Goal: Communication & Community: Share content

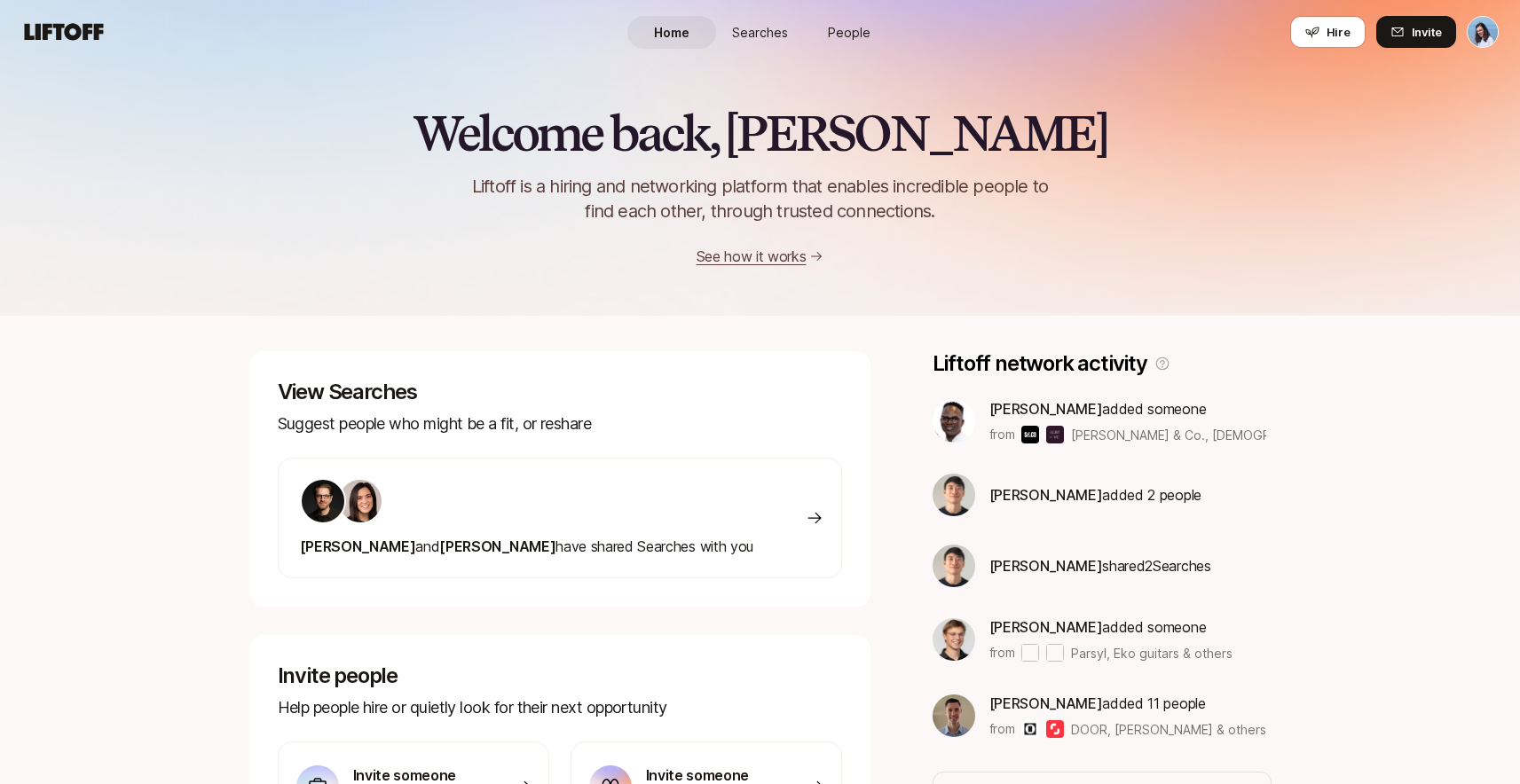
click at [756, 35] on span "Searches" at bounding box center [759, 33] width 55 height 19
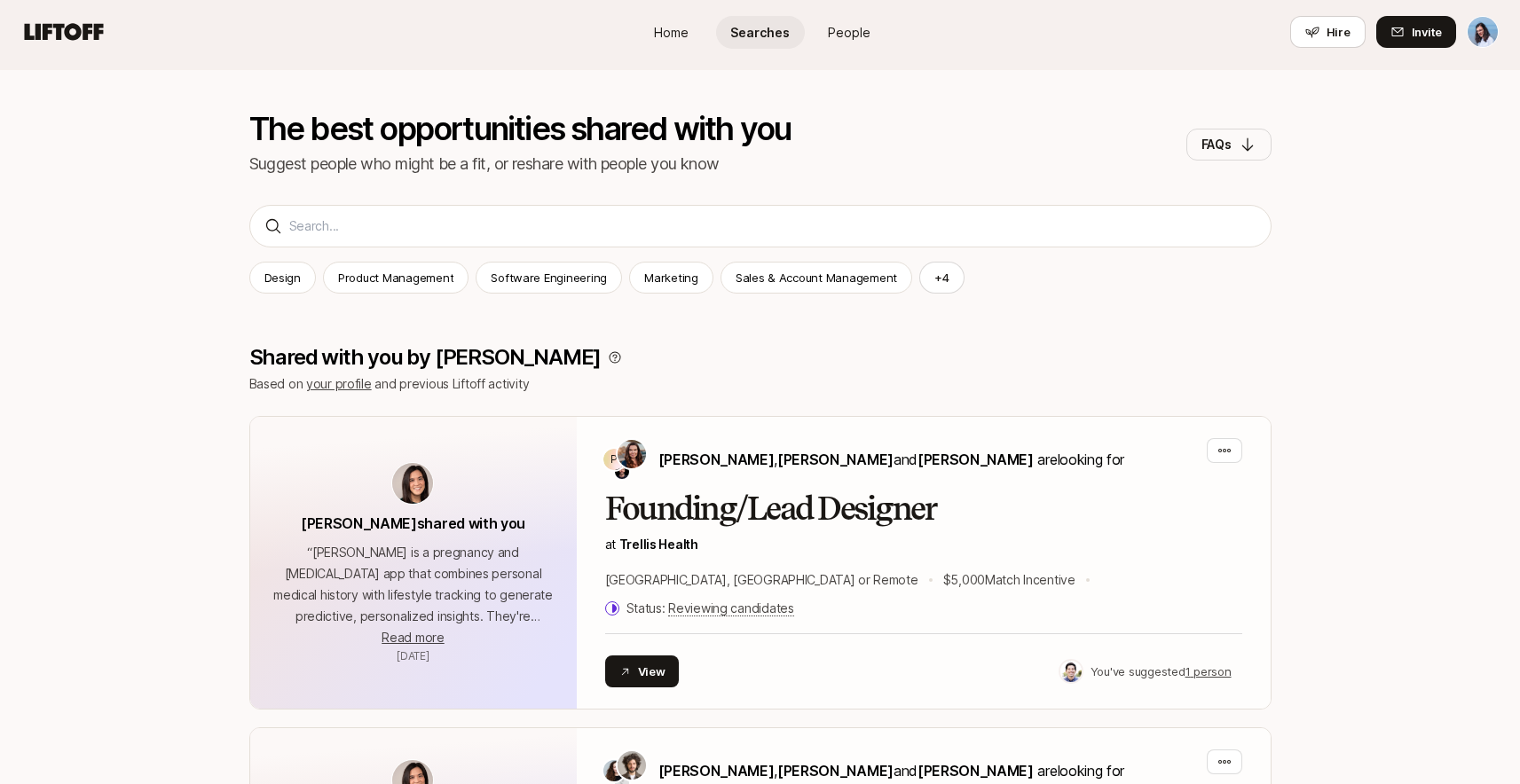
scroll to position [497, 0]
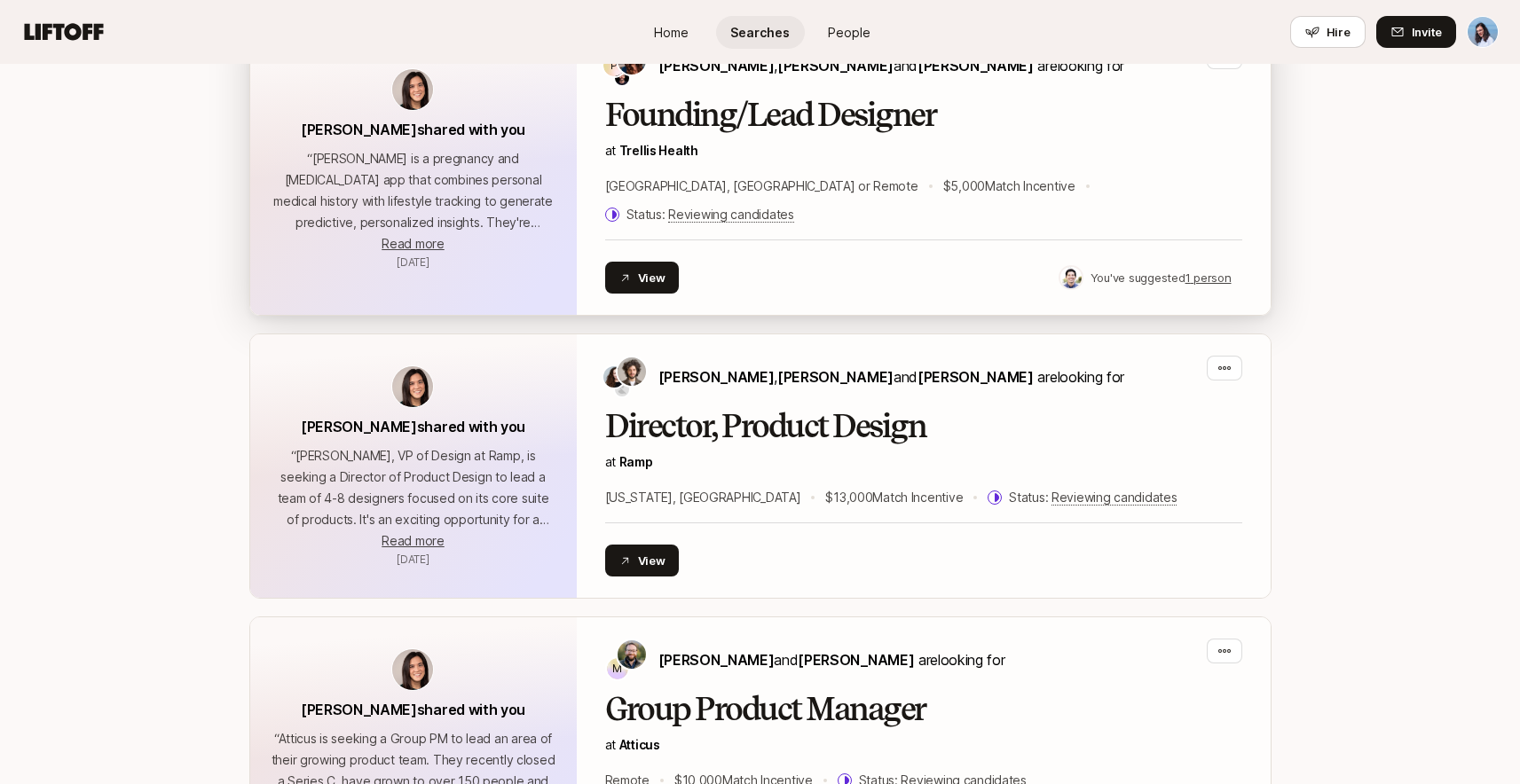
click at [910, 127] on h2 "Founding/Lead Designer" at bounding box center [923, 116] width 637 height 36
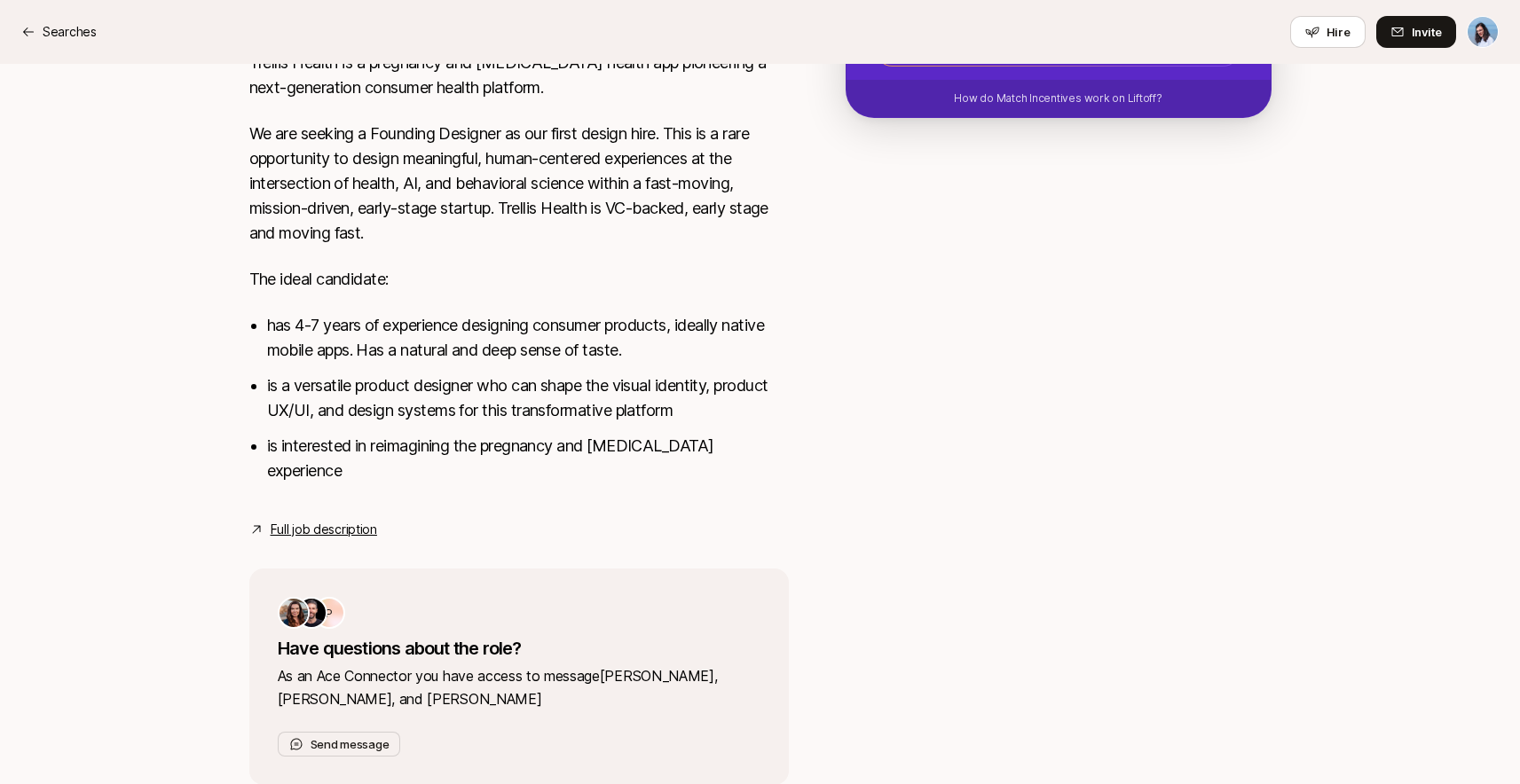
scroll to position [544, 0]
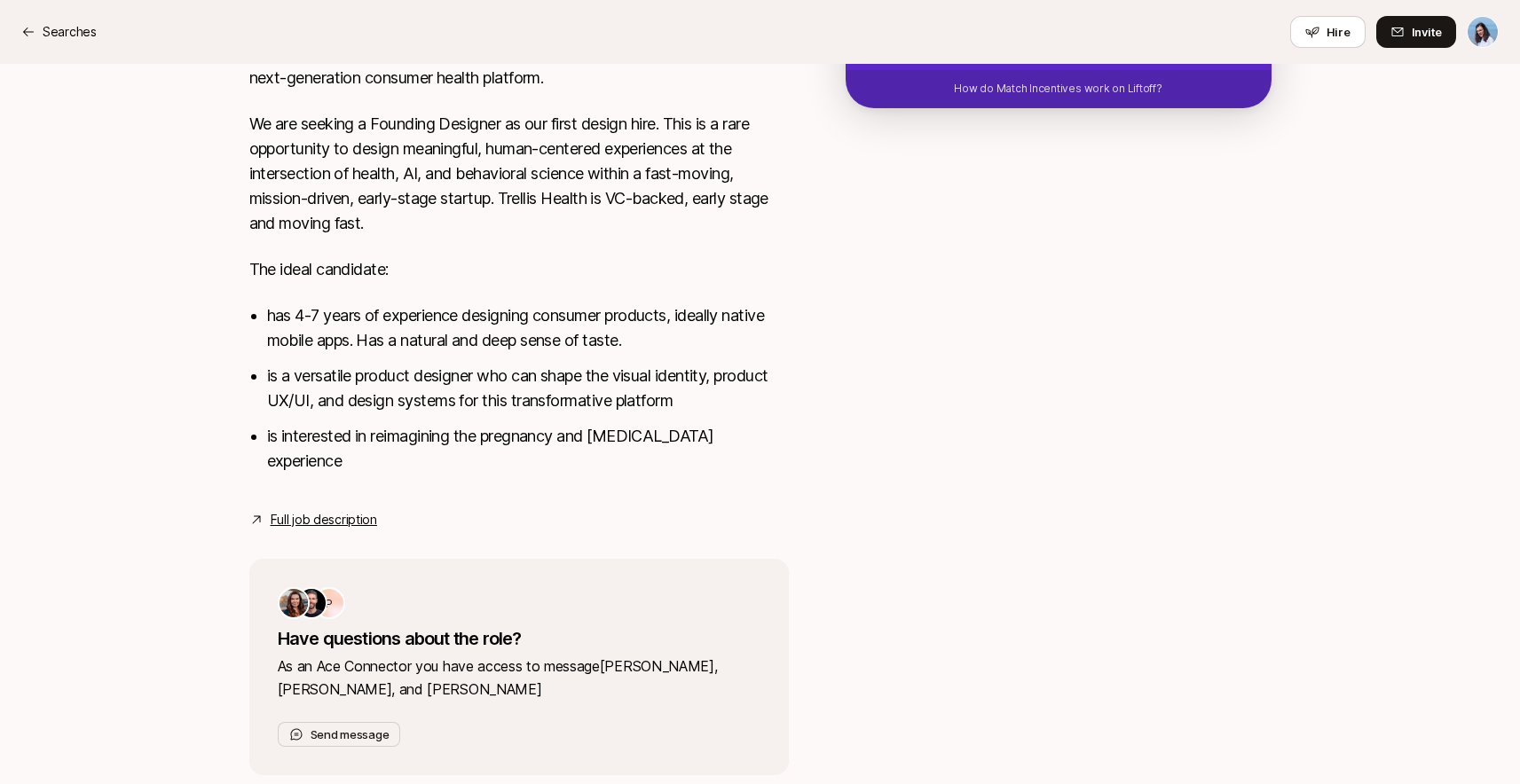
click at [352, 510] on link "Full job description" at bounding box center [324, 520] width 106 height 22
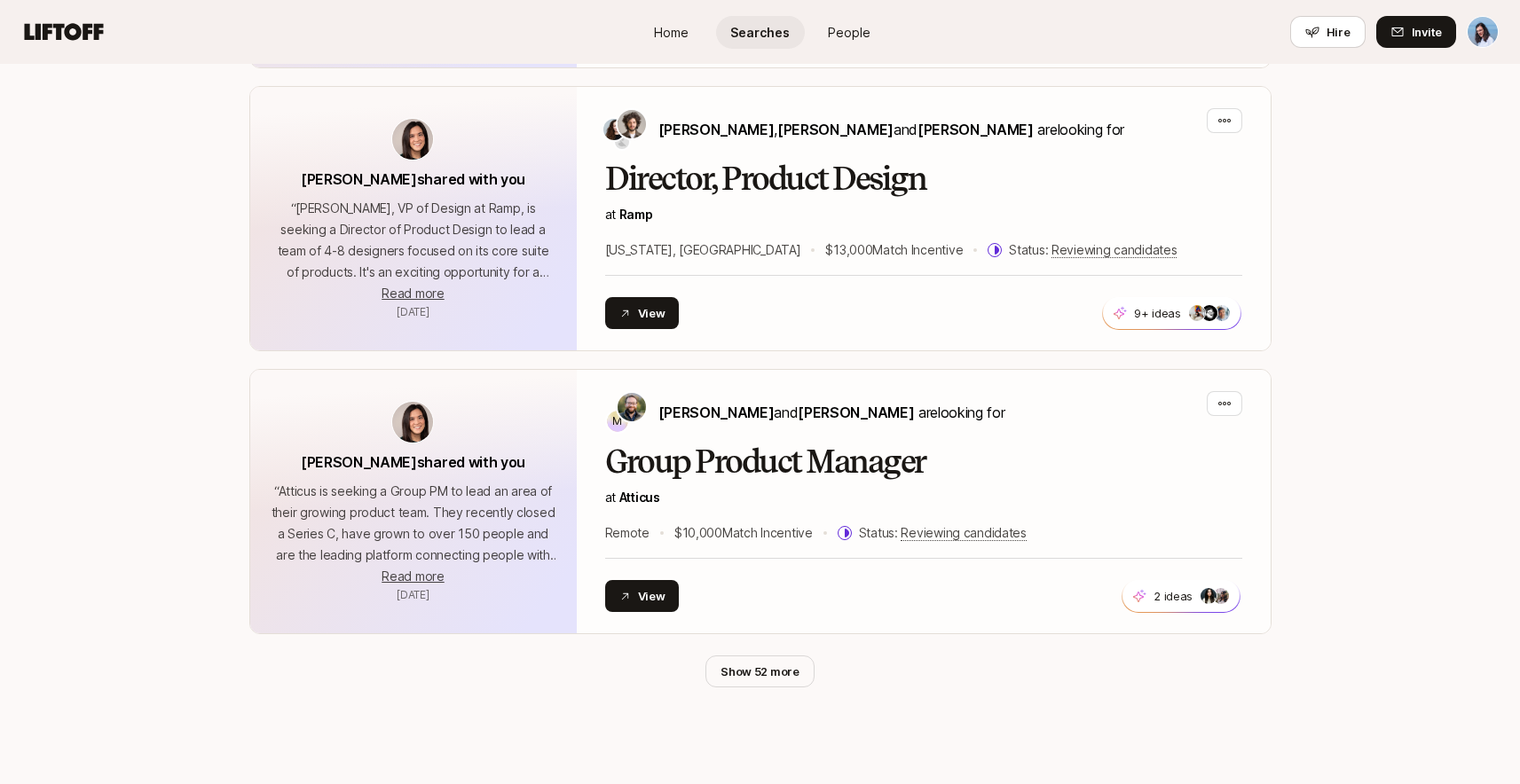
scroll to position [746, 0]
click at [806, 653] on button "Show 52 more" at bounding box center [760, 669] width 109 height 32
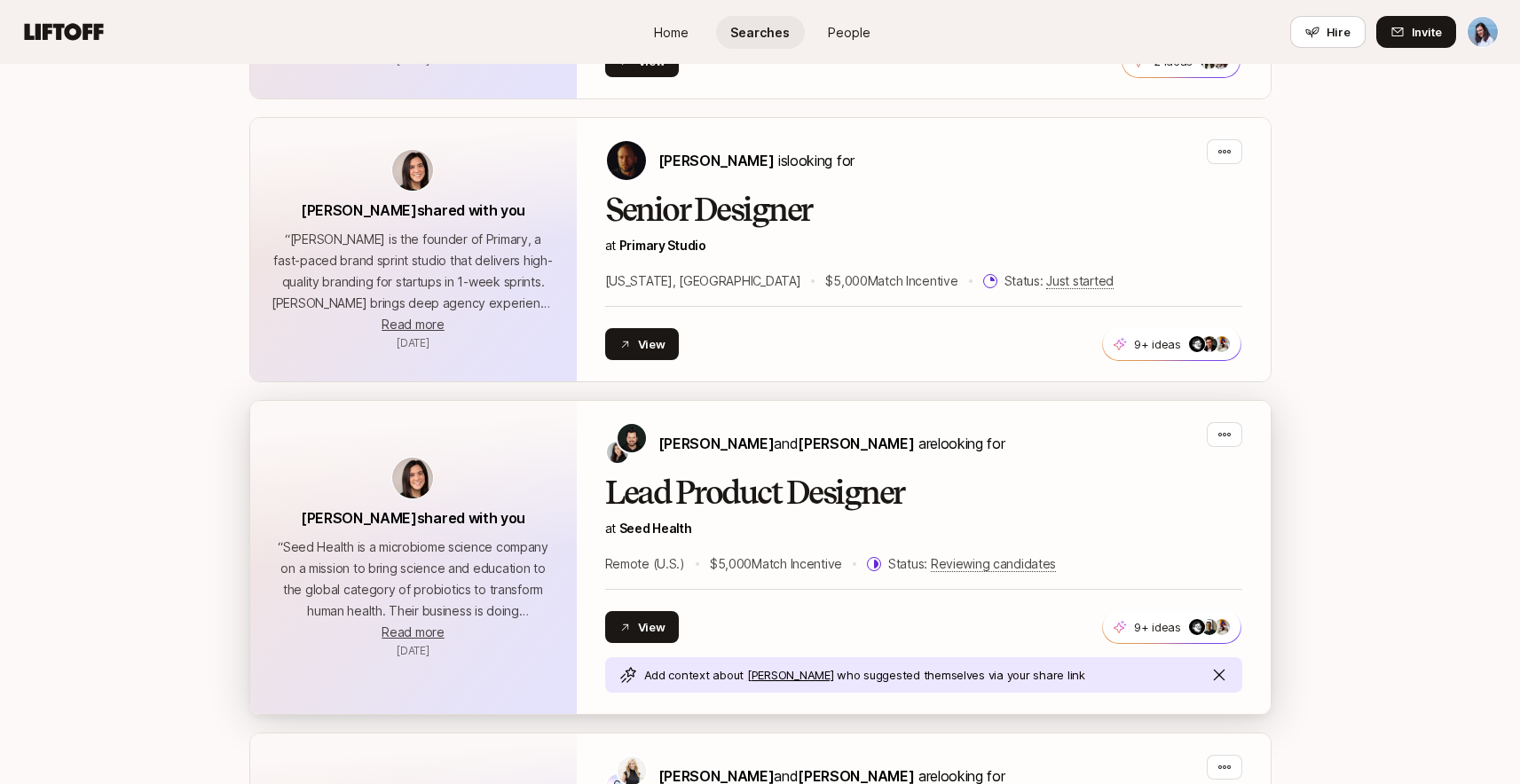
scroll to position [1304, 0]
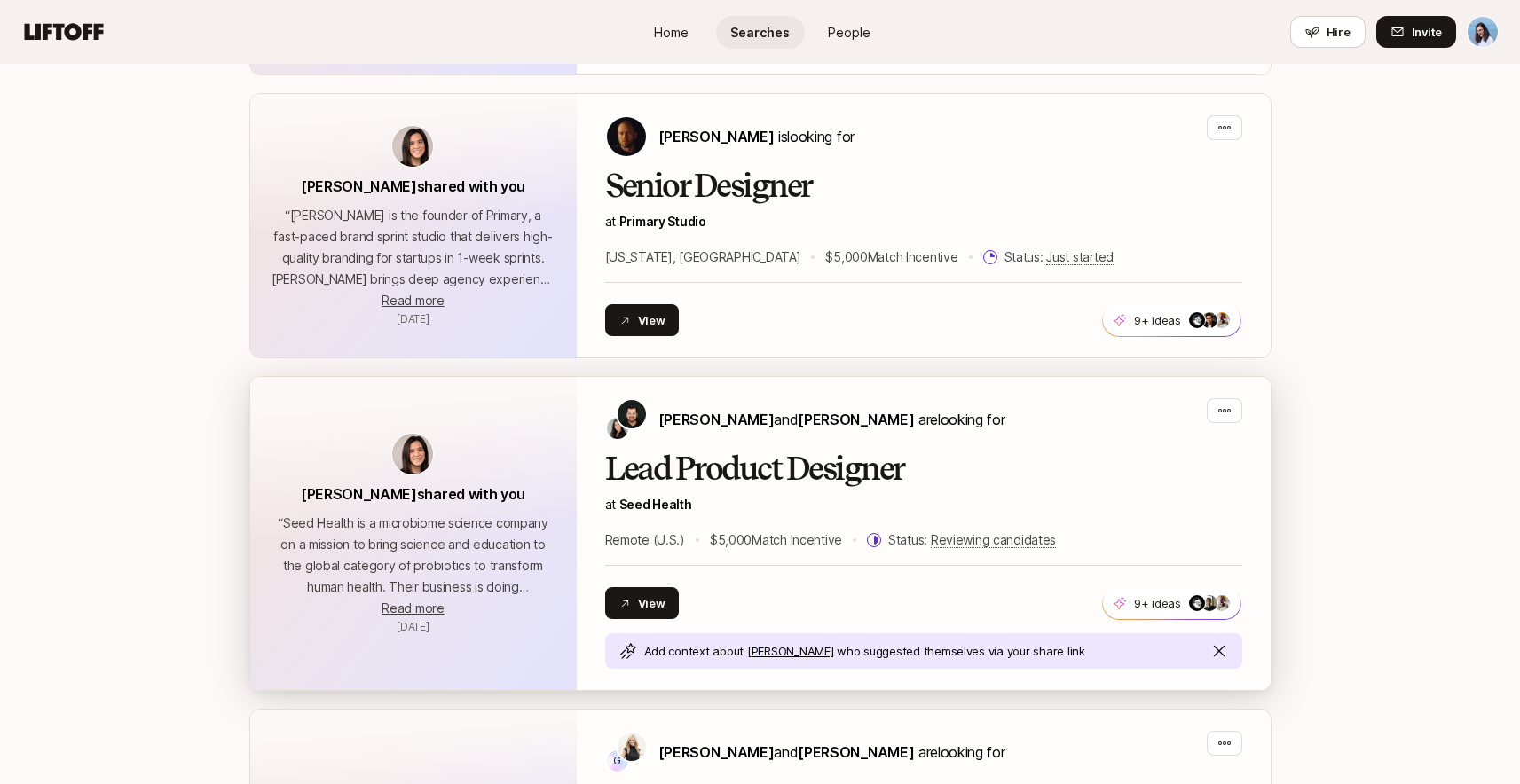
click at [825, 451] on h2 "Lead Product Designer" at bounding box center [923, 469] width 637 height 36
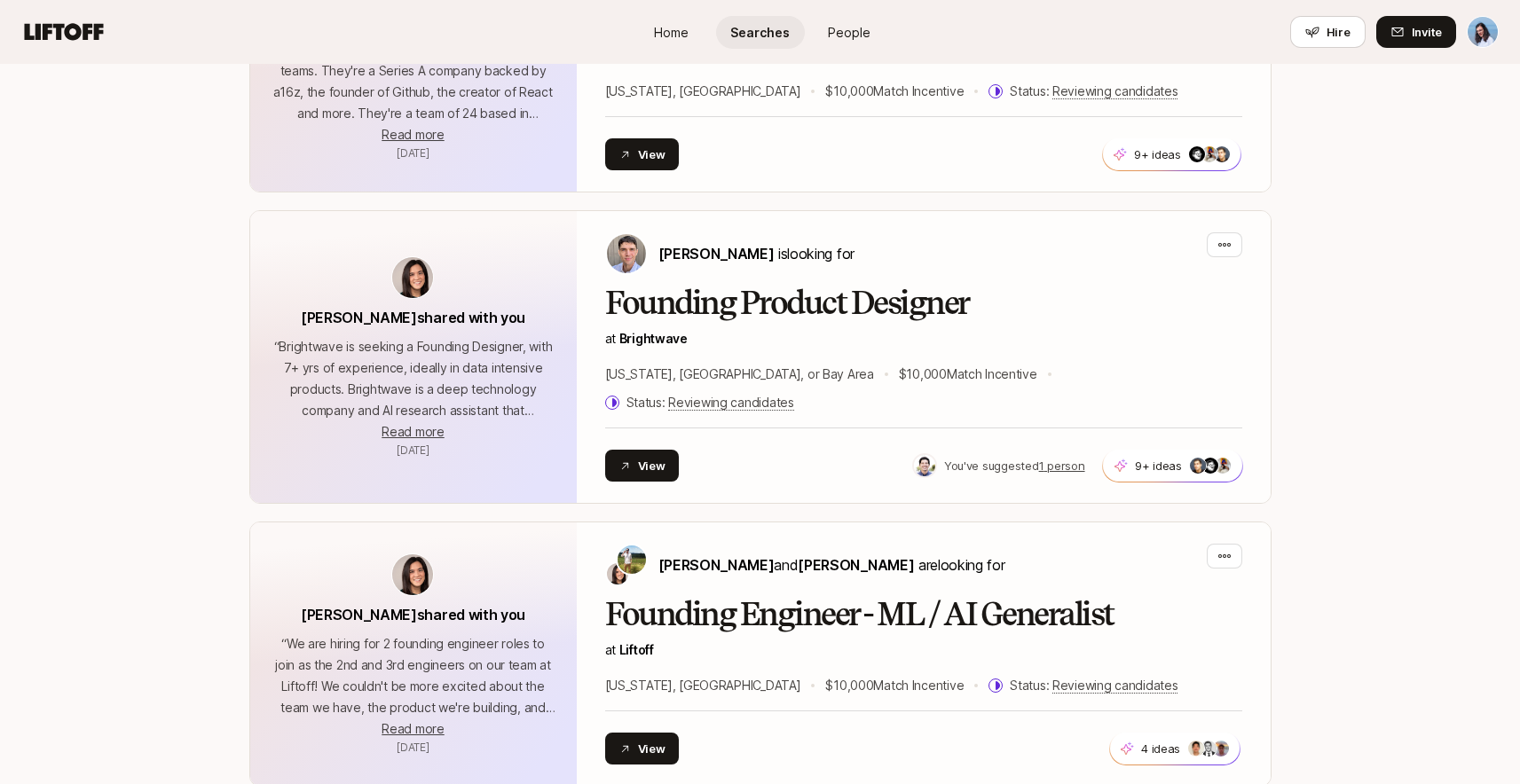
scroll to position [4477, 0]
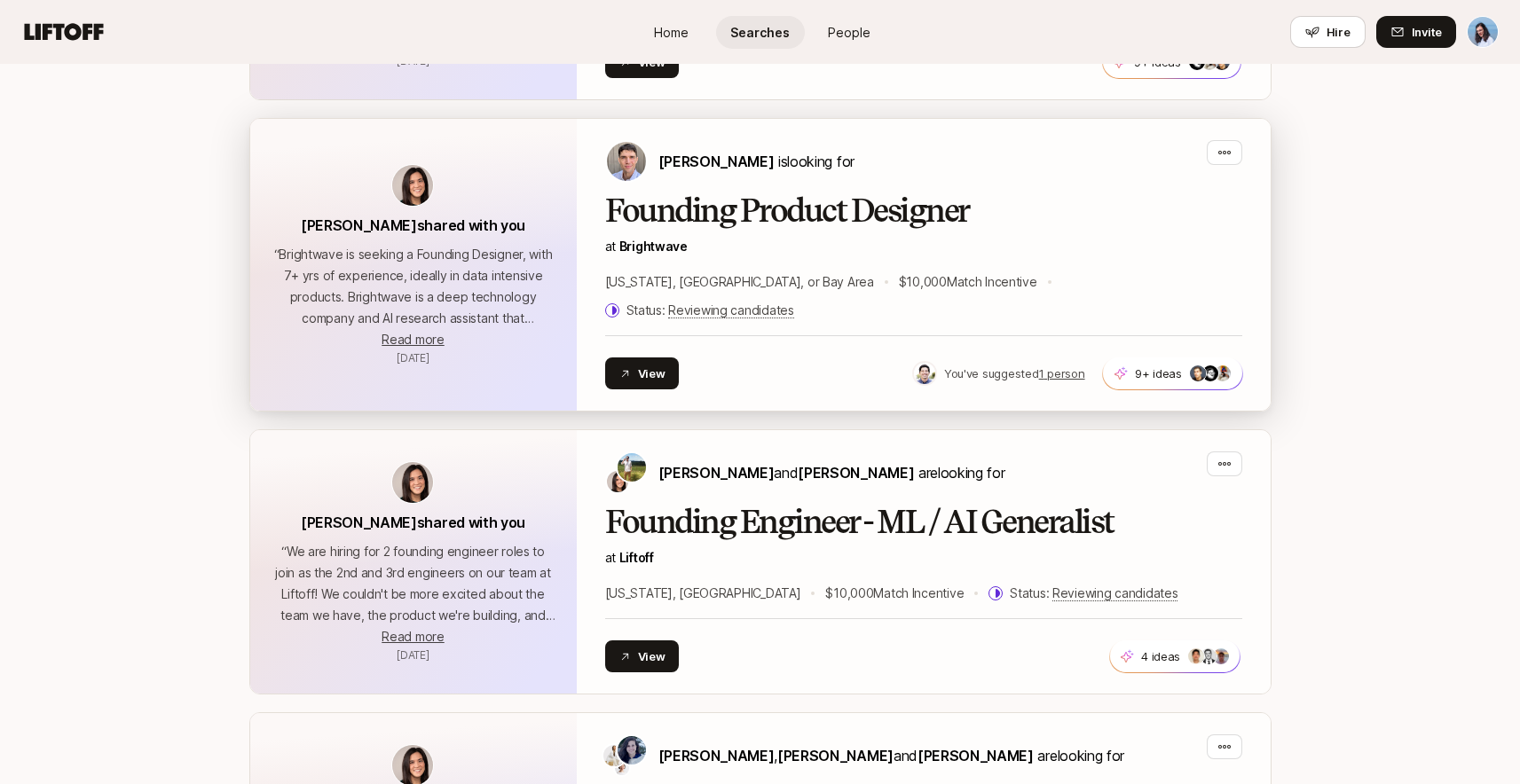
click at [768, 194] on h2 "Founding Product Designer" at bounding box center [923, 212] width 637 height 36
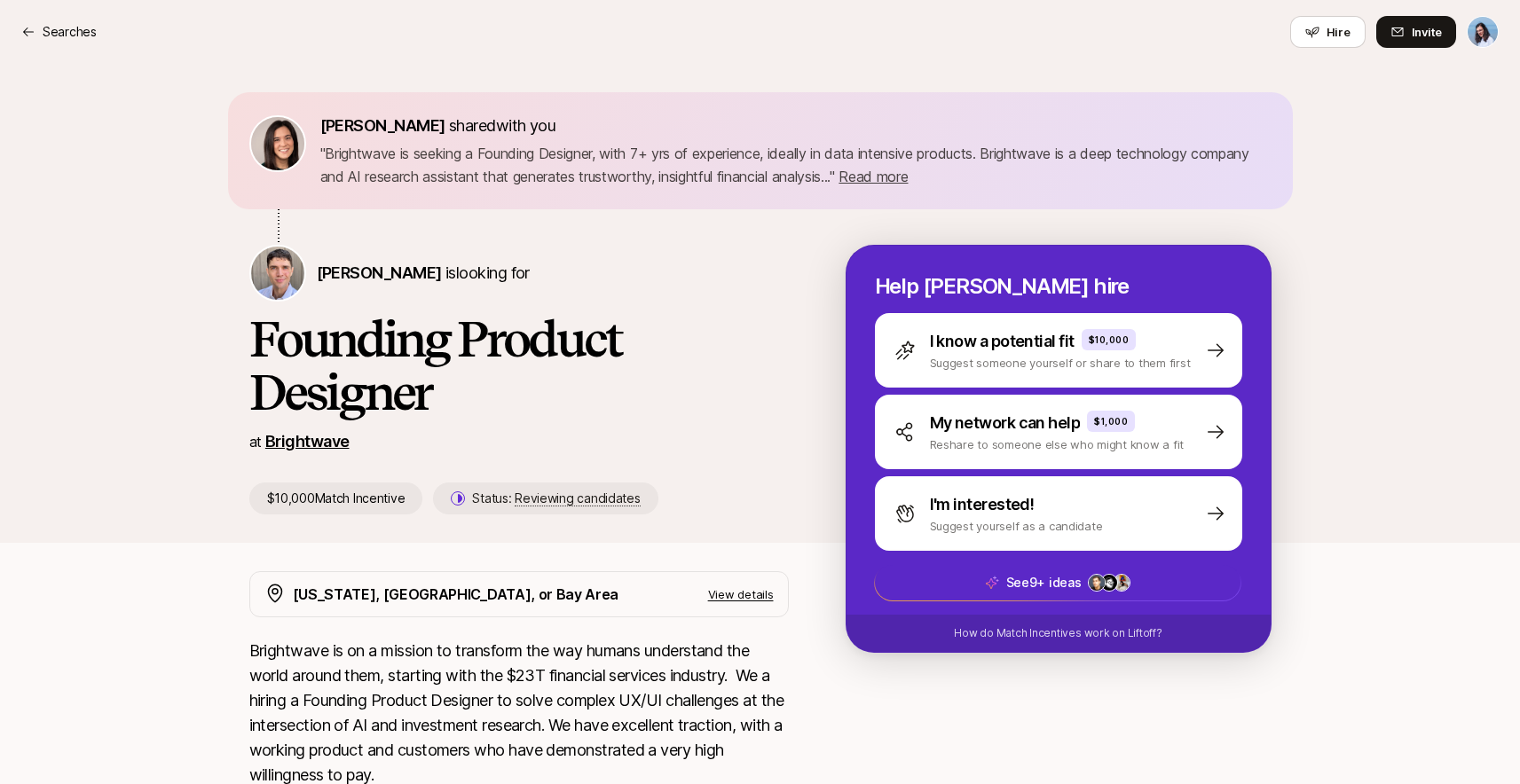
click at [300, 446] on link "Brightwave" at bounding box center [308, 441] width 85 height 19
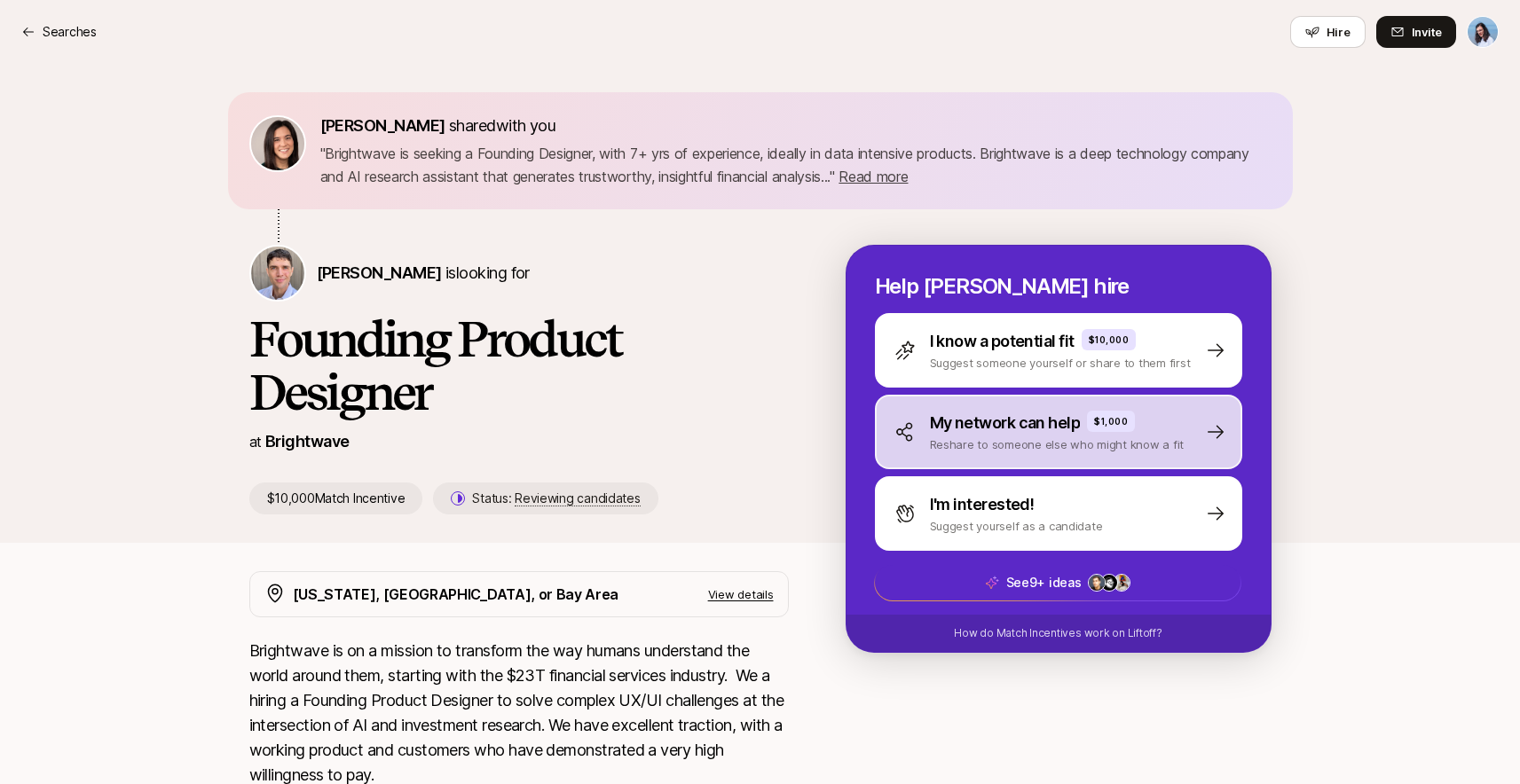
click at [1021, 431] on p "My network can help" at bounding box center [1005, 423] width 150 height 24
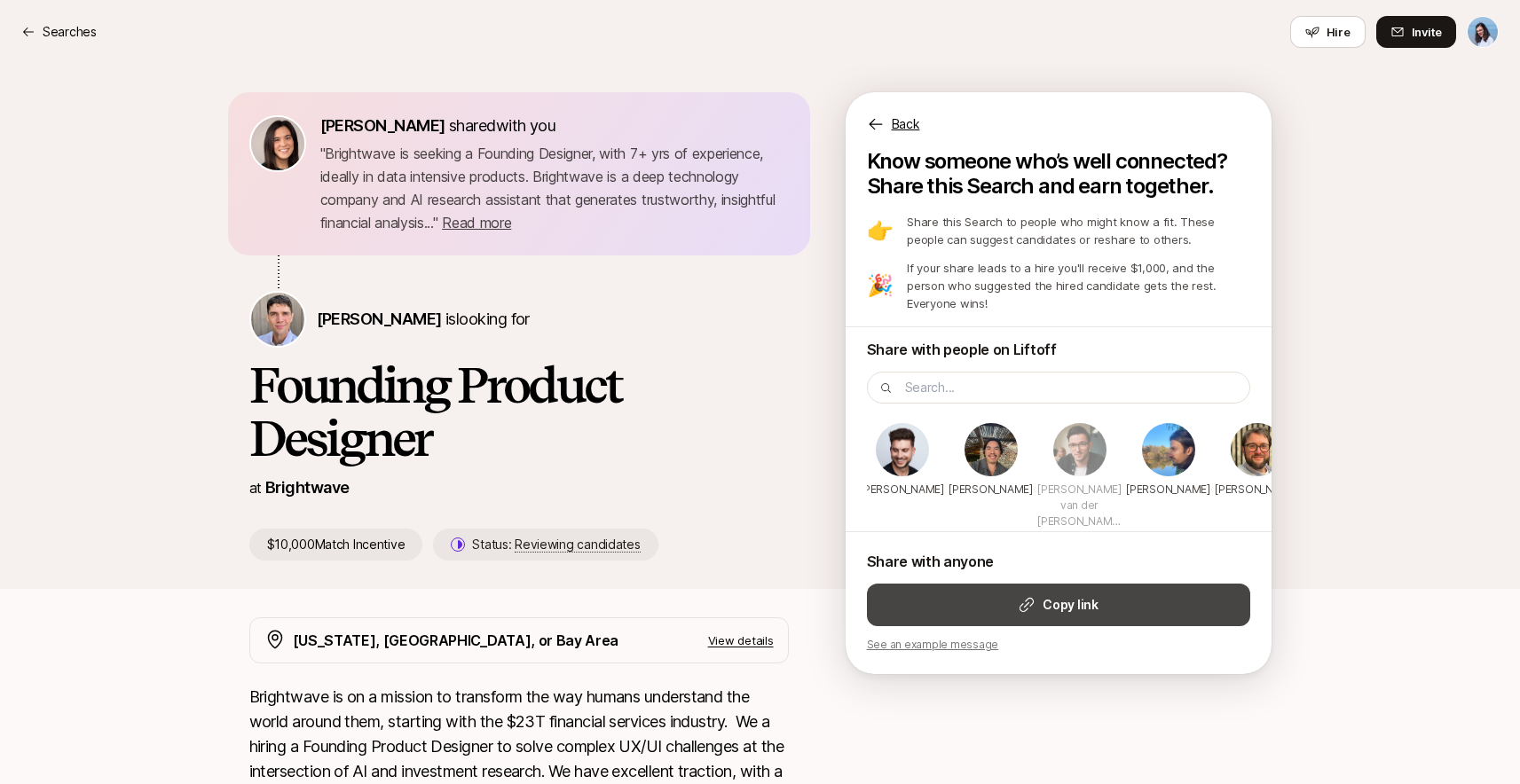
click at [1059, 609] on strong "Copy link" at bounding box center [1070, 604] width 55 height 22
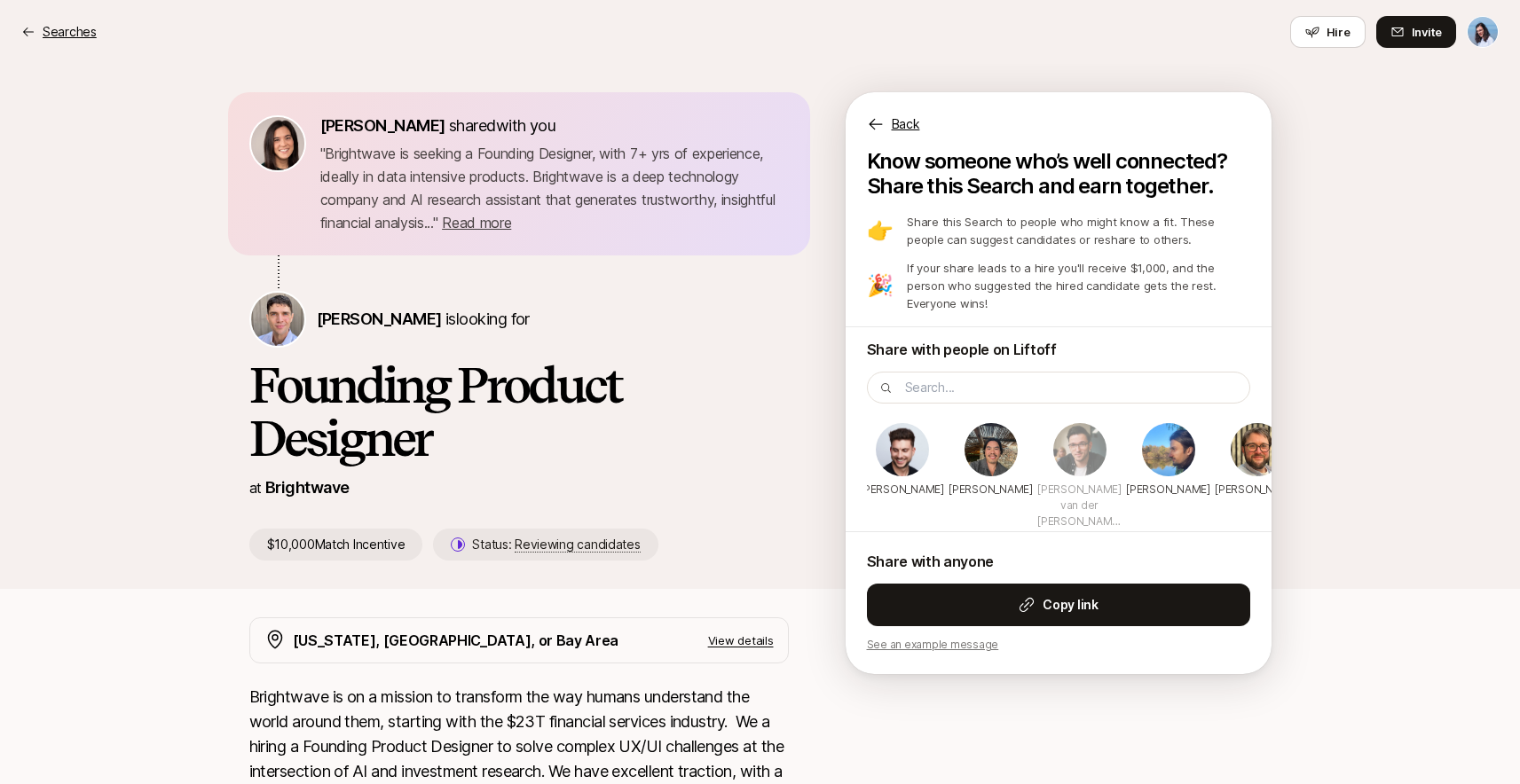
click at [33, 29] on icon at bounding box center [28, 31] width 14 height 14
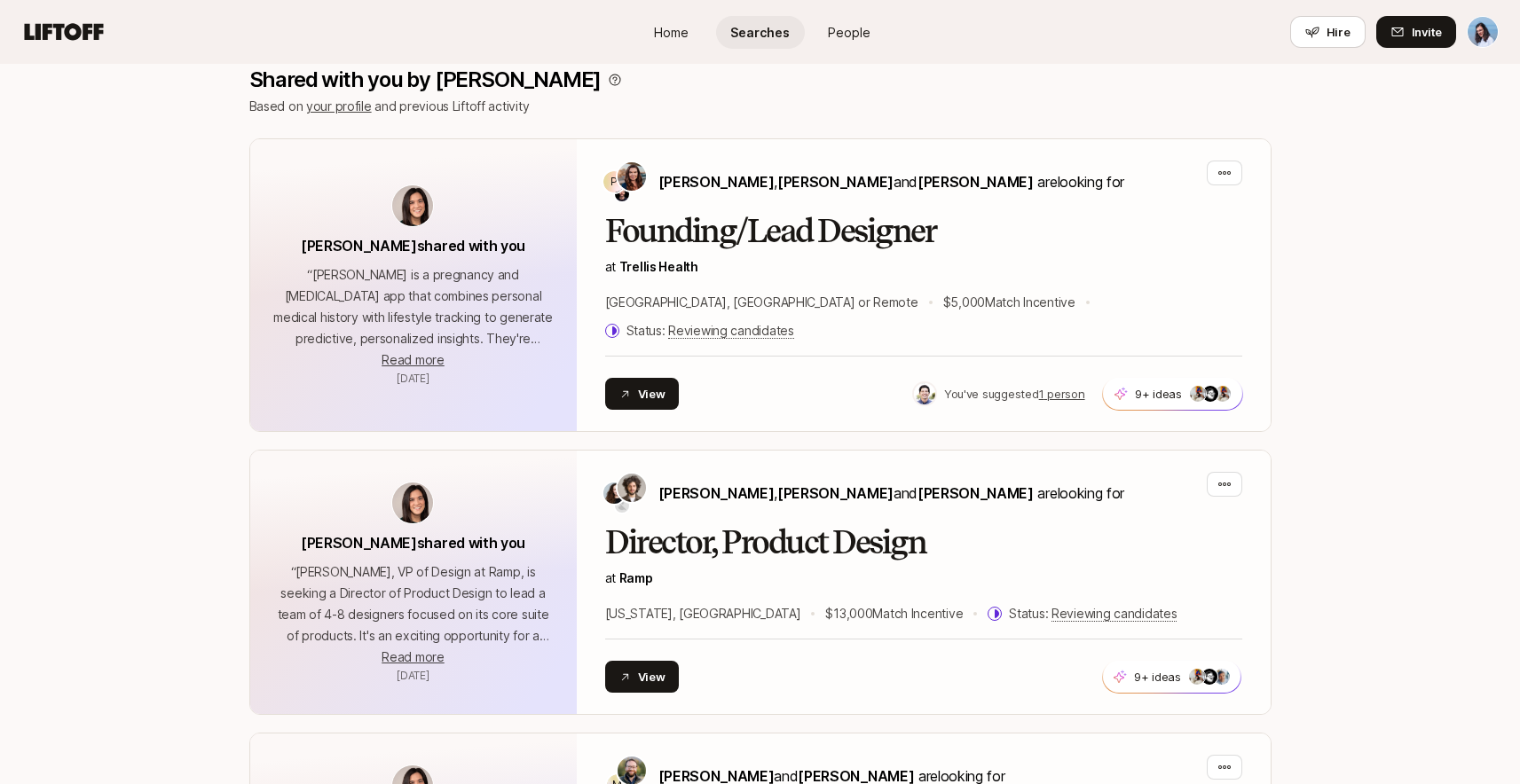
scroll to position [83, 0]
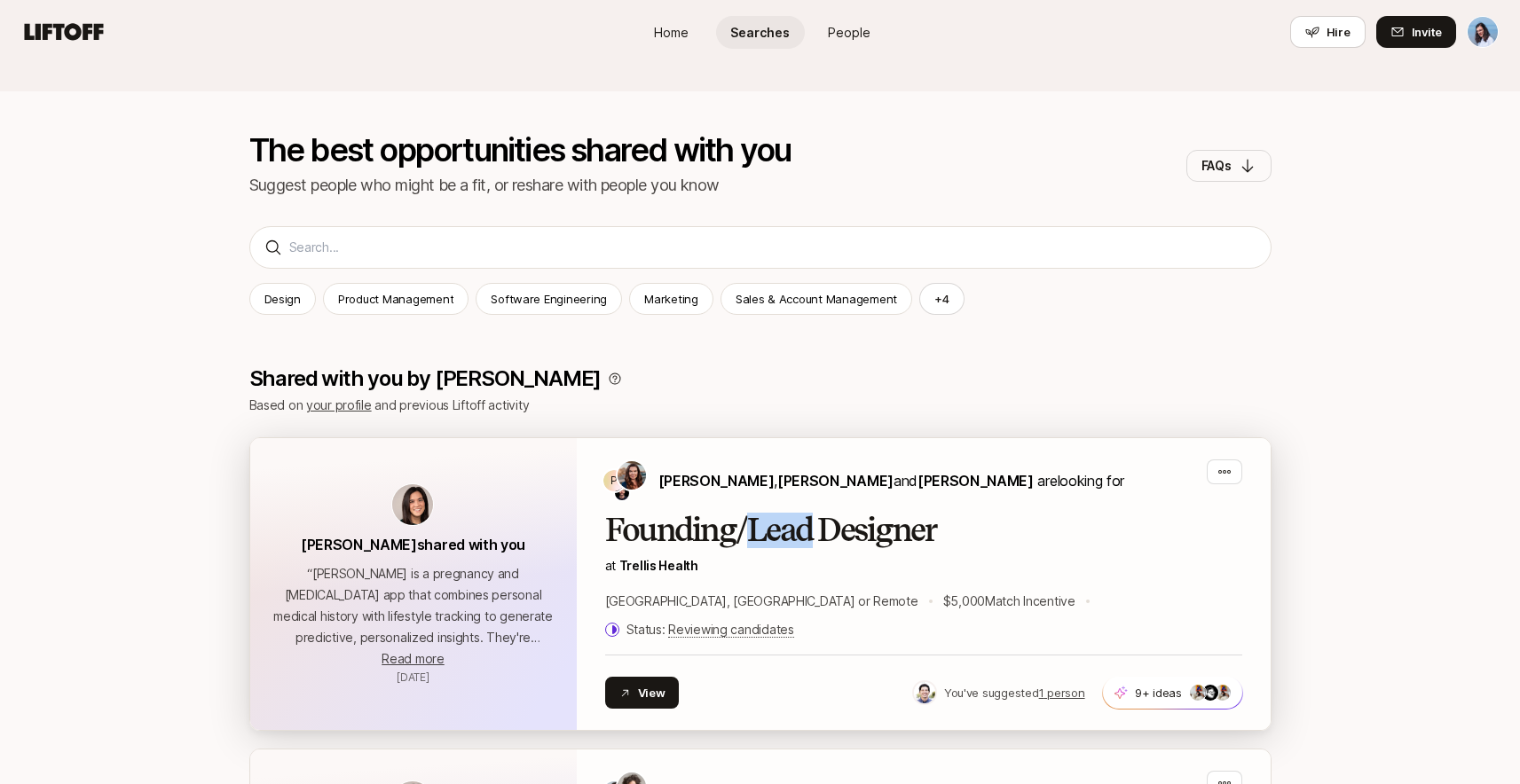
click at [808, 522] on h2 "Founding/Lead Designer" at bounding box center [923, 530] width 637 height 36
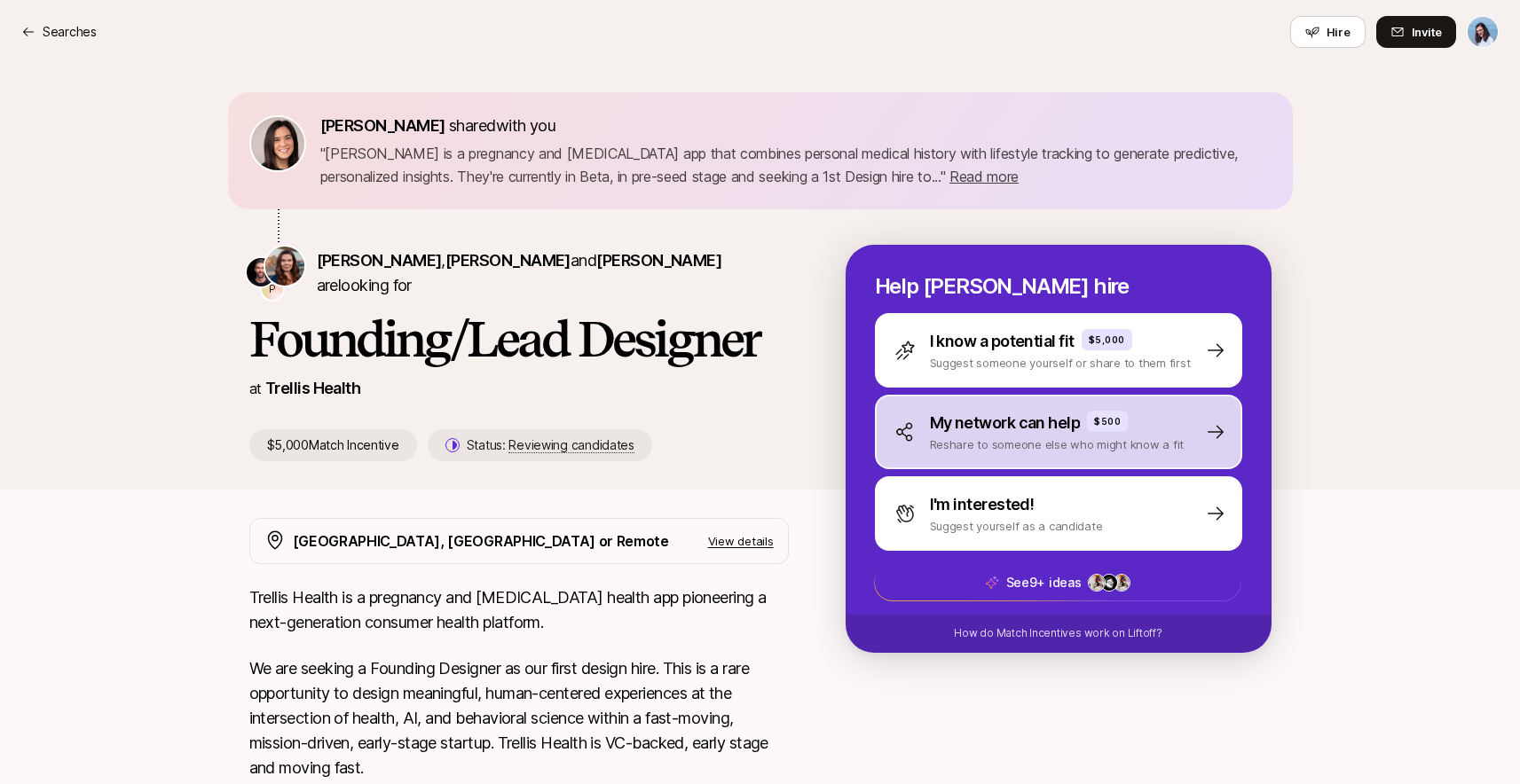
click at [984, 428] on p "My network can help" at bounding box center [1005, 423] width 150 height 24
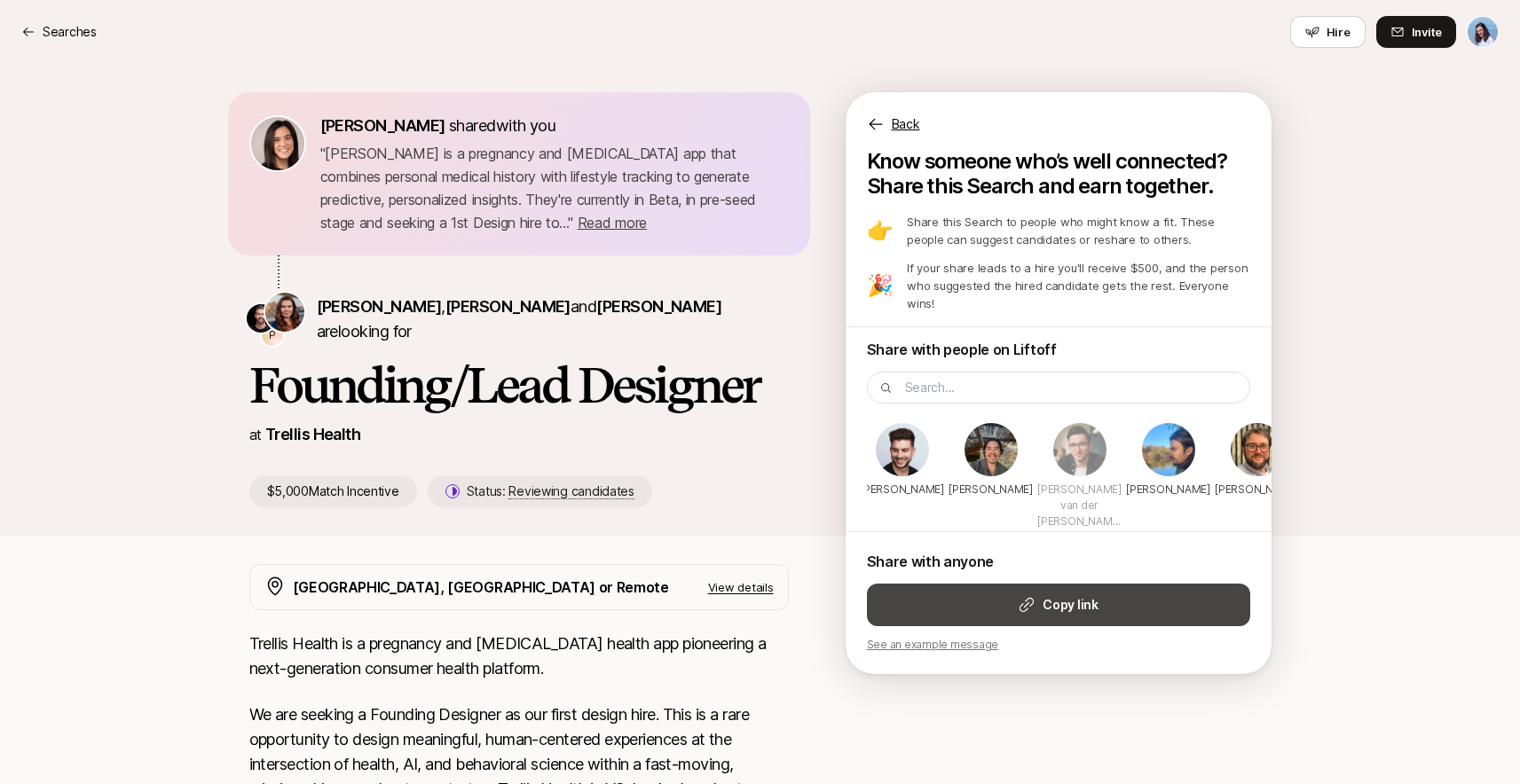
click at [1018, 596] on icon at bounding box center [1026, 604] width 18 height 18
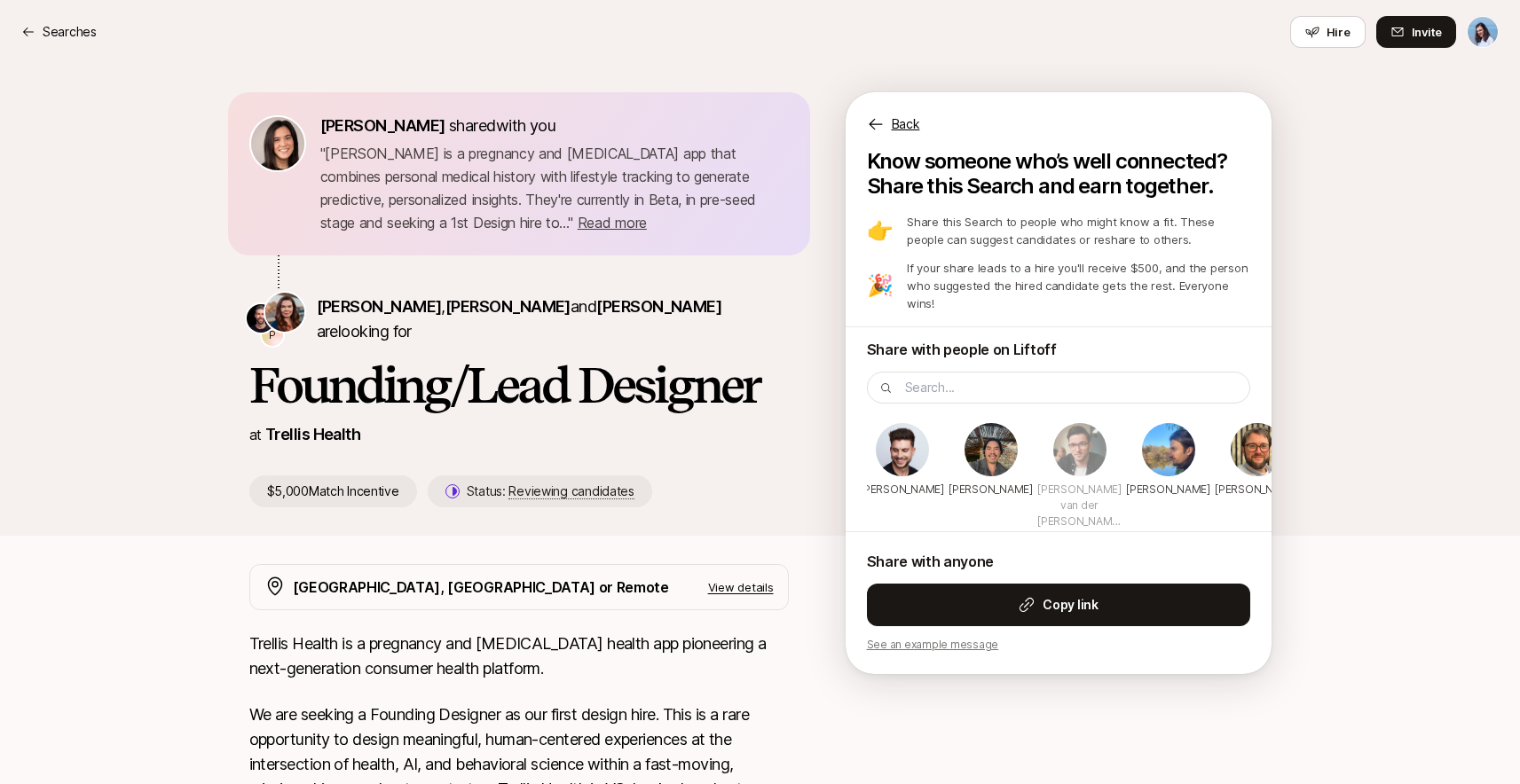
click at [1336, 242] on div "Eleanor Morgan shared with you " Trellis is a pregnancy and postpartum app that…" at bounding box center [760, 300] width 1520 height 472
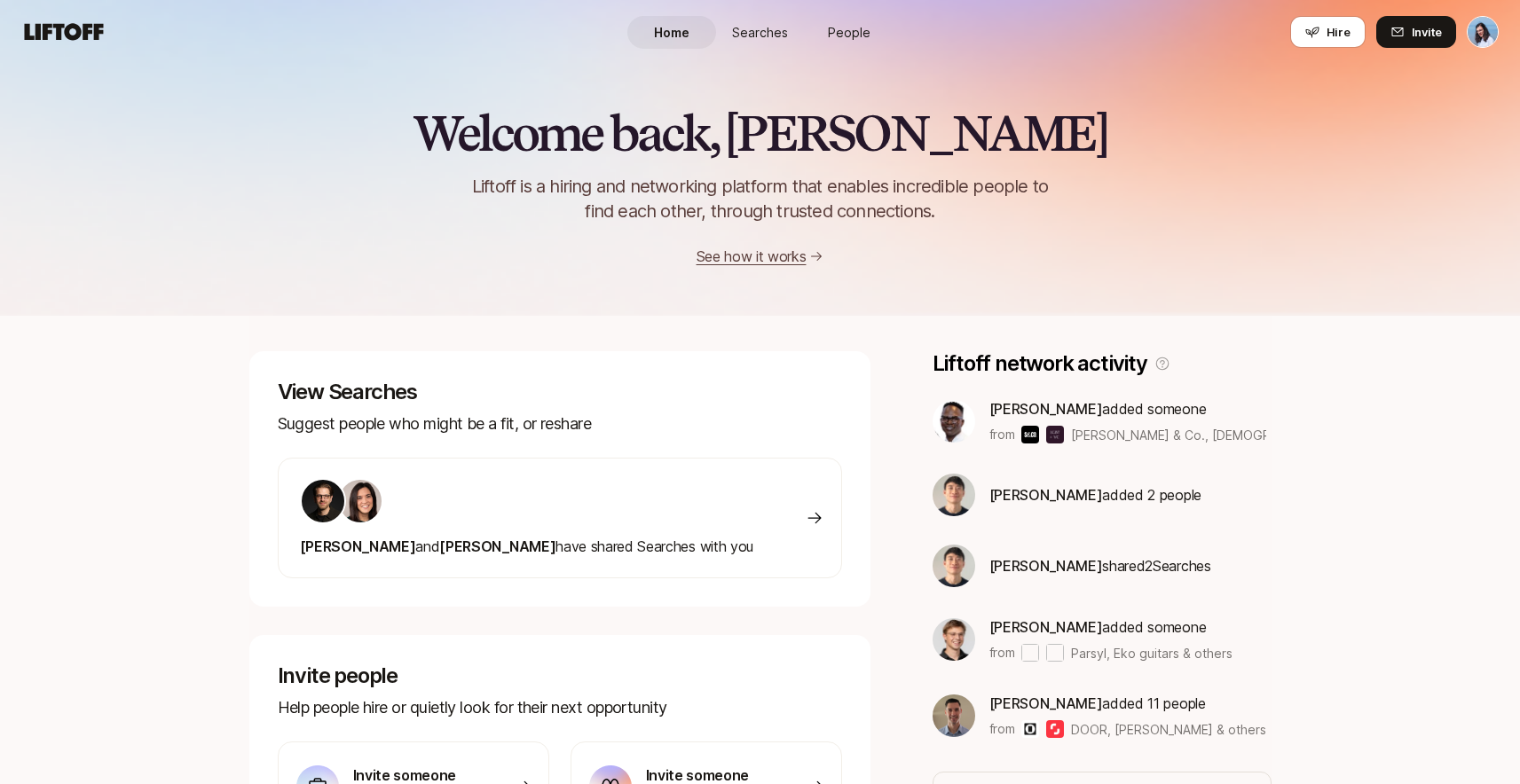
click at [859, 27] on span "People" at bounding box center [848, 33] width 42 height 19
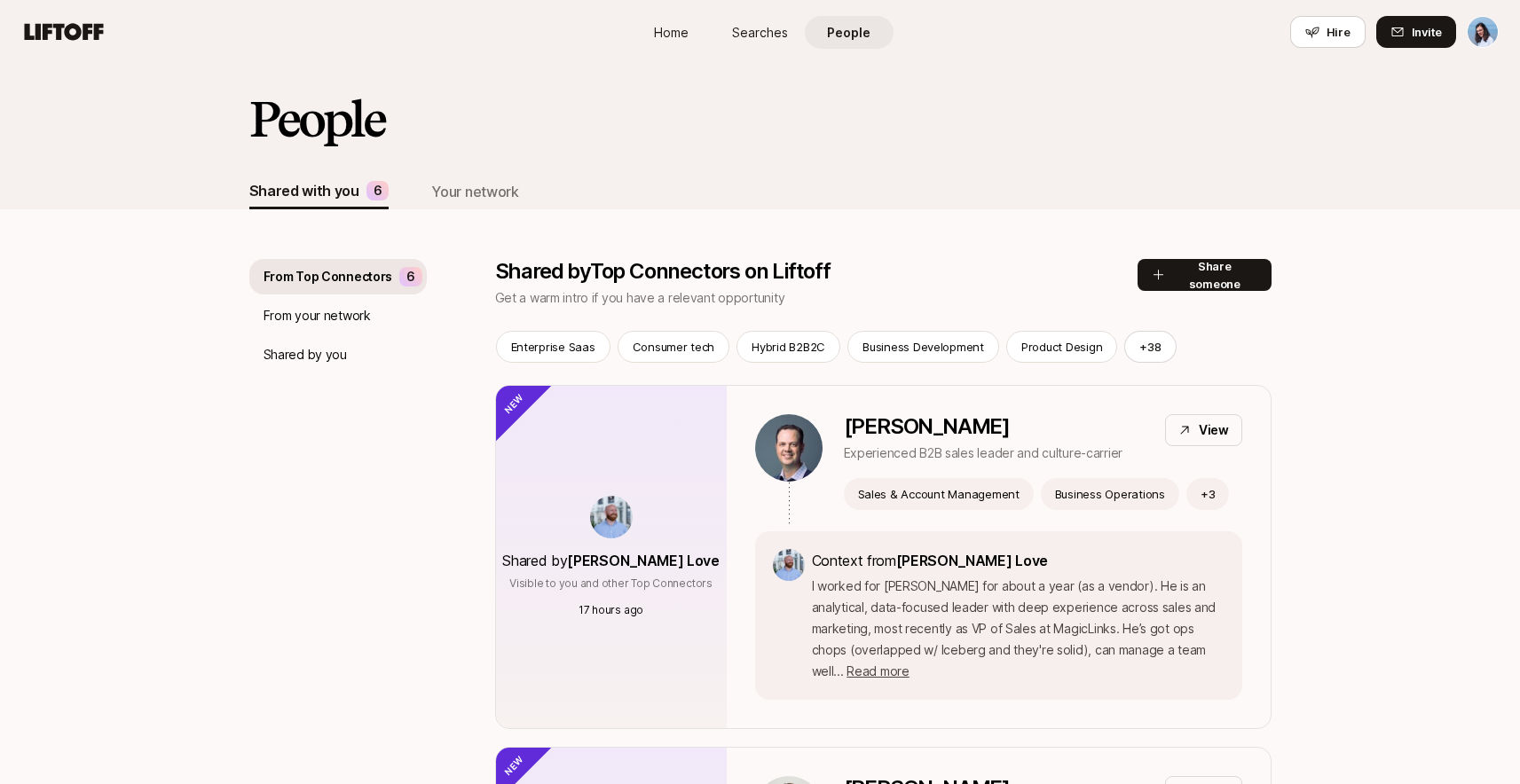
click at [327, 360] on p "Shared by you" at bounding box center [305, 354] width 84 height 22
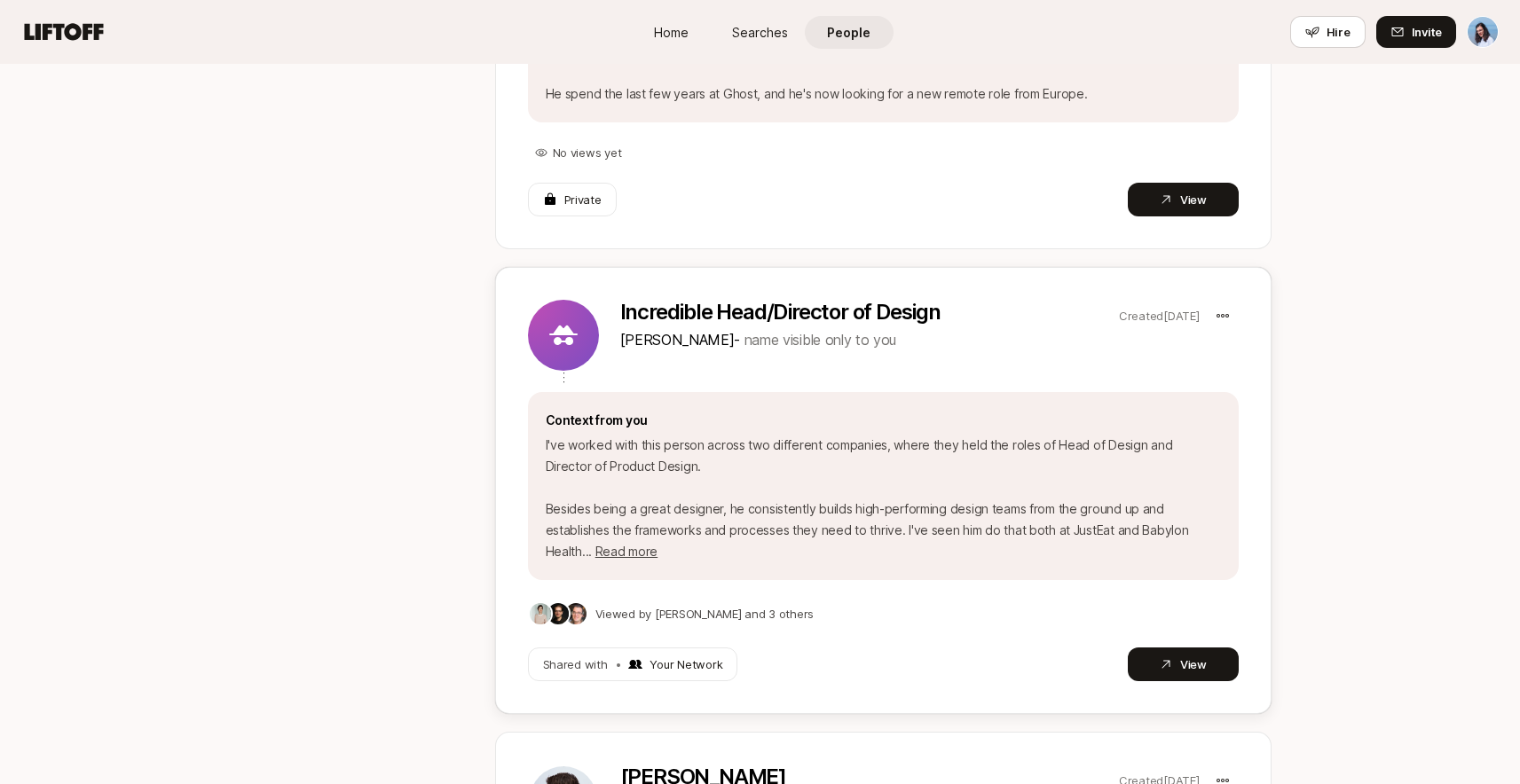
scroll to position [1013, 0]
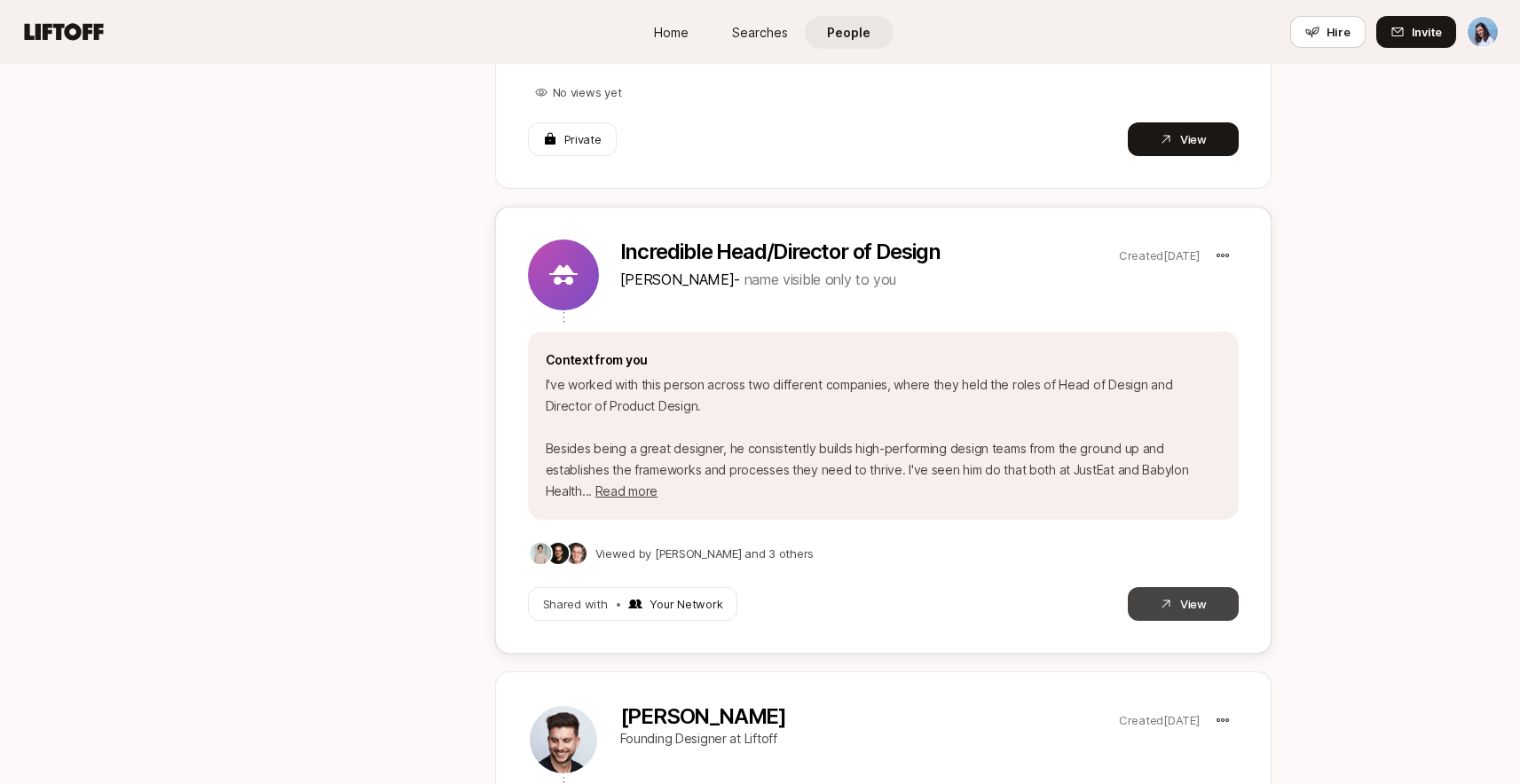
click at [1207, 588] on button "View" at bounding box center [1183, 604] width 111 height 34
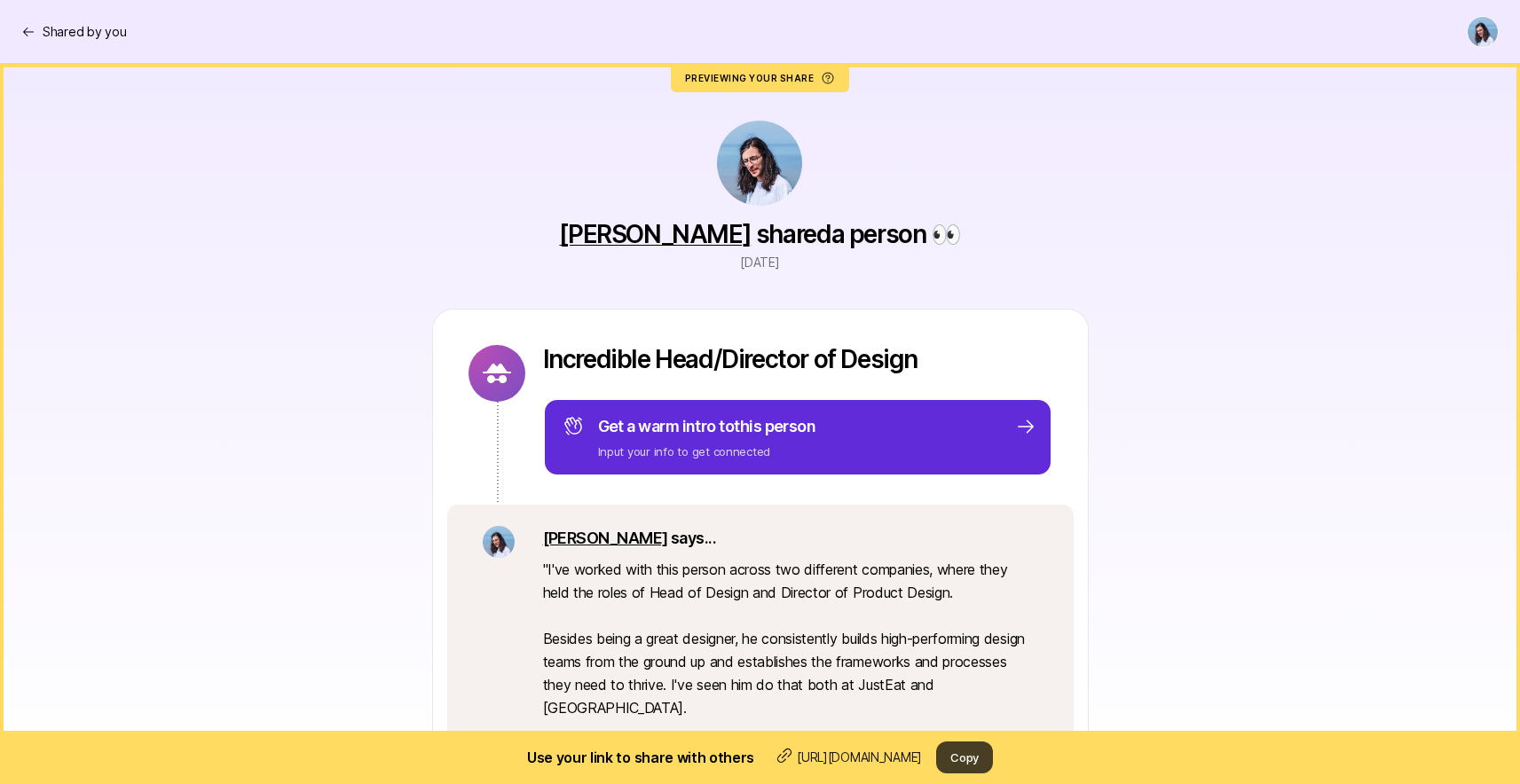
click at [989, 760] on button "Copy" at bounding box center [964, 758] width 56 height 32
click at [26, 24] on icon at bounding box center [28, 31] width 14 height 14
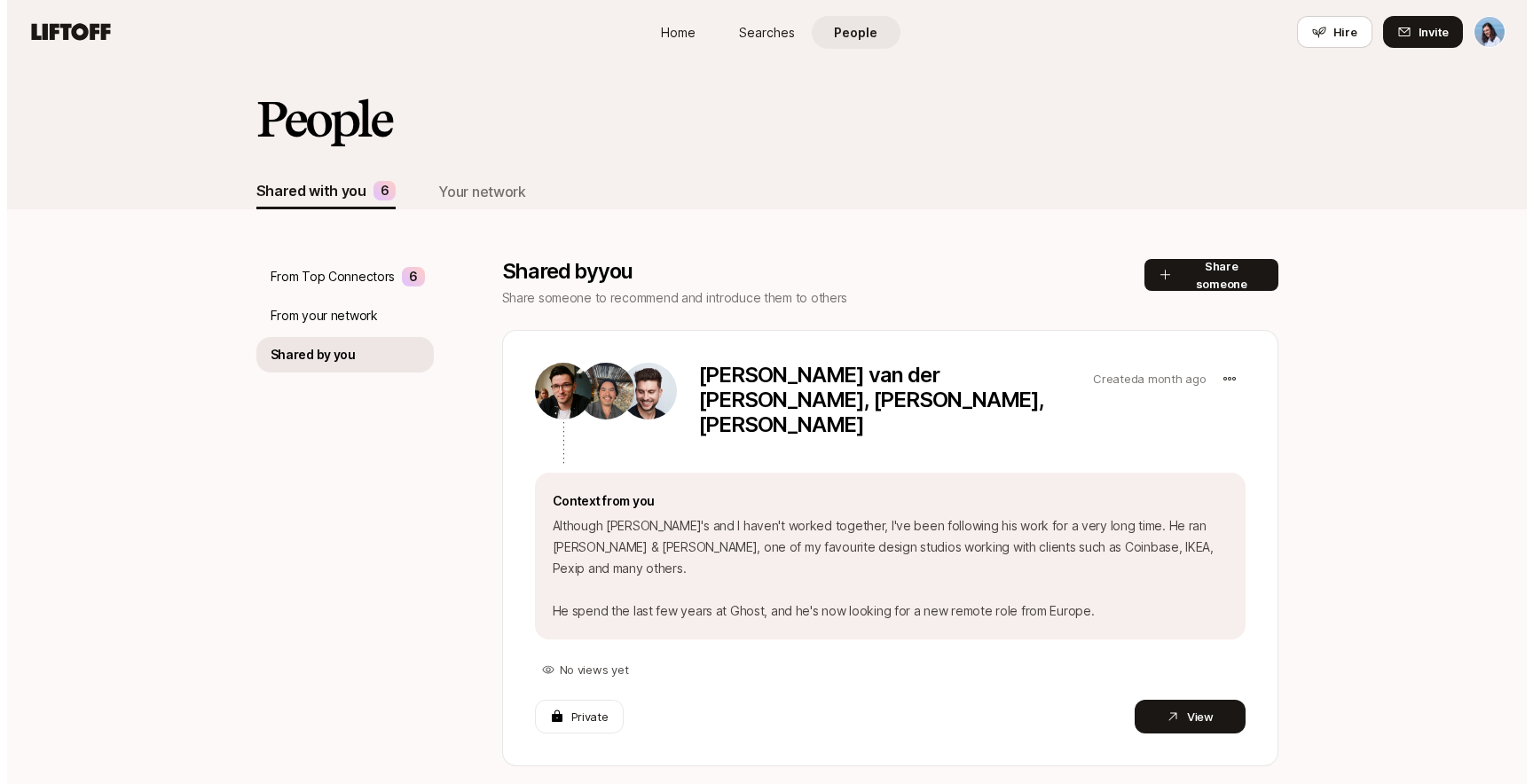
scroll to position [1013, 0]
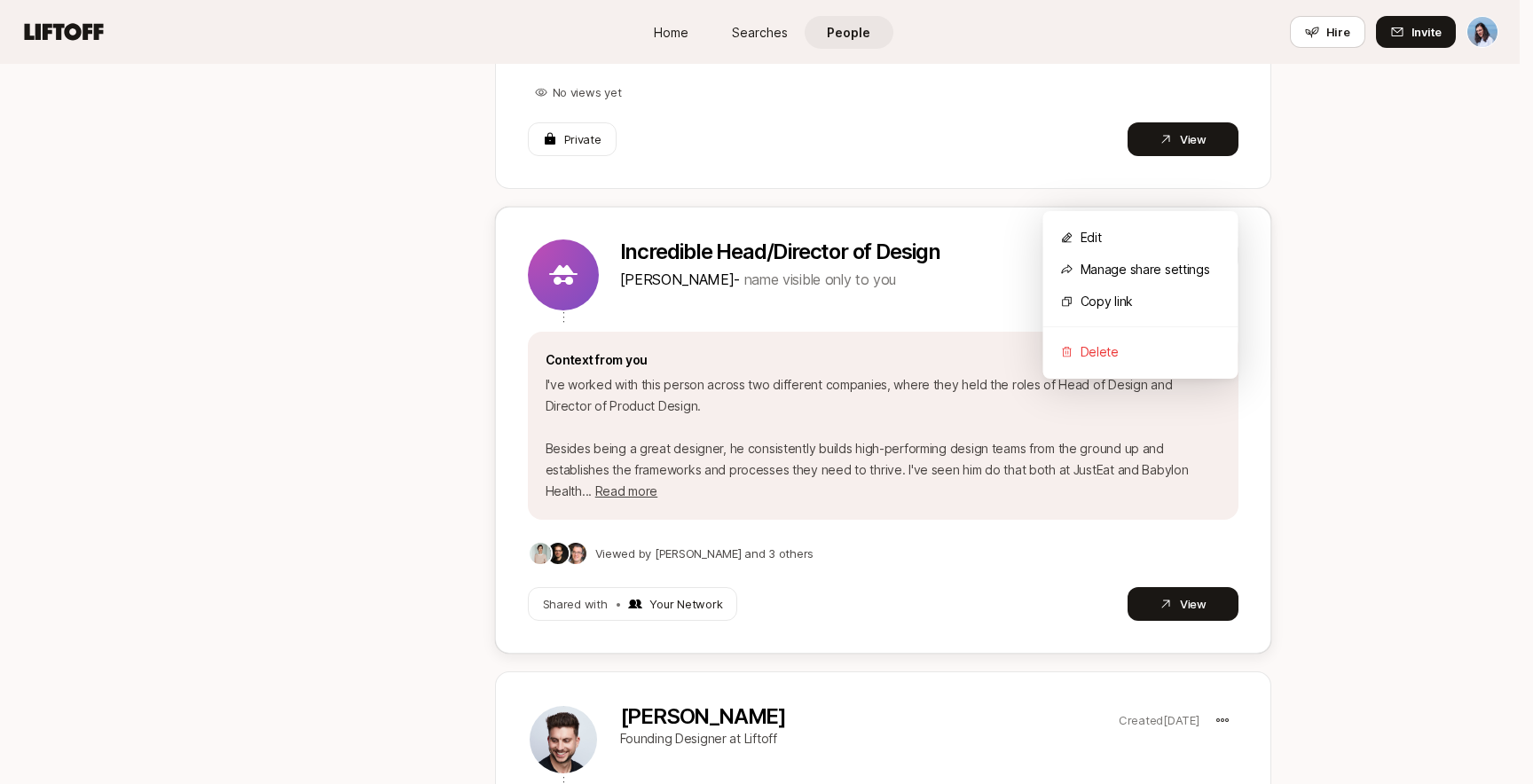
click at [1120, 242] on div "Edit" at bounding box center [1141, 238] width 196 height 32
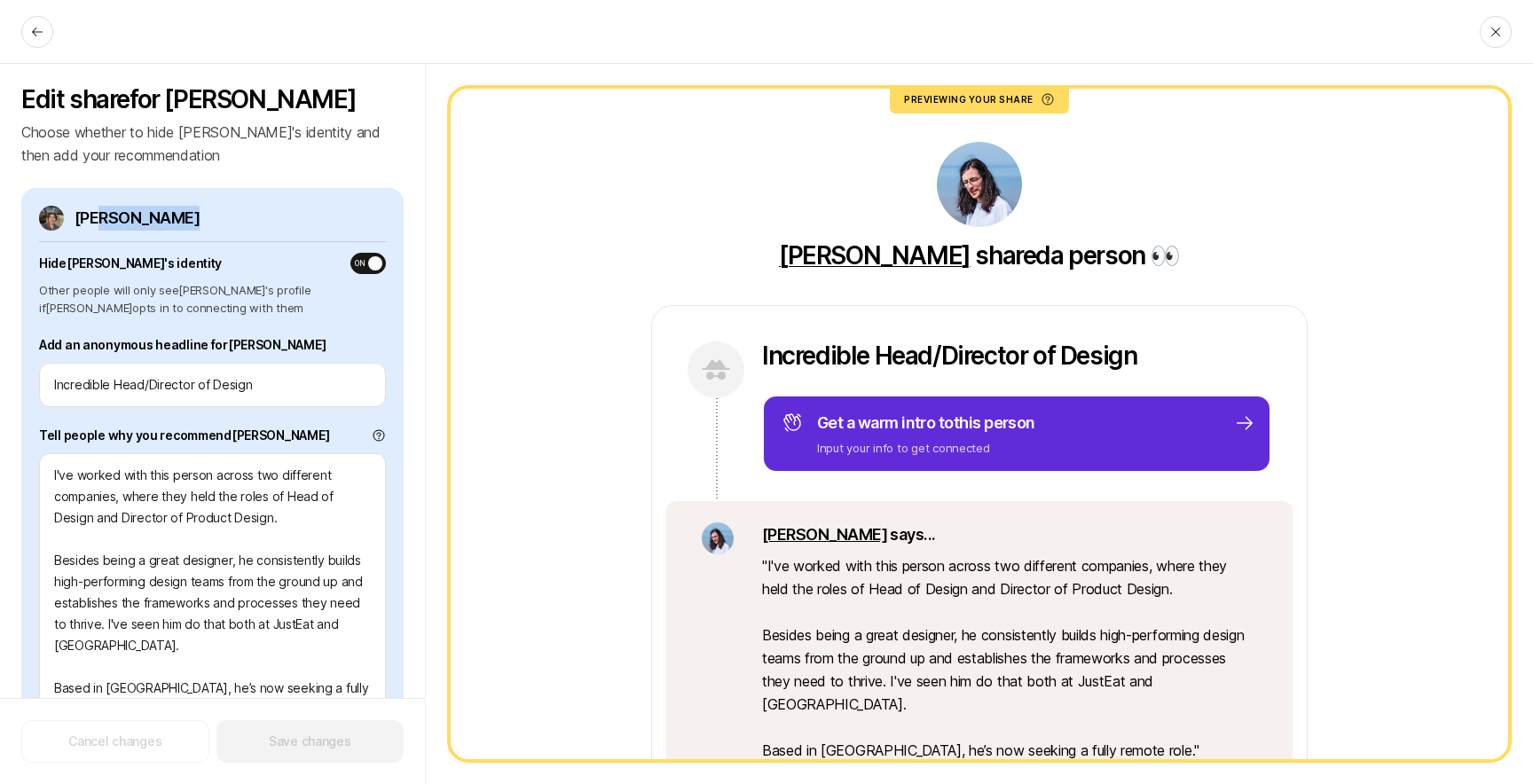
drag, startPoint x: 130, startPoint y: 216, endPoint x: 228, endPoint y: 214, distance: 98.0
click at [186, 218] on p "[PERSON_NAME]" at bounding box center [136, 218] width 125 height 24
click at [228, 214] on div "[PERSON_NAME]" at bounding box center [213, 218] width 347 height 24
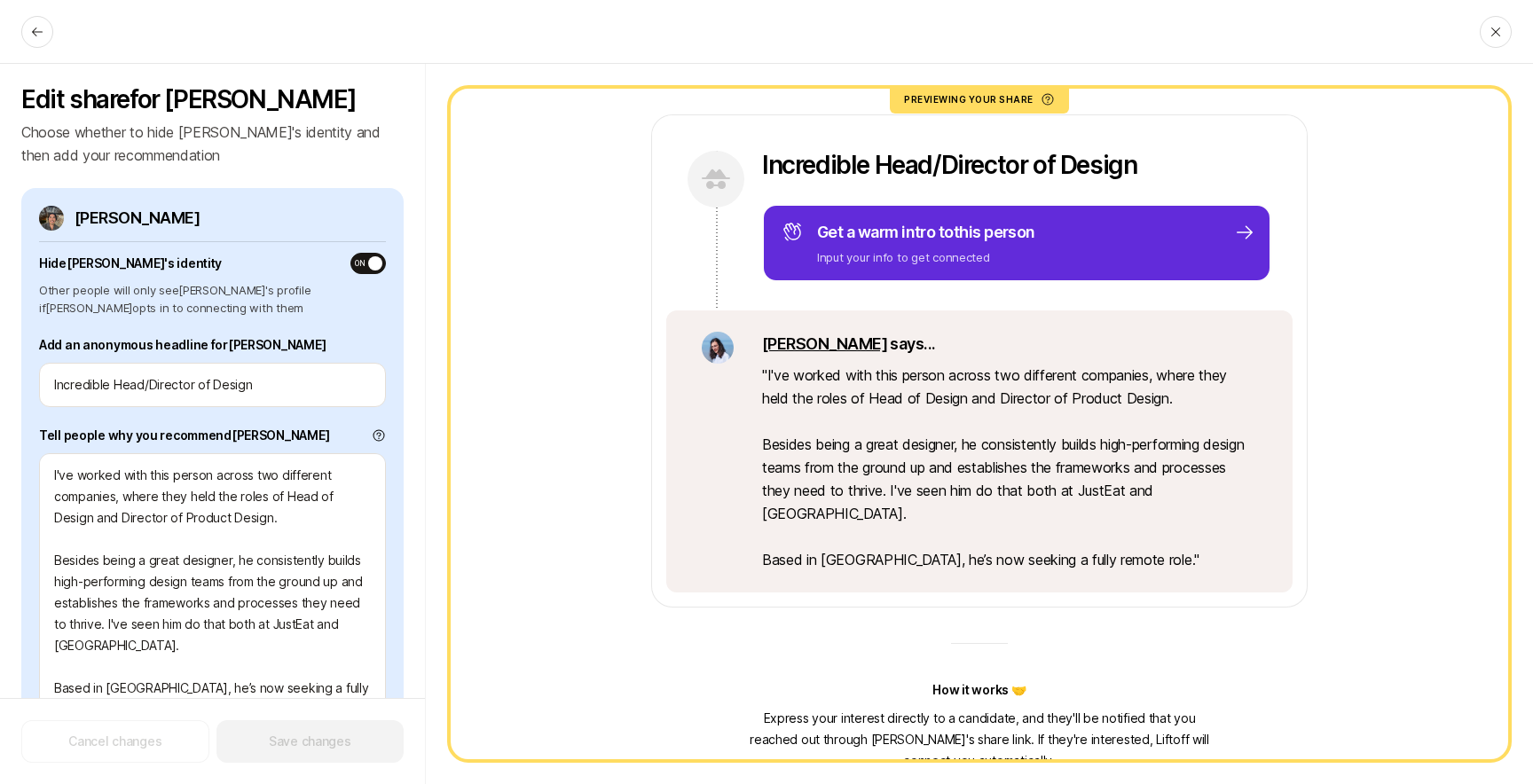
scroll to position [194, 0]
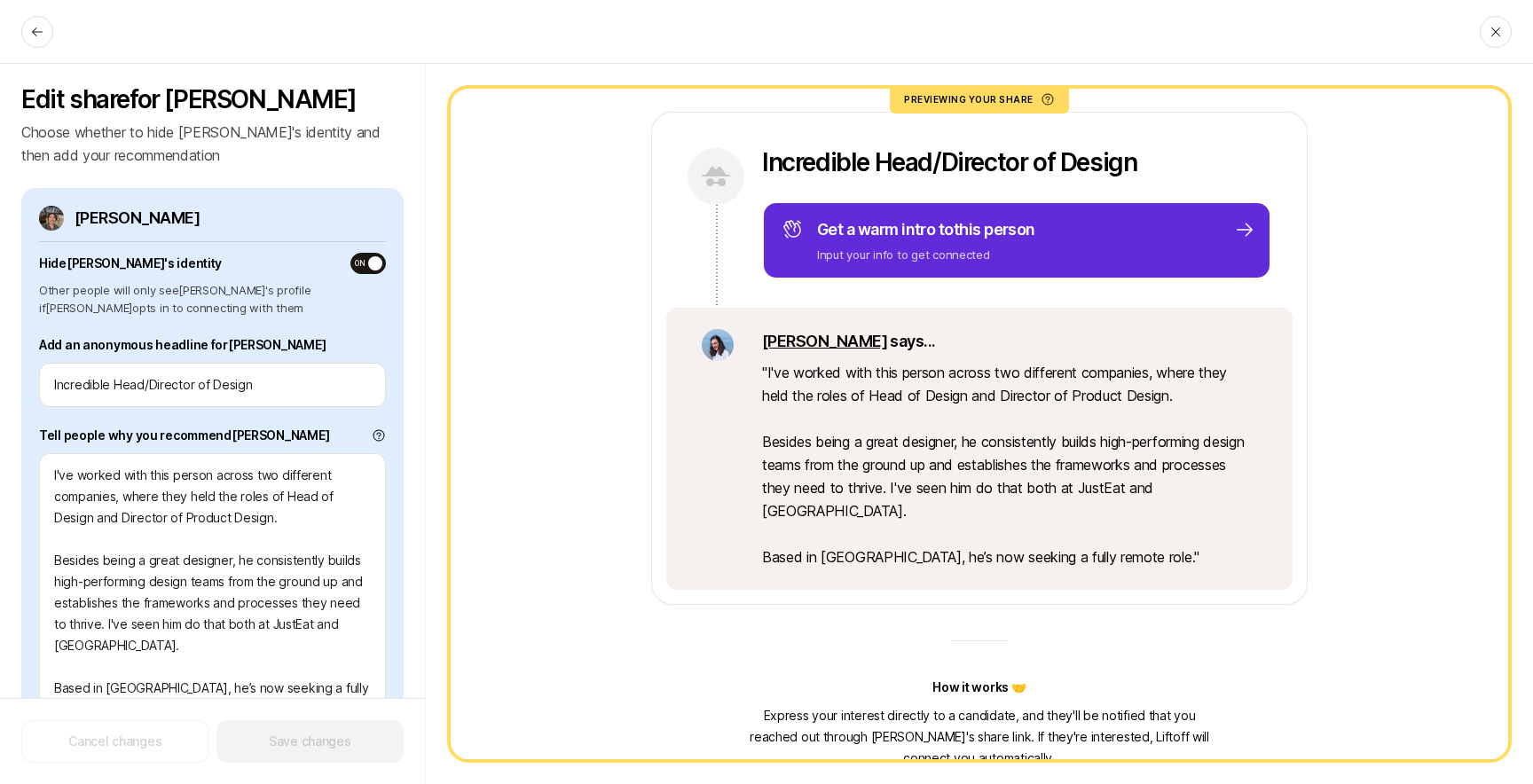
click at [369, 264] on span "button" at bounding box center [375, 263] width 14 height 14
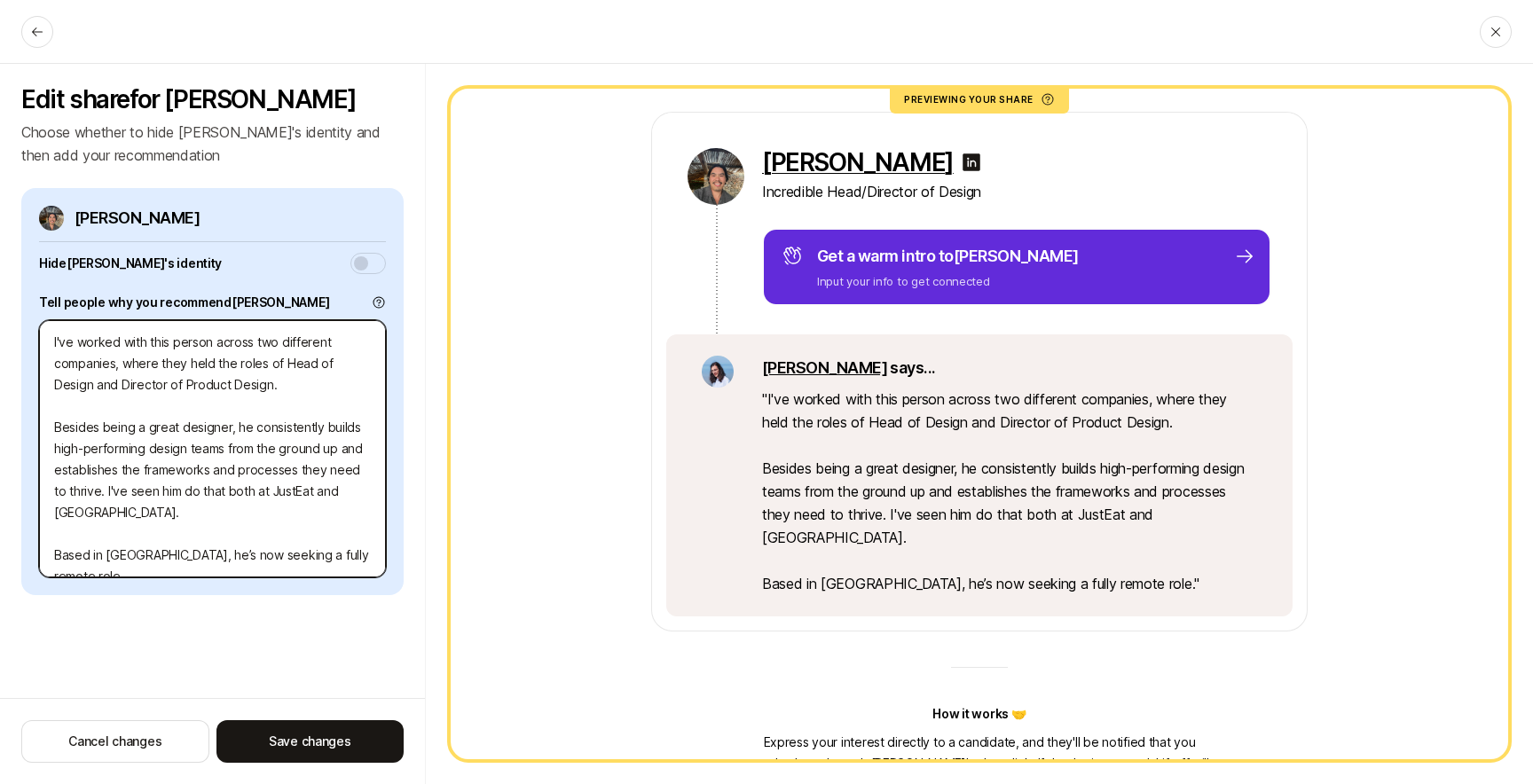
drag, startPoint x: 209, startPoint y: 340, endPoint x: 150, endPoint y: 338, distance: 59.0
click at [150, 338] on textarea "I've worked with this person across two different companies, where they held th…" at bounding box center [213, 449] width 347 height 258
type textarea "x"
type textarea "I've worked with A across two different companies, where they held the roles of…"
type textarea "x"
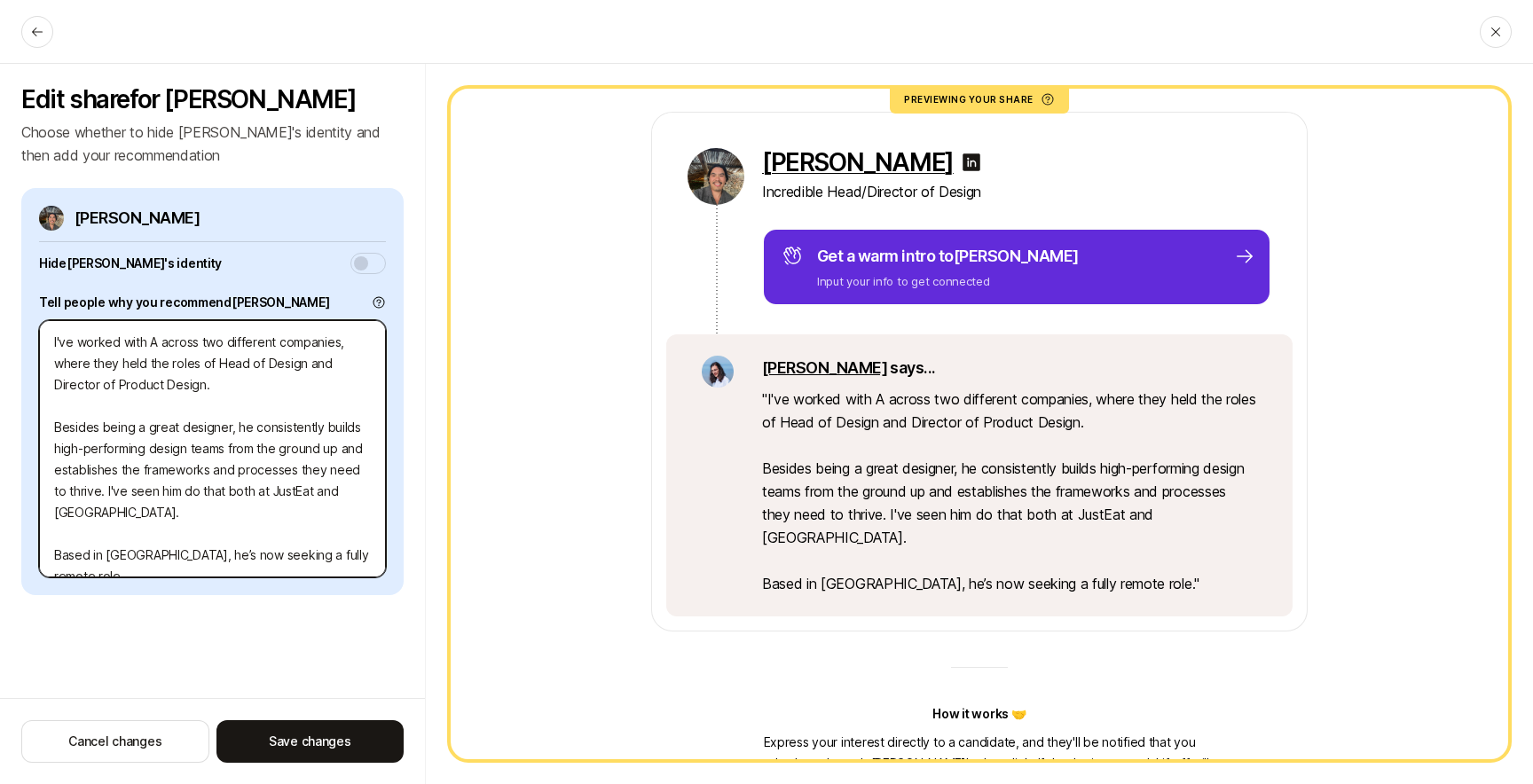
type textarea "I've worked with An across two different companies, where they held the roles o…"
type textarea "x"
type textarea "I've worked with Ant across two different companies, where they held the roles …"
type textarea "x"
type textarea "I've worked with Anth across two different companies, where they held the roles…"
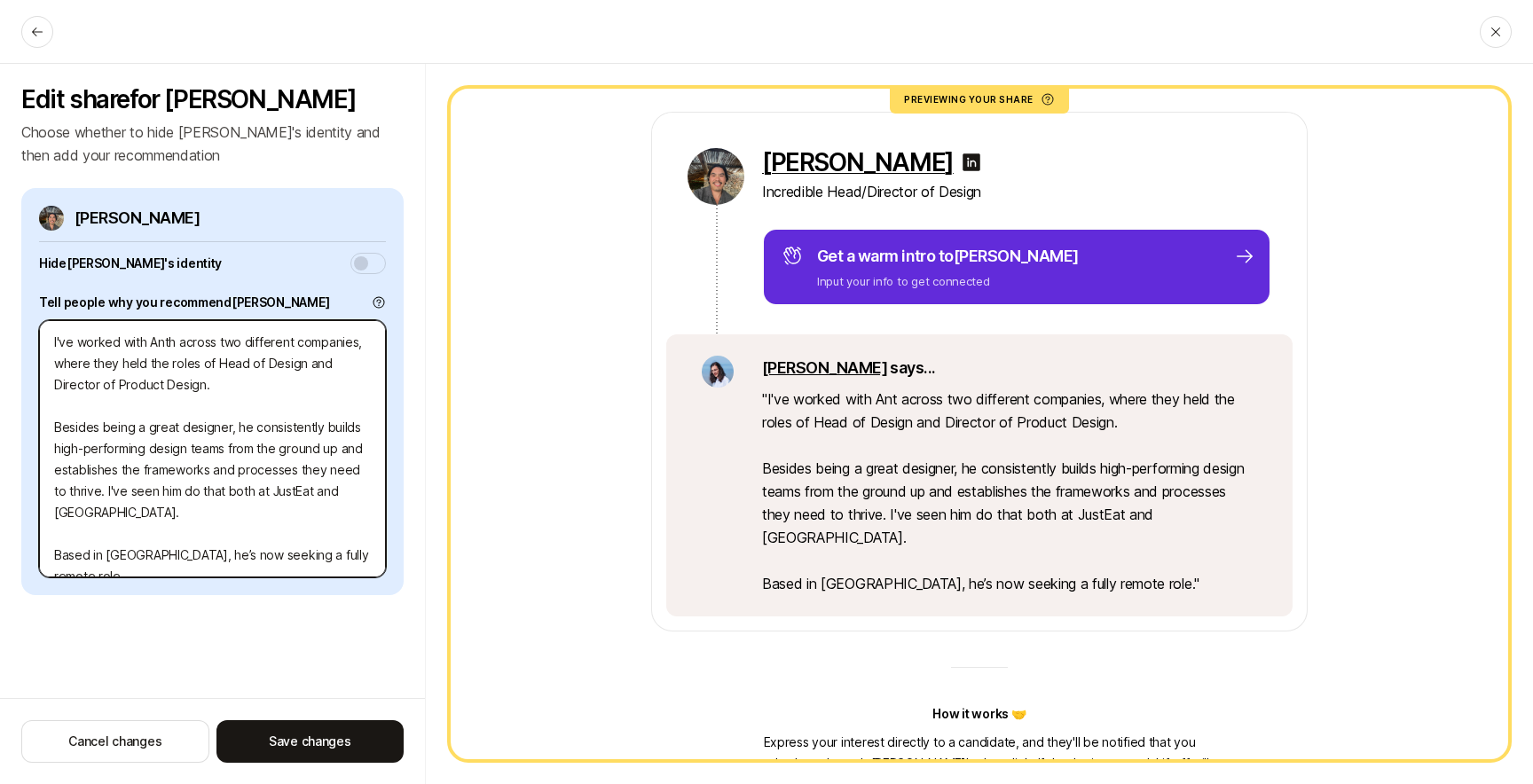
type textarea "x"
type textarea "I've worked with Antho across two different companies, where they held the role…"
type textarea "x"
type textarea "I've worked with Anthon across two different companies, where they held the rol…"
type textarea "x"
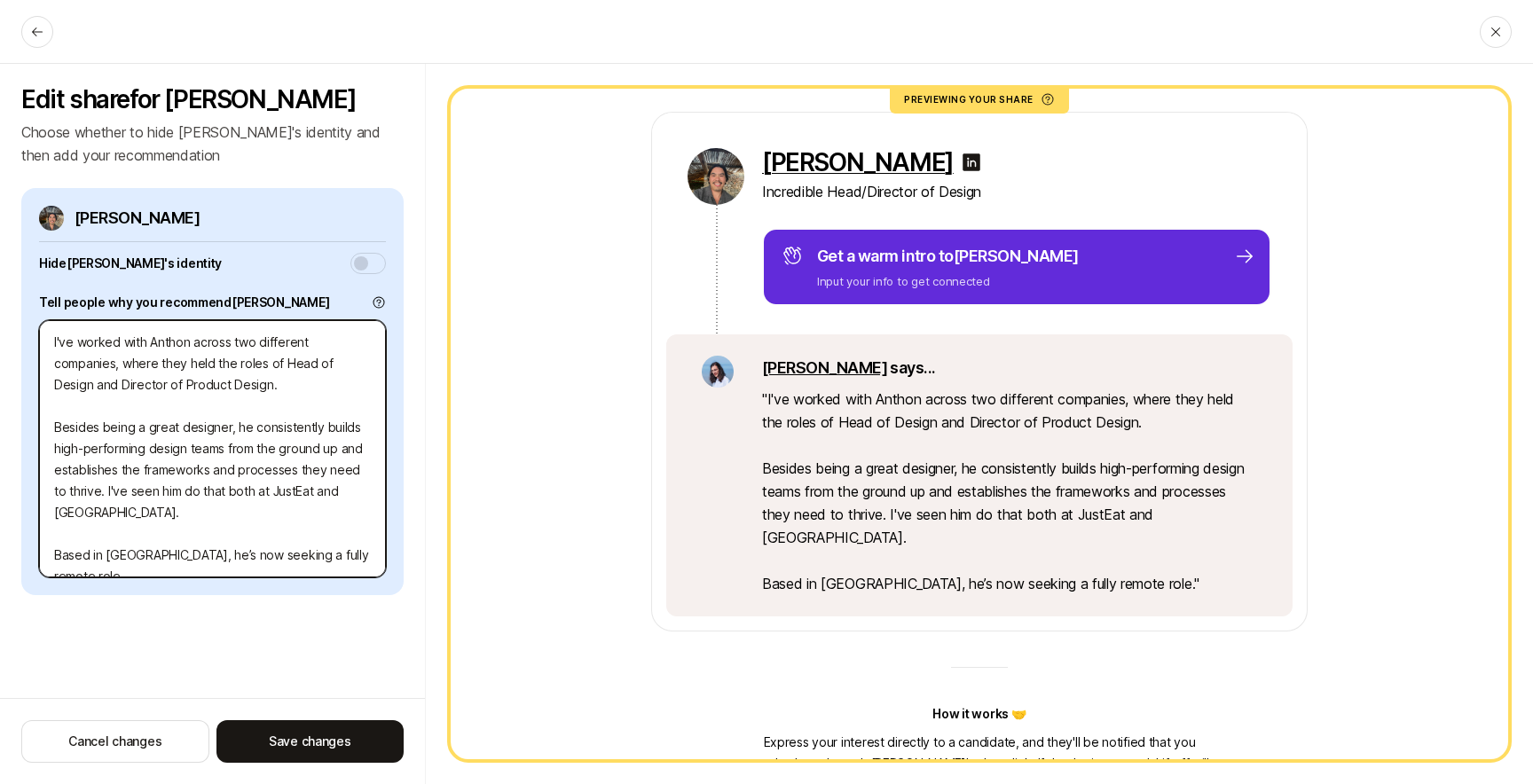
type textarea "I've worked with Anthony across two different companies, where they held the ro…"
drag, startPoint x: 175, startPoint y: 363, endPoint x: 360, endPoint y: 374, distance: 185.3
click at [358, 370] on textarea "I've worked with Anthony across two different companies, where they held the ro…" at bounding box center [213, 449] width 347 height 258
click at [355, 384] on textarea "I've worked with Anthony across two different companies, where they held the ro…" at bounding box center [213, 449] width 347 height 258
drag, startPoint x: 134, startPoint y: 444, endPoint x: 312, endPoint y: 446, distance: 178.0
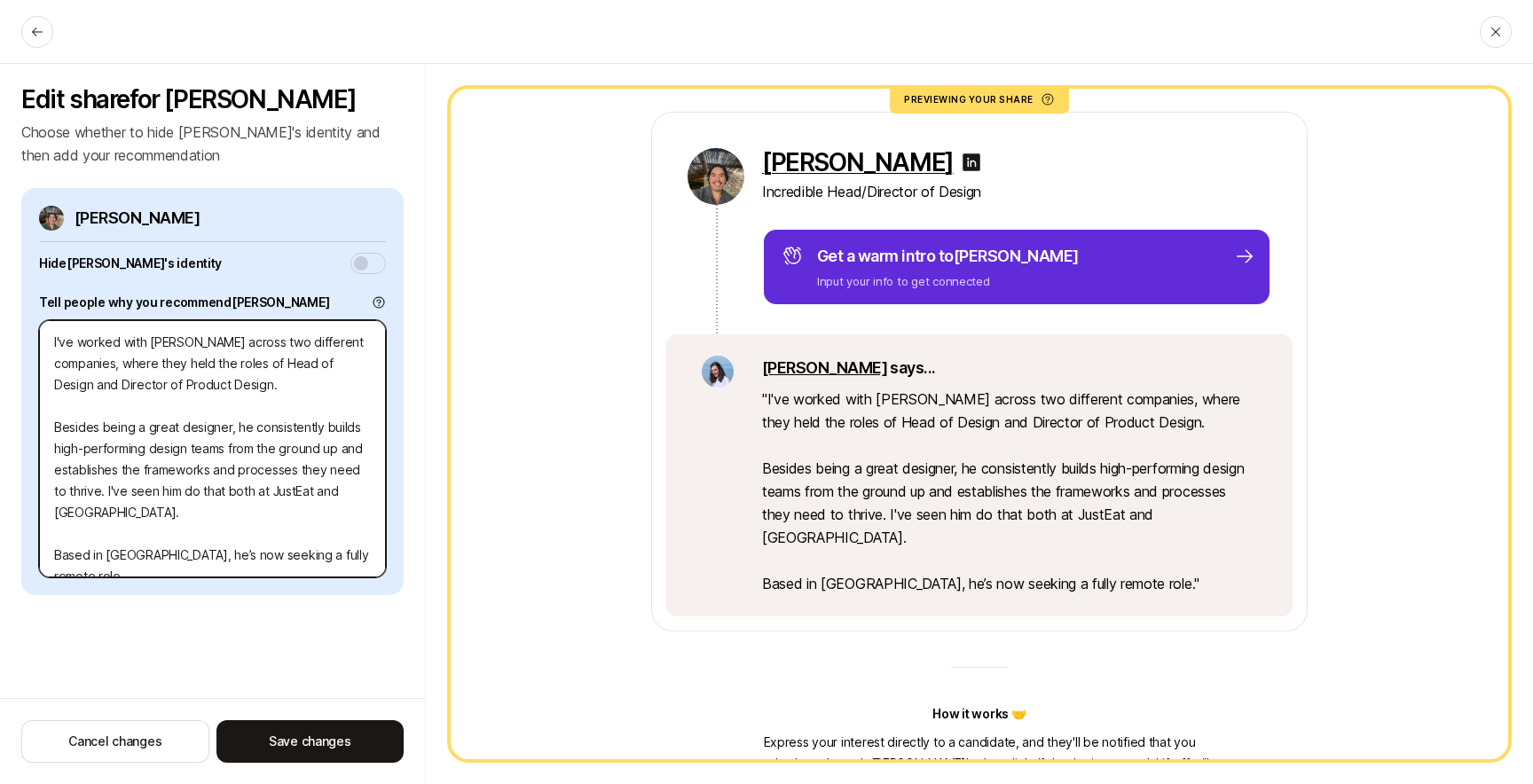
click at [306, 444] on textarea "I've worked with Anthony across two different companies, where they held the ro…" at bounding box center [213, 449] width 347 height 258
click at [316, 446] on textarea "I've worked with Anthony across two different companies, where they held the ro…" at bounding box center [213, 449] width 347 height 258
drag, startPoint x: 108, startPoint y: 467, endPoint x: 353, endPoint y: 468, distance: 245.0
click at [341, 465] on textarea "I've worked with Anthony across two different companies, where they held the ro…" at bounding box center [213, 449] width 347 height 258
click at [353, 468] on textarea "I've worked with Anthony across two different companies, where they held the ro…" at bounding box center [213, 449] width 347 height 258
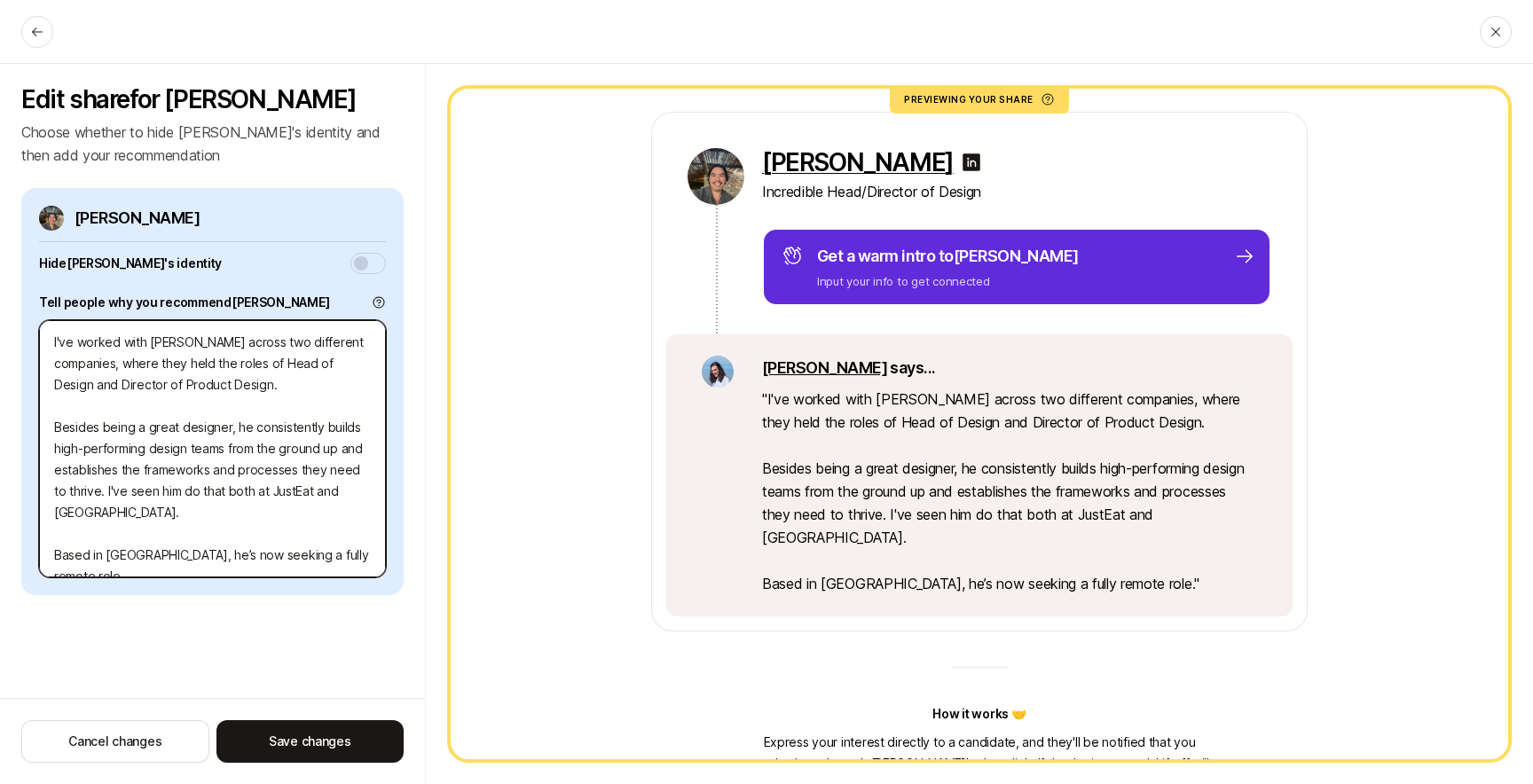
drag, startPoint x: 105, startPoint y: 488, endPoint x: 155, endPoint y: 490, distance: 50.0
click at [150, 489] on textarea "I've worked with Anthony across two different companies, where they held the ro…" at bounding box center [213, 449] width 347 height 258
click at [126, 491] on textarea "I've worked with Anthony across two different companies, where they held the ro…" at bounding box center [213, 449] width 347 height 258
type textarea "x"
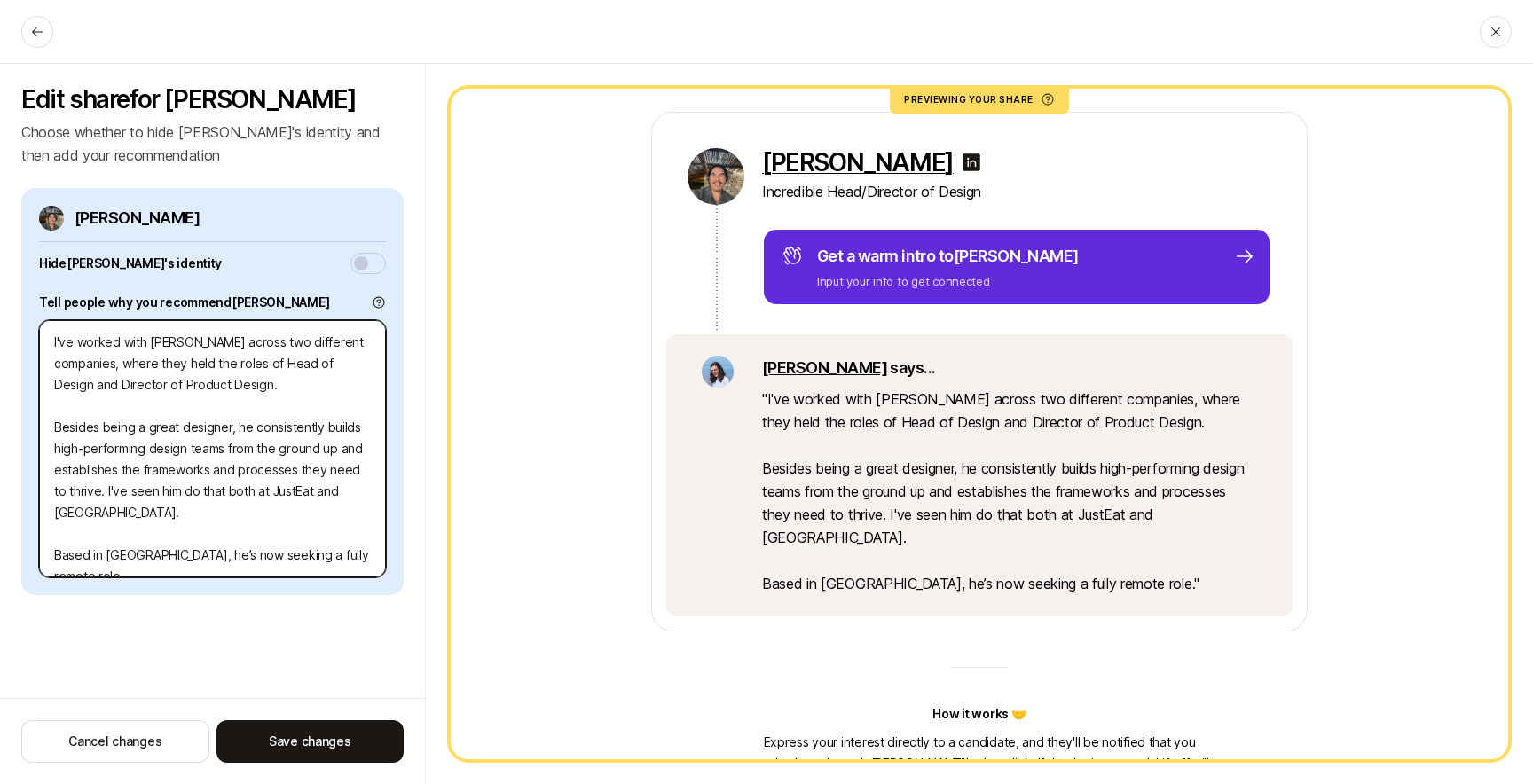
type textarea "I've worked with Anthony across two different companies, where they held the ro…"
type textarea "x"
type textarea "I've worked with Anthony across two different companies, where they held the ro…"
type textarea "x"
type textarea "I've worked with Anthony across two different companies, where they held the ro…"
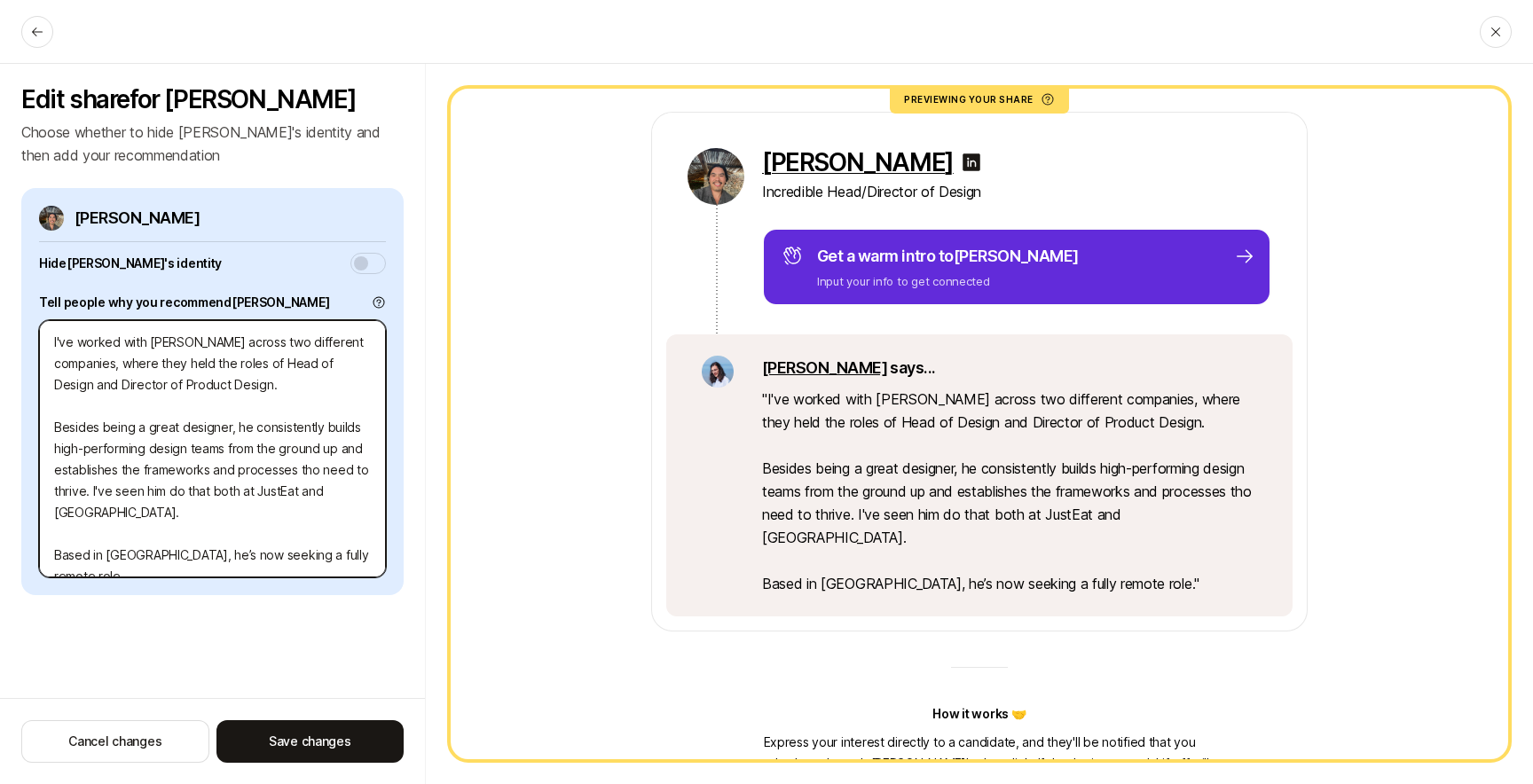
type textarea "x"
type textarea "I've worked with Anthony across two different companies, where they held the ro…"
type textarea "x"
type textarea "I've worked with Anthony across two different companies, where they held the ro…"
type textarea "x"
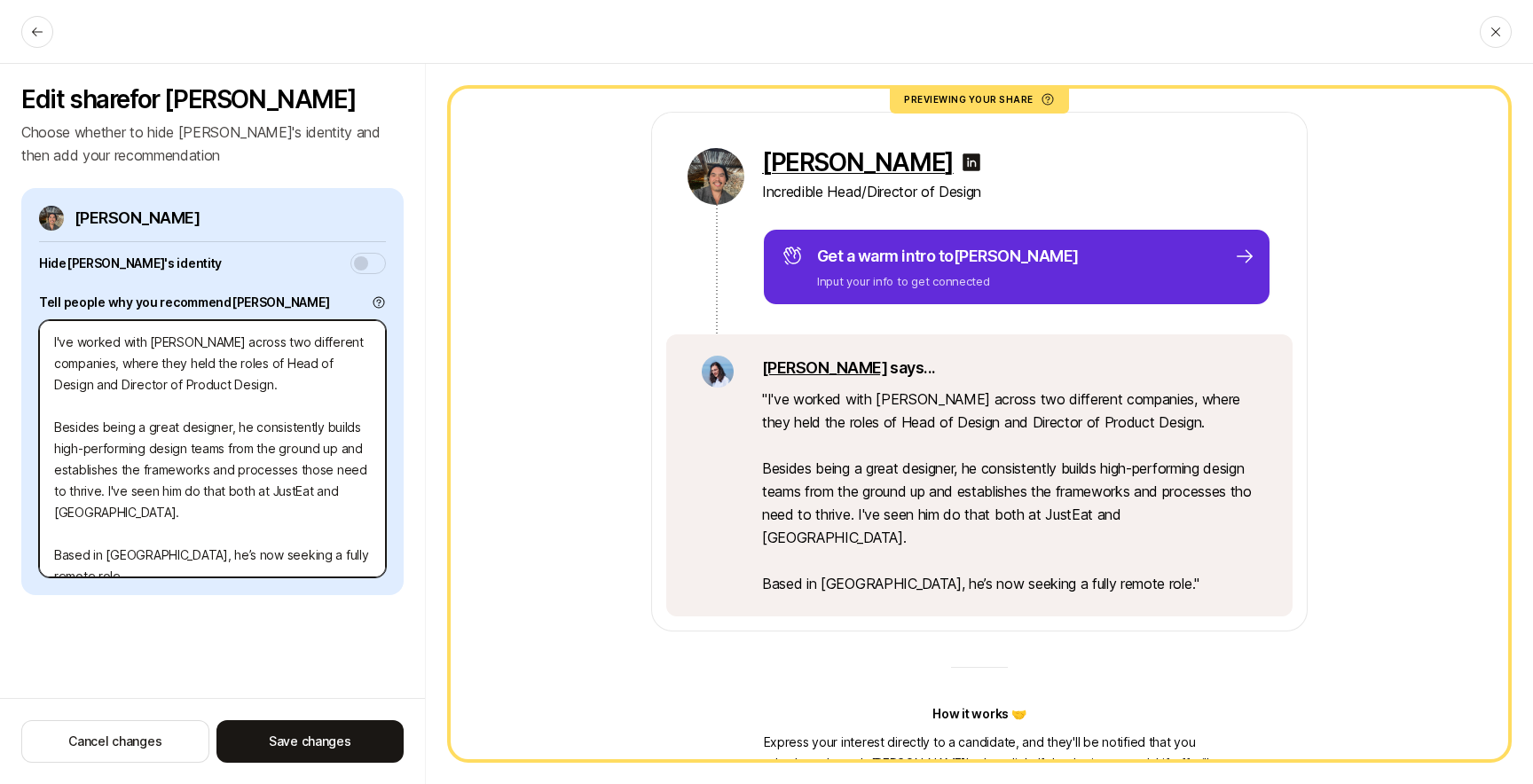
type textarea "I've worked with Anthony across two different companies, where they held the ro…"
type textarea "x"
type textarea "I've worked with Anthony across two different companies, where they held the ro…"
type textarea "x"
type textarea "I've worked with Anthony across two different companies, where they held the ro…"
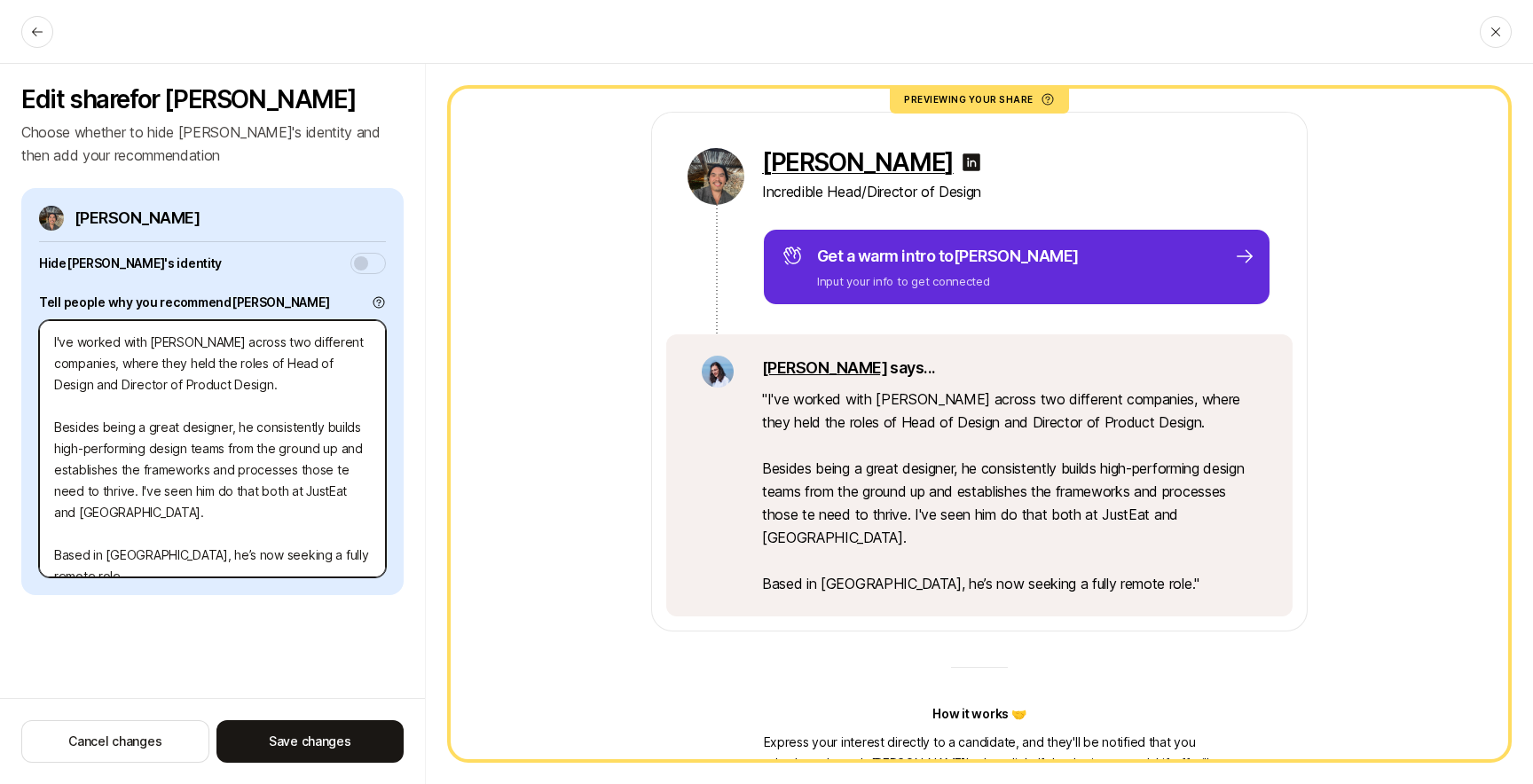
type textarea "x"
type textarea "I've worked with Anthony across two different companies, where they held the ro…"
type textarea "x"
type textarea "I've worked with Anthony across two different companies, where they held the ro…"
type textarea "x"
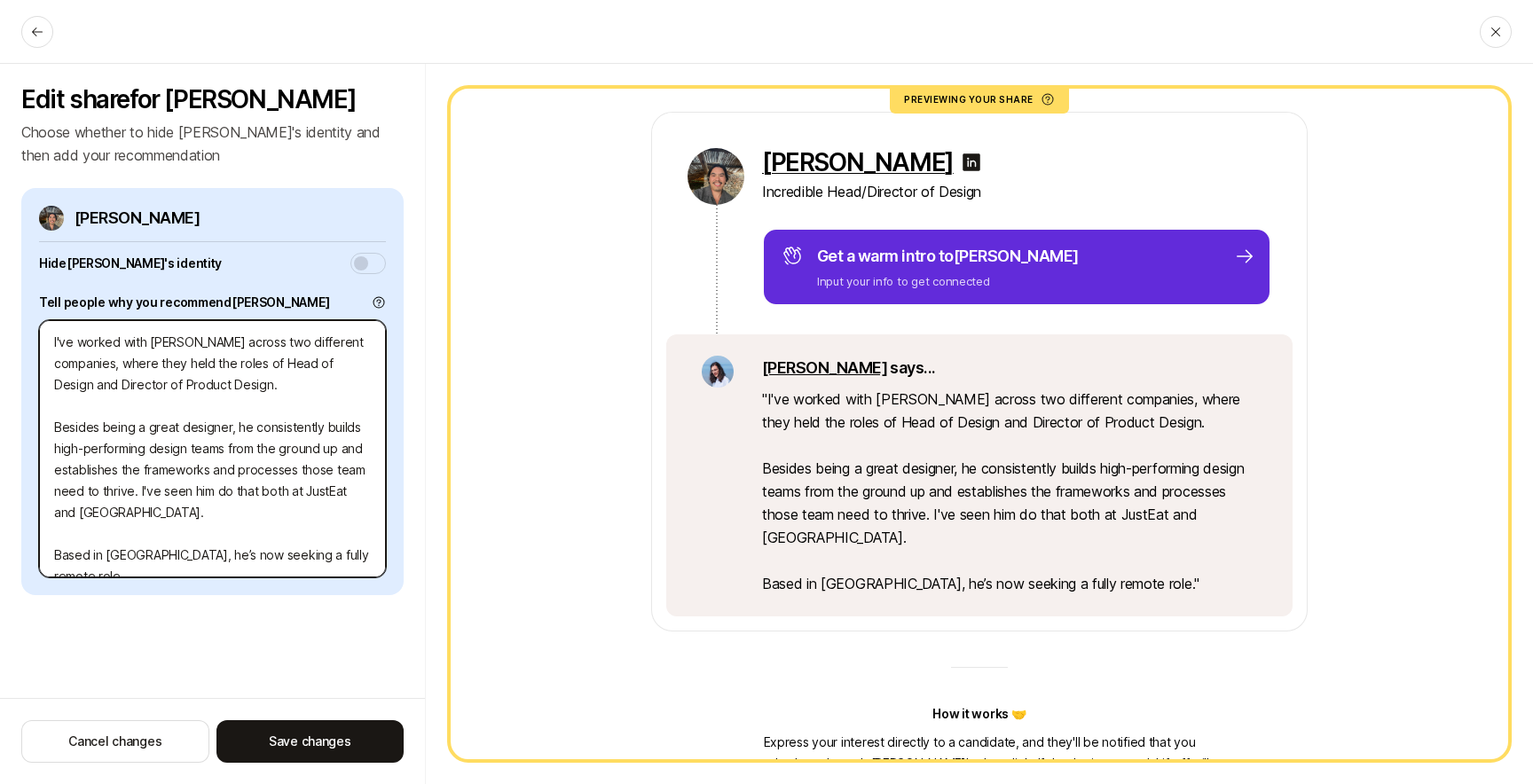
type textarea "I've worked with Anthony across two different companies, where they held the ro…"
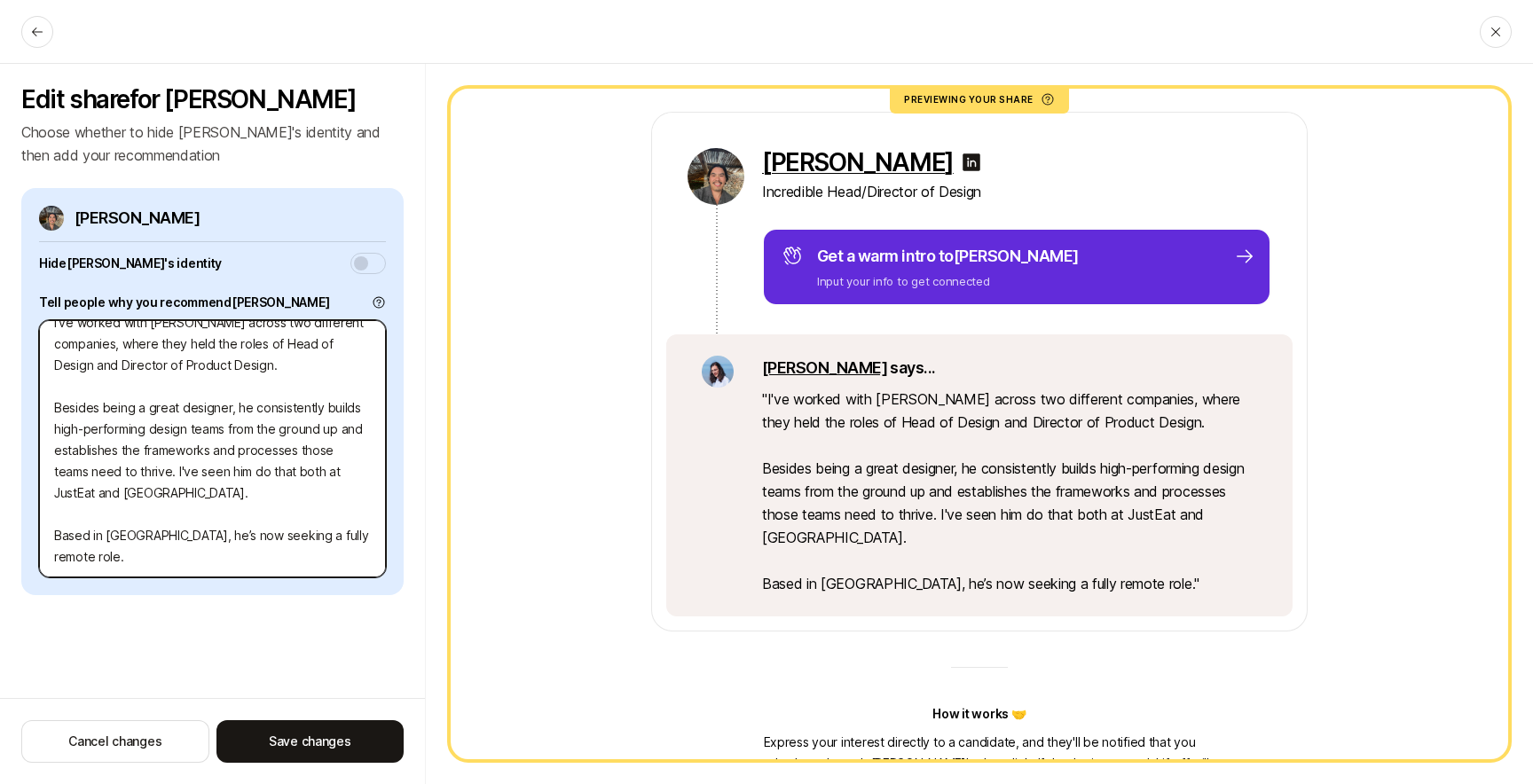
scroll to position [22, 0]
click at [343, 491] on textarea "I've worked with Anthony across two different companies, where they held the ro…" at bounding box center [213, 449] width 347 height 258
type textarea "x"
type textarea "I've worked with Anthony across two different companies, where they held the ro…"
type textarea "x"
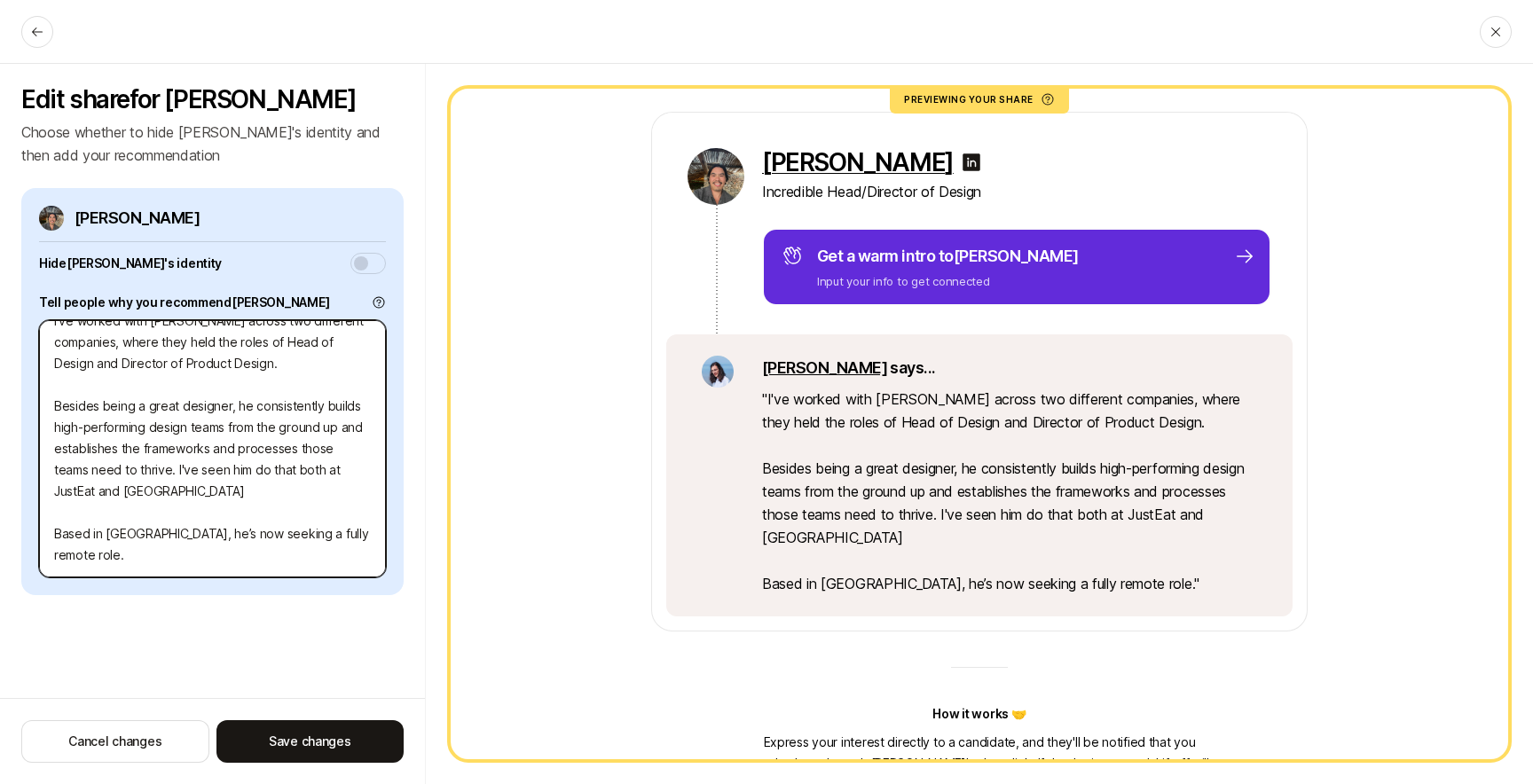
type textarea "I've worked with Anthony across two different companies, where they held the ro…"
type textarea "x"
type textarea "I've worked with Anthony across two different companies, where they held the ro…"
type textarea "x"
type textarea "I've worked with Anthony across two different companies, where they held the ro…"
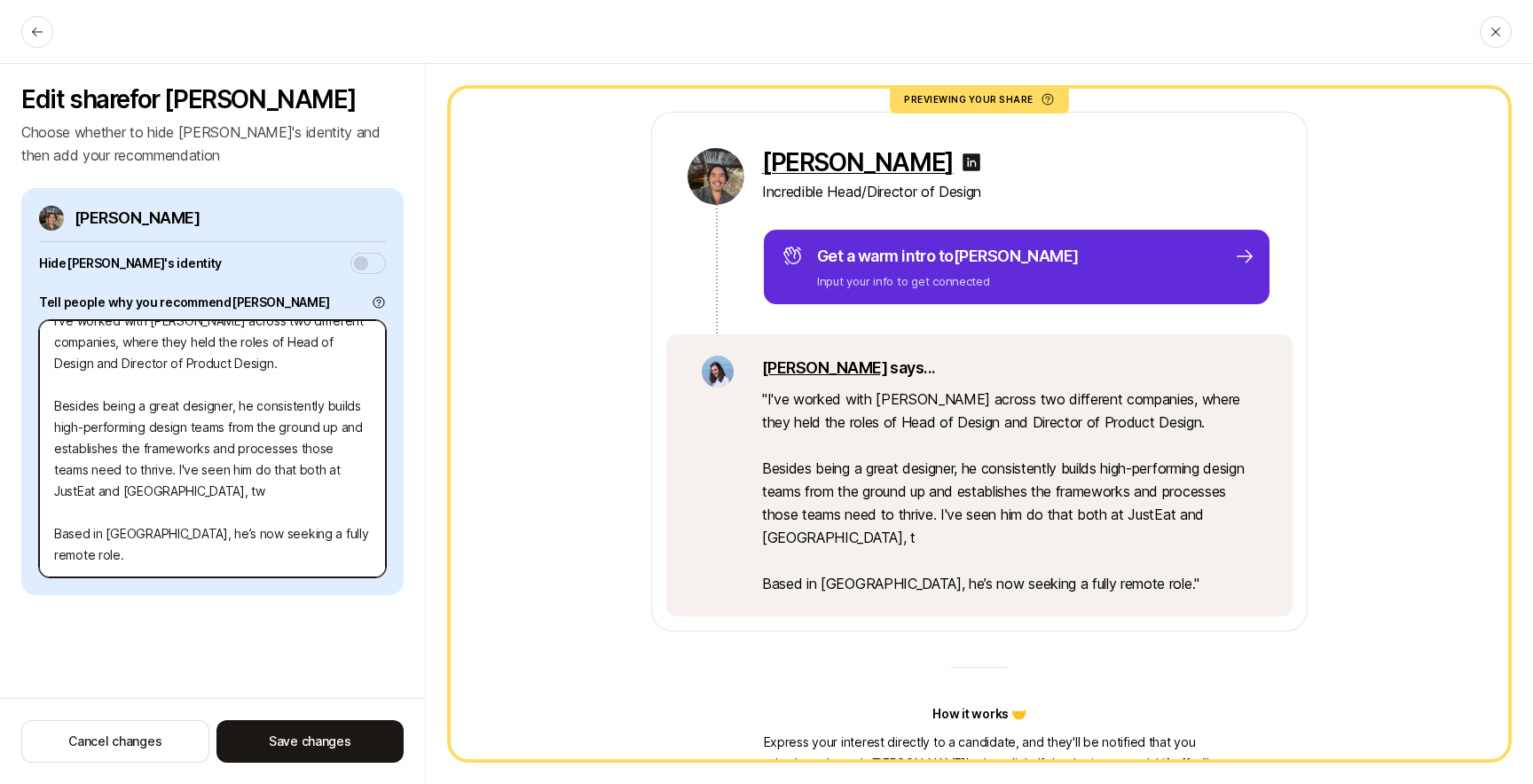
type textarea "x"
type textarea "I've worked with Anthony across two different companies, where they held the ro…"
type textarea "x"
type textarea "I've worked with Anthony across two different companies, where they held the ro…"
type textarea "x"
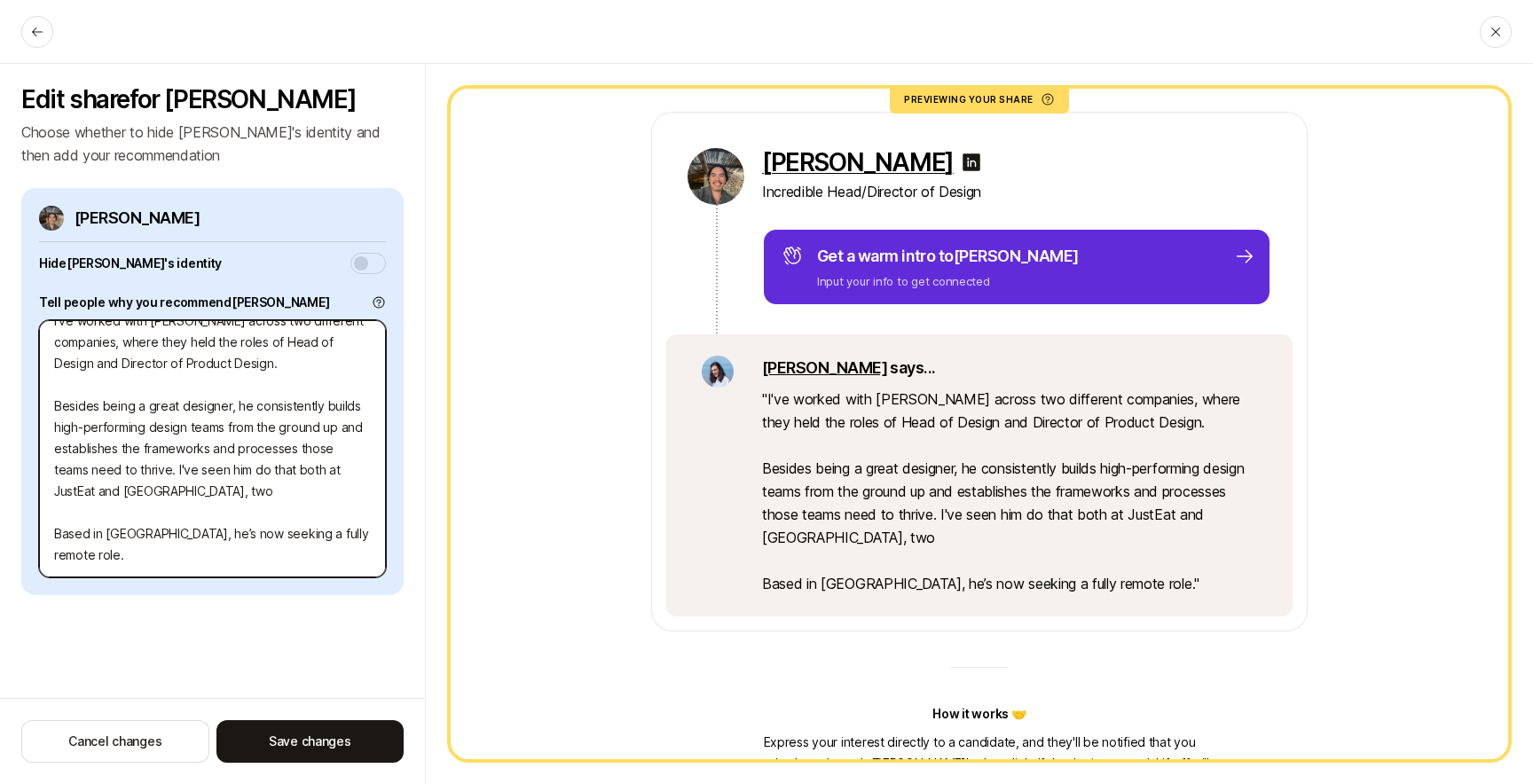
type textarea "I've worked with Anthony across two different companies, where they held the ro…"
type textarea "x"
type textarea "I've worked with Anthony across two different companies, where they held the ro…"
type textarea "x"
type textarea "I've worked with Anthony across two different companies, where they held the ro…"
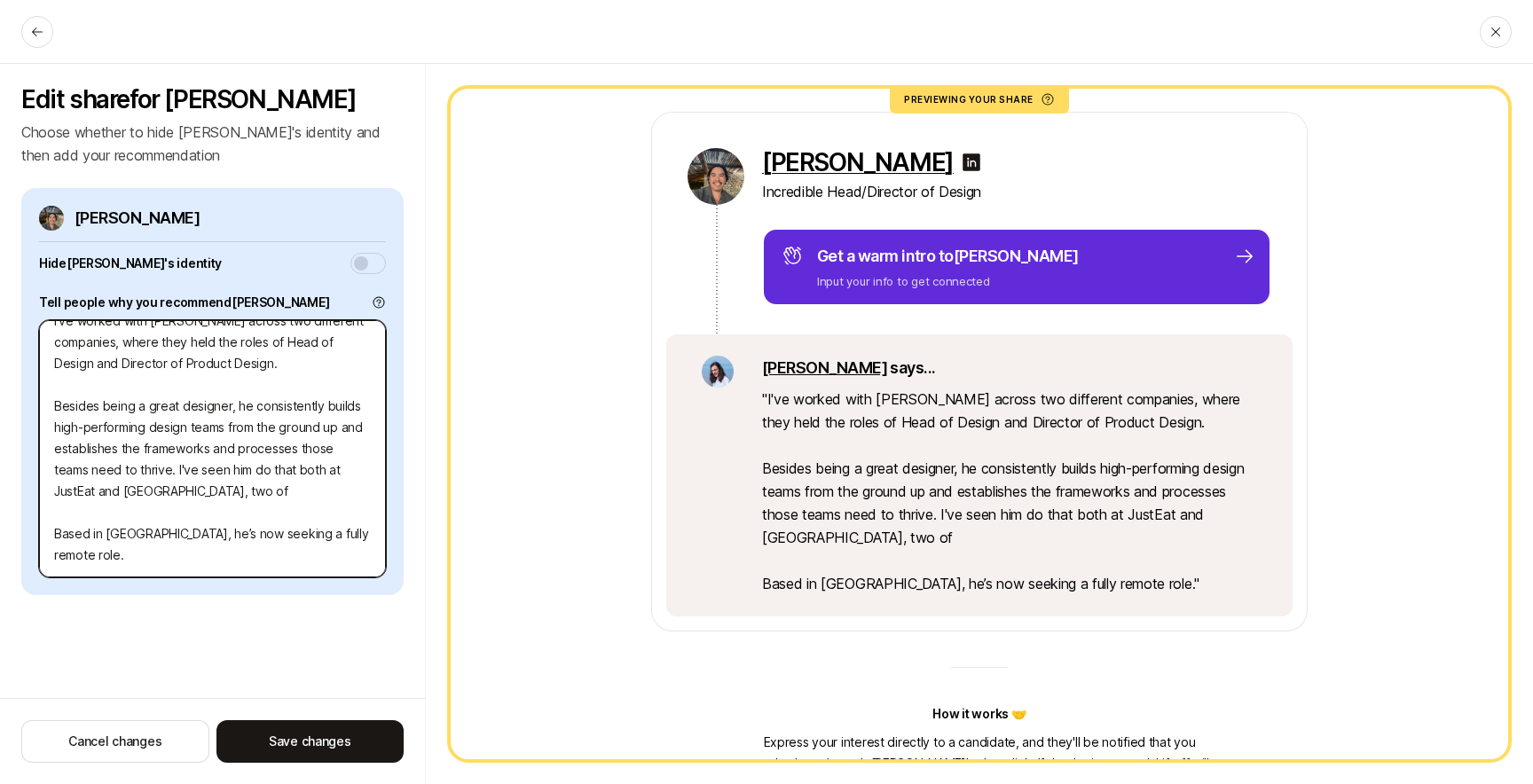
type textarea "x"
type textarea "I've worked with Anthony across two different companies, where they held the ro…"
type textarea "x"
type textarea "I've worked with Anthony across two different companies, where they held the ro…"
type textarea "x"
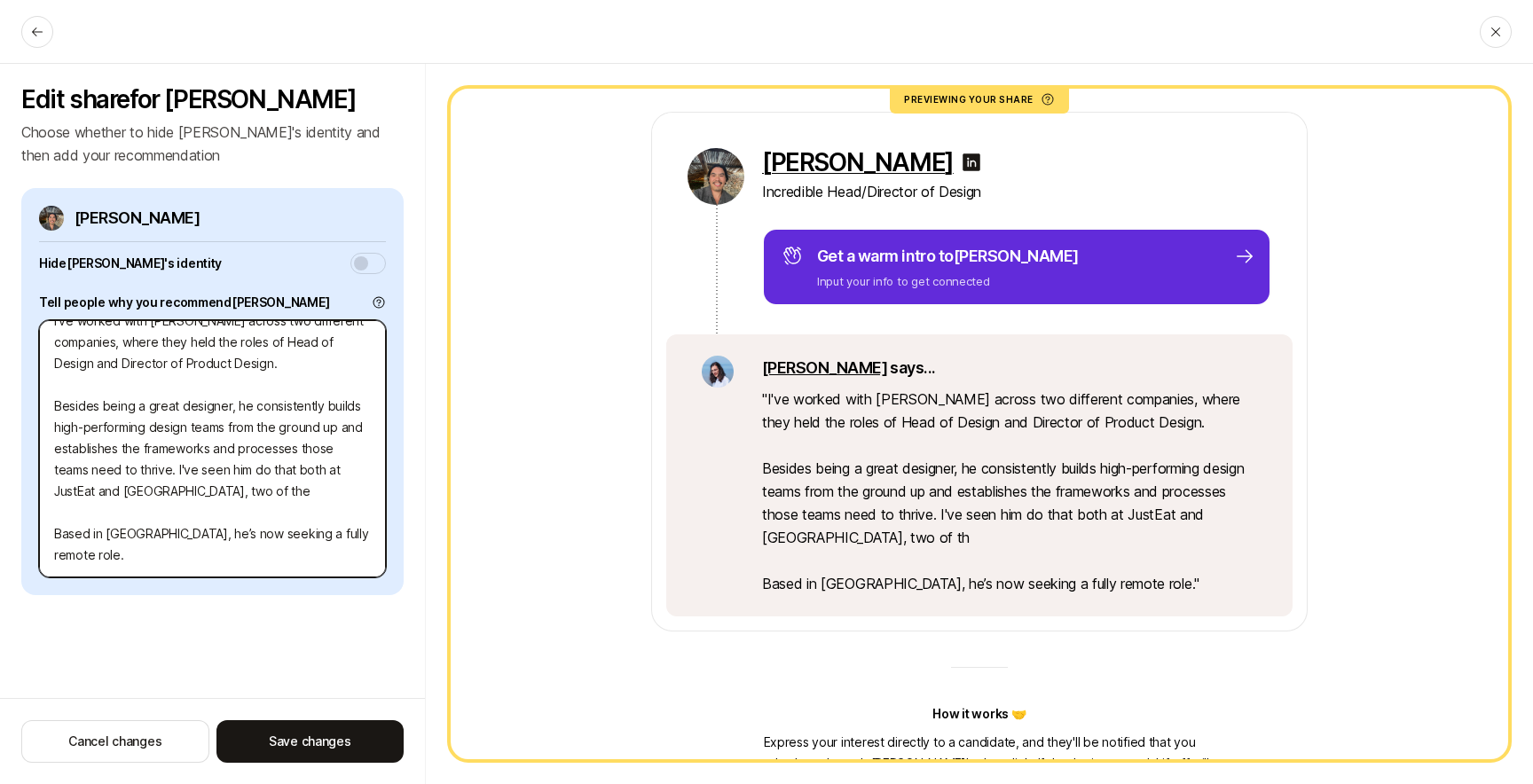
type textarea "I've worked with Anthony across two different companies, where they held the ro…"
type textarea "x"
type textarea "I've worked with Anthony across two different companies, where they held the ro…"
type textarea "x"
type textarea "I've worked with Anthony across two different companies, where they held the ro…"
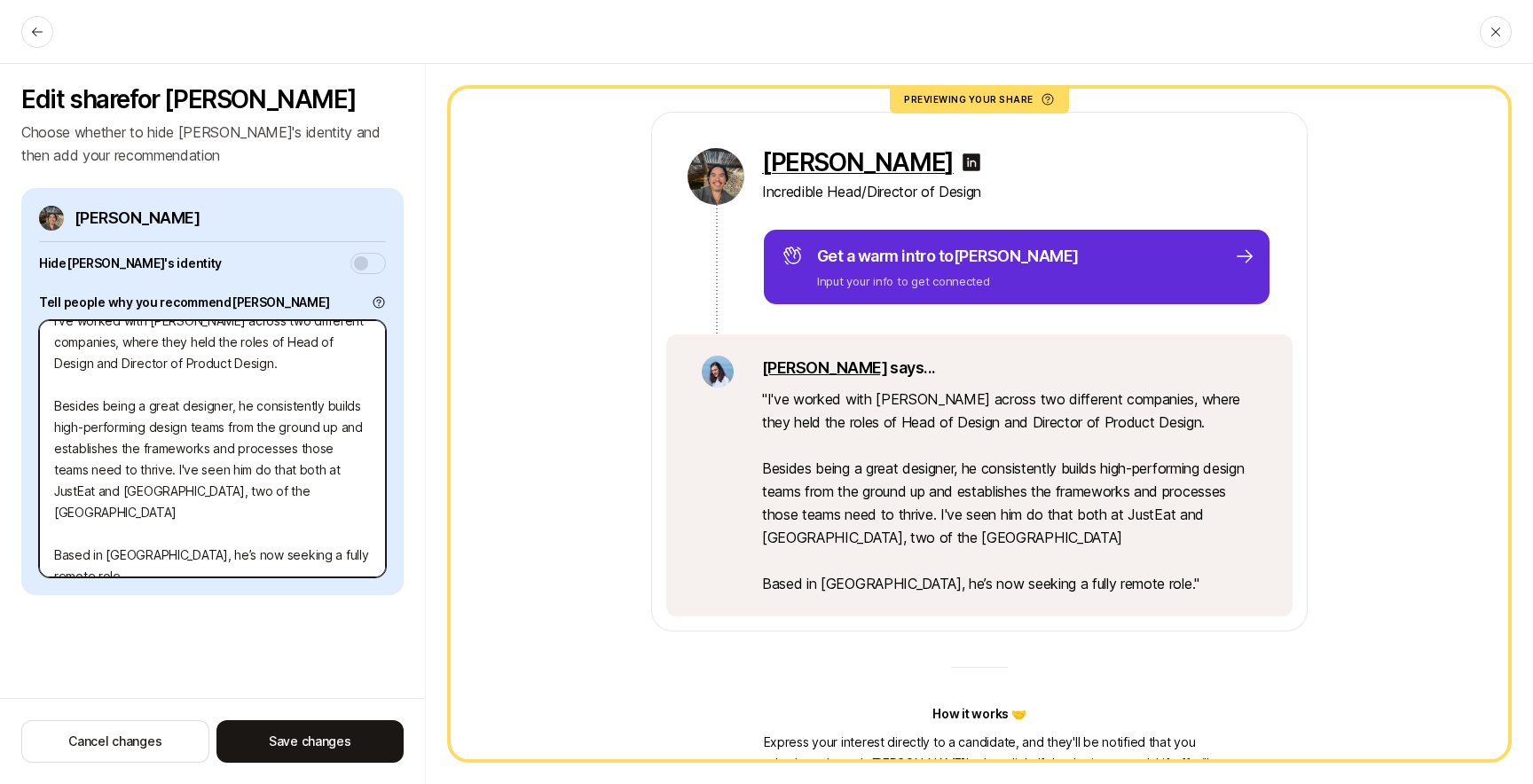
type textarea "x"
type textarea "I've worked with Anthony across two different companies, where they held the ro…"
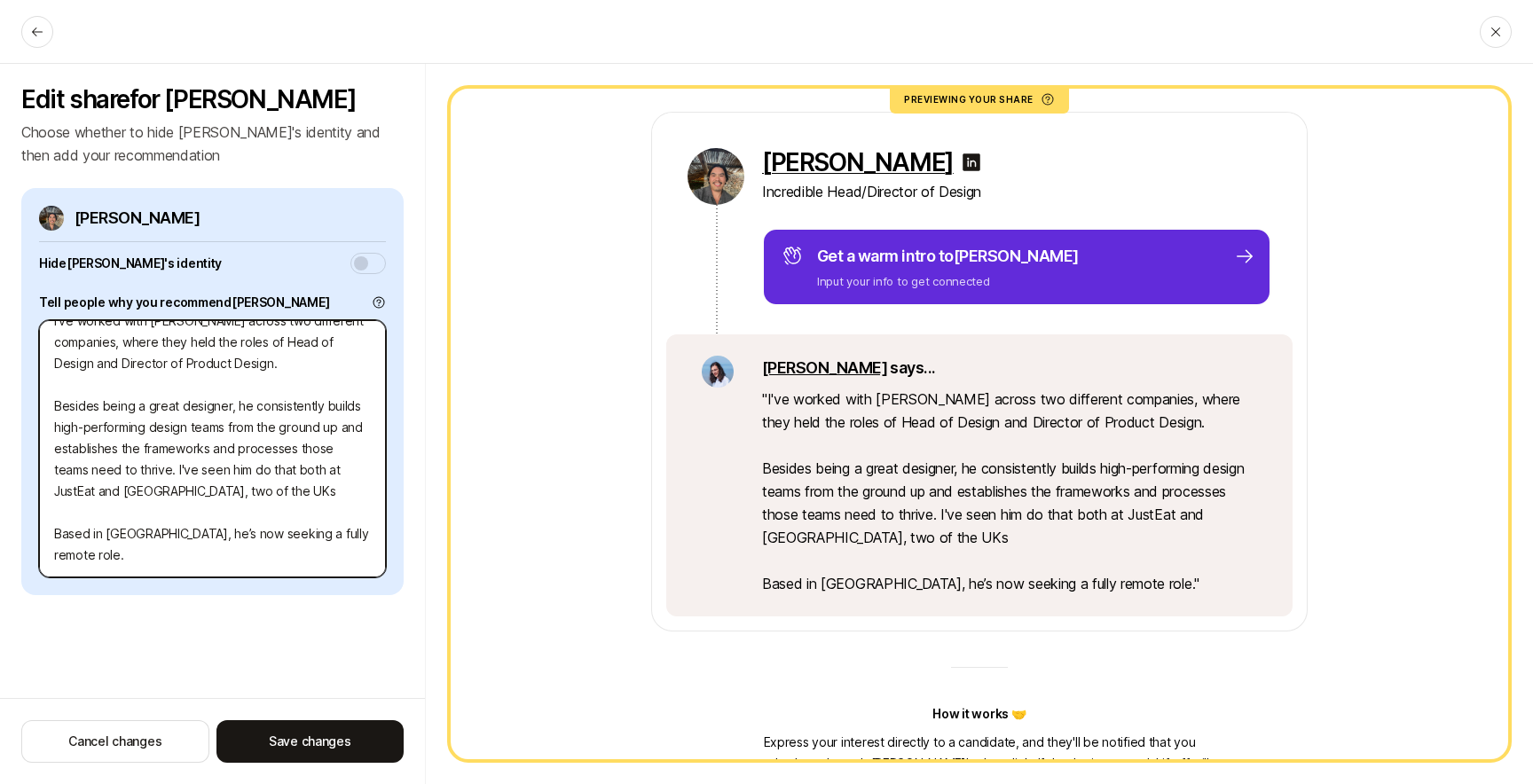
type textarea "x"
type textarea "I've worked with Anthony across two different companies, where they held the ro…"
type textarea "x"
type textarea "I've worked with Anthony across two different companies, where they held the ro…"
type textarea "x"
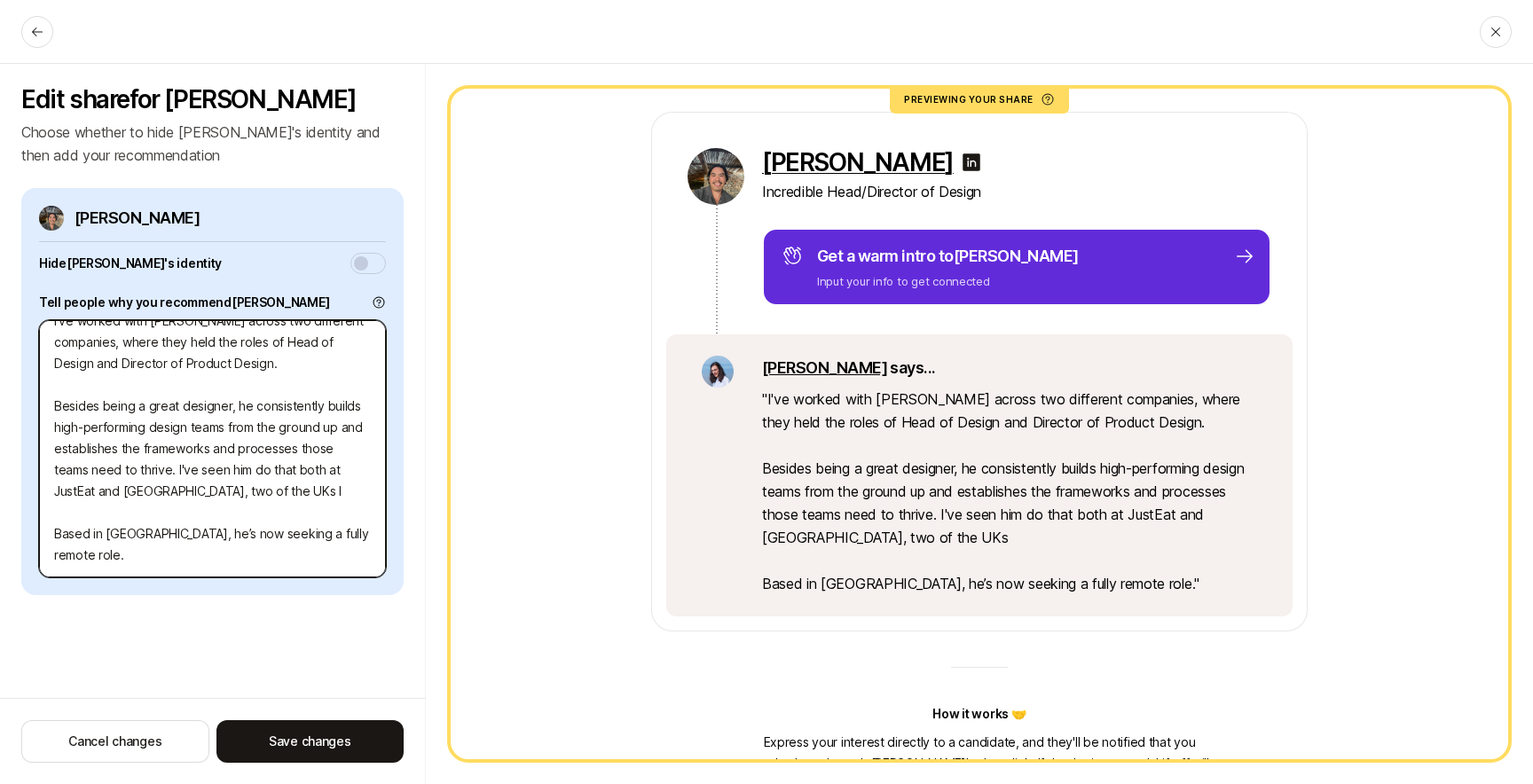
type textarea "I've worked with Anthony across two different companies, where they held the ro…"
type textarea "x"
type textarea "I've worked with Anthony across two different companies, where they held the ro…"
type textarea "x"
type textarea "I've worked with Anthony across two different companies, where they held the ro…"
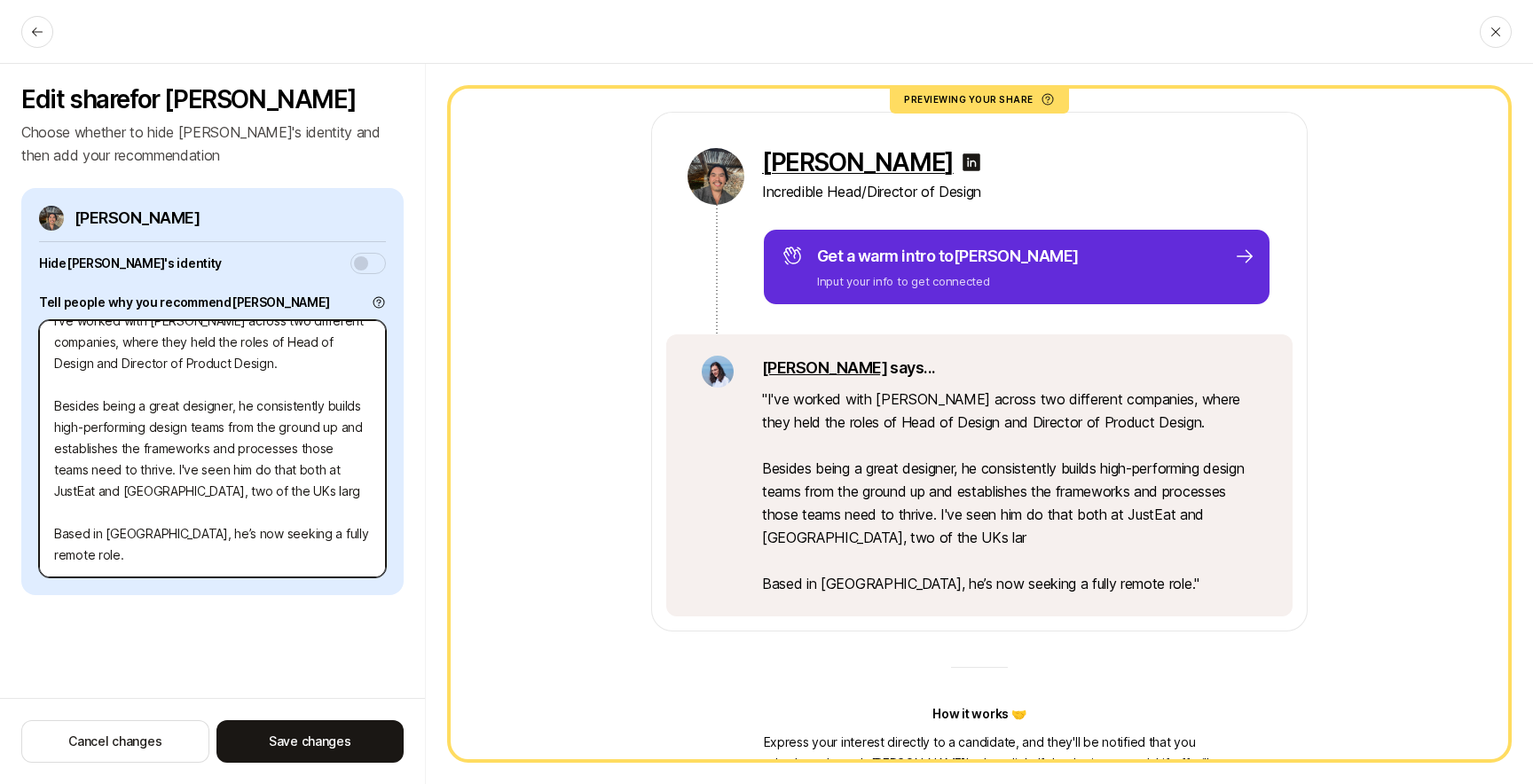
type textarea "x"
type textarea "I've worked with Anthony across two different companies, where they held the ro…"
type textarea "x"
type textarea "I've worked with Anthony across two different companies, where they held the ro…"
type textarea "x"
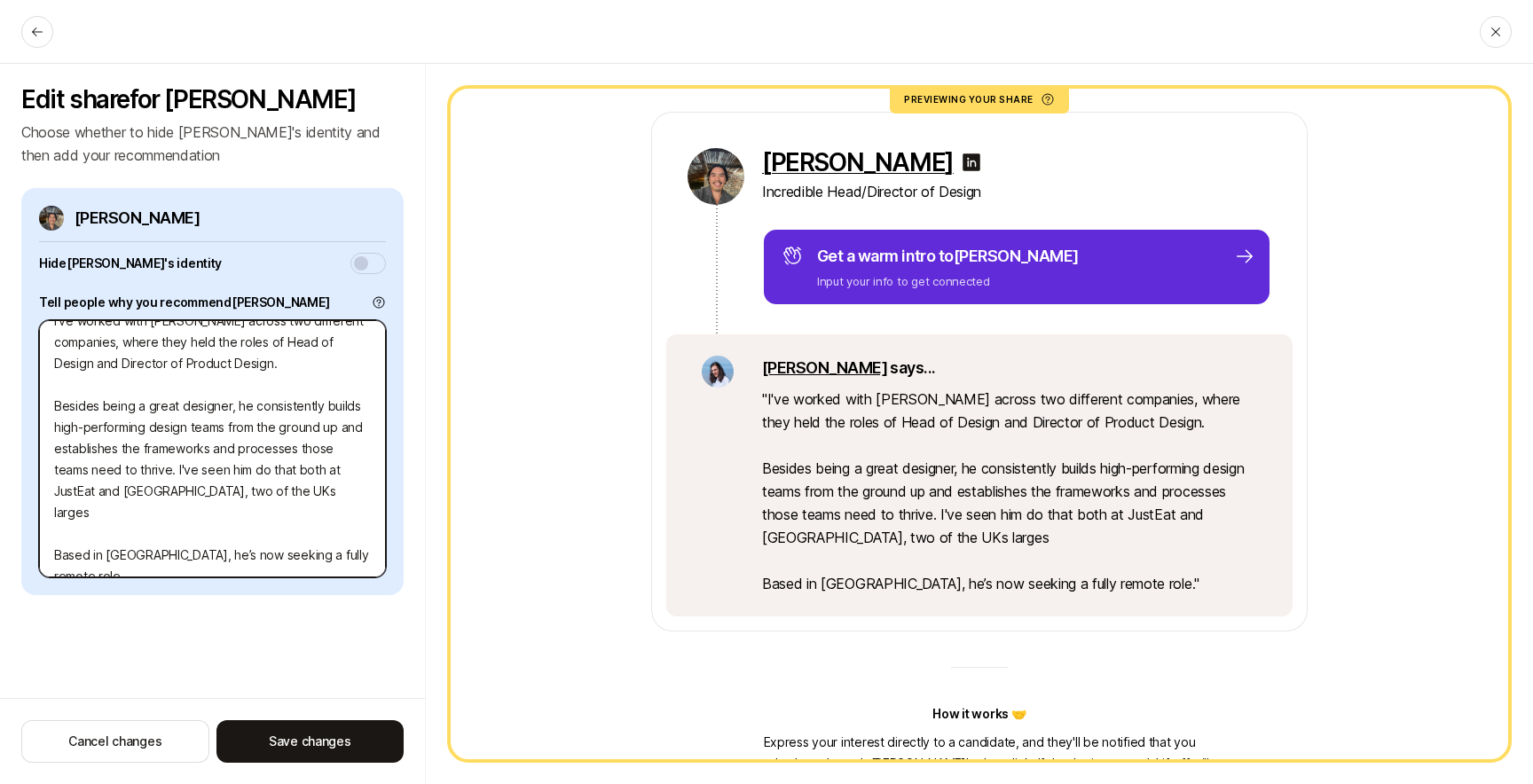
type textarea "I've worked with Anthony across two different companies, where they held the ro…"
type textarea "x"
type textarea "I've worked with Anthony across two different companies, where they held the ro…"
type textarea "x"
type textarea "I've worked with Anthony across two different companies, where they held the ro…"
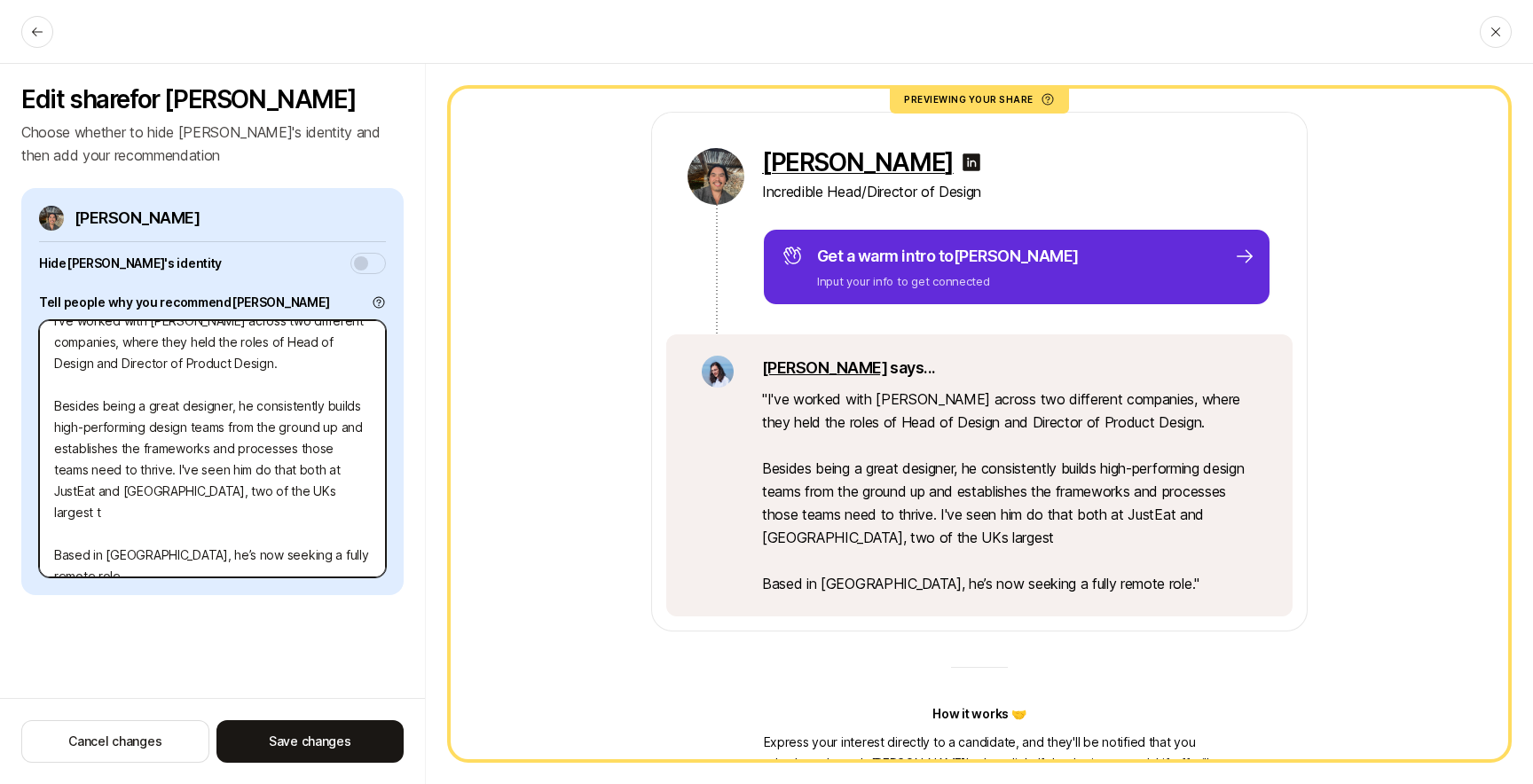
type textarea "x"
type textarea "I've worked with Anthony across two different companies, where they held the ro…"
type textarea "x"
type textarea "I've worked with Anthony across two different companies, where they held the ro…"
type textarea "x"
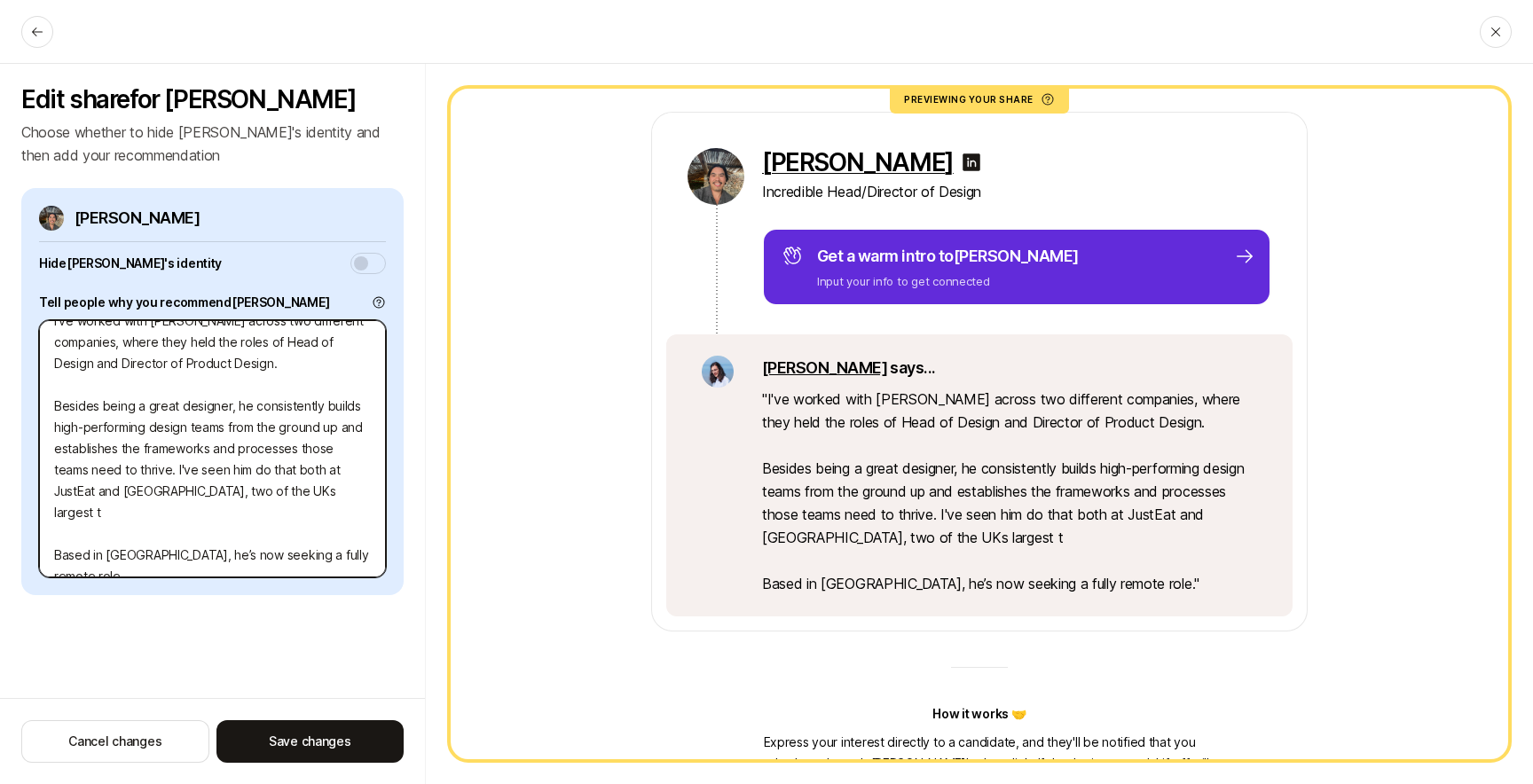
type textarea "I've worked with Anthony across two different companies, where they held the ro…"
type textarea "x"
type textarea "I've worked with Anthony across two different companies, where they held the ro…"
type textarea "x"
type textarea "I've worked with Anthony across two different companies, where they held the ro…"
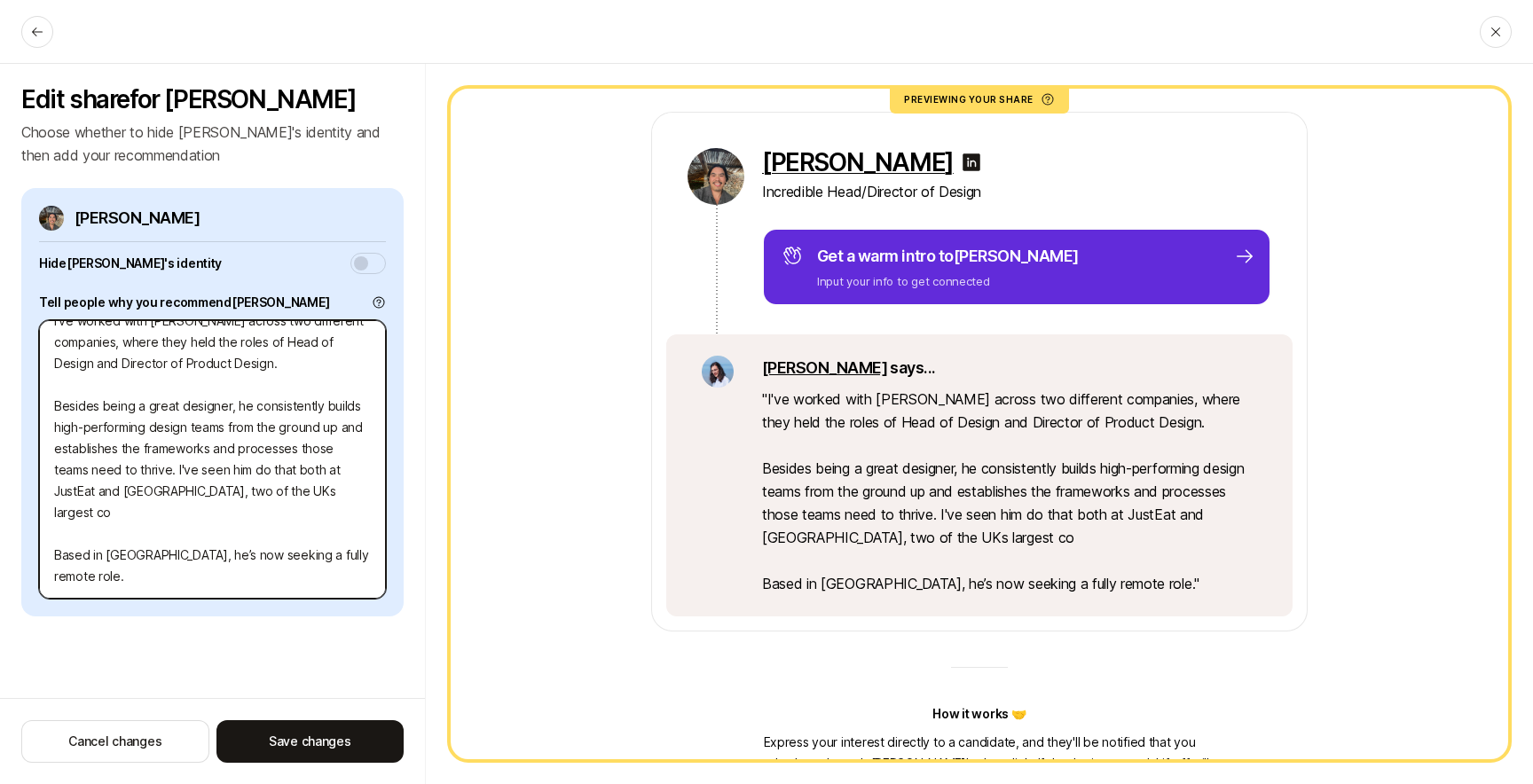
type textarea "x"
type textarea "I've worked with Anthony across two different companies, where they held the ro…"
type textarea "x"
type textarea "I've worked with Anthony across two different companies, where they held the ro…"
type textarea "x"
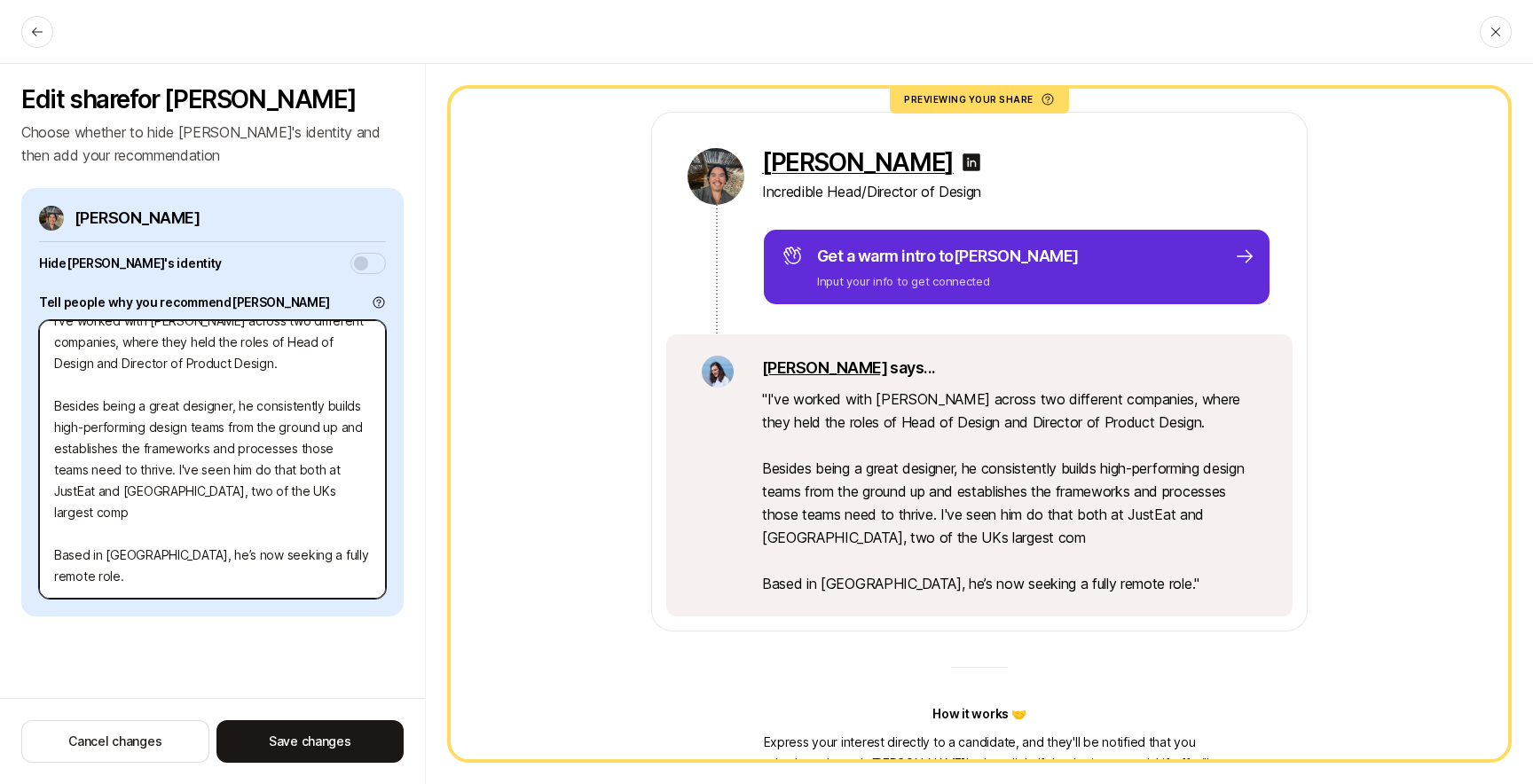
type textarea "I've worked with Anthony across two different companies, where they held the ro…"
type textarea "x"
type textarea "I've worked with Anthony across two different companies, where they held the ro…"
type textarea "x"
type textarea "I've worked with Anthony across two different companies, where they held the ro…"
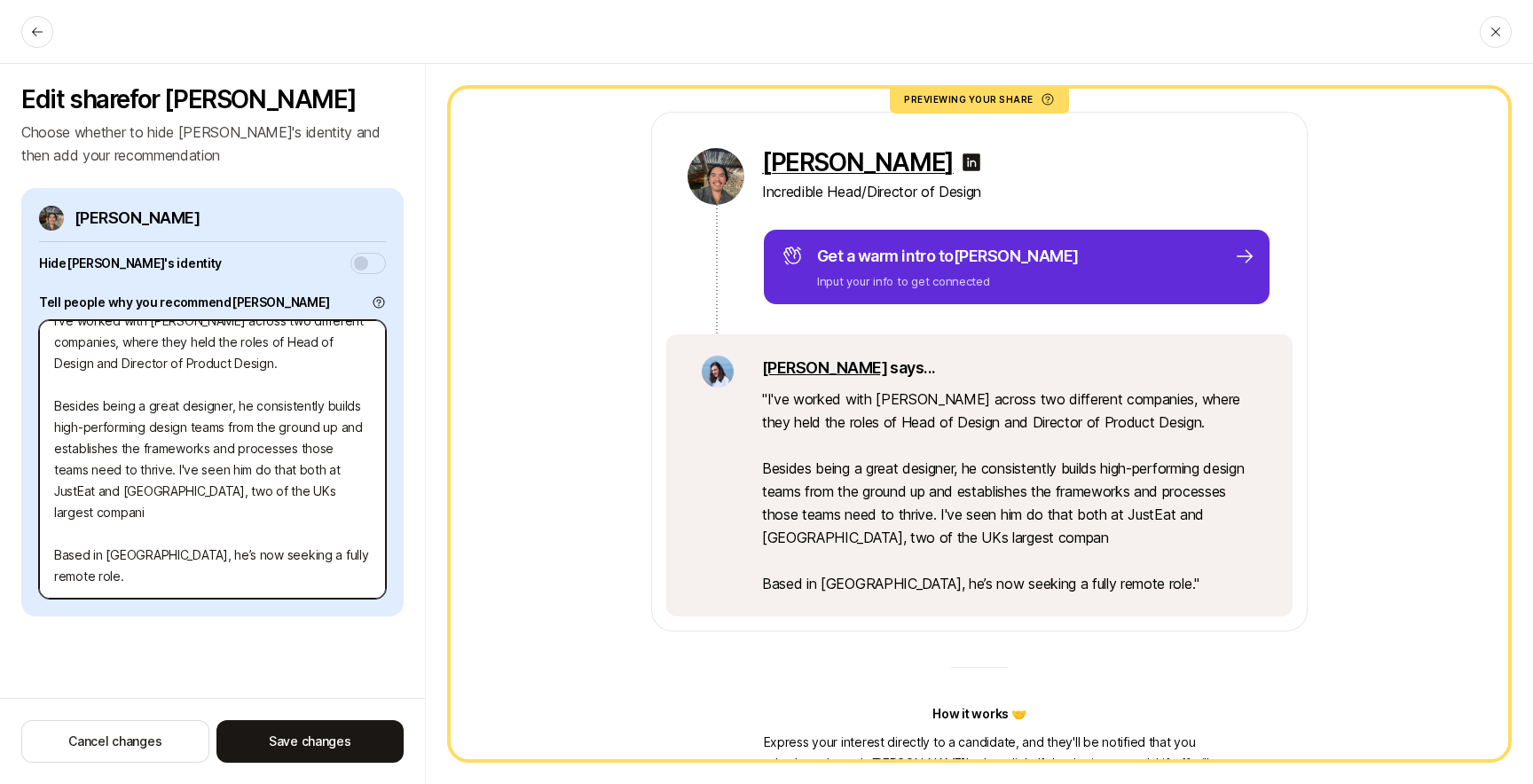
type textarea "x"
type textarea "I've worked with Anthony across two different companies, where they held the ro…"
type textarea "x"
type textarea "I've worked with Anthony across two different companies, where they held the ro…"
type textarea "x"
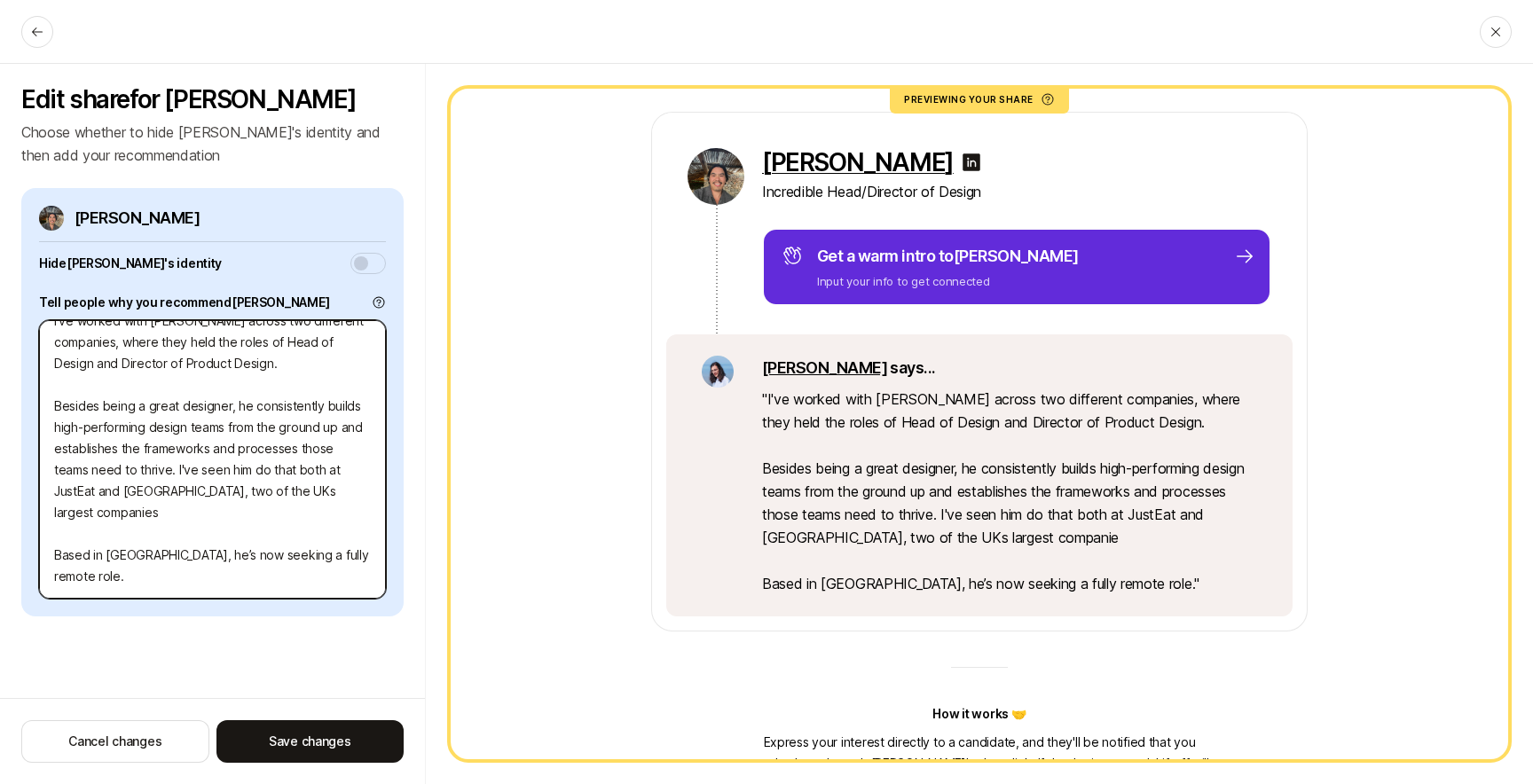
type textarea "I've worked with Anthony across two different companies, where they held the ro…"
type textarea "x"
type textarea "I've worked with Anthony across two different companies, where they held the ro…"
click at [207, 487] on textarea "I've worked with Anthony across two different companies, where they held the ro…" at bounding box center [213, 460] width 347 height 278
type textarea "x"
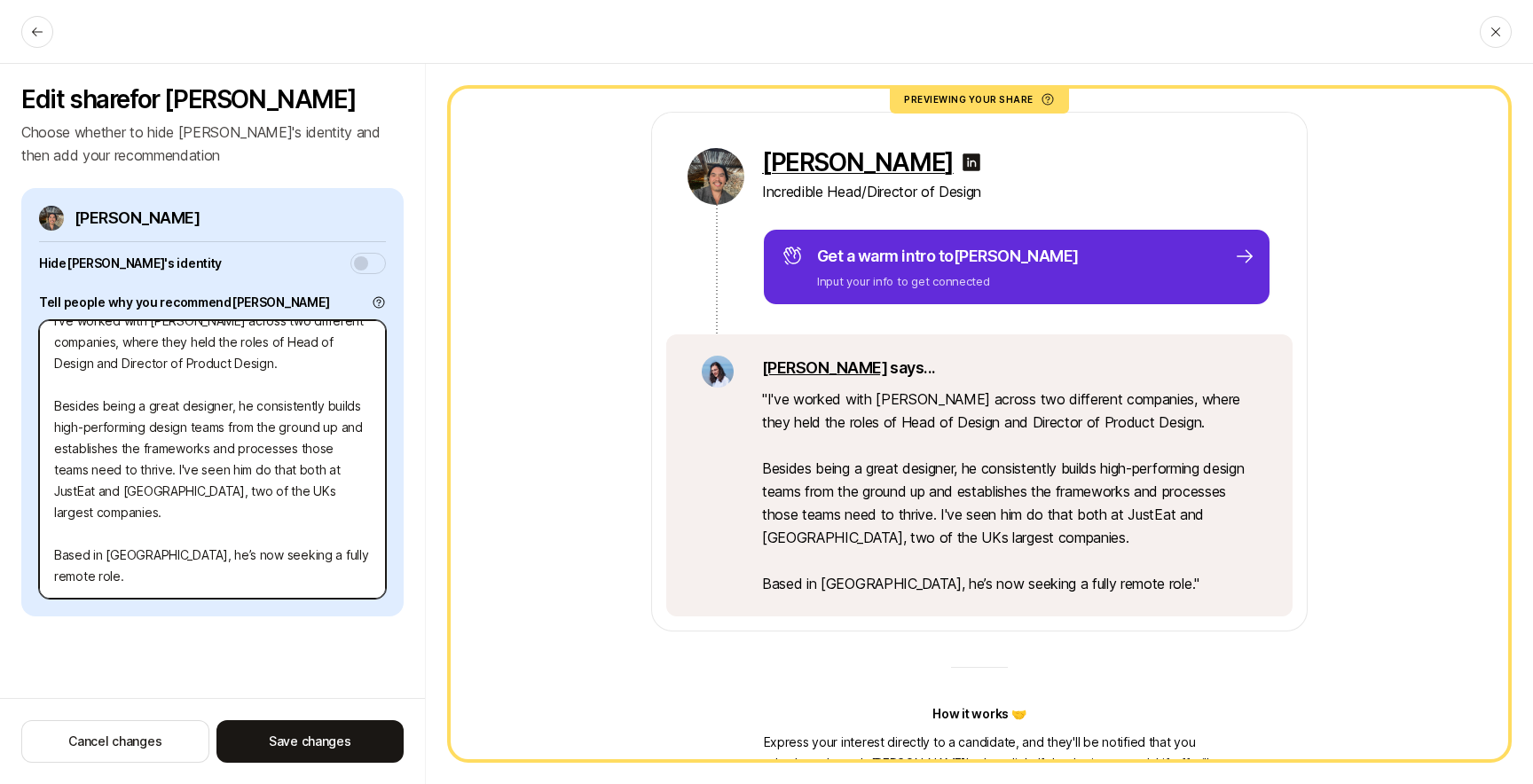
type textarea "I've worked with Anthony across two different companies, where they held the ro…"
type textarea "x"
type textarea "I've worked with Anthony across two different companies, where they held the ro…"
type textarea "x"
type textarea "I've worked with Anthony across two different companies, where they held the ro…"
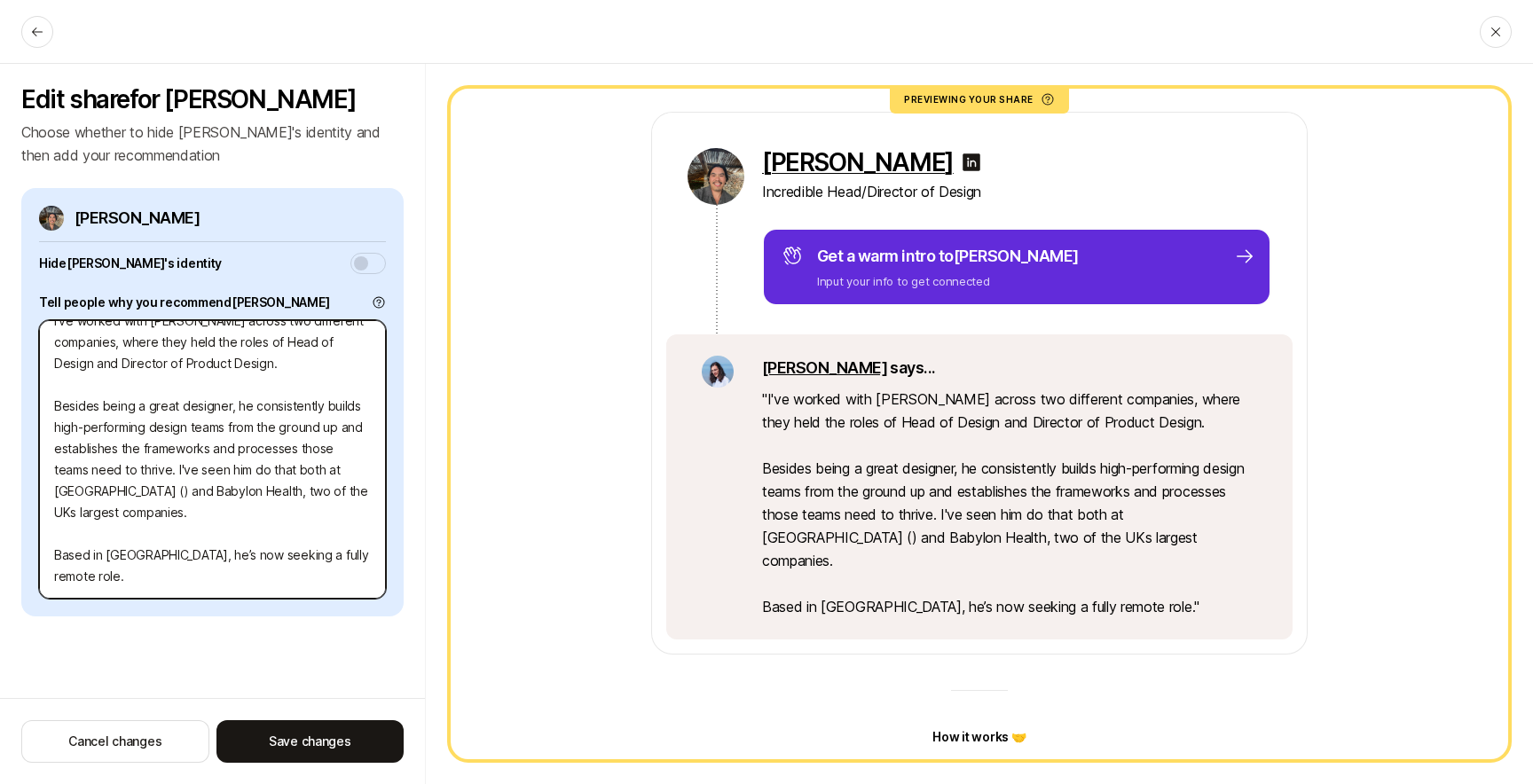
type textarea "x"
type textarea "I've worked with Anthony across two different companies, where they held the ro…"
type textarea "x"
type textarea "I've worked with Anthony across two different companies, where they held the ro…"
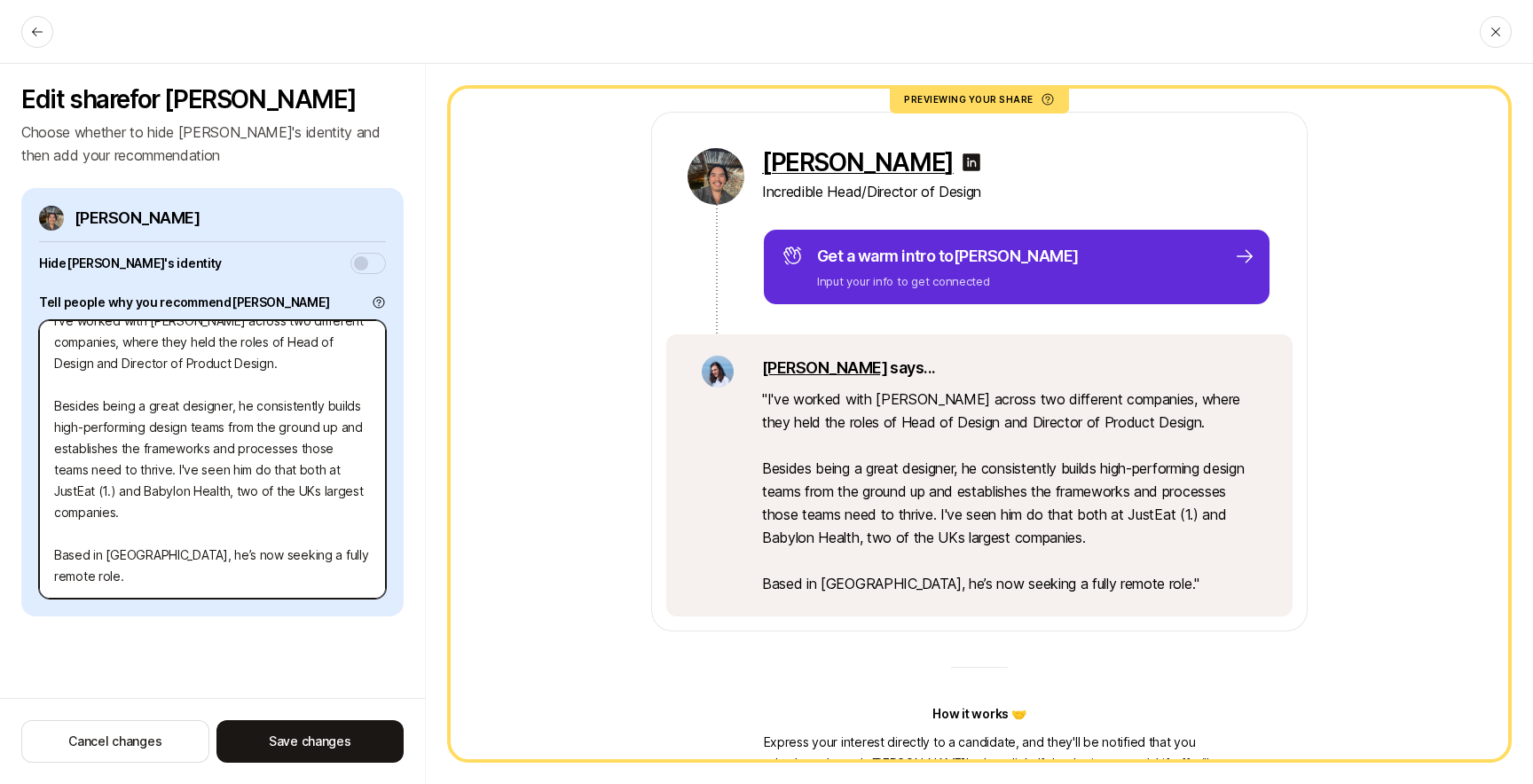
type textarea "x"
type textarea "I've worked with Anthony across two different companies, where they held the ro…"
type textarea "x"
type textarea "I've worked with Anthony across two different companies, where they held the ro…"
type textarea "x"
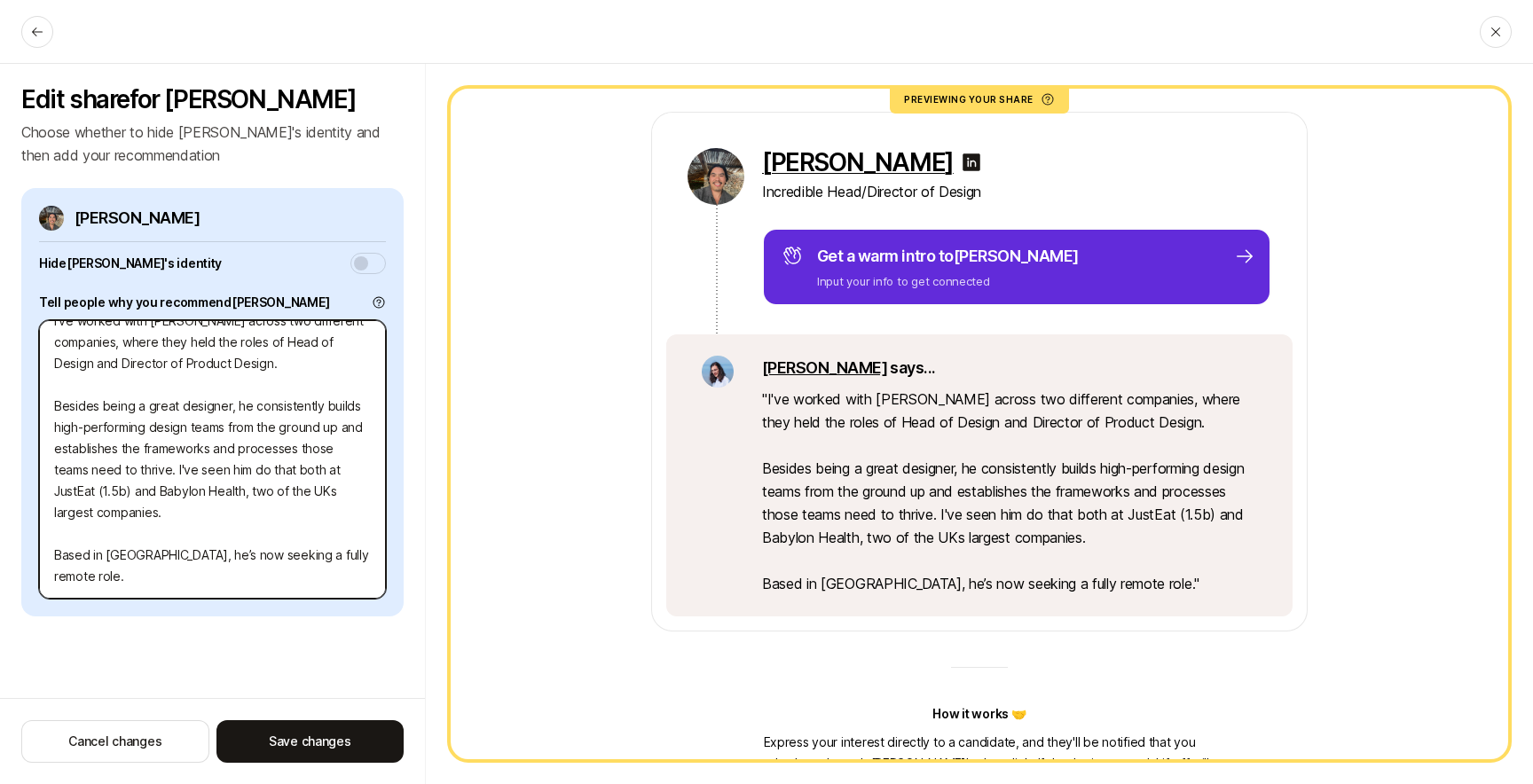
type textarea "I've worked with Anthony across two different companies, where they held the ro…"
type textarea "x"
type textarea "I've worked with Anthony across two different companies, where they held the ro…"
type textarea "x"
type textarea "I've worked with Anthony across two different companies, where they held the ro…"
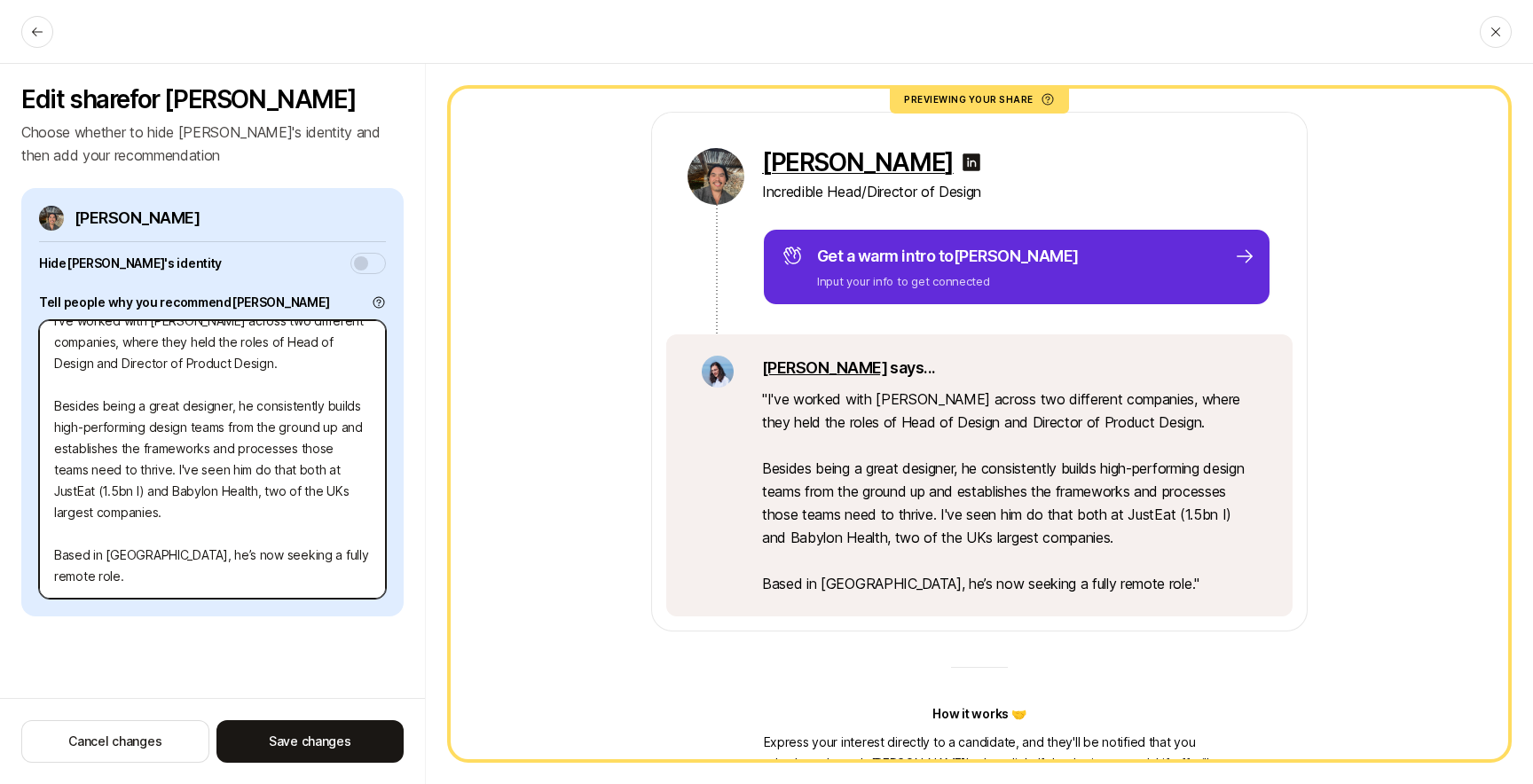
type textarea "x"
type textarea "I've worked with Anthony across two different companies, where they held the ro…"
type textarea "x"
type textarea "I've worked with Anthony across two different companies, where they held the ro…"
type textarea "x"
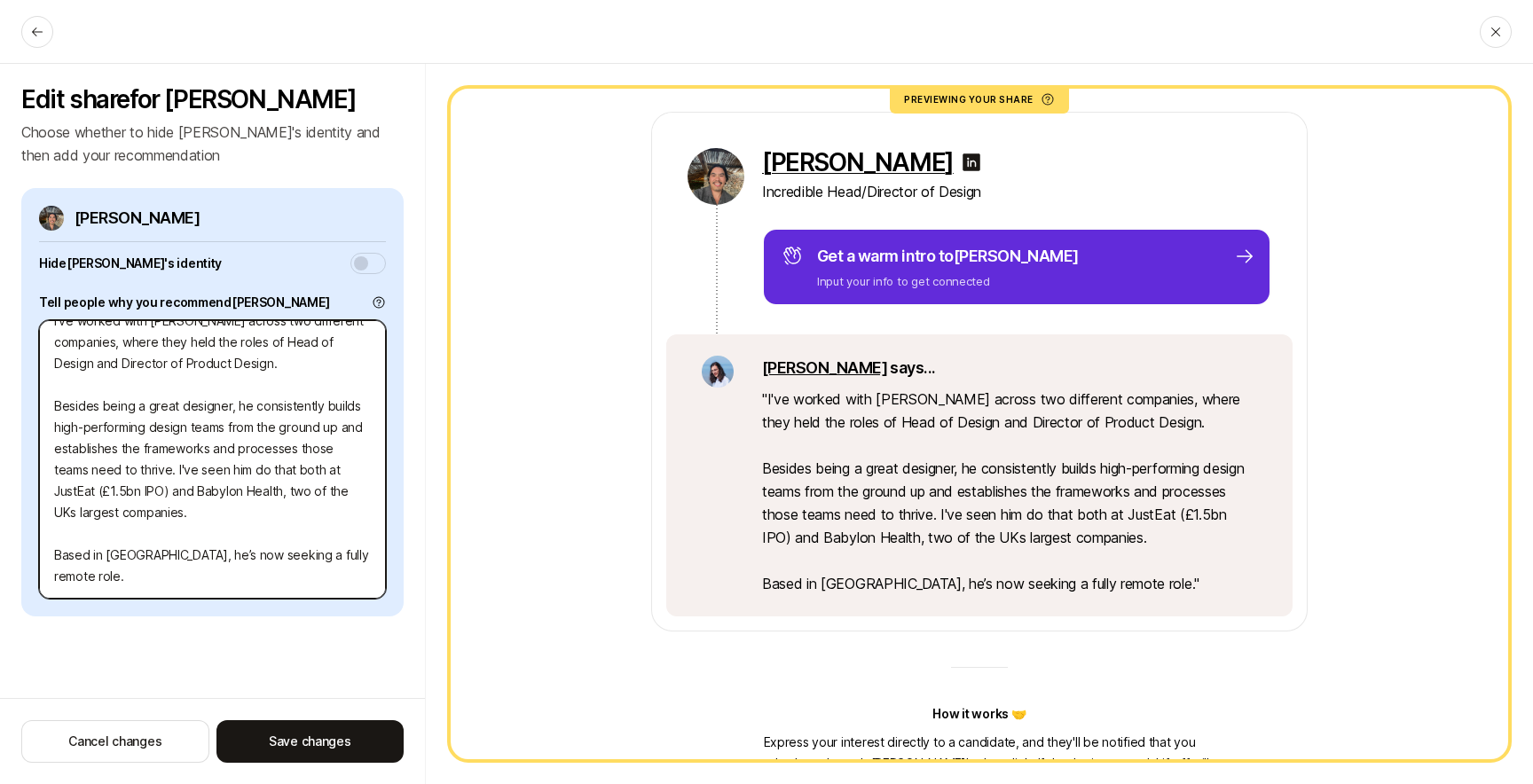
type textarea "I've worked with Anthony across two different companies, where they held the ro…"
drag, startPoint x: 136, startPoint y: 510, endPoint x: 171, endPoint y: 508, distance: 35.1
click at [137, 510] on textarea "I've worked with Anthony across two different companies, where they held the ro…" at bounding box center [213, 460] width 347 height 278
type textarea "x"
type textarea "I've worked with Anthony across two different companies, where they held the ro…"
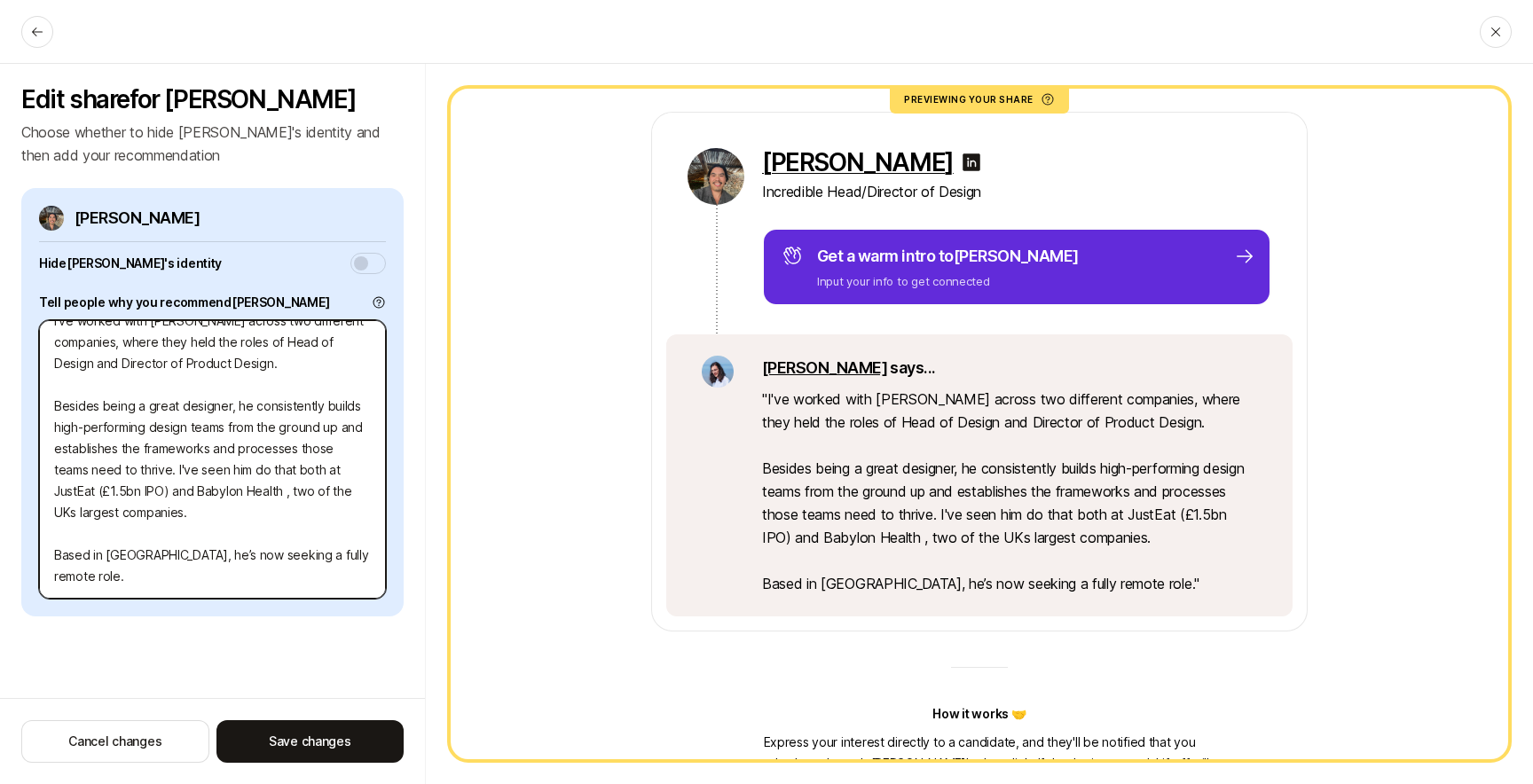
type textarea "x"
type textarea "I've worked with Anthony across two different companies, where they held the ro…"
type textarea "x"
type textarea "I've worked with Anthony across two different companies, where they held the ro…"
paste textarea "$4.2"
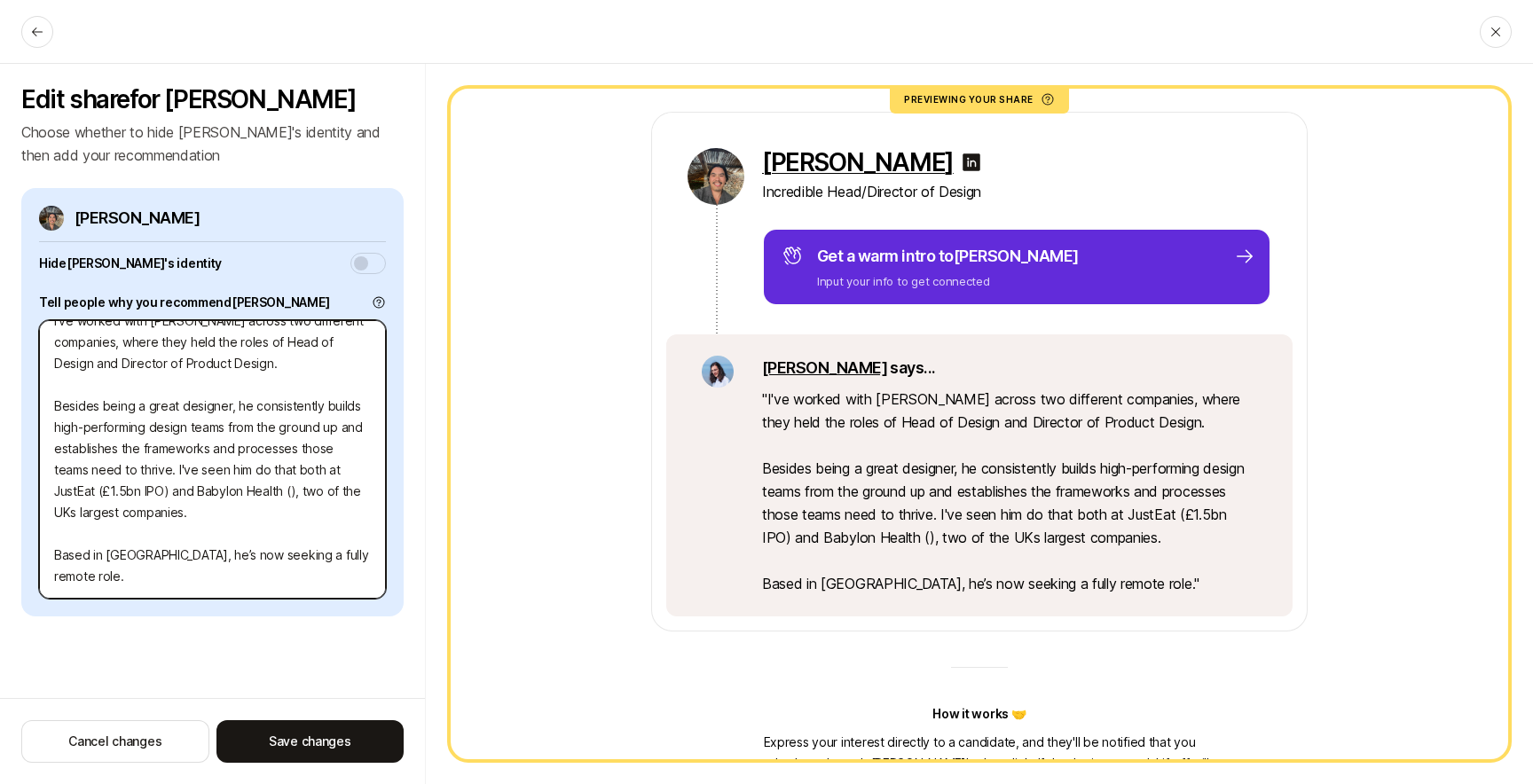
type textarea "x"
type textarea "I've worked with Anthony across two different companies, where they held the ro…"
type textarea "x"
type textarea "I've worked with Anthony across two different companies, where they held the ro…"
type textarea "x"
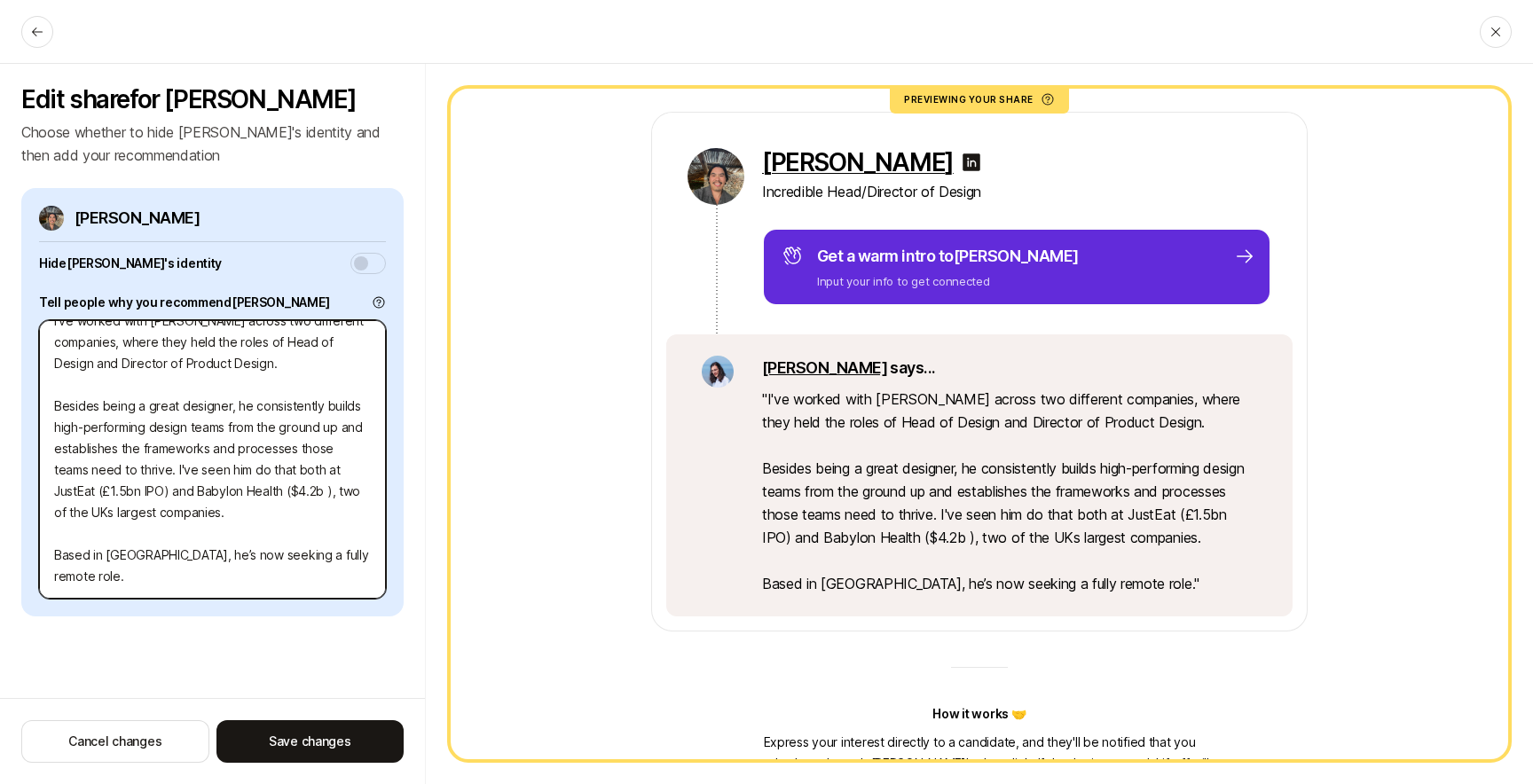
type textarea "I've worked with Anthony across two different companies, where they held the ro…"
type textarea "x"
type textarea "I've worked with Anthony across two different companies, where they held the ro…"
type textarea "x"
type textarea "I've worked with Anthony across two different companies, where they held the ro…"
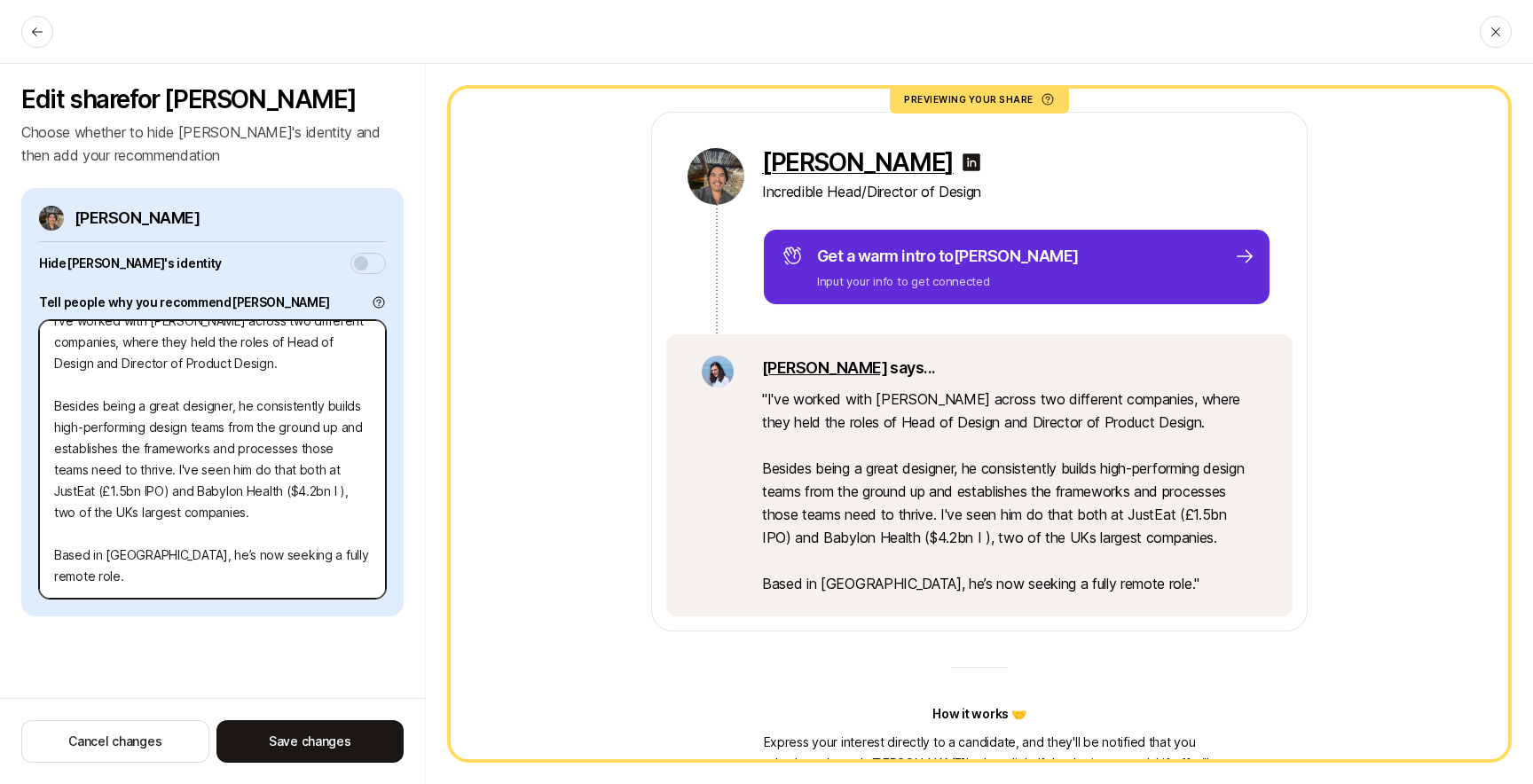
type textarea "x"
type textarea "I've worked with Anthony across two different companies, where they held the ro…"
type textarea "x"
type textarea "I've worked with Anthony across two different companies, where they held the ro…"
drag, startPoint x: 190, startPoint y: 534, endPoint x: 96, endPoint y: 530, distance: 94.1
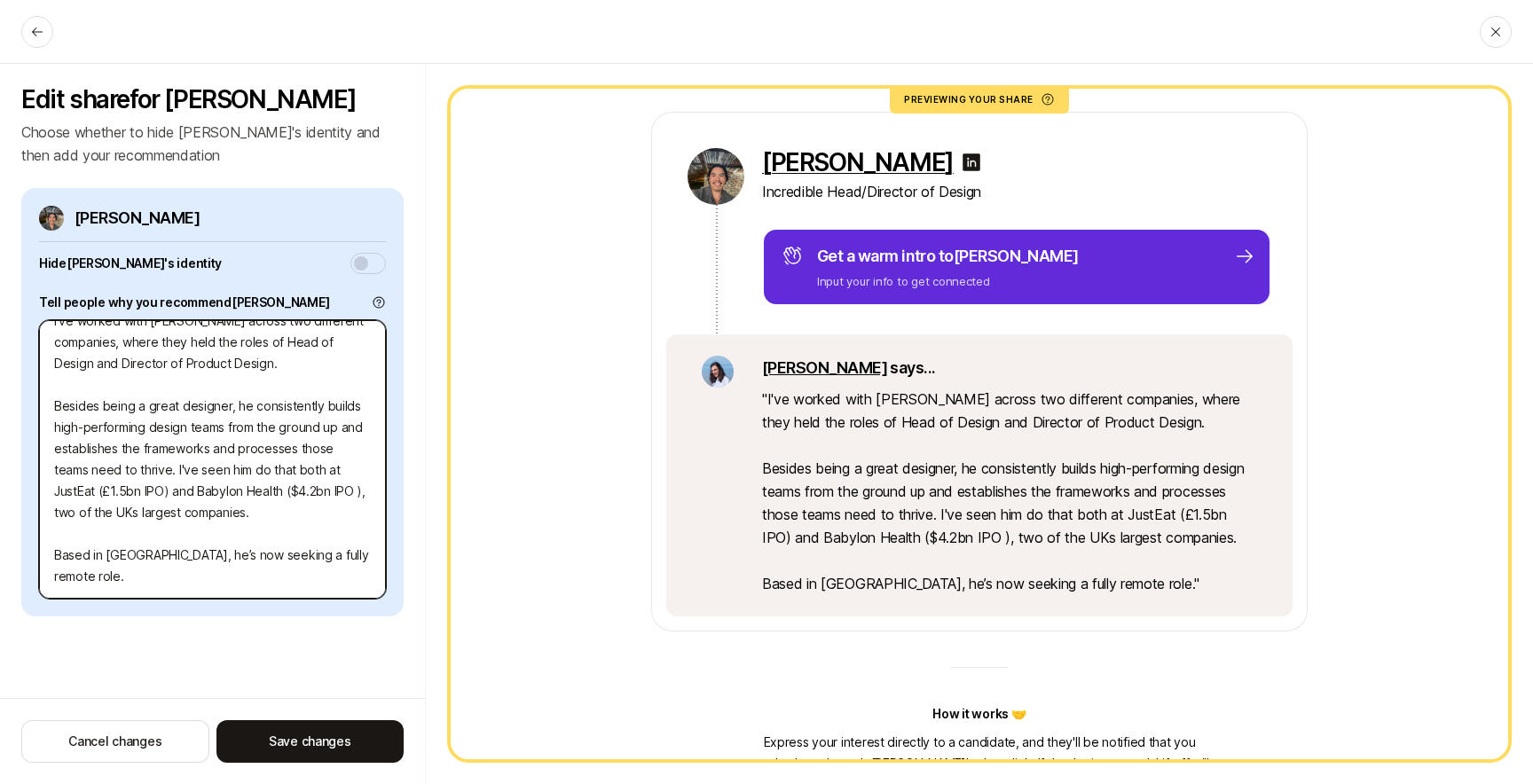
click at [96, 530] on textarea "I've worked with Anthony across two different companies, where they held the ro…" at bounding box center [213, 460] width 347 height 278
type textarea "x"
type textarea "I've worked with Anthony across two different companies, where they held the ro…"
type textarea "x"
type textarea "I've worked with Anthony across two different companies, where they held the ro…"
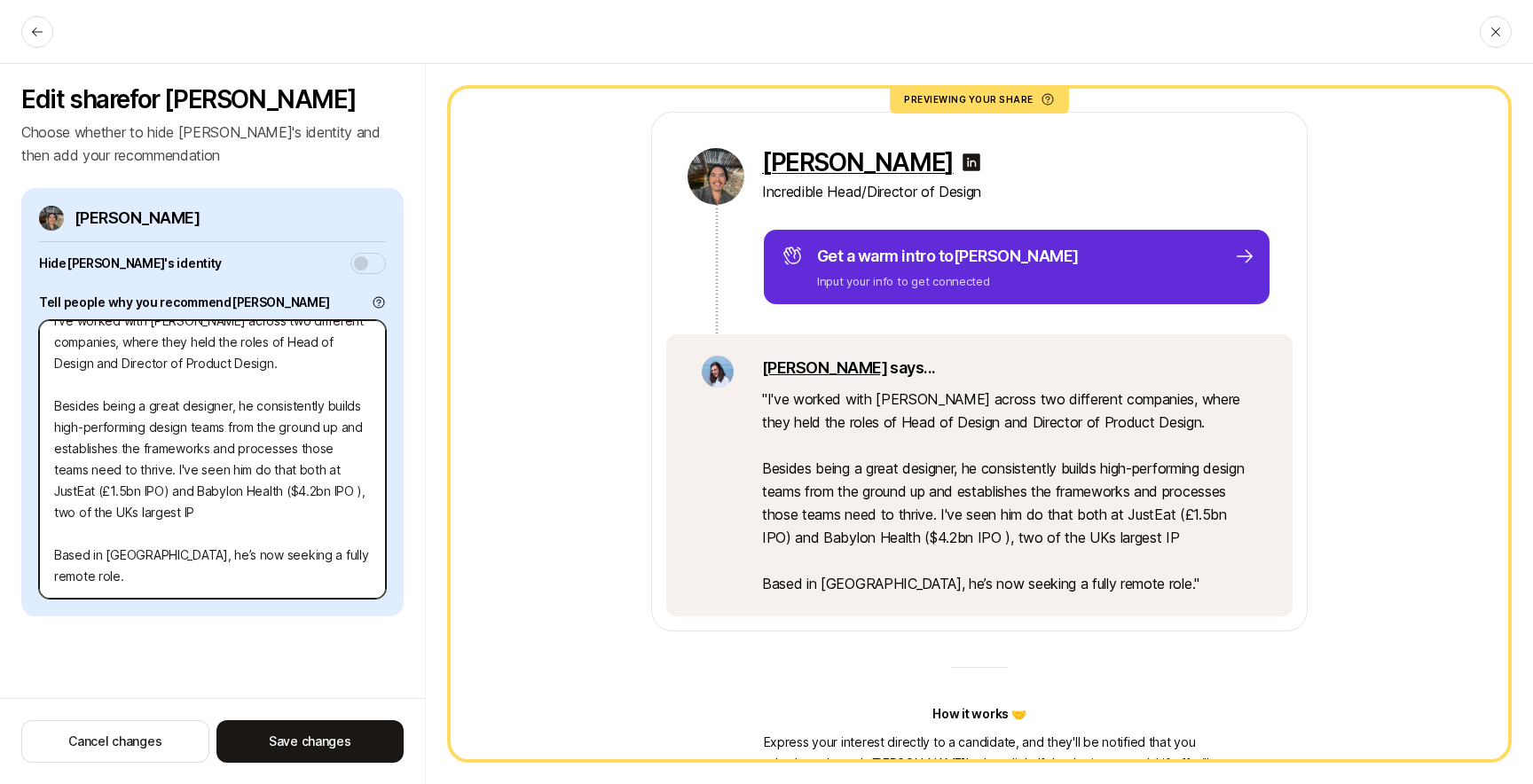
type textarea "x"
type textarea "I've worked with Anthony across two different companies, where they held the ro…"
type textarea "x"
type textarea "I've worked with Anthony across two different companies, where they held the ro…"
type textarea "x"
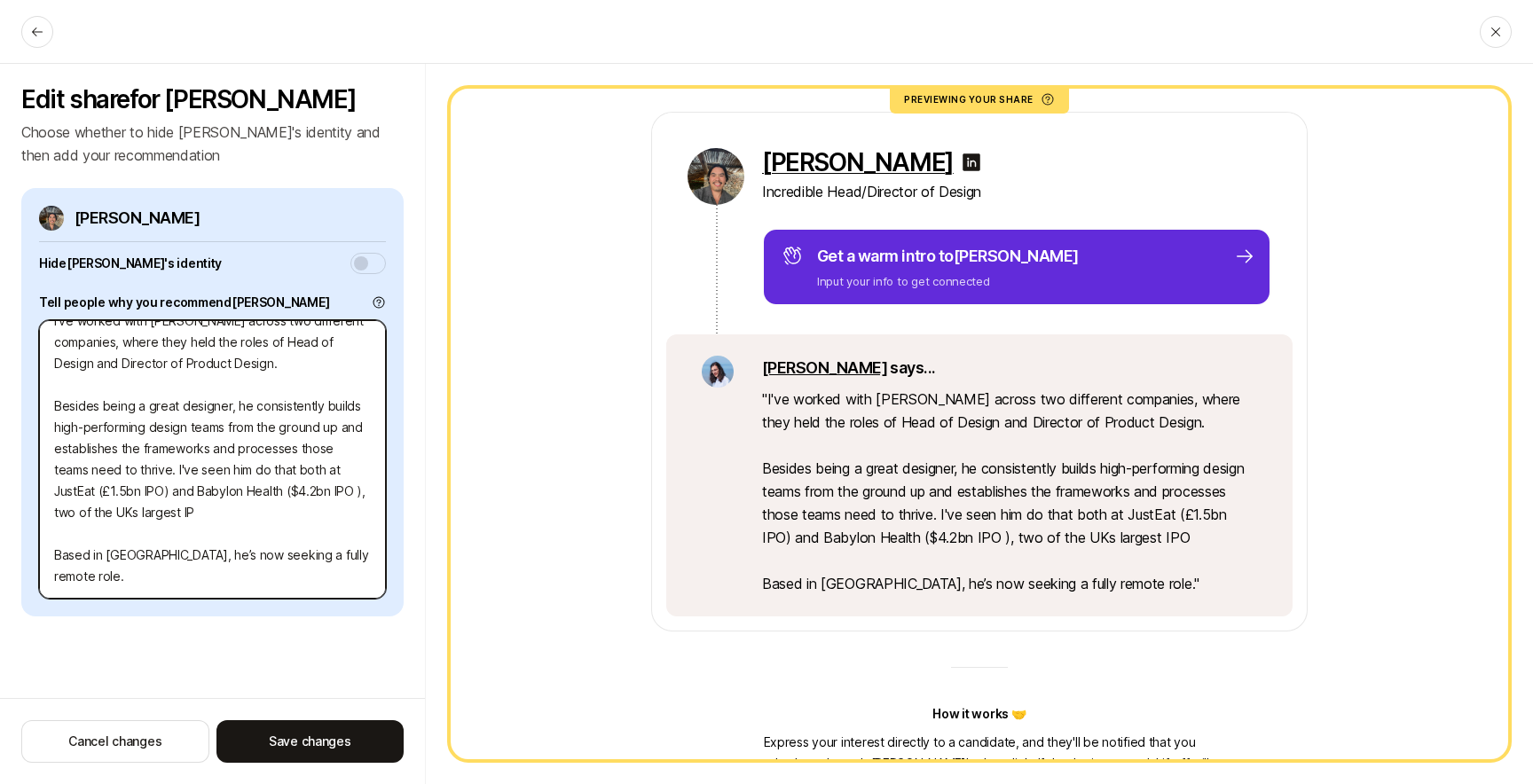
type textarea "I've worked with Anthony across two different companies, where they held the ro…"
type textarea "x"
type textarea "I've worked with Anthony across two different companies, where they held the ro…"
type textarea "x"
type textarea "I've worked with Anthony across two different companies, where they held the ro…"
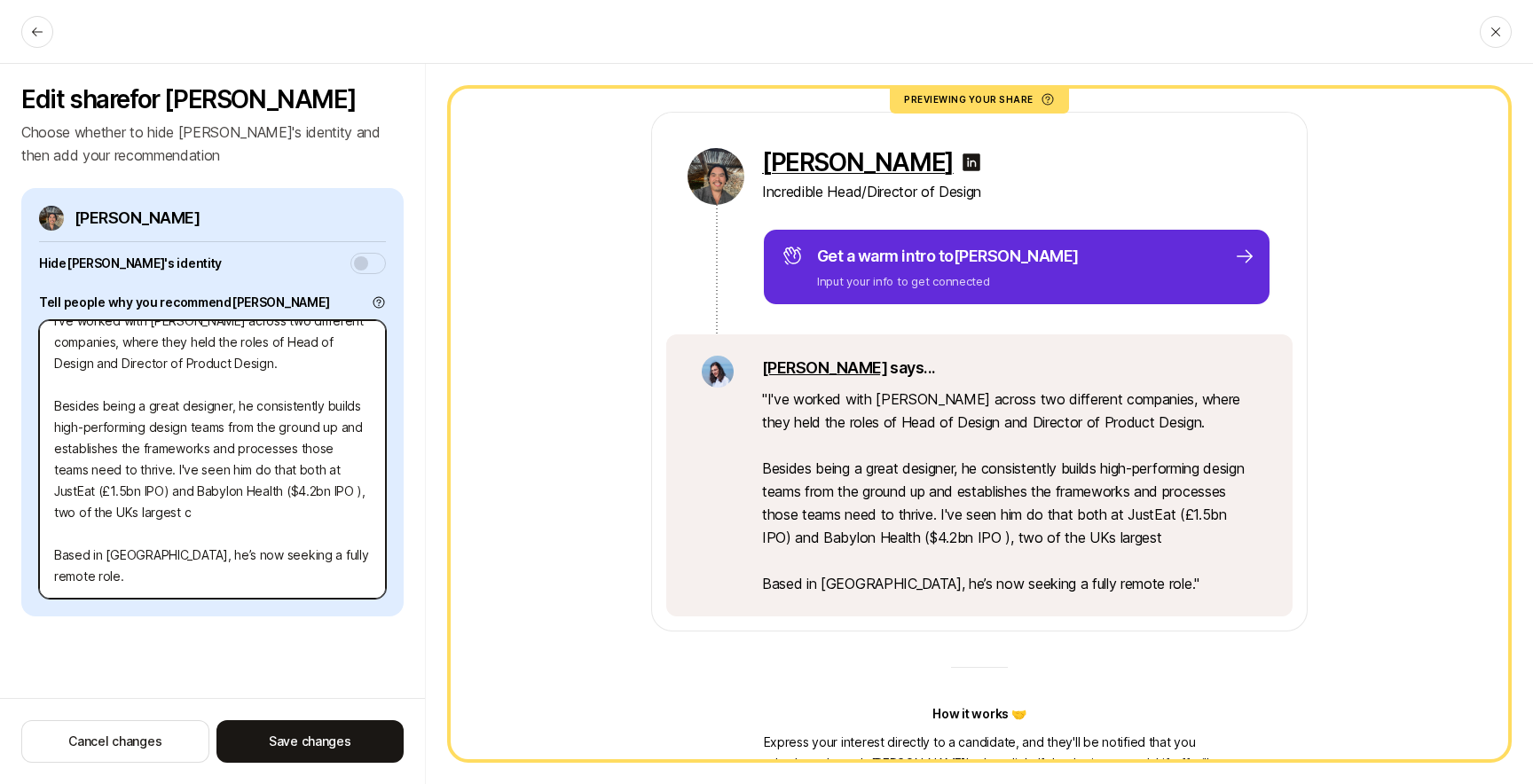
type textarea "x"
type textarea "I've worked with Anthony across two different companies, where they held the ro…"
type textarea "x"
type textarea "I've worked with Anthony across two different companies, where they held the ro…"
type textarea "x"
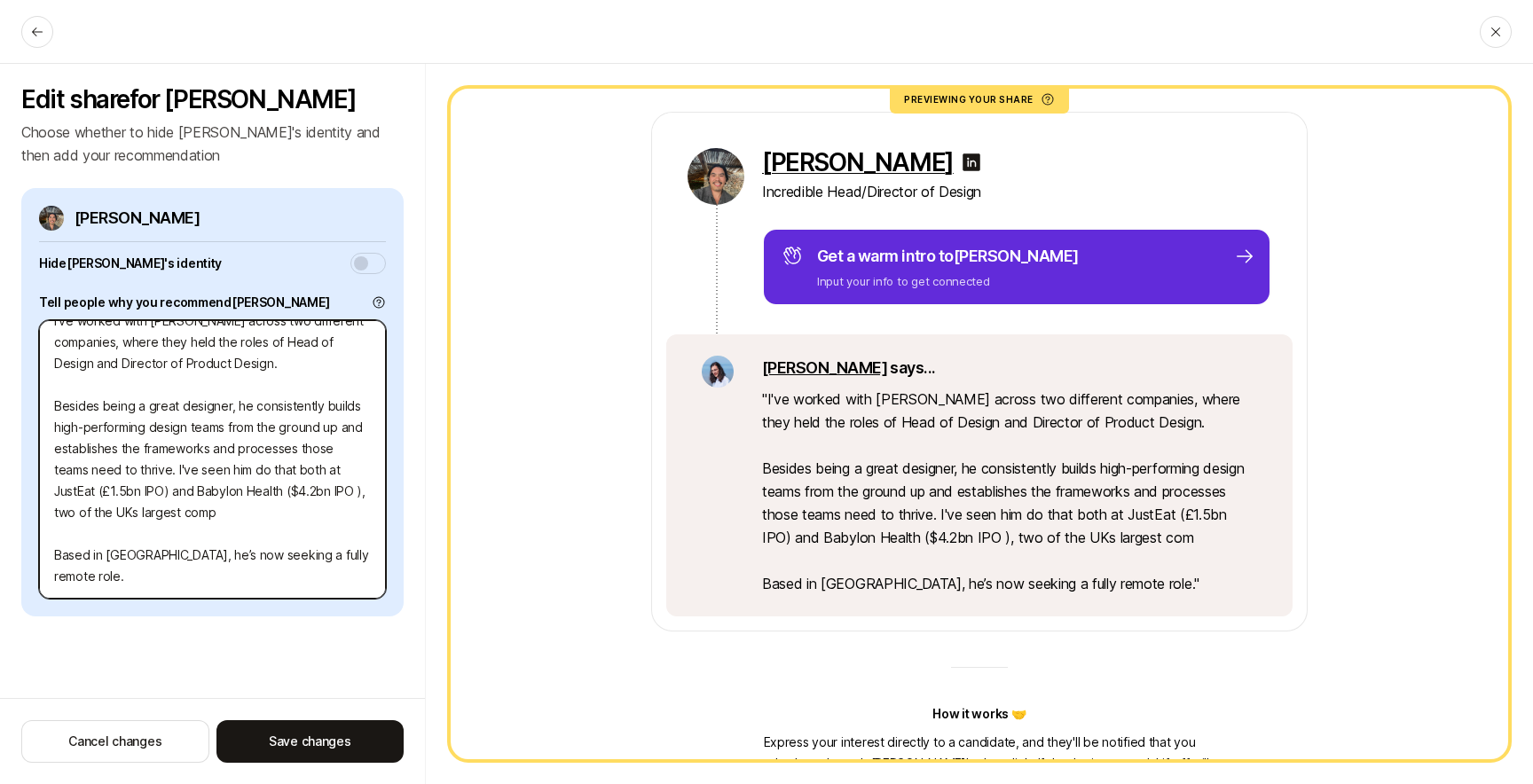
type textarea "I've worked with Anthony across two different companies, where they held the ro…"
type textarea "x"
type textarea "I've worked with Anthony across two different companies, where they held the ro…"
type textarea "x"
type textarea "I've worked with Anthony across two different companies, where they held the ro…"
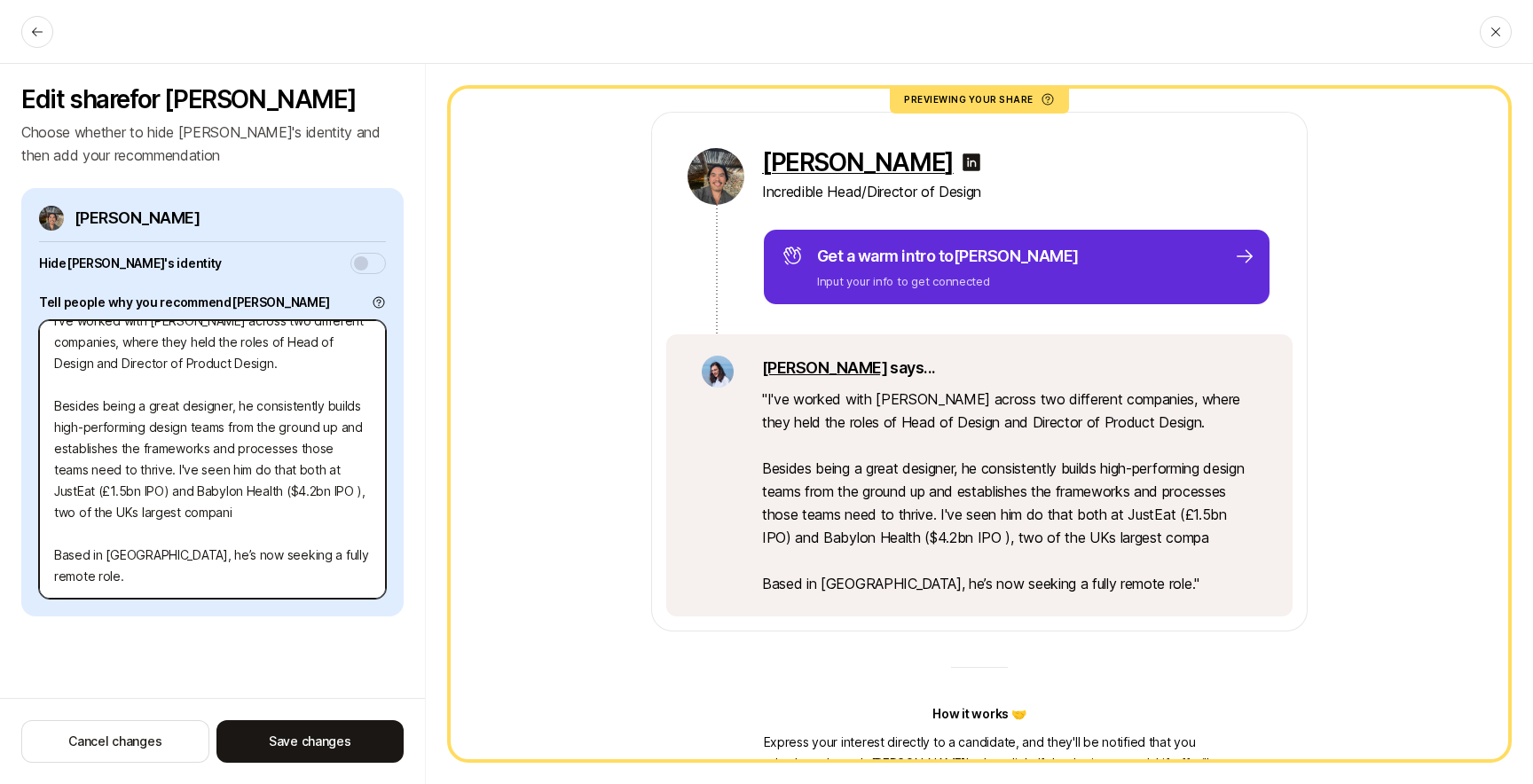
type textarea "x"
type textarea "I've worked with Anthony across two different companies, where they held the ro…"
type textarea "x"
type textarea "I've worked with Anthony across two different companies, where they held the ro…"
type textarea "x"
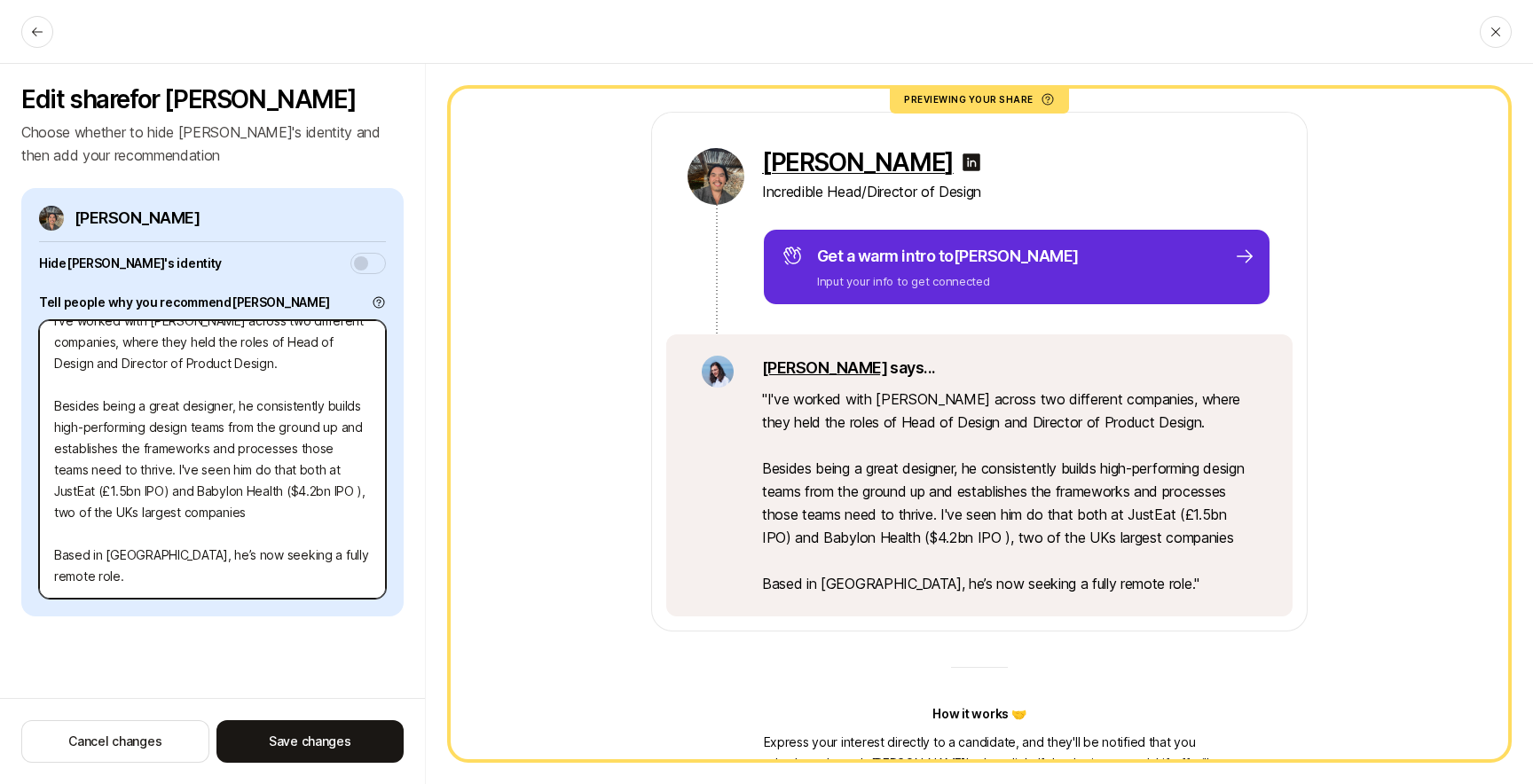
type textarea "I've worked with Anthony across two different companies, where they held the ro…"
click at [198, 527] on textarea "I've worked with Anthony across two different companies, where they held the ro…" at bounding box center [213, 460] width 347 height 278
drag, startPoint x: 134, startPoint y: 486, endPoint x: 301, endPoint y: 476, distance: 167.3
click at [293, 476] on textarea "I've worked with Anthony across two different companies, where they held the ro…" at bounding box center [213, 460] width 347 height 278
click at [312, 478] on textarea "I've worked with Anthony across two different companies, where they held the ro…" at bounding box center [213, 460] width 347 height 278
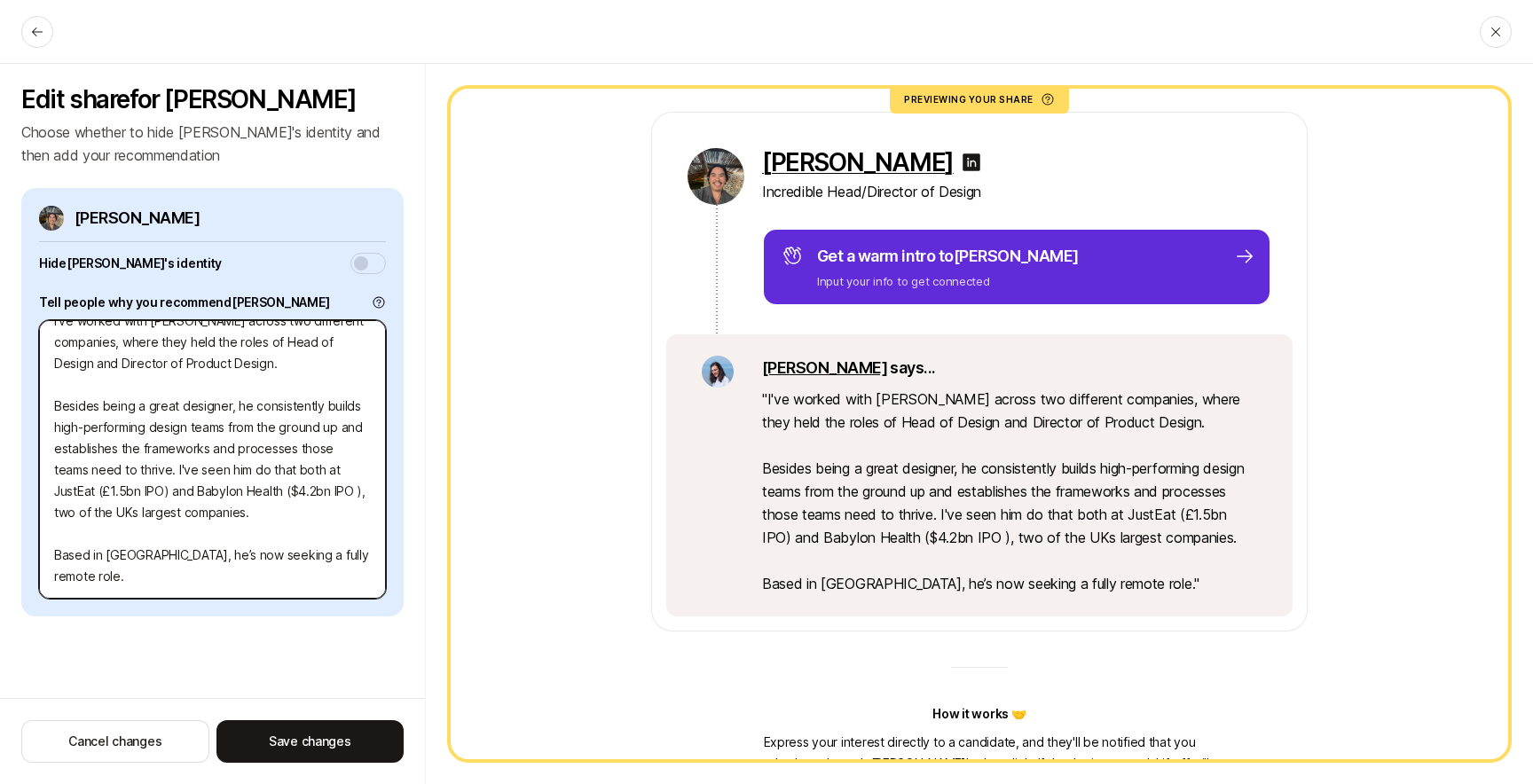
drag, startPoint x: 94, startPoint y: 433, endPoint x: 306, endPoint y: 449, distance: 212.6
click at [299, 447] on textarea "I've worked with Anthony across two different companies, where they held the ro…" at bounding box center [213, 460] width 347 height 278
click at [317, 455] on textarea "I've worked with Anthony across two different companies, where they held the ro…" at bounding box center [213, 460] width 347 height 278
drag, startPoint x: 101, startPoint y: 421, endPoint x: 296, endPoint y: 448, distance: 196.9
click at [304, 445] on textarea "I've worked with Anthony across two different companies, where they held the ro…" at bounding box center [213, 460] width 347 height 278
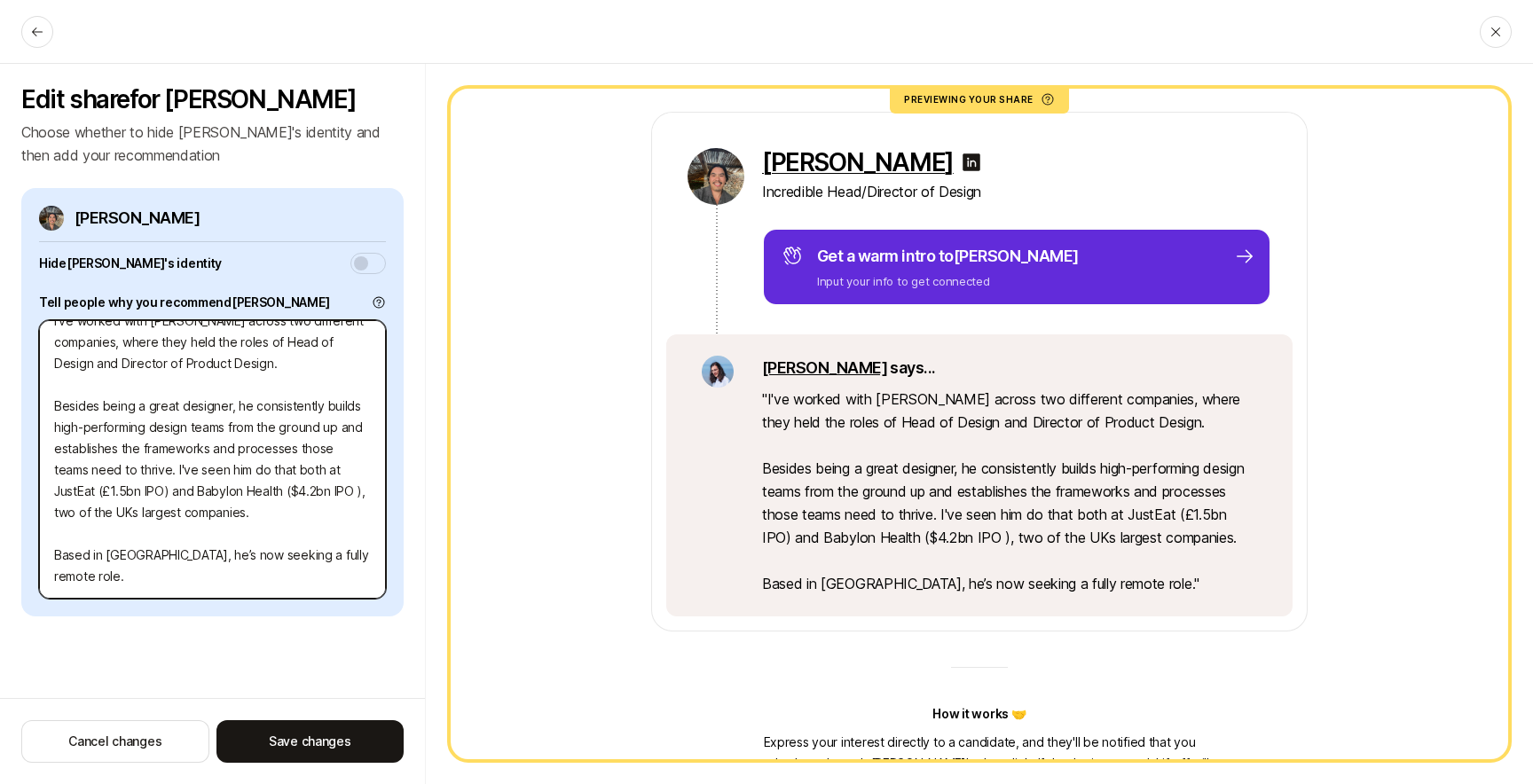
drag, startPoint x: 181, startPoint y: 449, endPoint x: 309, endPoint y: 463, distance: 128.8
click at [272, 455] on textarea "I've worked with Anthony across two different companies, where they held the ro…" at bounding box center [213, 460] width 347 height 278
click at [312, 463] on textarea "I've worked with Anthony across two different companies, where they held the ro…" at bounding box center [213, 460] width 347 height 278
click at [265, 468] on textarea "I've worked with Anthony across two different companies, where they held the ro…" at bounding box center [213, 460] width 347 height 278
type textarea "x"
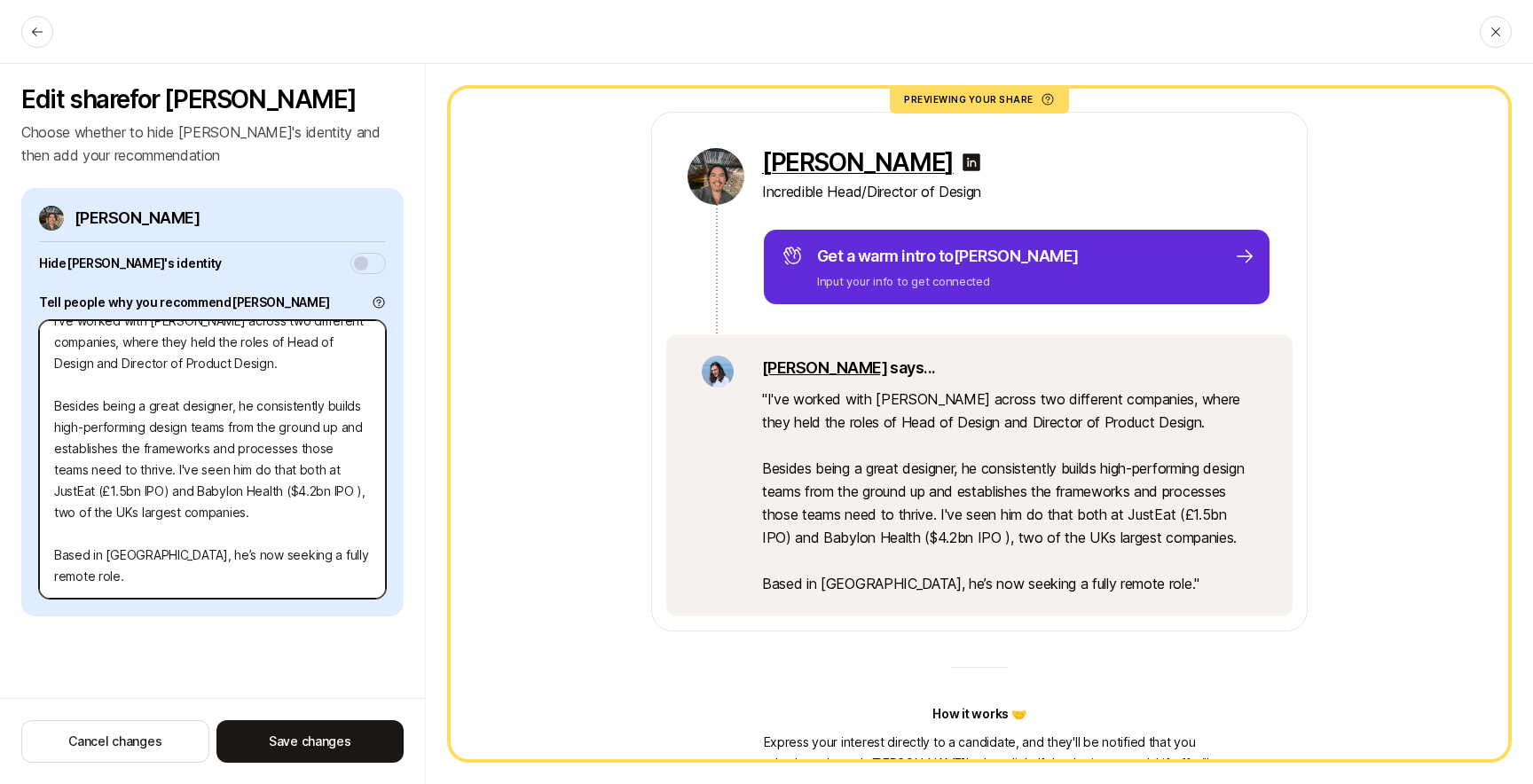
type textarea "I've worked with Anthony across two different companies, where they held the ro…"
type textarea "x"
type textarea "I've worked with Anthony across two different companies, where they held the ro…"
type textarea "x"
type textarea "I've worked with Anthony across two different companies, where they held the ro…"
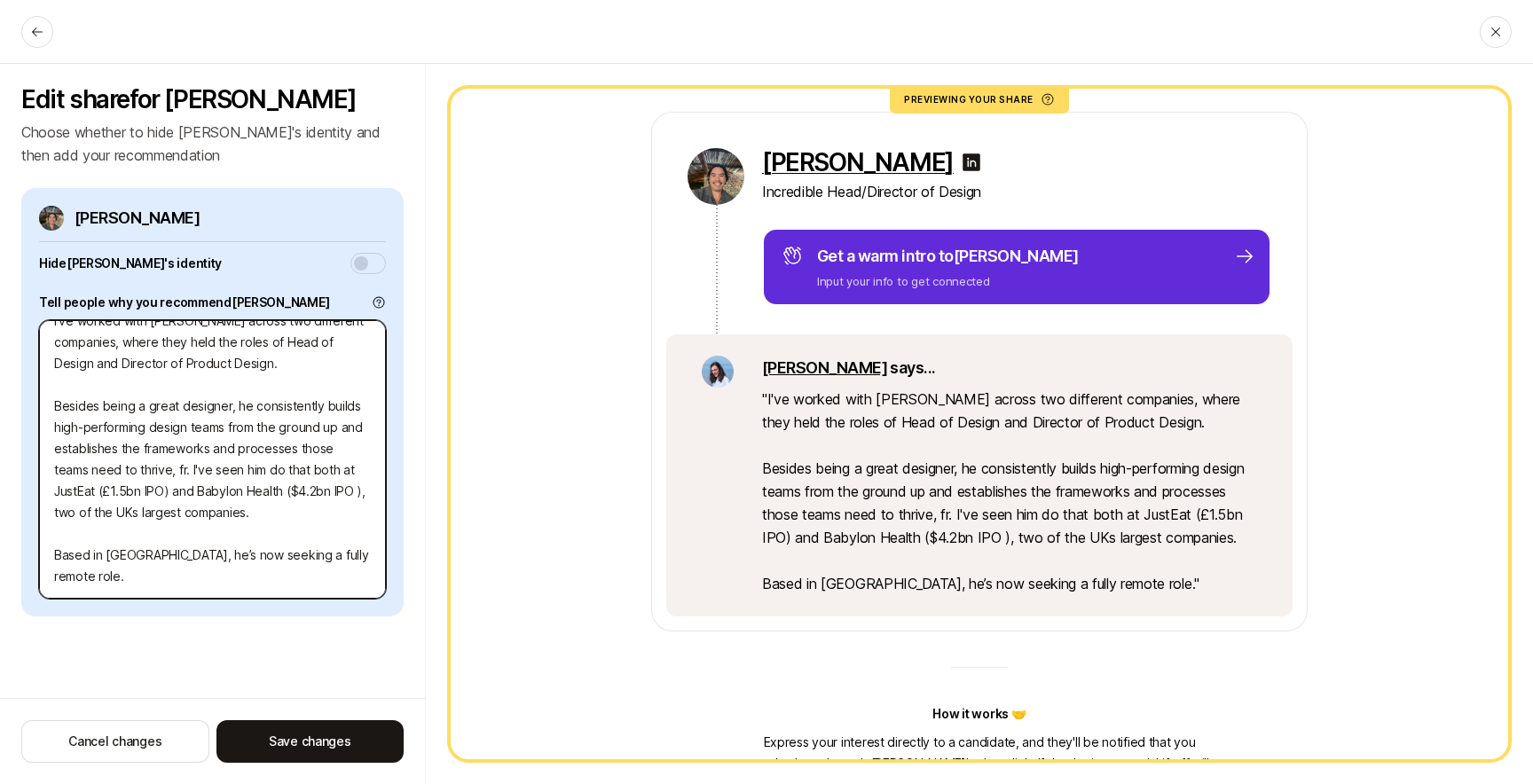
type textarea "x"
type textarea "I've worked with Anthony across two different companies, where they held the ro…"
type textarea "x"
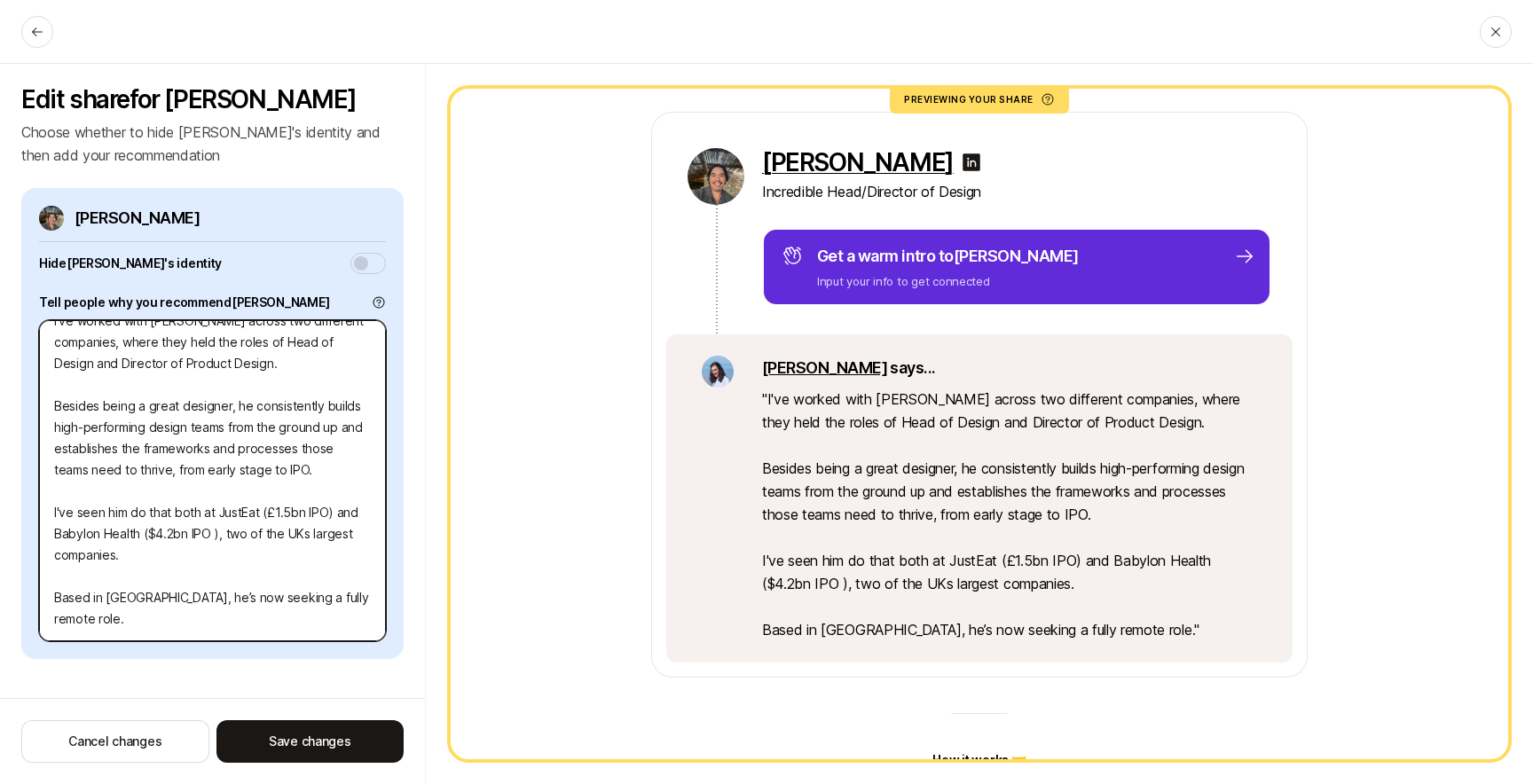
drag, startPoint x: 194, startPoint y: 551, endPoint x: 319, endPoint y: 553, distance: 125.0
click at [292, 553] on textarea "I've worked with Anthony across two different companies, where they held the ro…" at bounding box center [213, 481] width 347 height 321
click at [319, 553] on textarea "I've worked with Anthony across two different companies, where they held the ro…" at bounding box center [213, 481] width 347 height 321
click at [198, 575] on textarea "I've worked with Anthony across two different companies, where they held the ro…" at bounding box center [213, 481] width 347 height 321
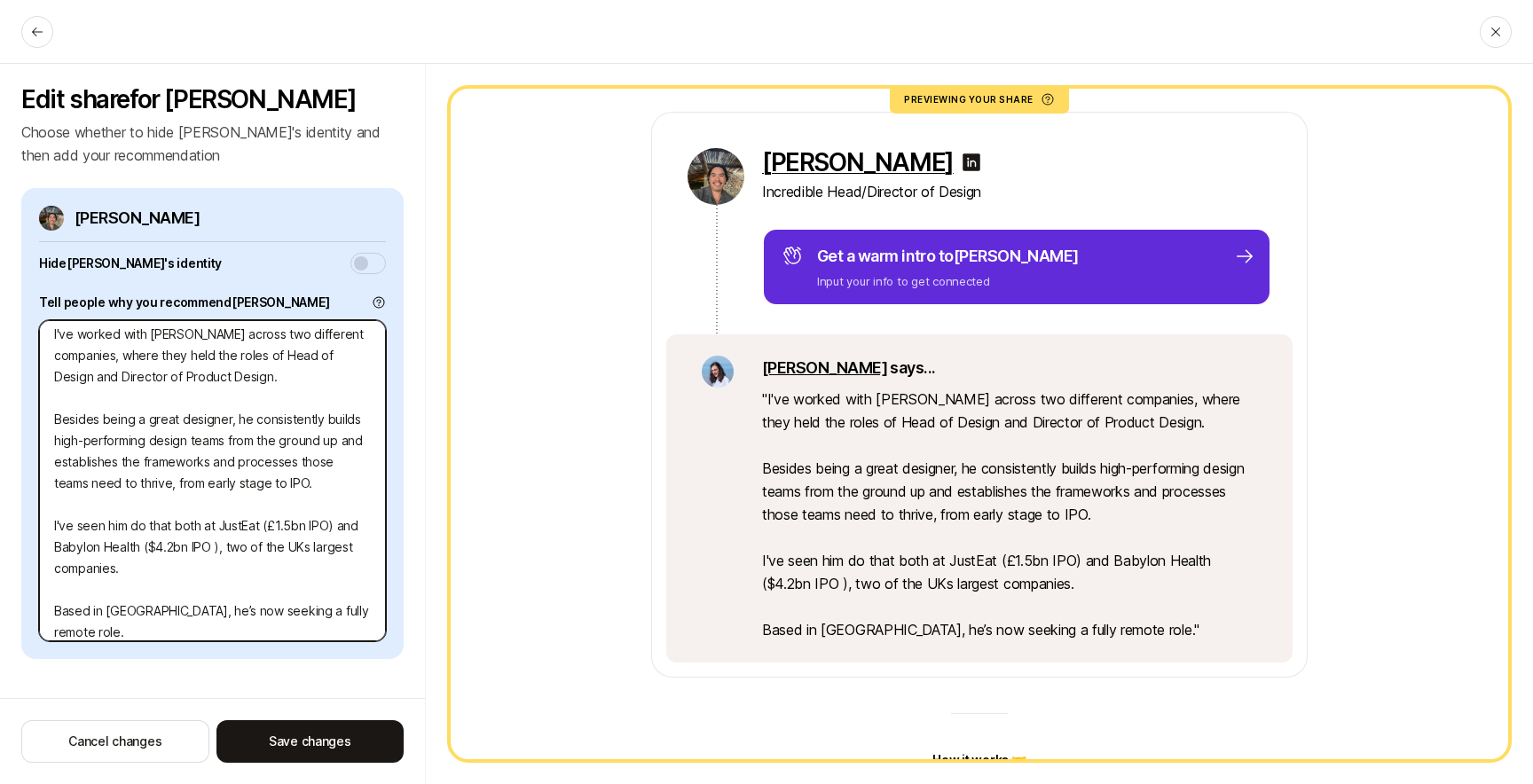
scroll to position [0, 0]
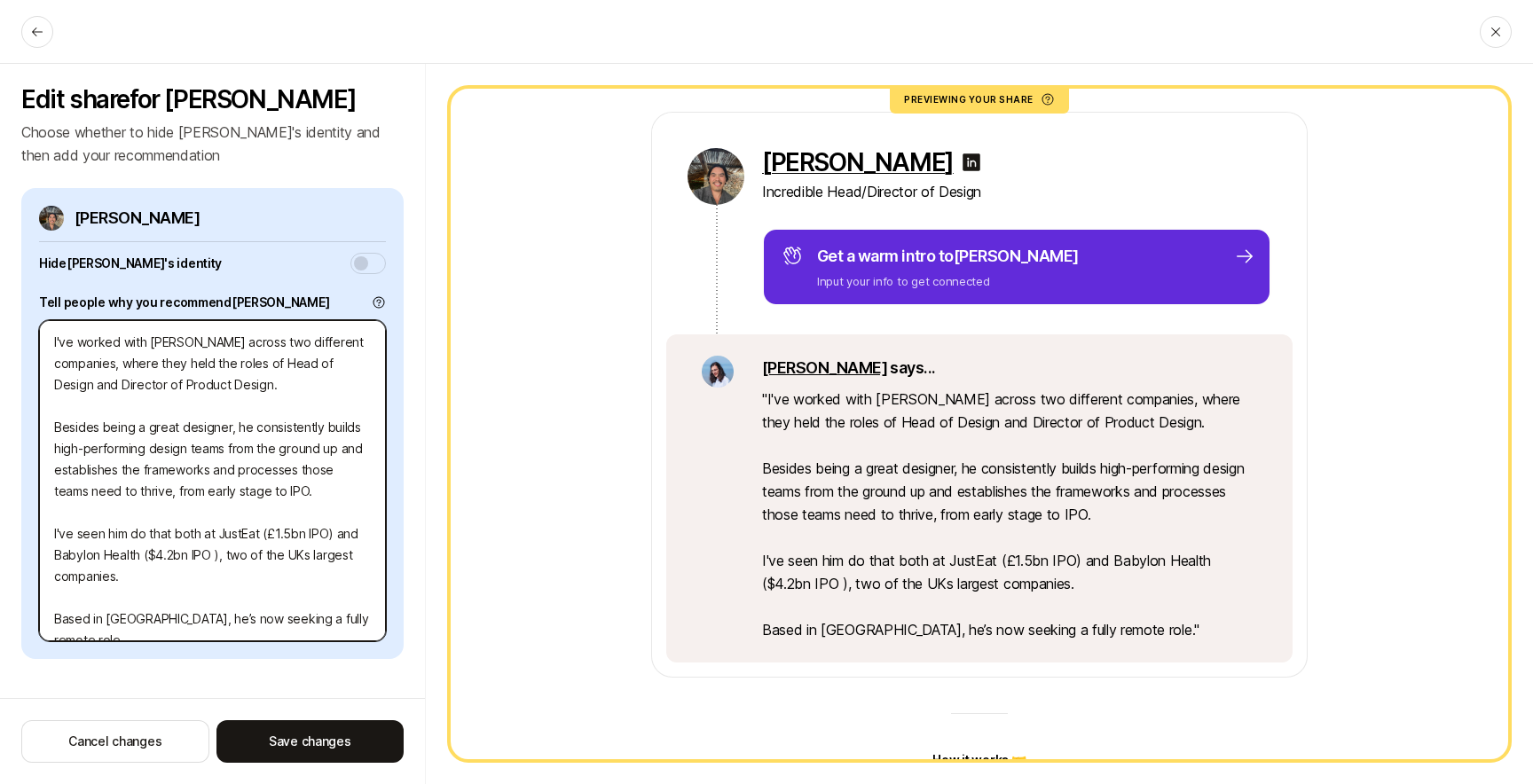
drag, startPoint x: 122, startPoint y: 435, endPoint x: 305, endPoint y: 495, distance: 192.6
click at [292, 494] on textarea "I've worked with Anthony across two different companies, where they held the ro…" at bounding box center [213, 481] width 347 height 321
click at [306, 495] on textarea "I've worked with Anthony across two different companies, where they held the ro…" at bounding box center [213, 481] width 347 height 321
click at [159, 514] on textarea "I've worked with Anthony across two different companies, where they held the ro…" at bounding box center [213, 481] width 347 height 321
click at [170, 503] on textarea "I've worked with Anthony across two different companies, where they held the ro…" at bounding box center [213, 481] width 347 height 321
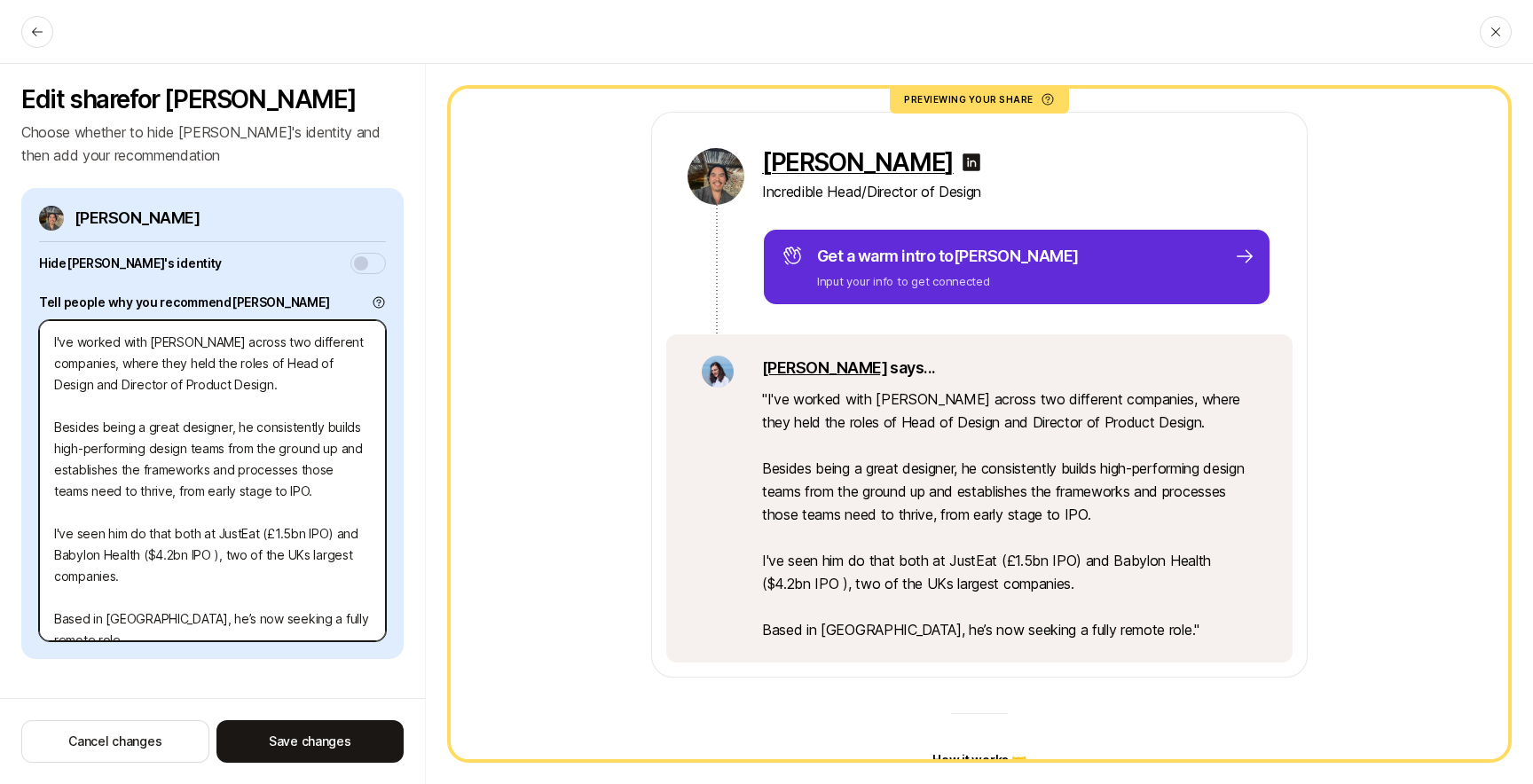
click at [179, 508] on textarea "I've worked with Anthony across two different companies, where they held the ro…" at bounding box center [213, 481] width 347 height 321
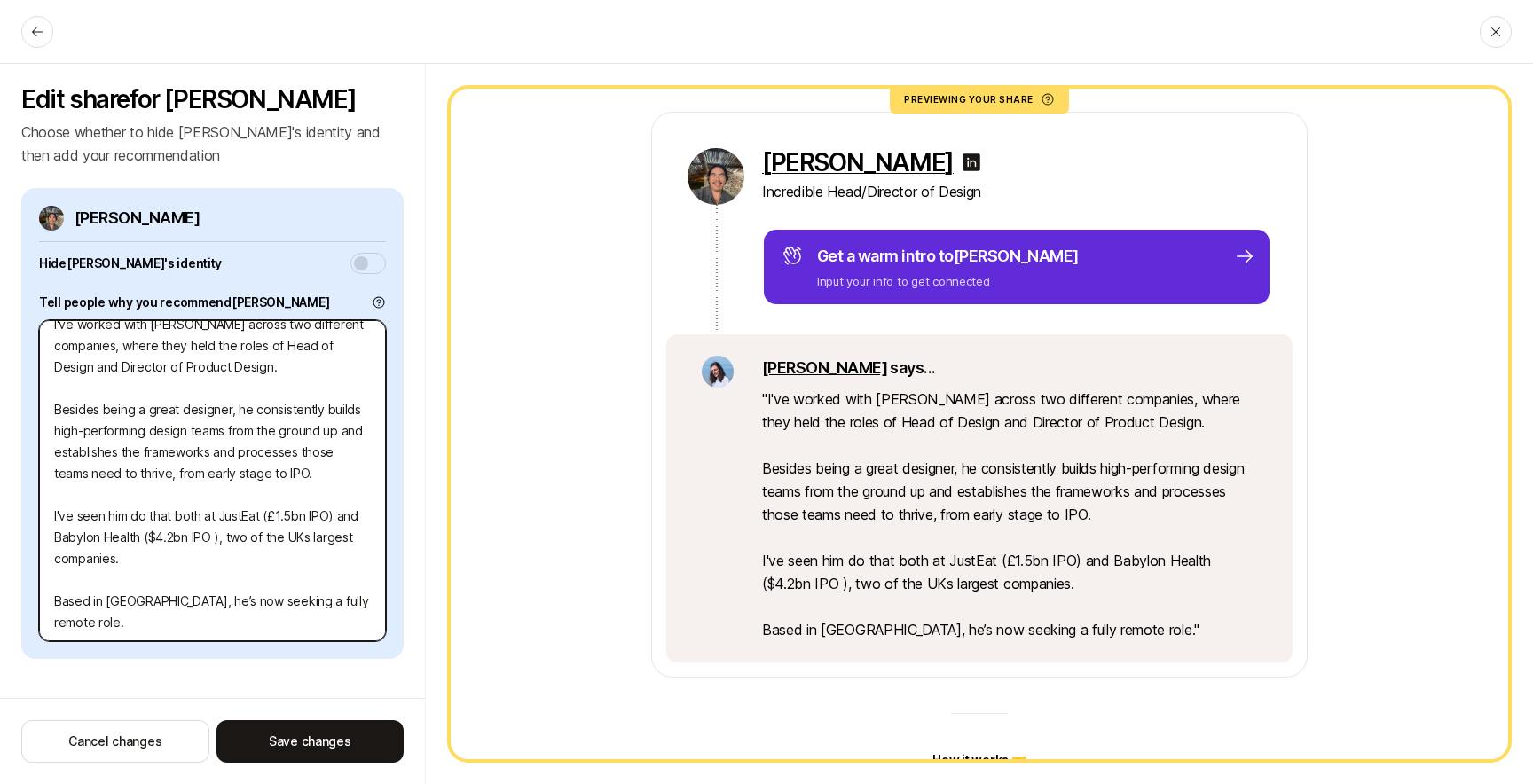
drag, startPoint x: 266, startPoint y: 476, endPoint x: 283, endPoint y: 488, distance: 20.8
click at [283, 488] on textarea "I've worked with Anthony across two different companies, where they held the ro…" at bounding box center [213, 481] width 347 height 321
click at [200, 561] on textarea "I've worked with Anthony across two different companies, where they held the ro…" at bounding box center [213, 481] width 347 height 321
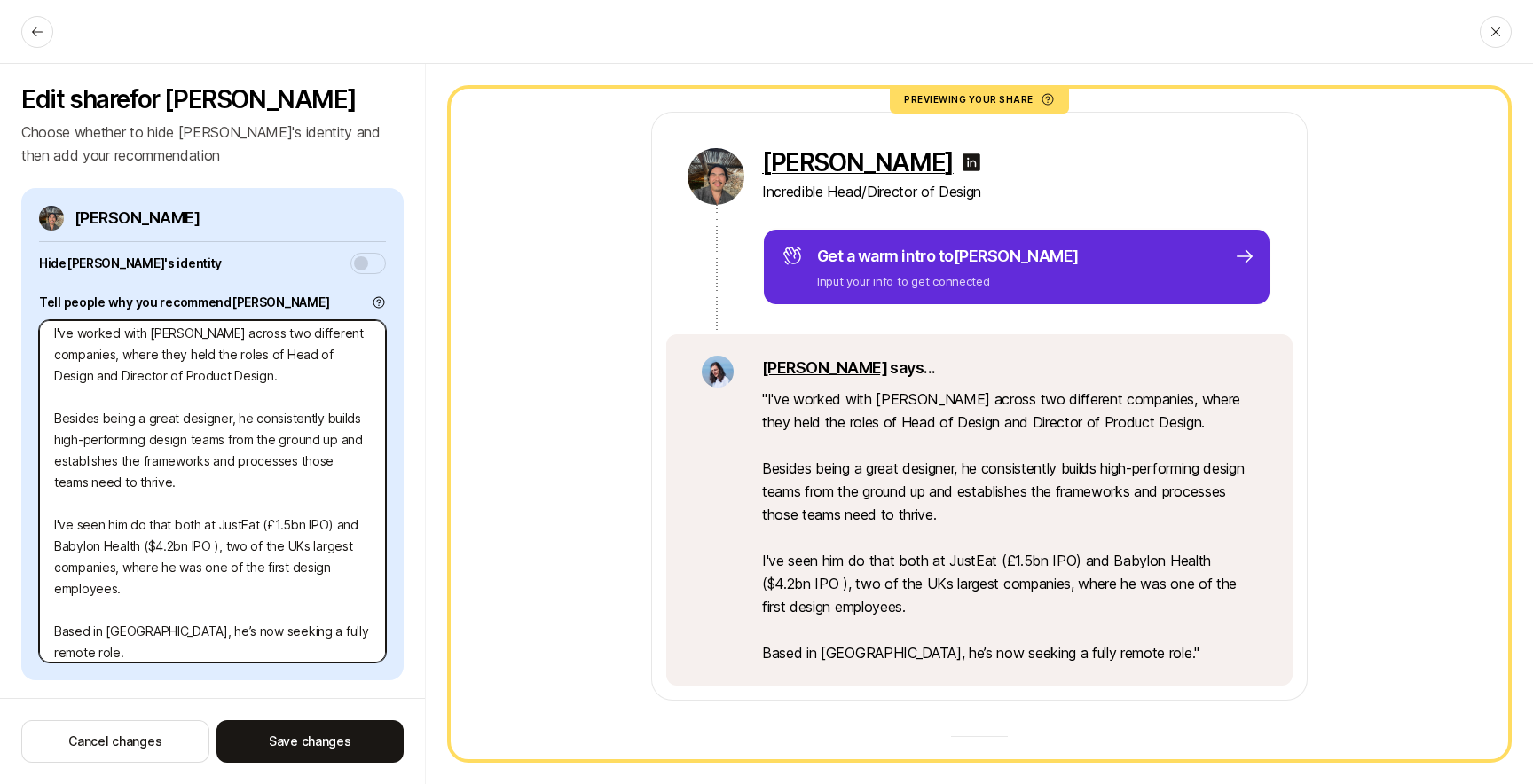
scroll to position [0, 0]
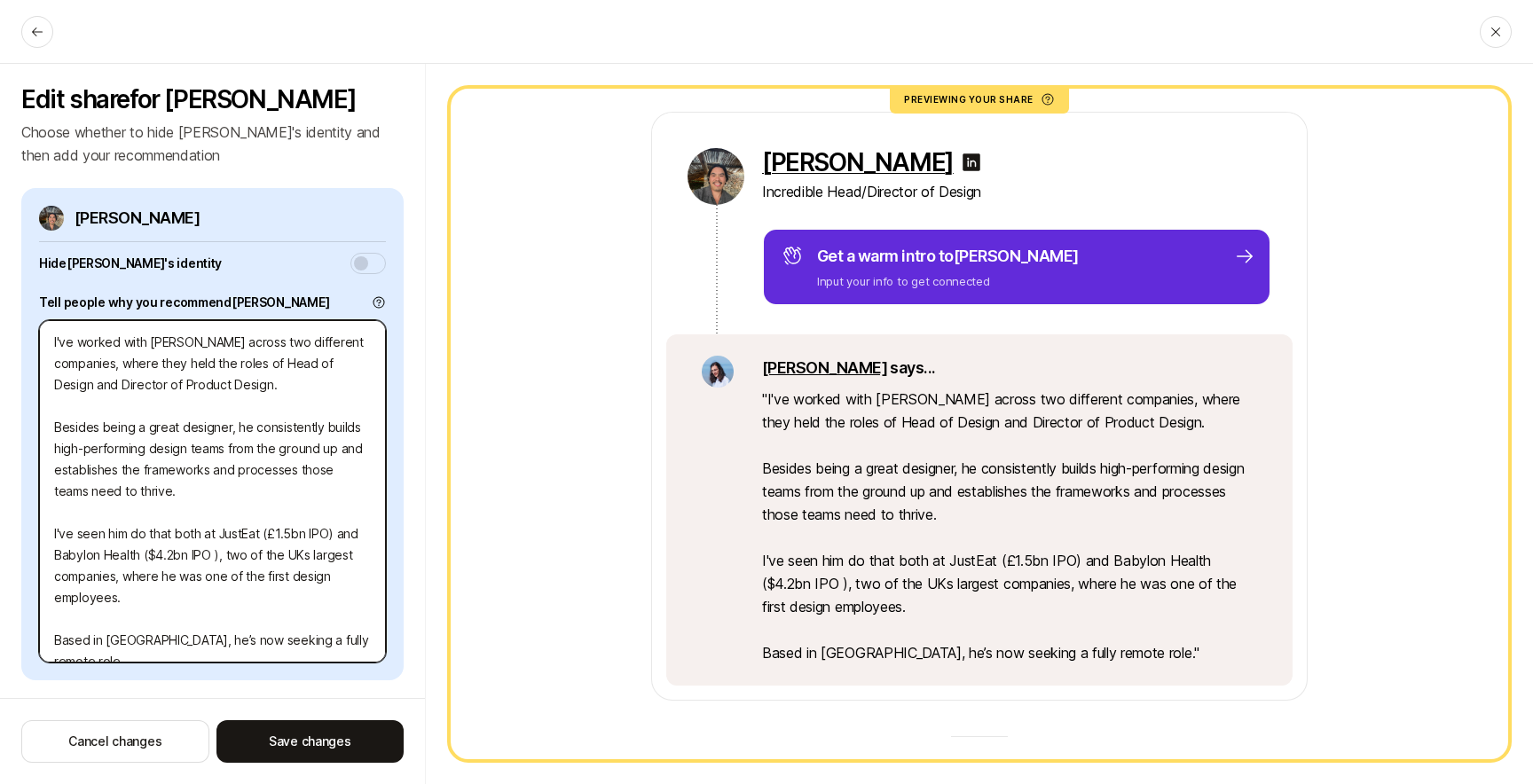
drag, startPoint x: 102, startPoint y: 365, endPoint x: 299, endPoint y: 384, distance: 197.9
click at [297, 384] on textarea "I've worked with Anthony across two different companies, where they held the ro…" at bounding box center [213, 492] width 347 height 342
click at [299, 384] on textarea "I've worked with Anthony across two different companies, where they held the ro…" at bounding box center [213, 492] width 347 height 342
drag, startPoint x: 229, startPoint y: 429, endPoint x: 288, endPoint y: 468, distance: 70.7
click at [297, 465] on textarea "I've worked with Anthony across two different companies, where they held the ro…" at bounding box center [213, 492] width 347 height 342
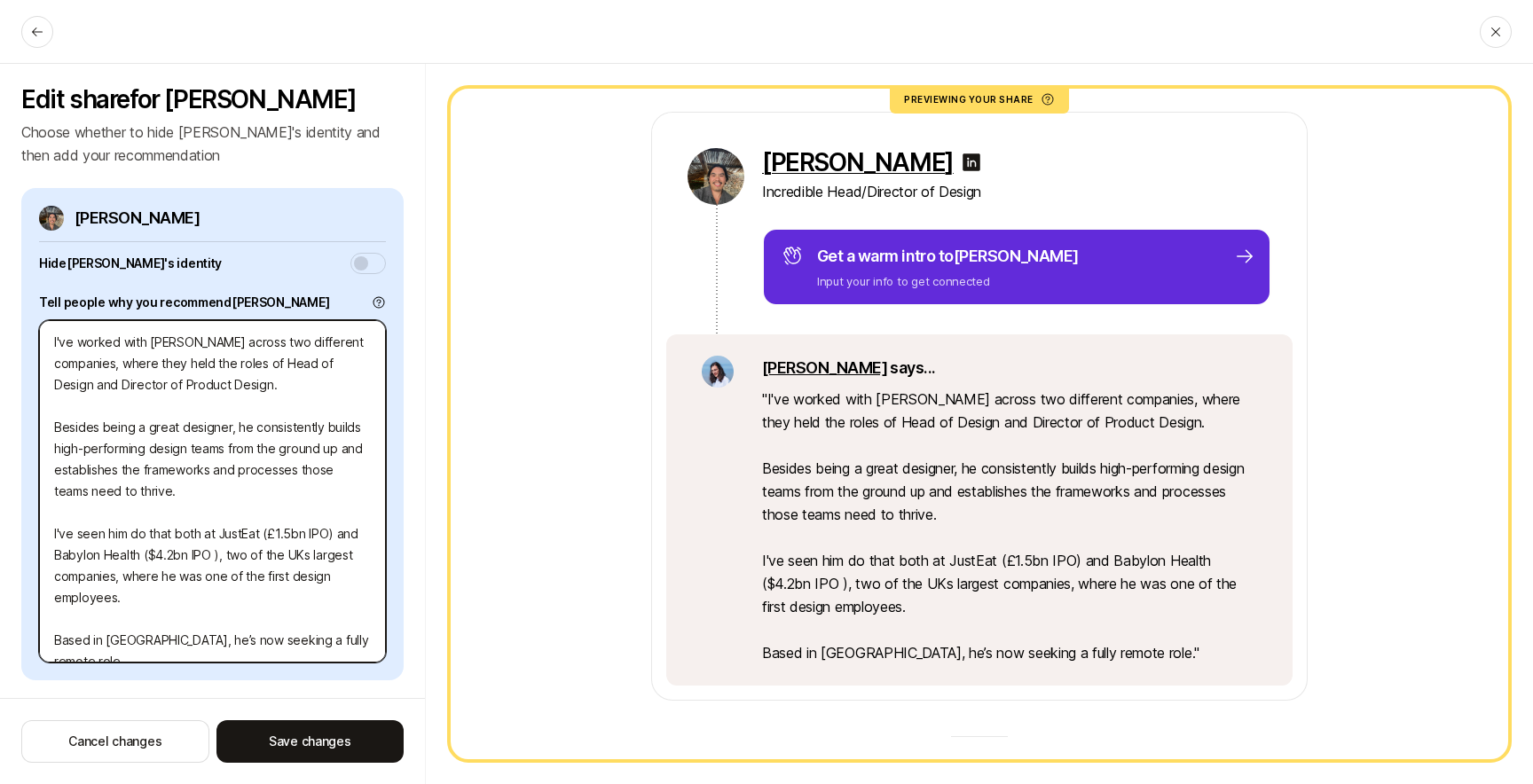
click at [287, 468] on textarea "I've worked with Anthony across two different companies, where they held the ro…" at bounding box center [213, 492] width 347 height 342
drag, startPoint x: 278, startPoint y: 462, endPoint x: 342, endPoint y: 483, distance: 67.4
click at [356, 464] on textarea "I've worked with Anthony across two different companies, where they held the ro…" at bounding box center [213, 492] width 347 height 342
click at [304, 499] on textarea "I've worked with Anthony across two different companies, where they held the ro…" at bounding box center [213, 492] width 347 height 342
drag, startPoint x: 216, startPoint y: 491, endPoint x: 276, endPoint y: 490, distance: 60.0
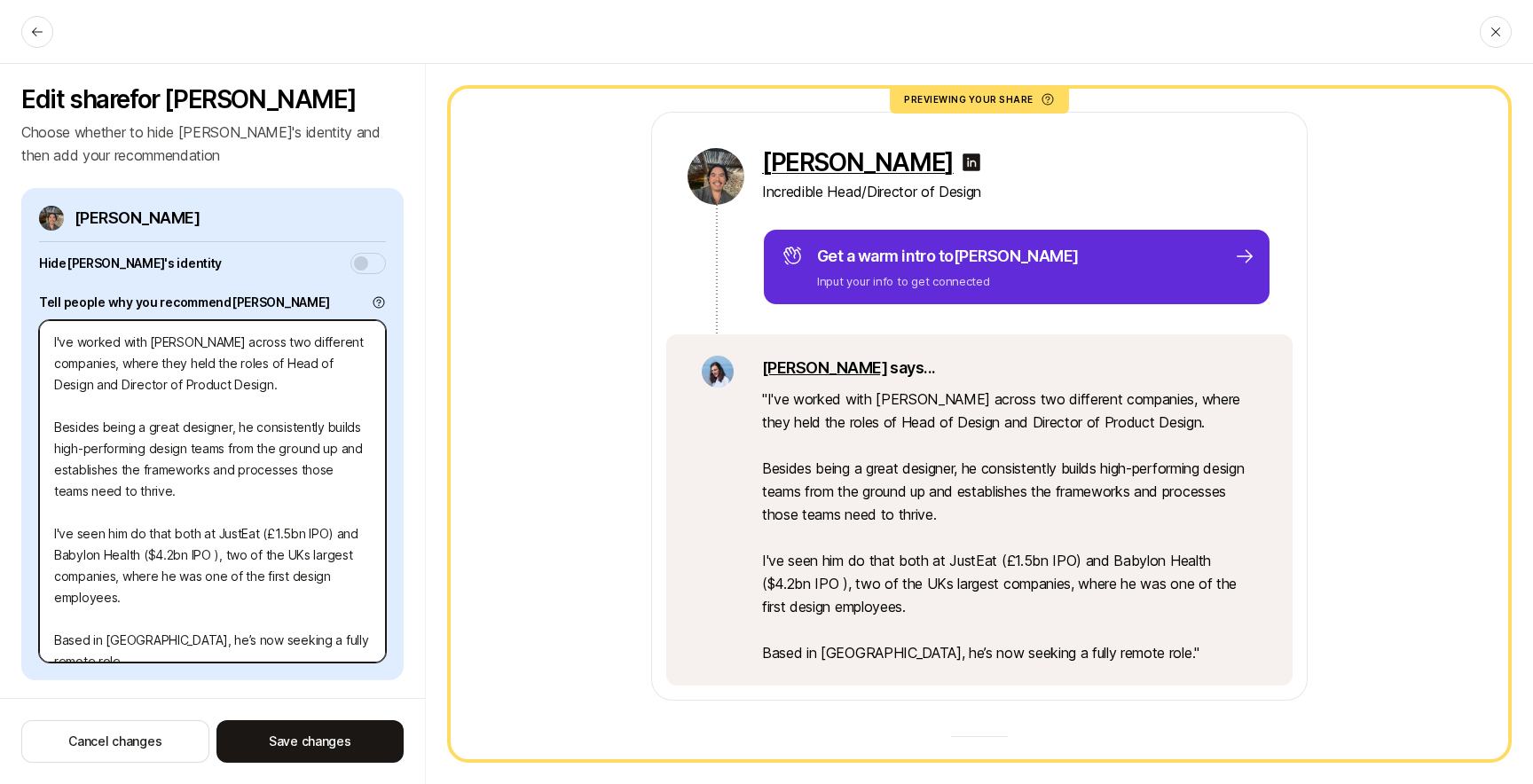
click at [275, 490] on textarea "I've worked with Anthony across two different companies, where they held the ro…" at bounding box center [213, 492] width 347 height 342
click at [295, 492] on textarea "I've worked with Anthony across two different companies, where they held the ro…" at bounding box center [213, 492] width 347 height 342
drag, startPoint x: 265, startPoint y: 533, endPoint x: 327, endPoint y: 541, distance: 62.5
click at [327, 541] on textarea "I've worked with Anthony across two different companies, where they held the ro…" at bounding box center [213, 492] width 347 height 342
click at [183, 560] on textarea "I've worked with Anthony across two different companies, where they held the ro…" at bounding box center [213, 492] width 347 height 342
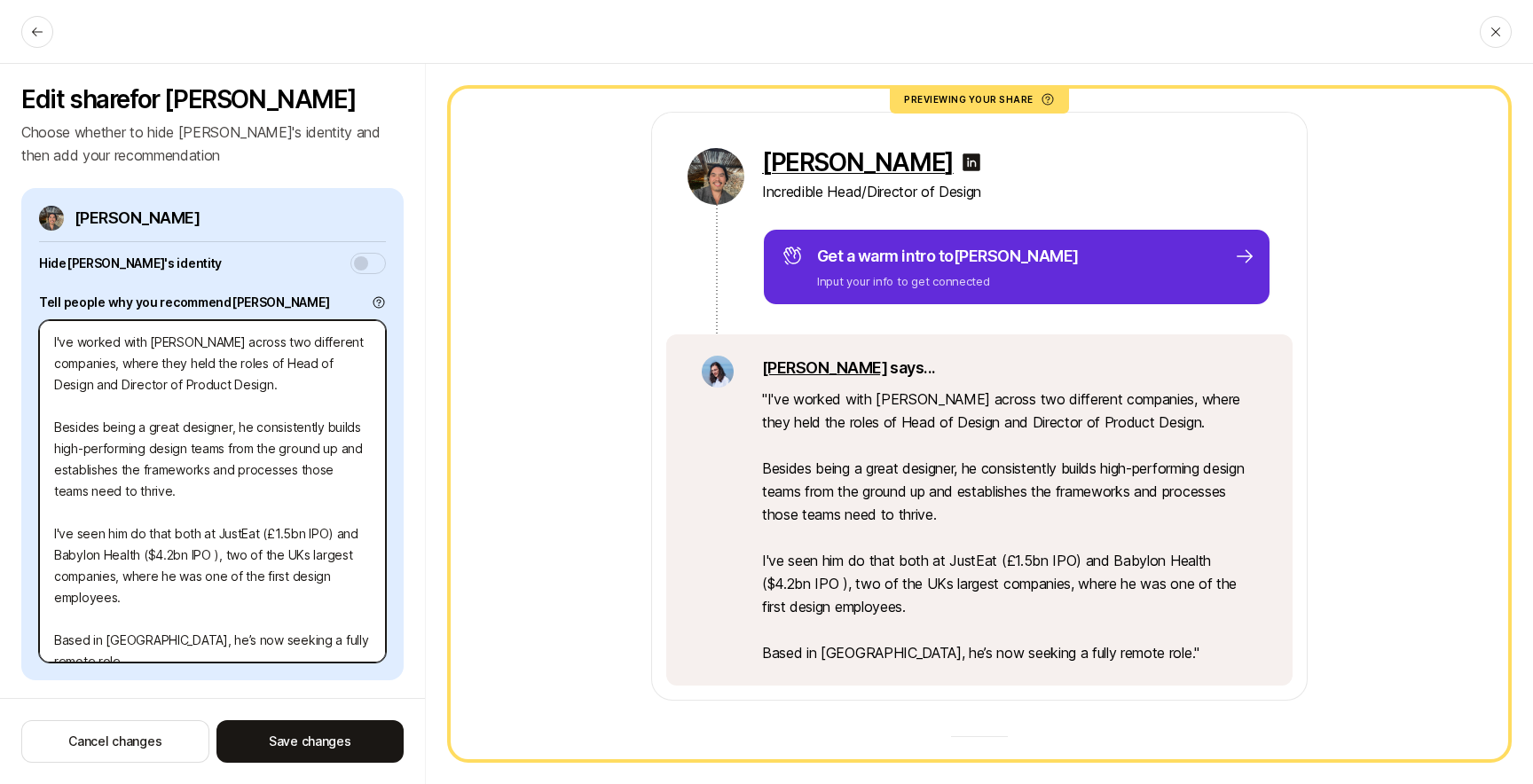
click at [180, 600] on textarea "I've worked with Anthony across two different companies, where they held the ro…" at bounding box center [213, 492] width 347 height 342
drag, startPoint x: 159, startPoint y: 531, endPoint x: 334, endPoint y: 507, distance: 176.6
click at [334, 507] on textarea "I've worked with Anthony across two different companies, where they held the ro…" at bounding box center [213, 492] width 347 height 342
click at [315, 532] on textarea "I've worked with Anthony across two different companies, where they held the ro…" at bounding box center [213, 492] width 347 height 342
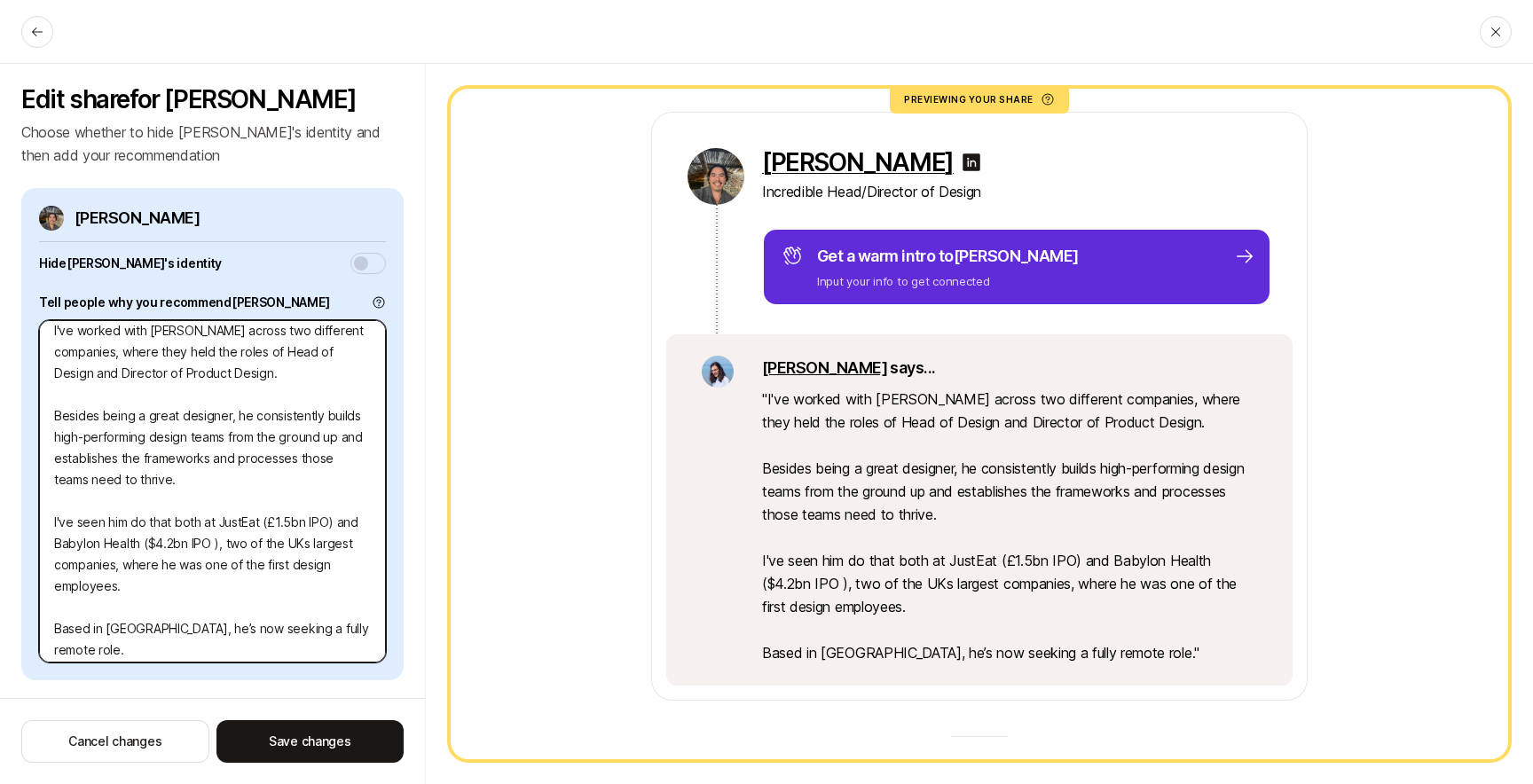
scroll to position [22, 0]
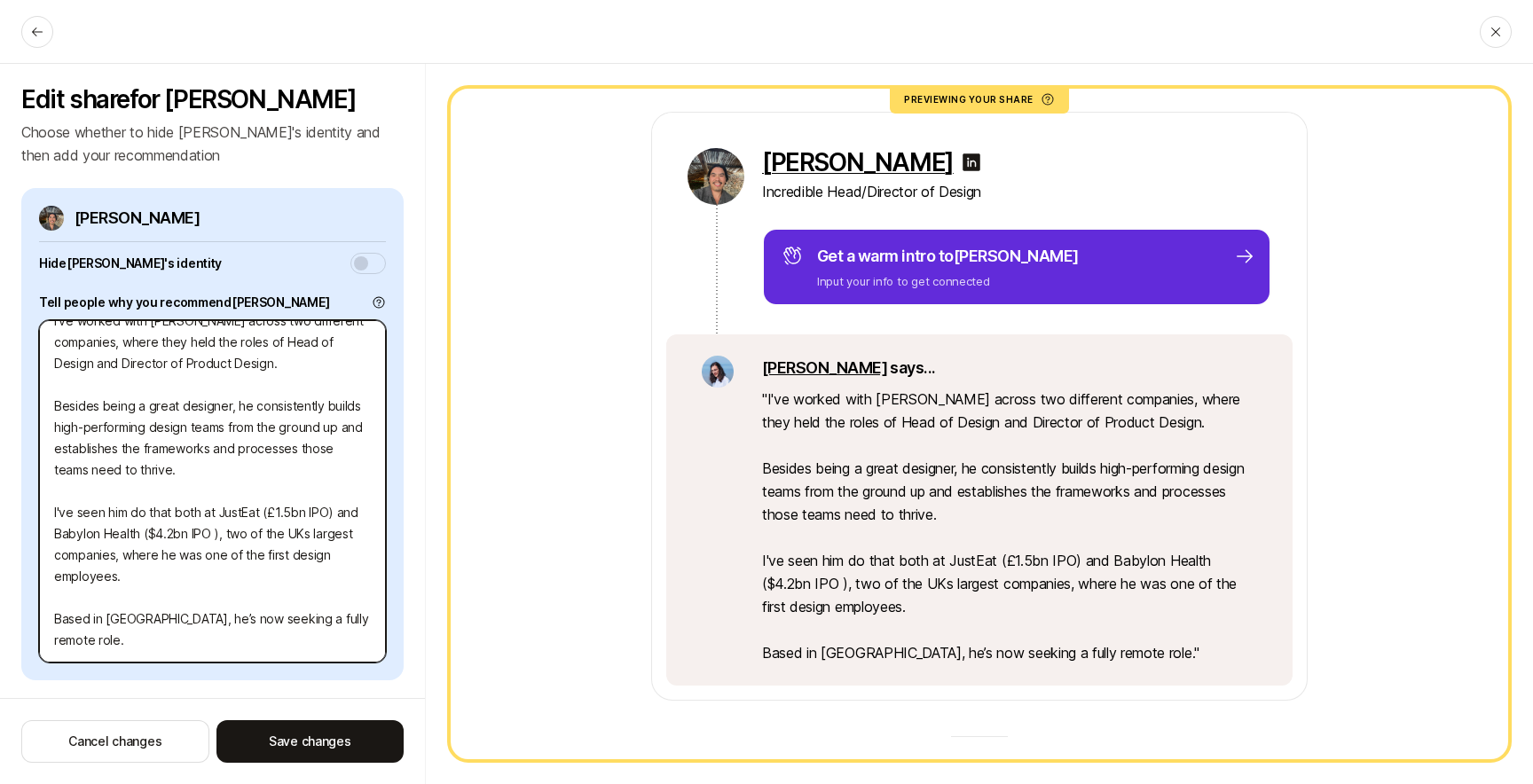
drag, startPoint x: 78, startPoint y: 640, endPoint x: 35, endPoint y: 619, distance: 47.9
click at [35, 619] on div "Anthony Arnold Hide Anthony 's identity Tell people why you recommend Anthony I…" at bounding box center [213, 434] width 383 height 493
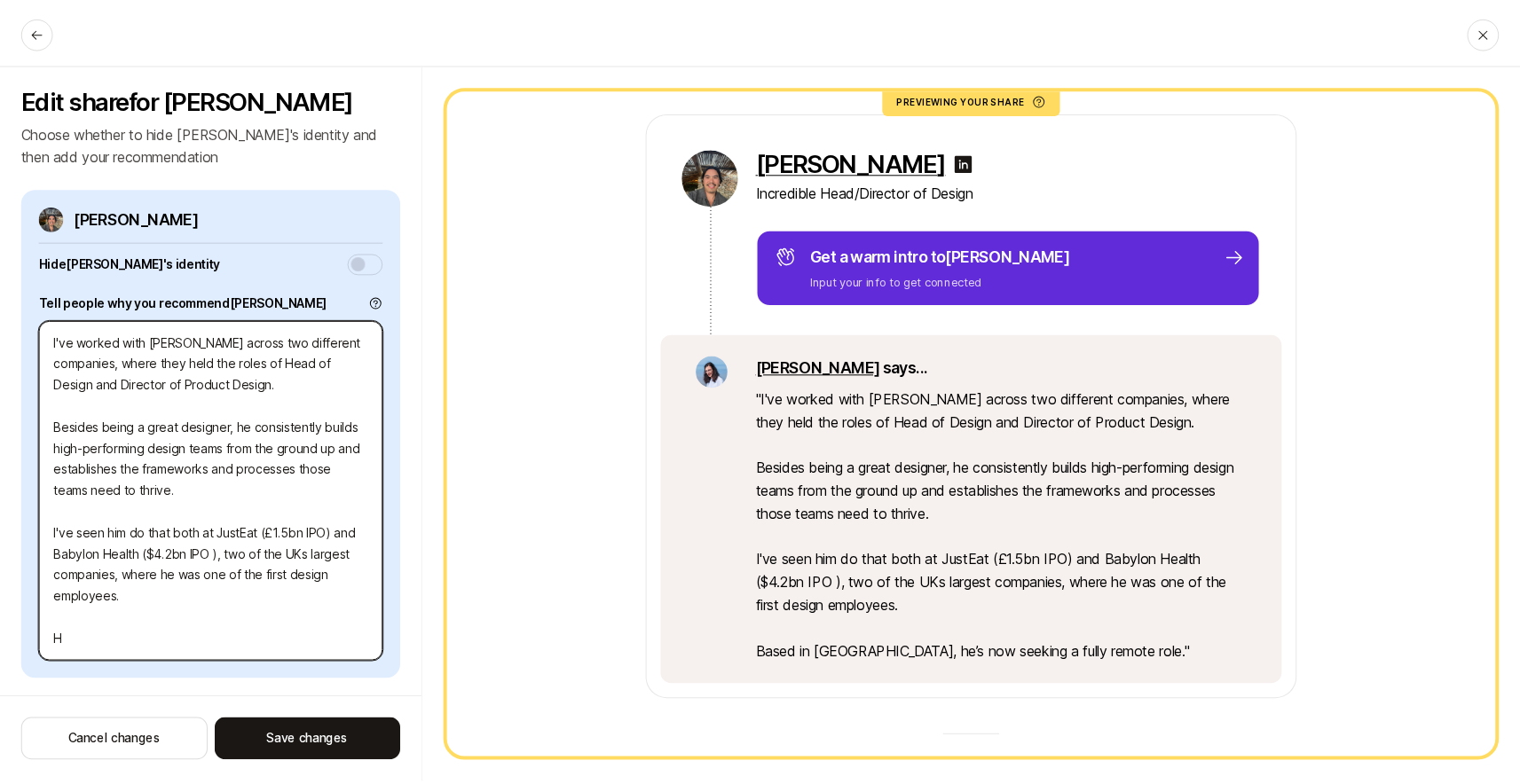
scroll to position [0, 0]
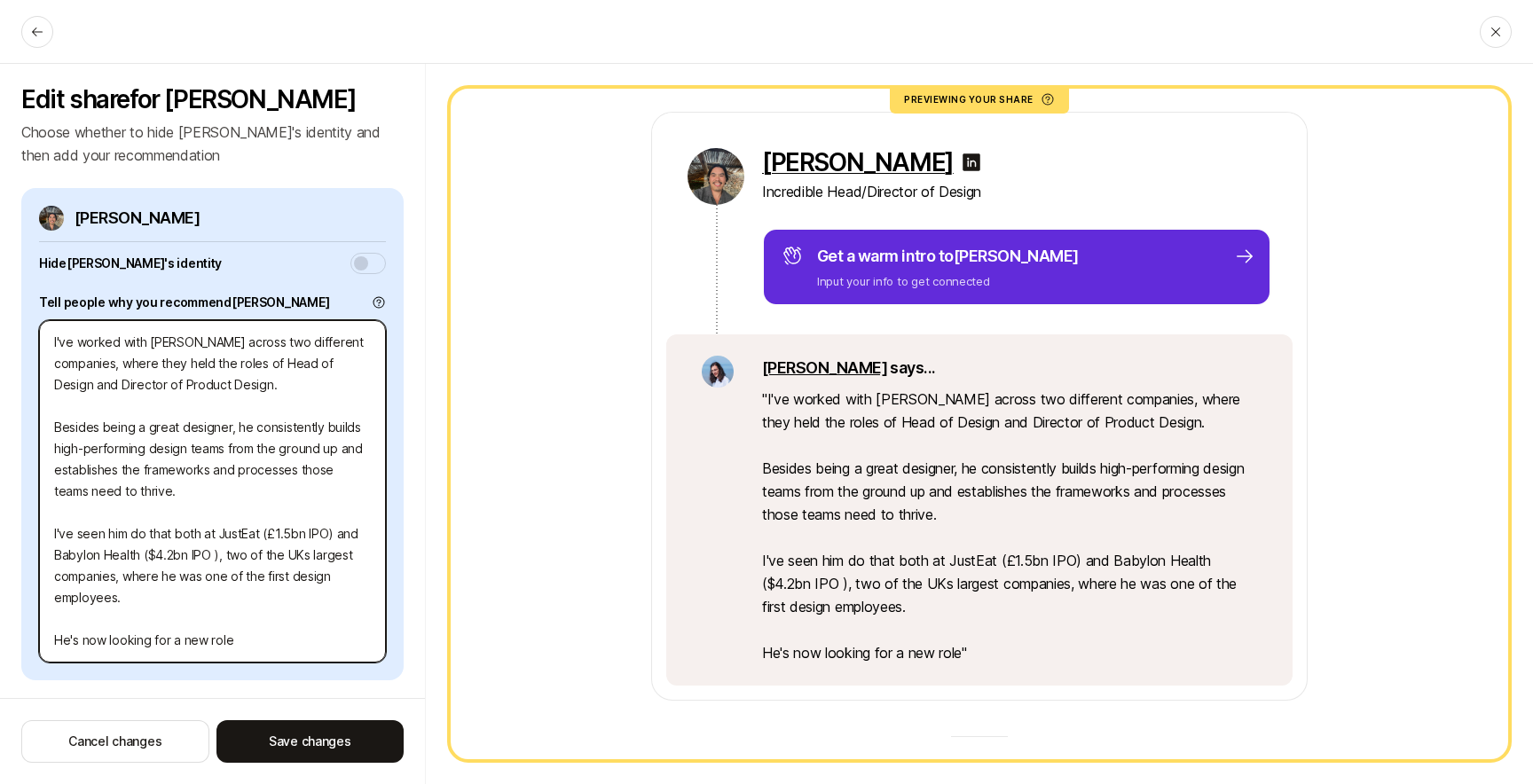
drag, startPoint x: 187, startPoint y: 636, endPoint x: 82, endPoint y: 635, distance: 105.0
click at [82, 635] on textarea "I've worked with Anthony across two different companies, where they held the ro…" at bounding box center [213, 492] width 347 height 342
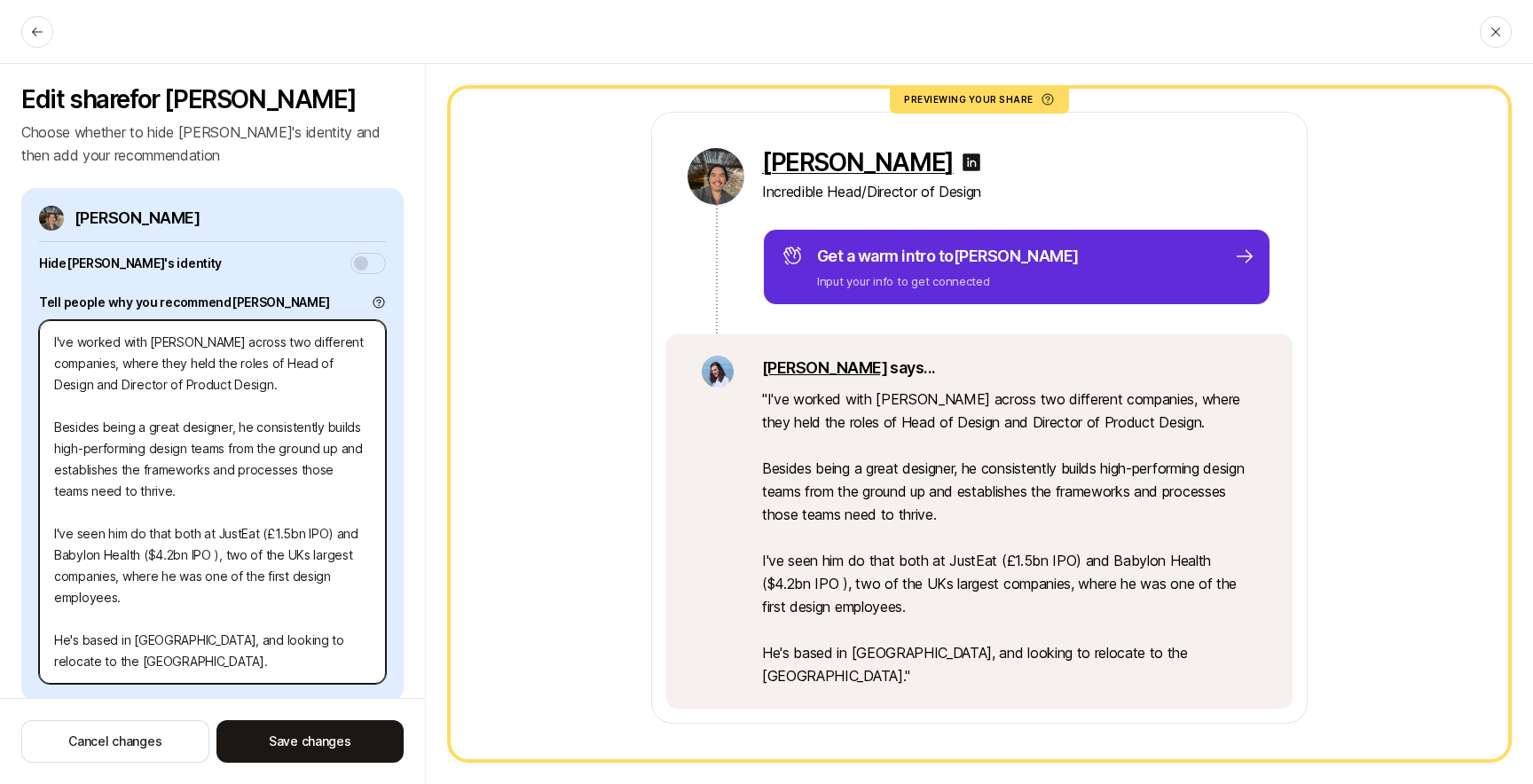
click at [98, 667] on textarea "I've worked with [PERSON_NAME] across two different companies, where they held …" at bounding box center [213, 502] width 347 height 364
drag, startPoint x: 85, startPoint y: 361, endPoint x: 365, endPoint y: 384, distance: 280.9
click at [364, 384] on textarea "I've worked with [PERSON_NAME] across two different companies, where they held …" at bounding box center [213, 502] width 347 height 364
click at [365, 384] on textarea "I've worked with [PERSON_NAME] across two different companies, where they held …" at bounding box center [213, 502] width 347 height 364
drag, startPoint x: 68, startPoint y: 390, endPoint x: 336, endPoint y: 393, distance: 268.0
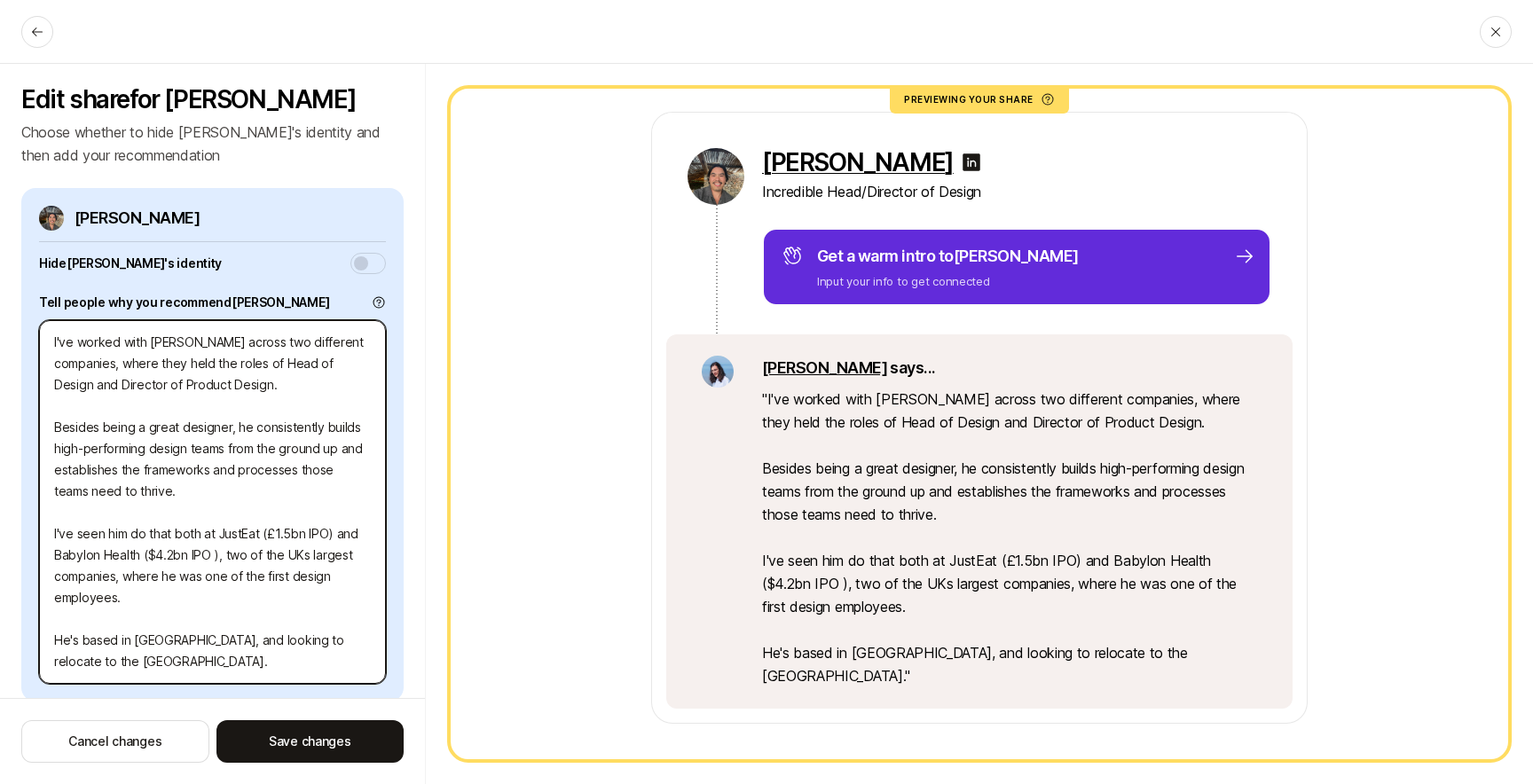
click at [322, 393] on textarea "I've worked with [PERSON_NAME] across two different companies, where they held …" at bounding box center [213, 502] width 347 height 364
click at [336, 393] on textarea "I've worked with [PERSON_NAME] across two different companies, where they held …" at bounding box center [213, 502] width 347 height 364
drag, startPoint x: 85, startPoint y: 384, endPoint x: 330, endPoint y: 391, distance: 245.1
click at [328, 391] on textarea "I've worked with [PERSON_NAME] across two different companies, where they held …" at bounding box center [213, 502] width 347 height 364
click at [332, 390] on textarea "I've worked with [PERSON_NAME] across two different companies, where they held …" at bounding box center [213, 502] width 347 height 364
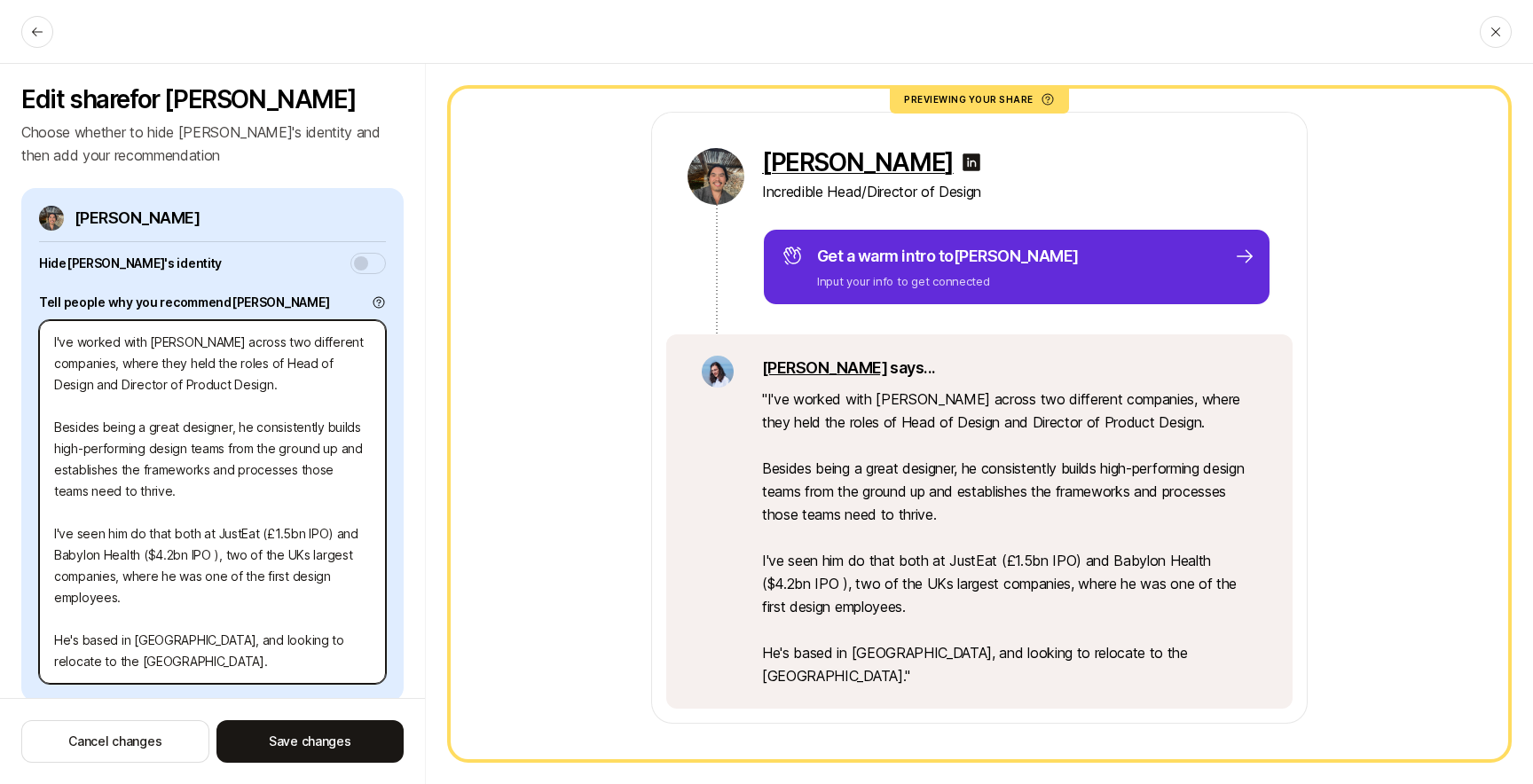
drag, startPoint x: 103, startPoint y: 380, endPoint x: 300, endPoint y: 385, distance: 197.1
click at [295, 385] on textarea "I've worked with [PERSON_NAME] across two different companies, where they held …" at bounding box center [213, 502] width 347 height 364
click at [307, 386] on textarea "I've worked with [PERSON_NAME] across two different companies, where they held …" at bounding box center [213, 502] width 347 height 364
drag, startPoint x: 91, startPoint y: 429, endPoint x: 241, endPoint y: 486, distance: 160.5
click at [241, 486] on textarea "I've worked with [PERSON_NAME] across two different companies, where they held …" at bounding box center [213, 502] width 347 height 364
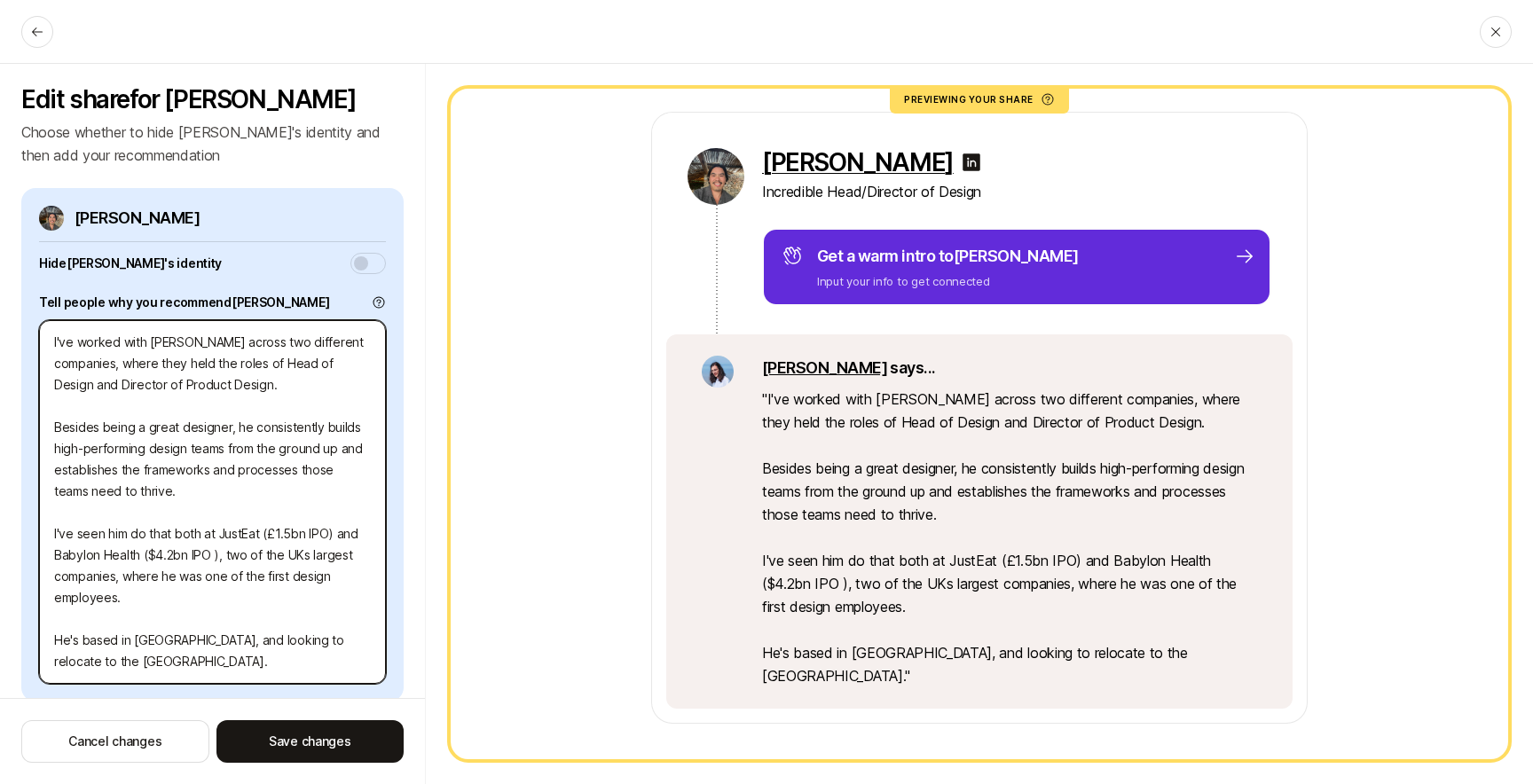
click at [260, 486] on textarea "I've worked with [PERSON_NAME] across two different companies, where they held …" at bounding box center [213, 502] width 347 height 364
drag, startPoint x: 150, startPoint y: 468, endPoint x: 296, endPoint y: 488, distance: 147.4
click at [287, 484] on textarea "I've worked with [PERSON_NAME] across two different companies, where they held …" at bounding box center [213, 502] width 347 height 364
click at [304, 490] on textarea "I've worked with [PERSON_NAME] across two different companies, where they held …" at bounding box center [213, 502] width 347 height 364
drag, startPoint x: 71, startPoint y: 541, endPoint x: 365, endPoint y: 541, distance: 294.0
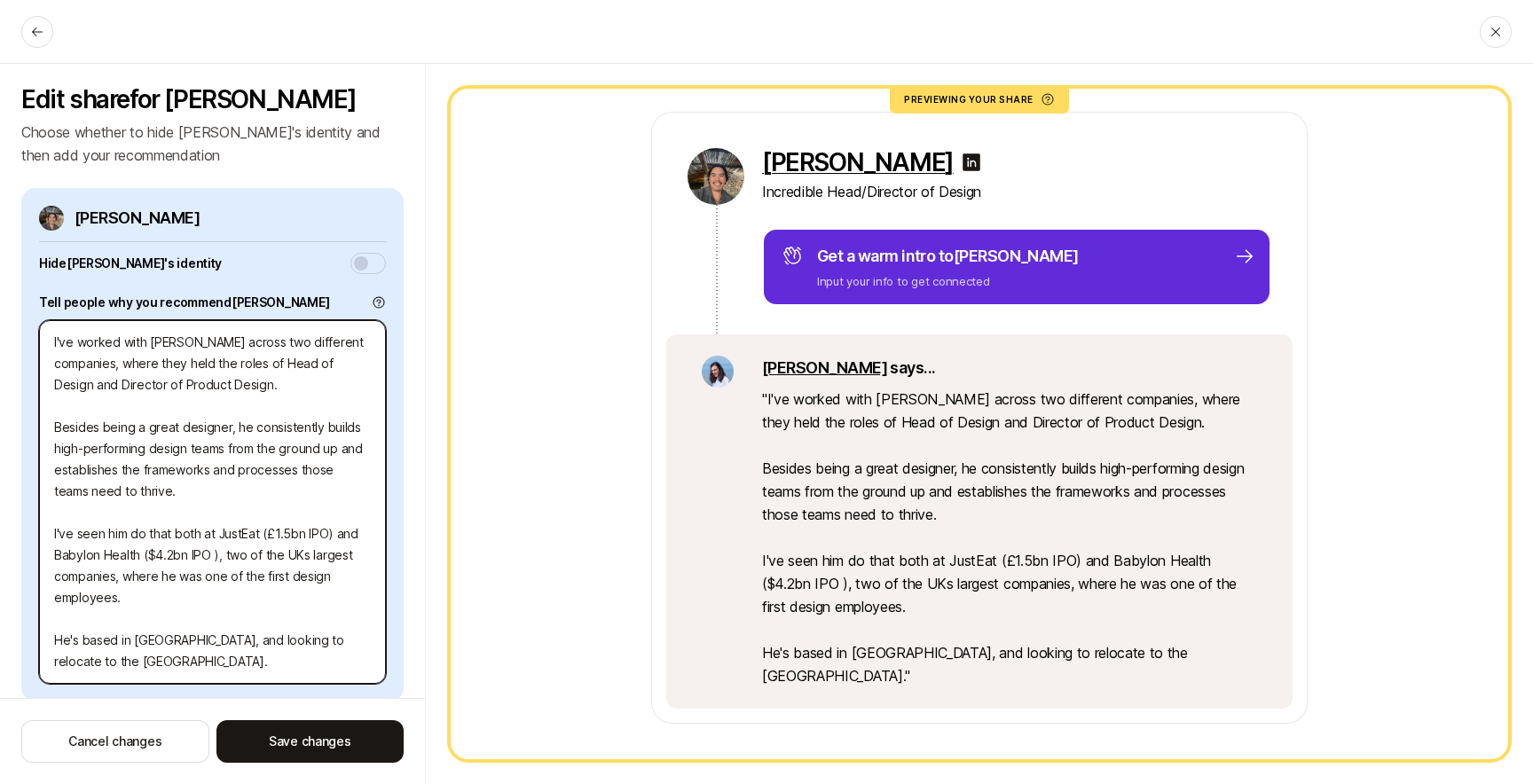
click at [330, 541] on textarea "I've worked with [PERSON_NAME] across two different companies, where they held …" at bounding box center [213, 502] width 347 height 364
click at [366, 541] on textarea "I've worked with [PERSON_NAME] across two different companies, where they held …" at bounding box center [213, 502] width 347 height 364
drag, startPoint x: 82, startPoint y: 556, endPoint x: 341, endPoint y: 558, distance: 259.0
click at [338, 559] on textarea "I've worked with [PERSON_NAME] across two different companies, where they held …" at bounding box center [213, 502] width 347 height 364
click at [342, 558] on textarea "I've worked with [PERSON_NAME] across two different companies, where they held …" at bounding box center [213, 502] width 347 height 364
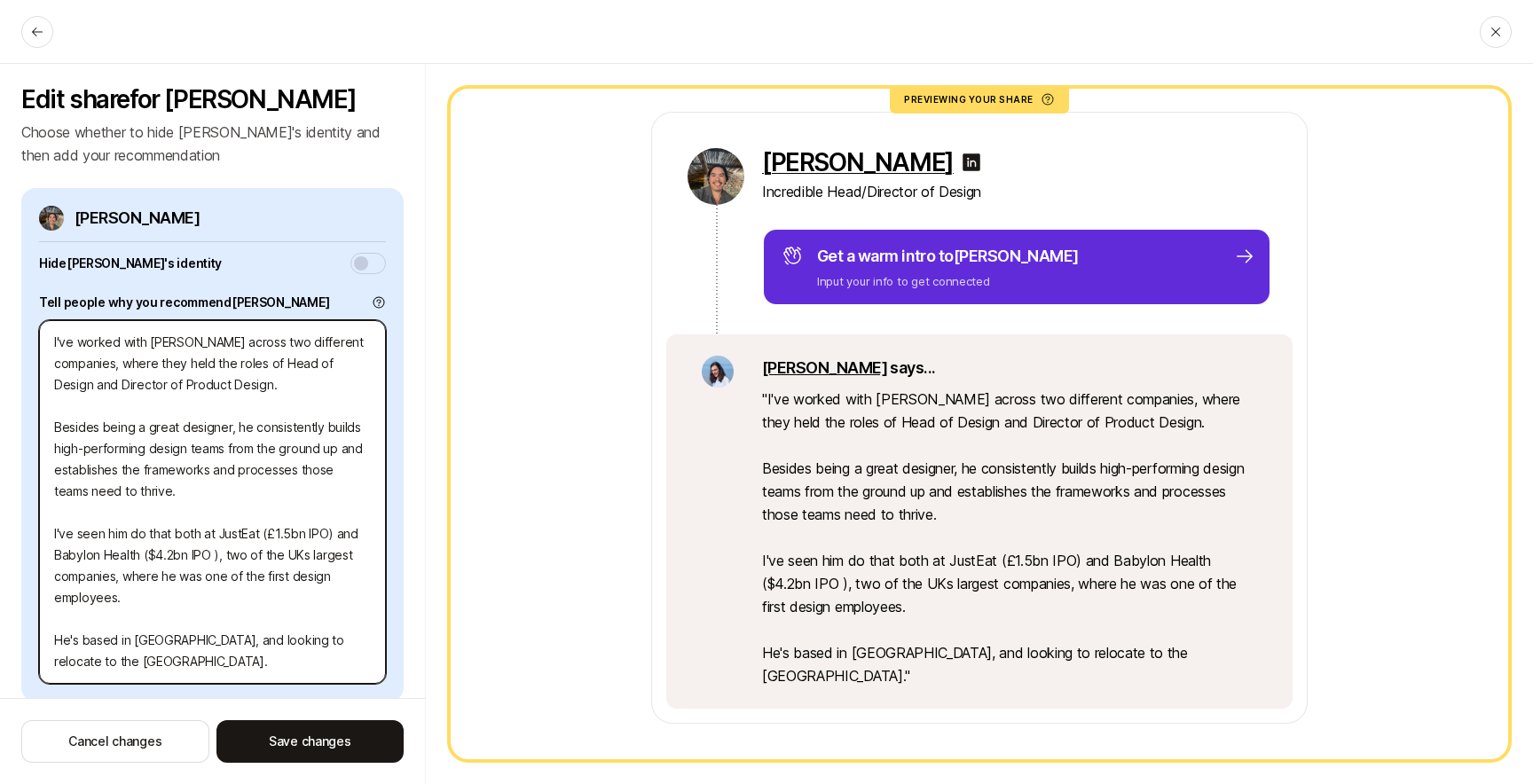
drag, startPoint x: 126, startPoint y: 577, endPoint x: 274, endPoint y: 589, distance: 148.5
click at [270, 588] on textarea "I've worked with [PERSON_NAME] across two different companies, where they held …" at bounding box center [213, 502] width 347 height 364
click at [274, 589] on textarea "I've worked with [PERSON_NAME] across two different companies, where they held …" at bounding box center [213, 502] width 347 height 364
click at [210, 662] on textarea "I've worked with [PERSON_NAME] across two different companies, where they held …" at bounding box center [213, 502] width 347 height 364
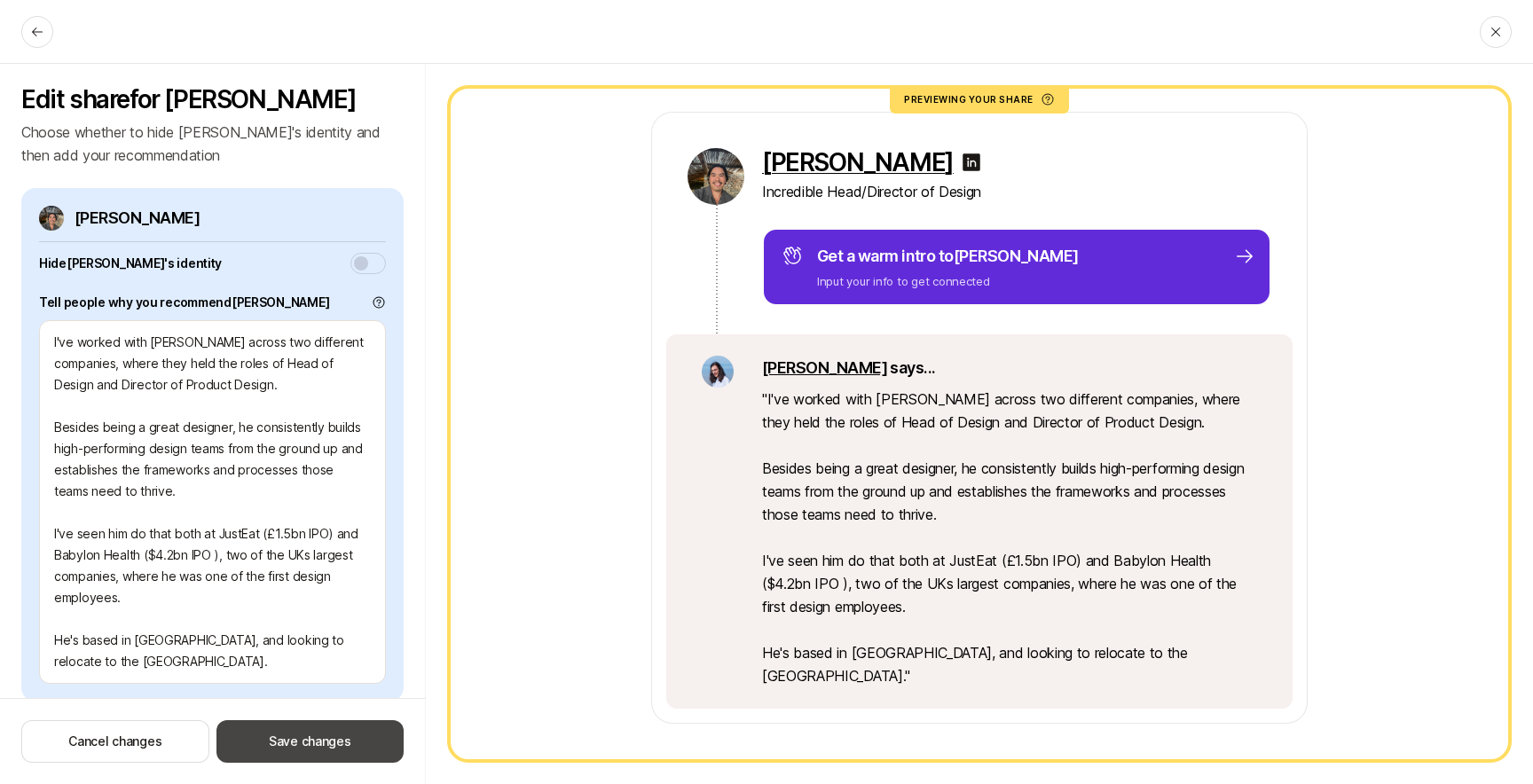
click at [297, 741] on button "Save changes" at bounding box center [309, 741] width 187 height 42
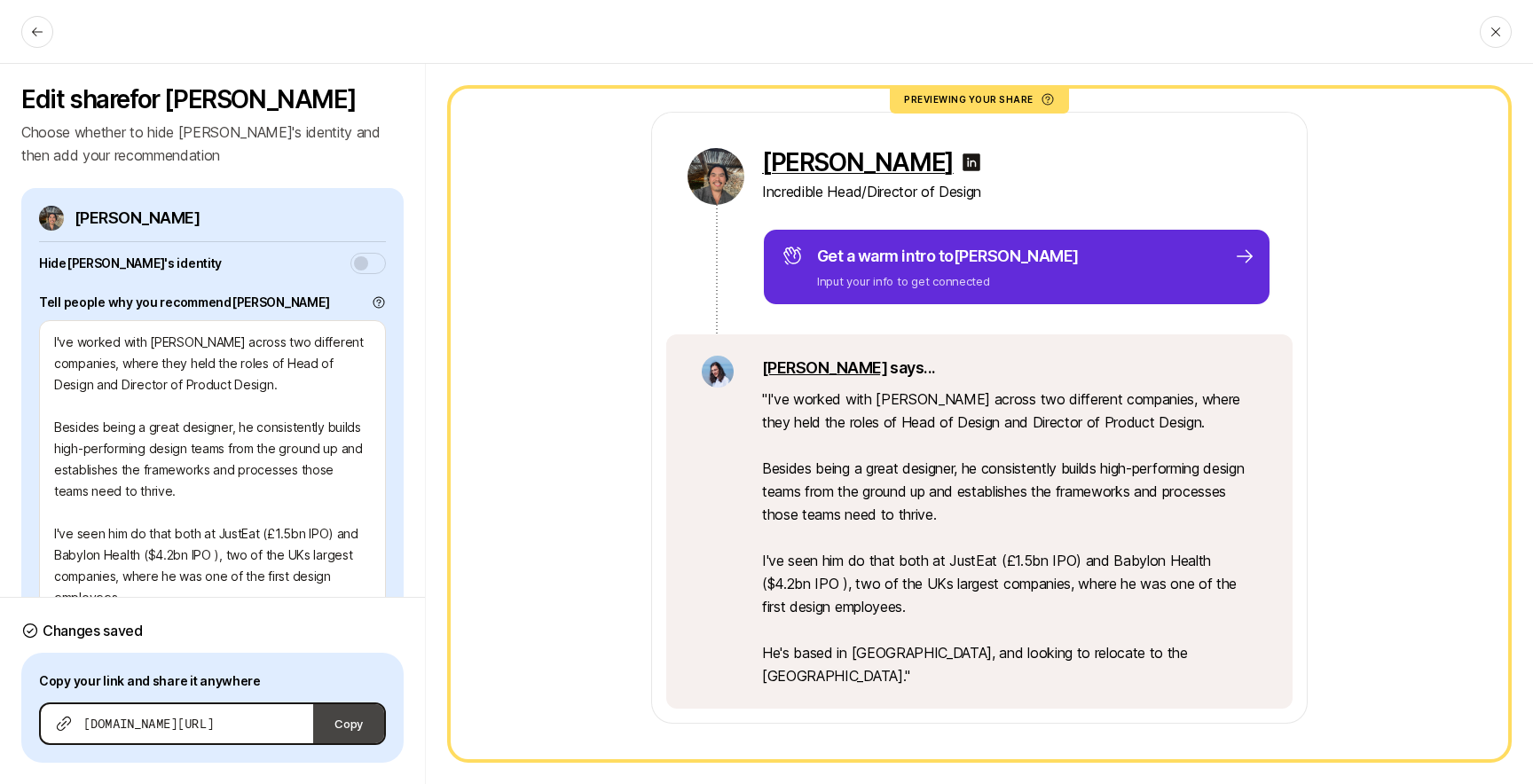
click at [346, 727] on button "Copy" at bounding box center [348, 724] width 71 height 39
click at [36, 30] on icon at bounding box center [37, 31] width 14 height 14
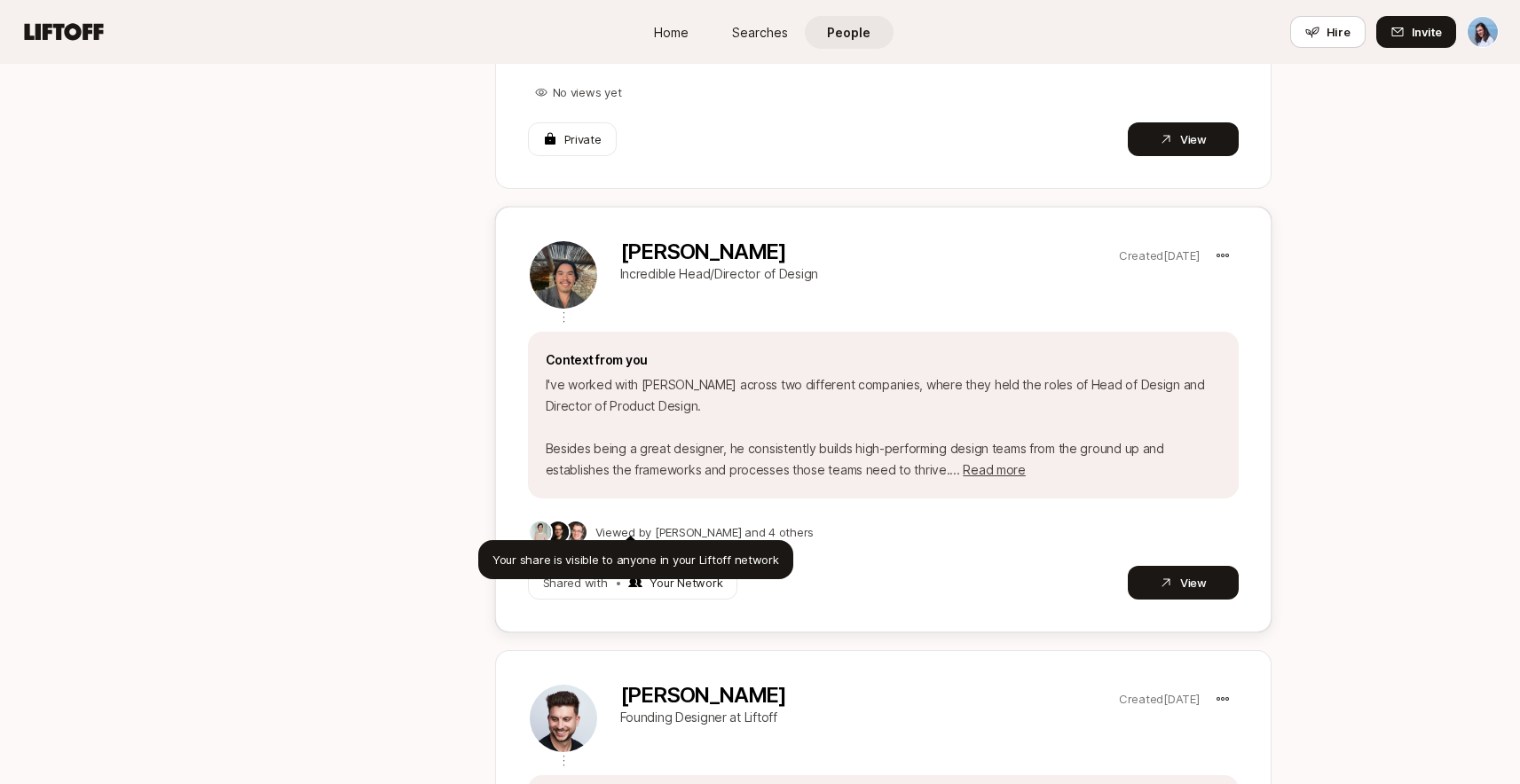
click at [621, 566] on div "Shared with • Your Network" at bounding box center [633, 583] width 211 height 34
click at [693, 573] on p "Your Network" at bounding box center [686, 582] width 72 height 18
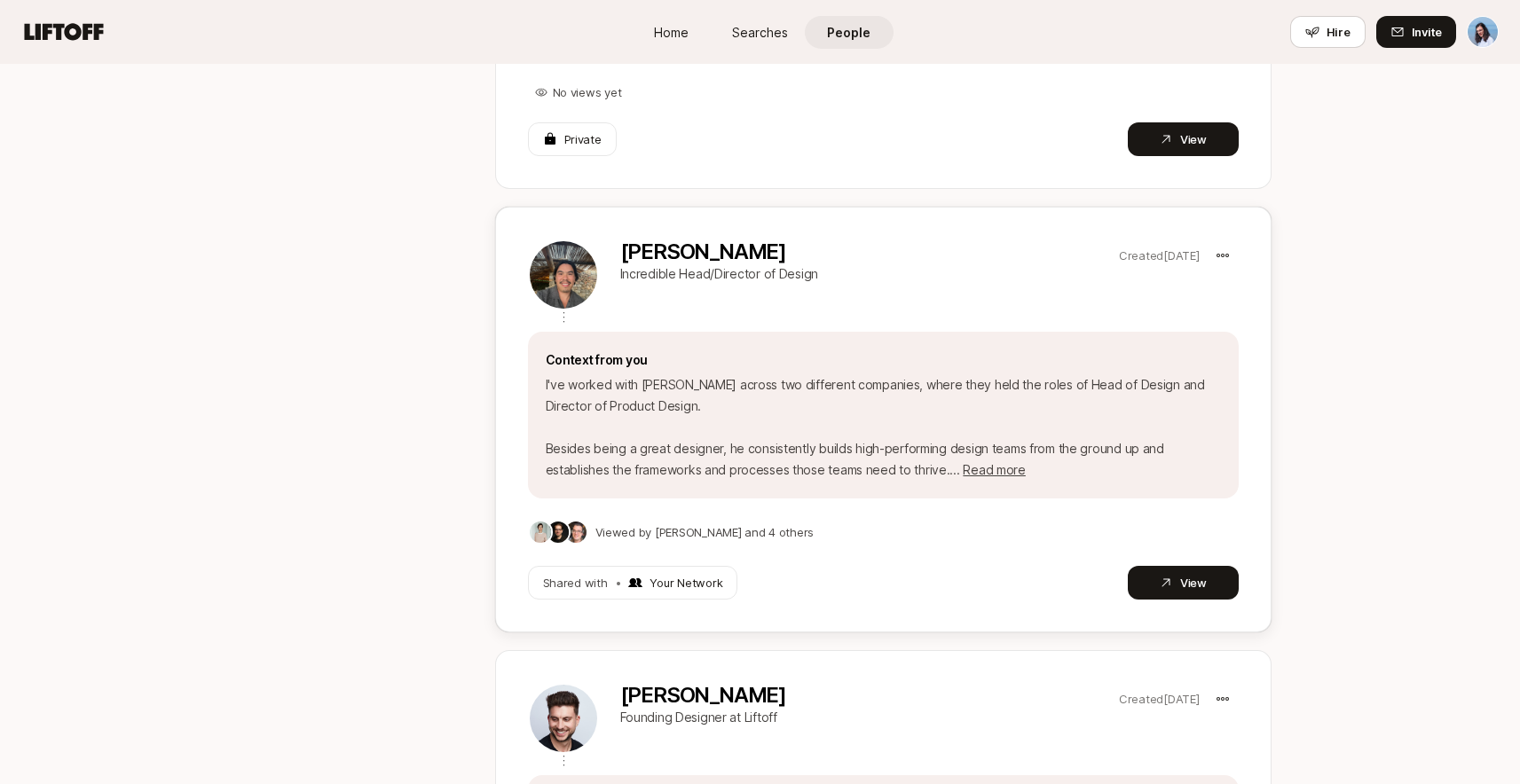
click at [652, 573] on p "Your Network" at bounding box center [686, 582] width 72 height 18
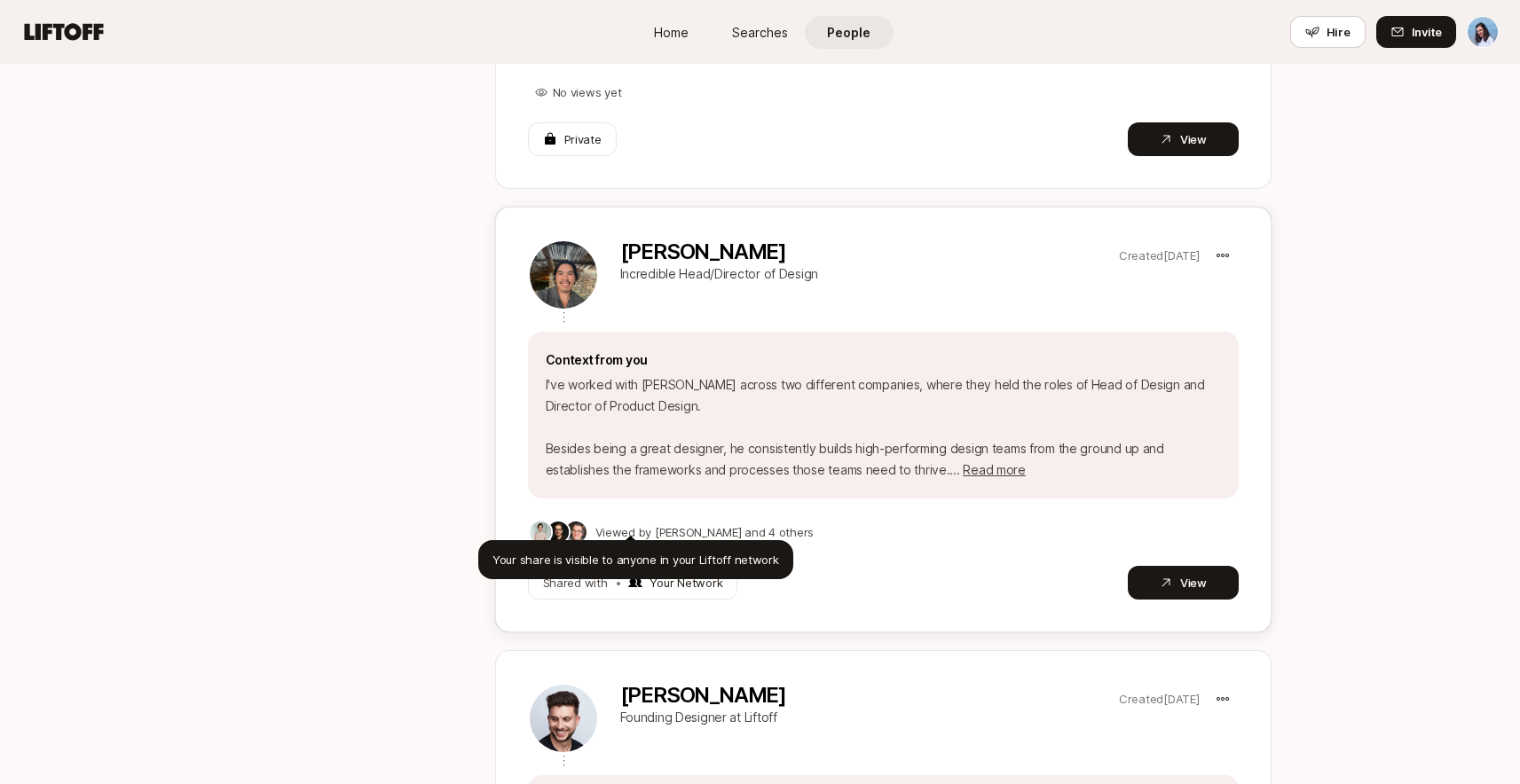
click at [660, 573] on p "Your Network" at bounding box center [686, 582] width 72 height 18
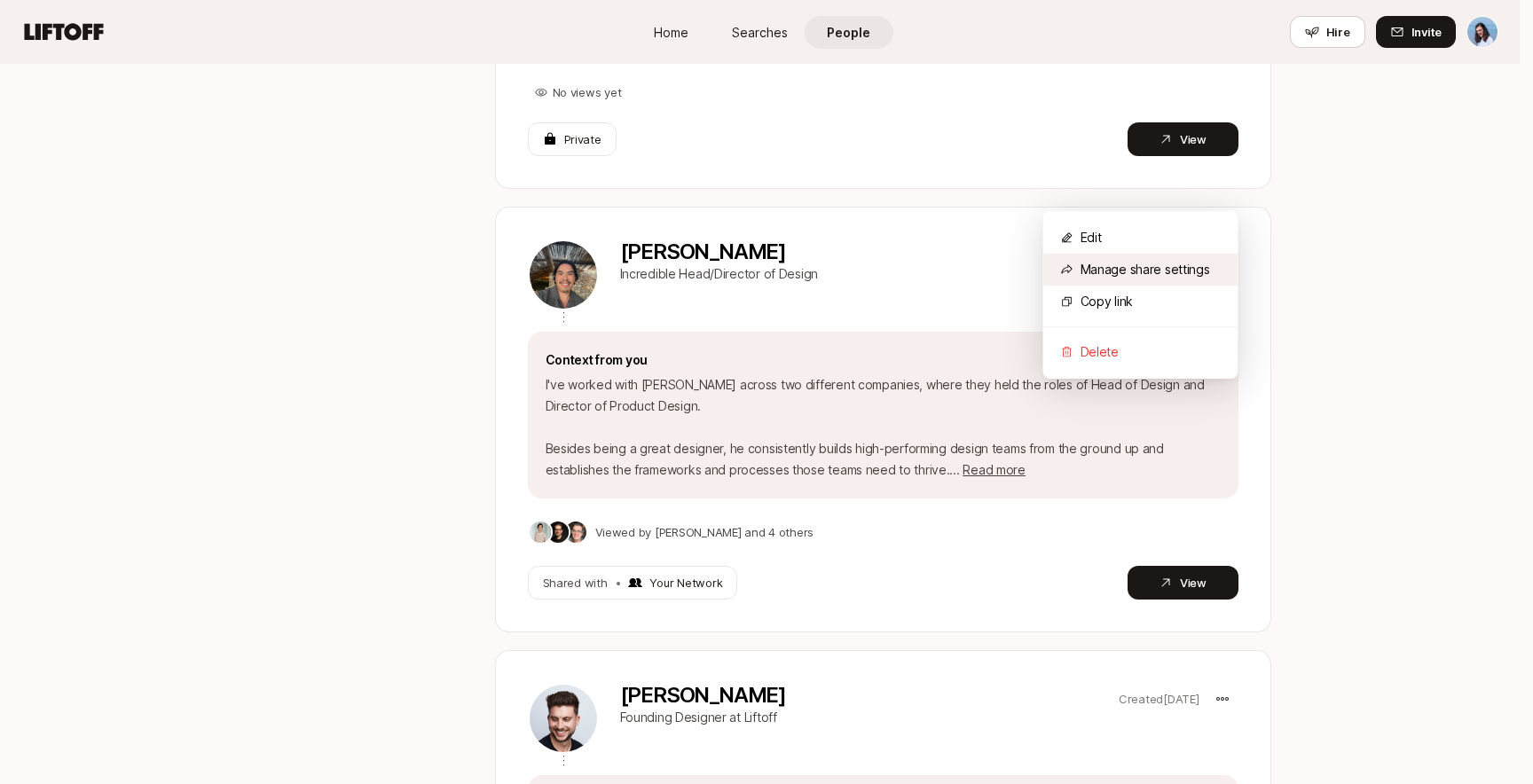
click at [1116, 268] on div "Manage share settings" at bounding box center [1141, 270] width 196 height 32
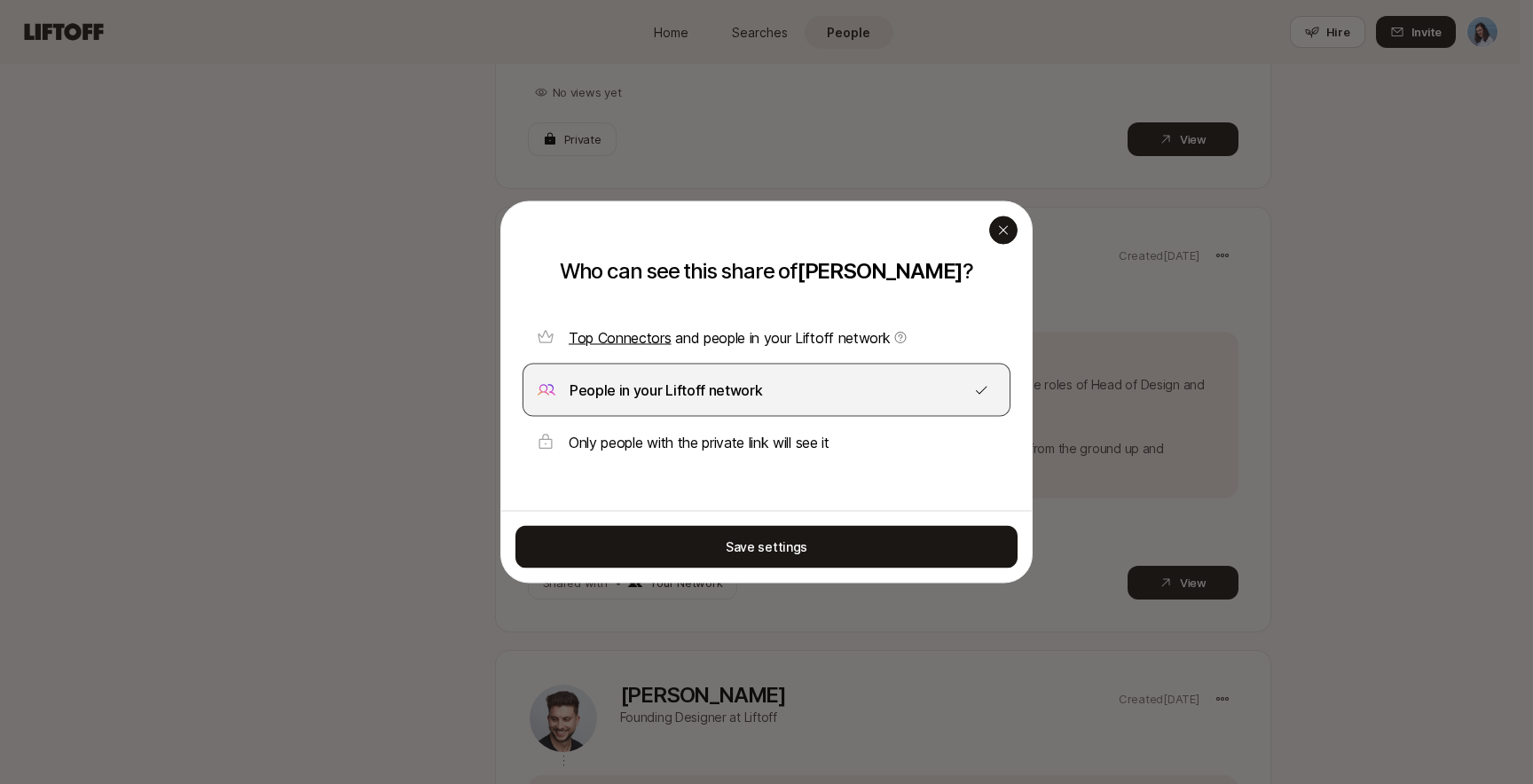
click at [1006, 221] on div "button" at bounding box center [1004, 230] width 28 height 28
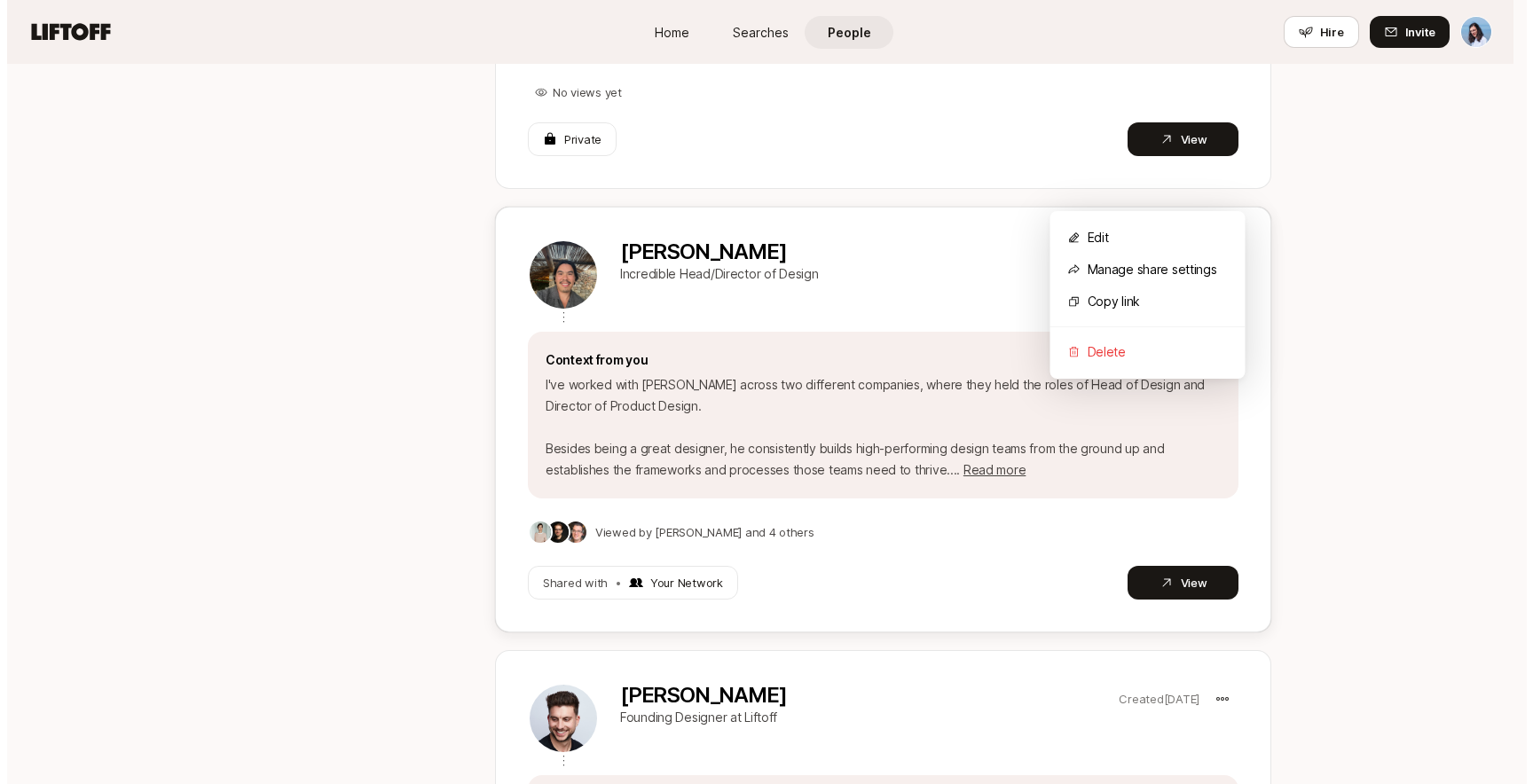
click at [1121, 234] on div "Edit" at bounding box center [1141, 238] width 196 height 32
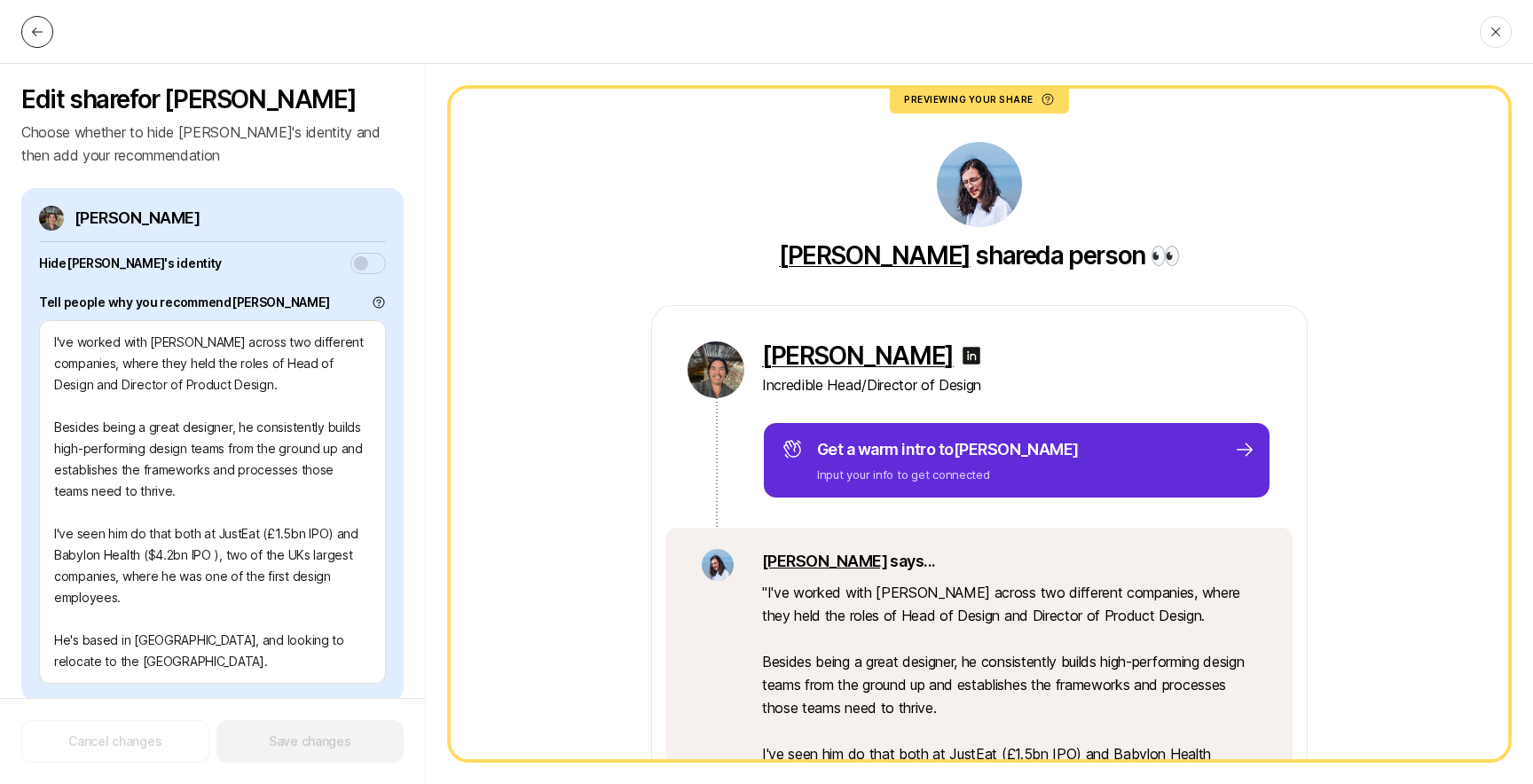
click at [39, 34] on icon at bounding box center [37, 31] width 14 height 14
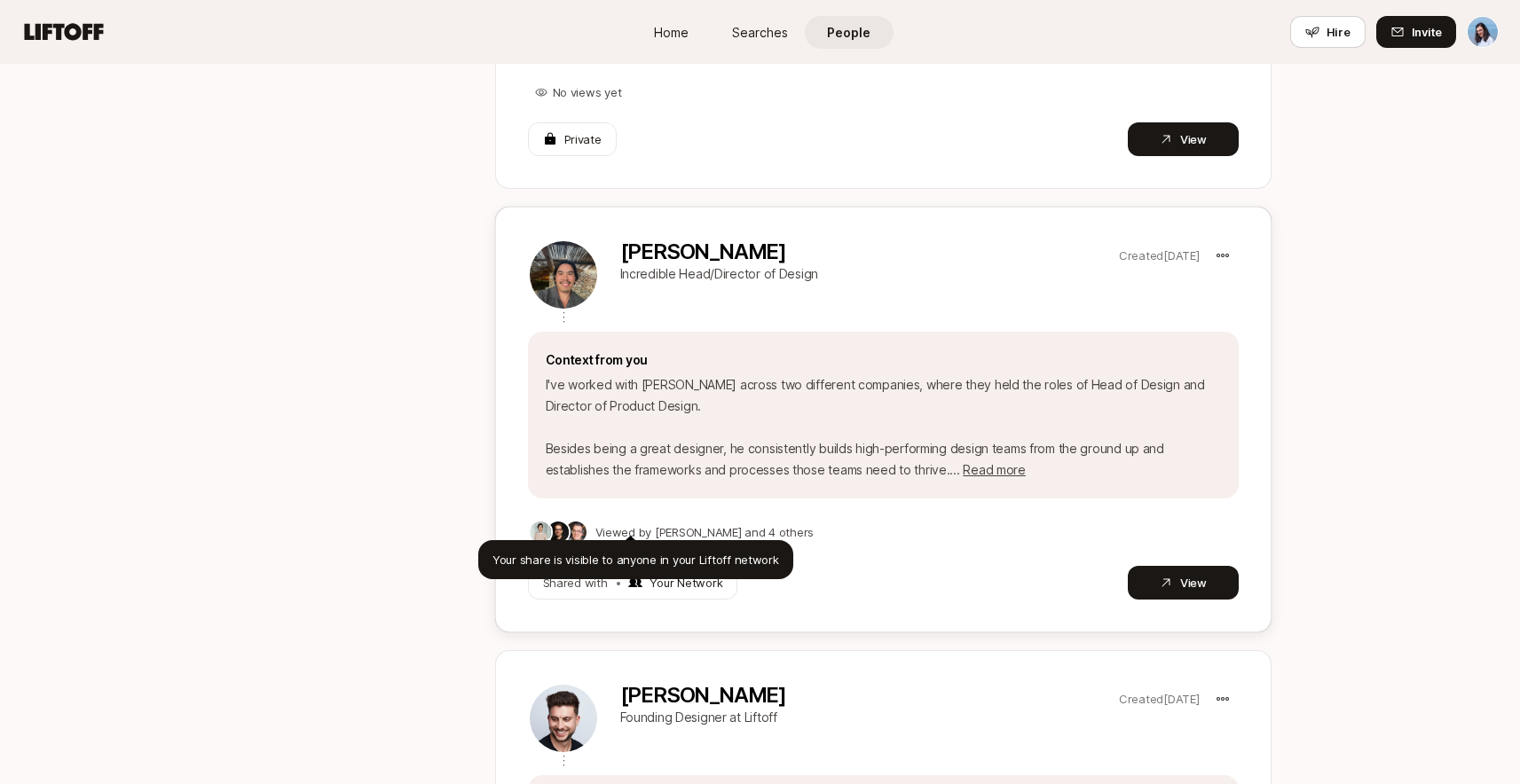
click at [677, 573] on p "Your Network" at bounding box center [686, 582] width 72 height 18
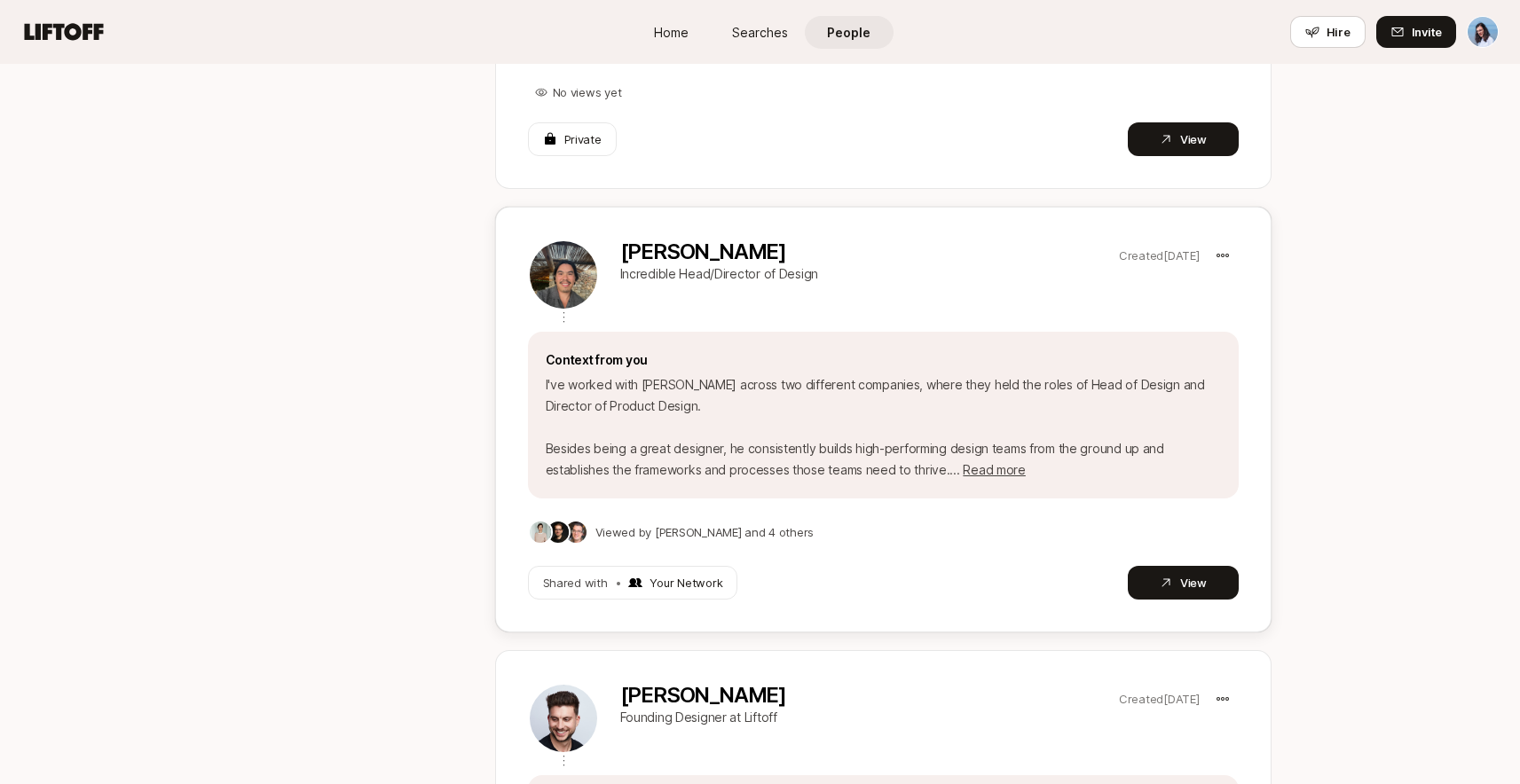
click at [680, 573] on p "Your Network" at bounding box center [686, 582] width 72 height 18
click at [681, 573] on p "Your Network" at bounding box center [686, 582] width 72 height 18
click at [760, 566] on div "Shared with • Your Network View" at bounding box center [883, 583] width 711 height 34
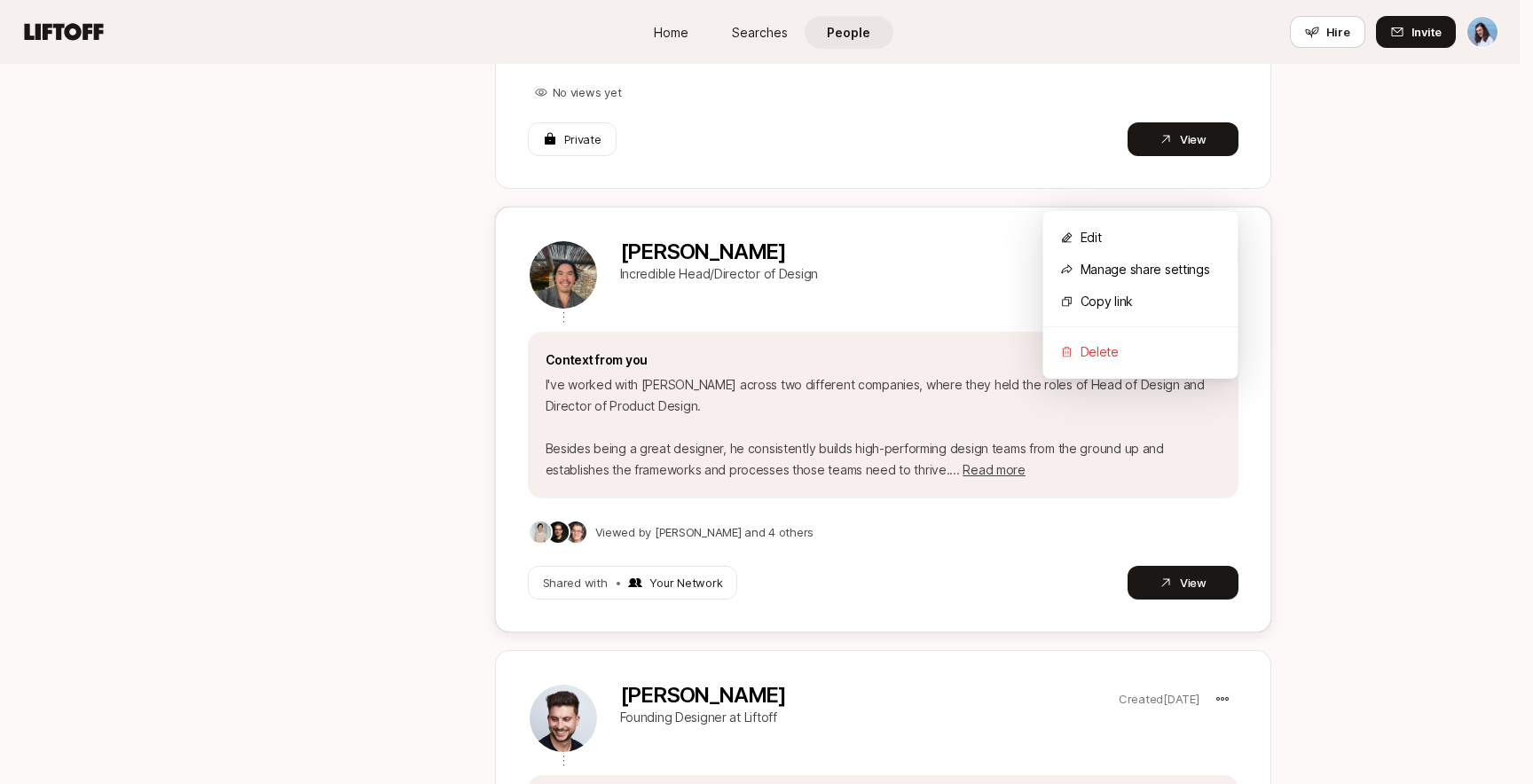
click at [1143, 272] on div "Manage share settings" at bounding box center [1141, 270] width 196 height 32
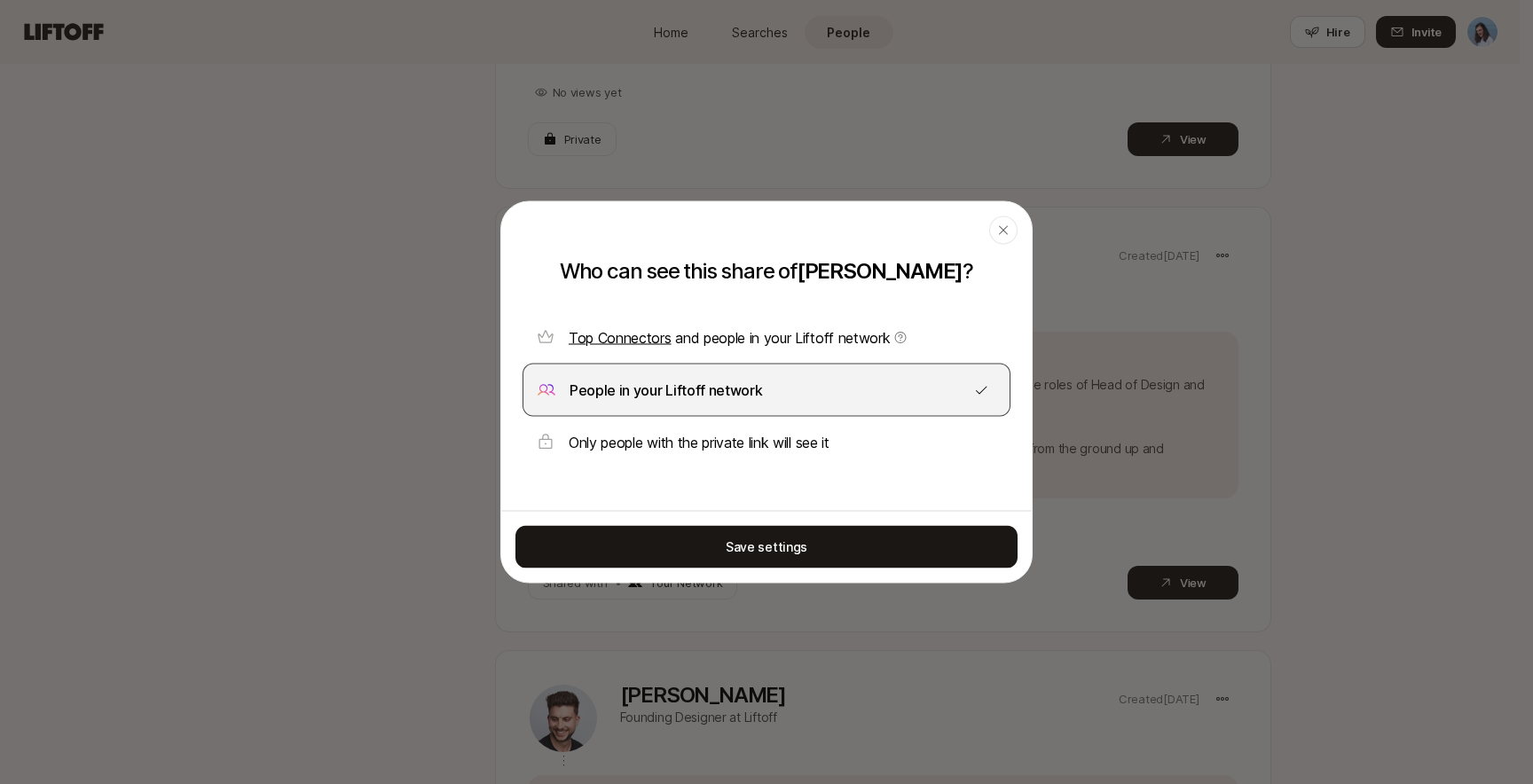
click at [843, 339] on span "Top Connectors and people in your Liftoff network" at bounding box center [738, 337] width 339 height 18
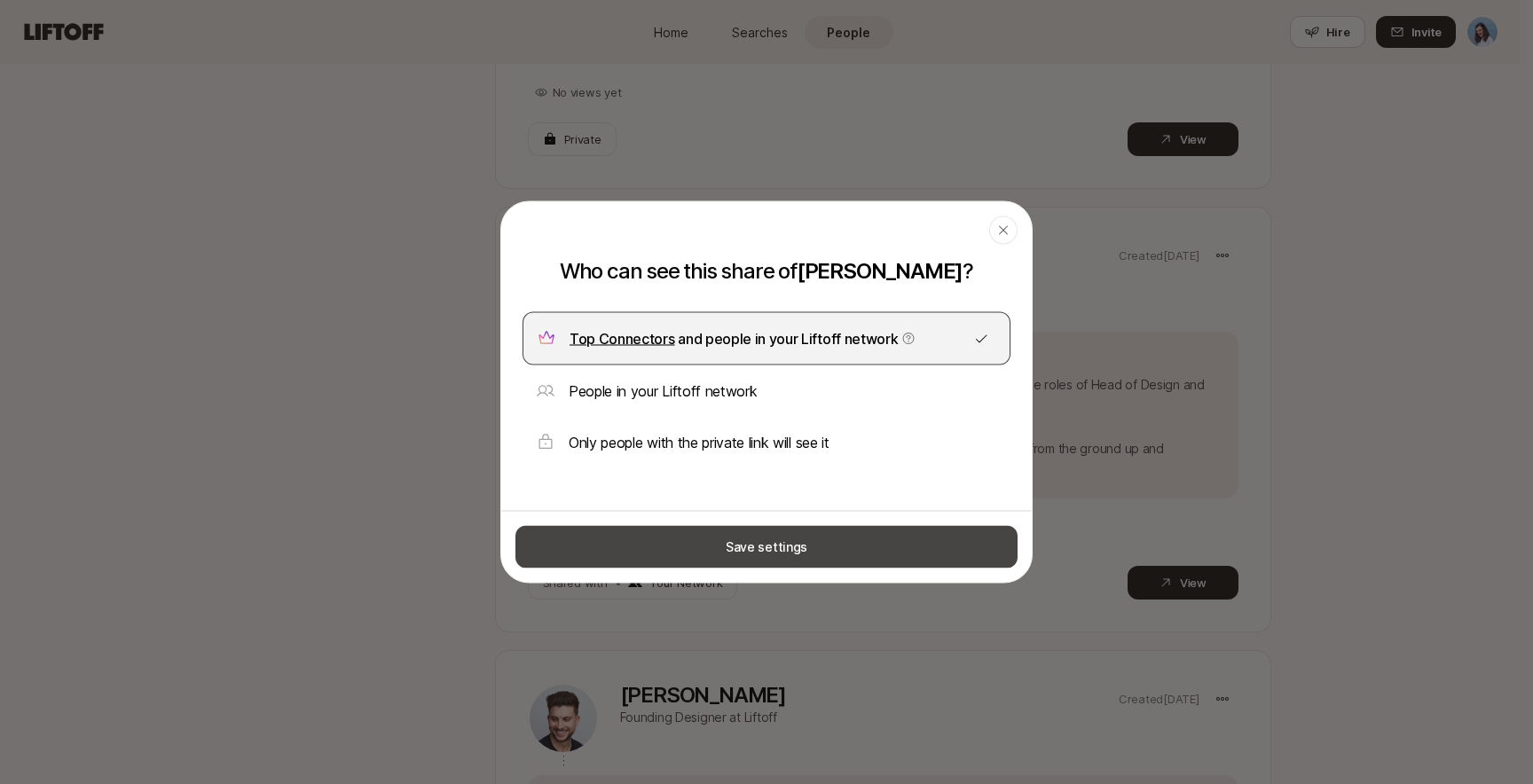
click at [767, 541] on button "Save settings" at bounding box center [766, 546] width 502 height 42
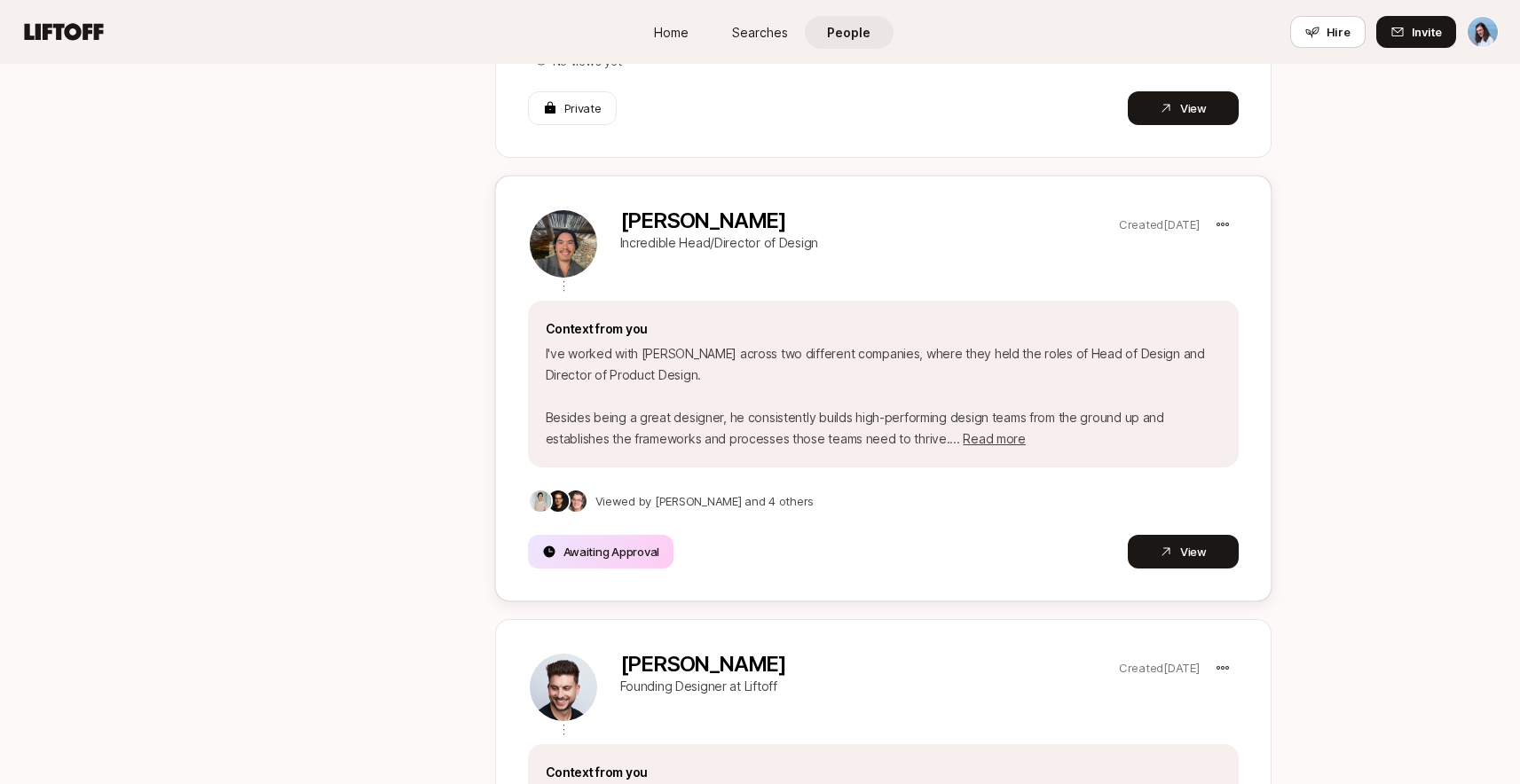
scroll to position [973, 0]
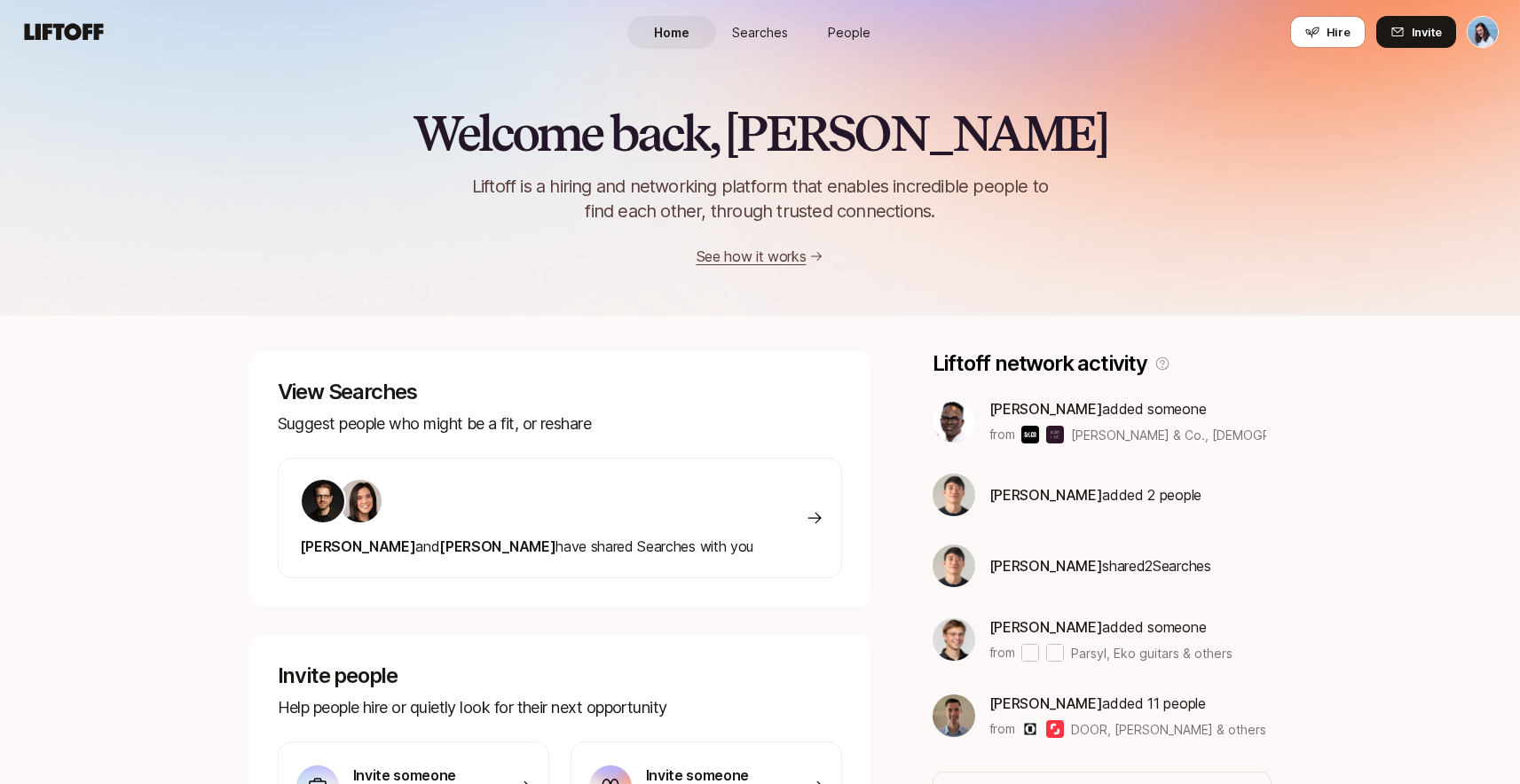
click at [847, 24] on span "People" at bounding box center [848, 33] width 42 height 19
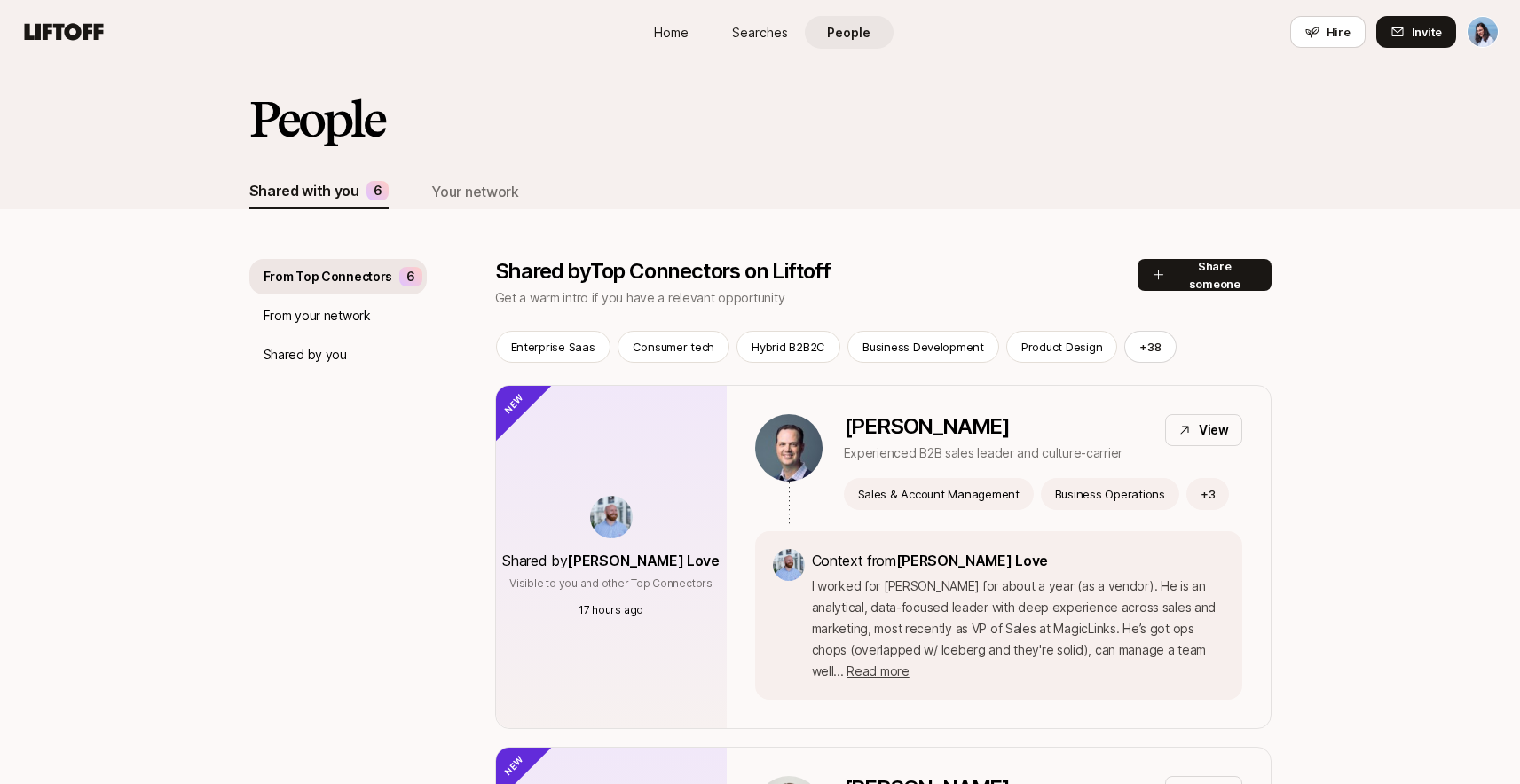
click at [309, 355] on p "Shared by you" at bounding box center [305, 354] width 84 height 22
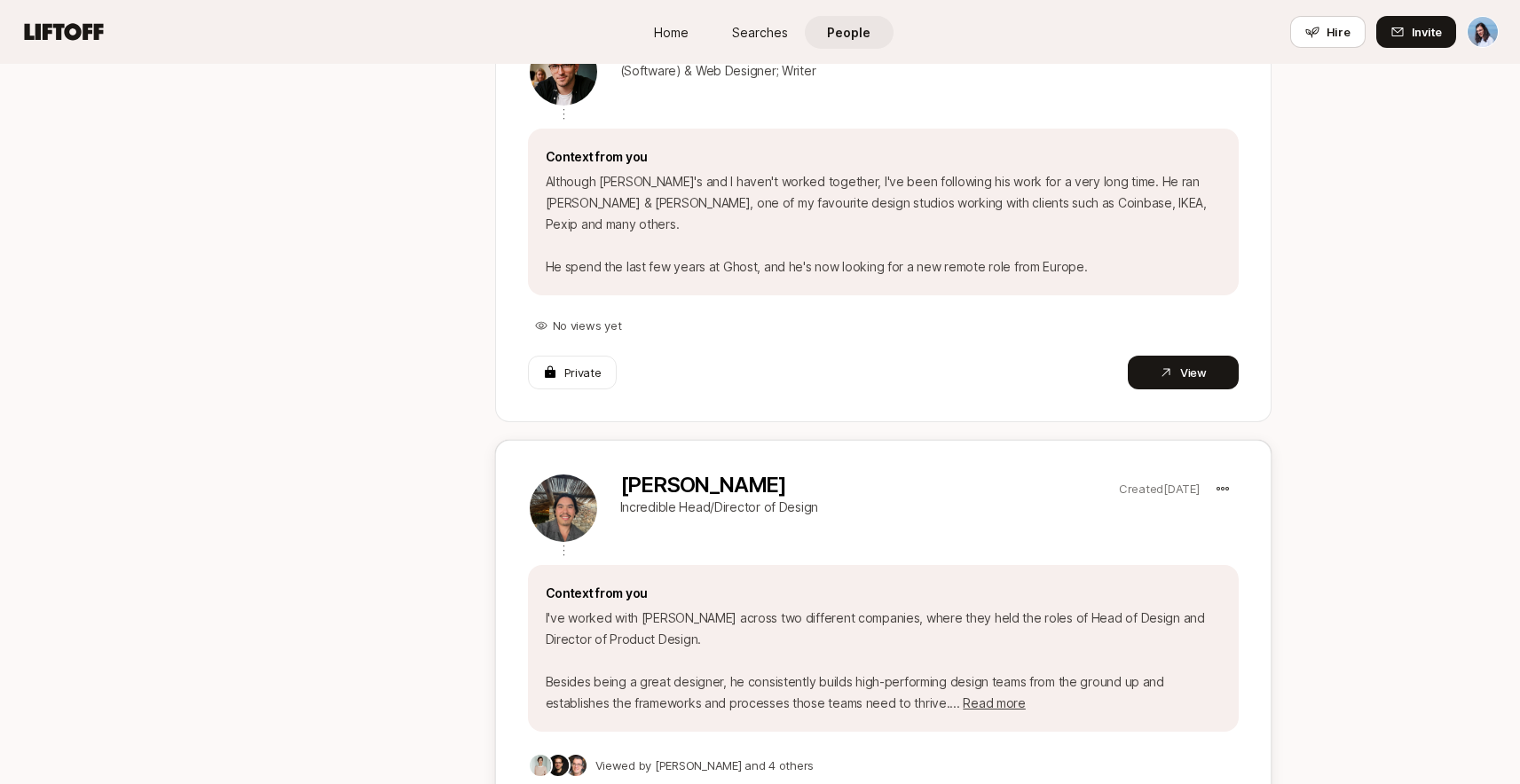
scroll to position [792, 0]
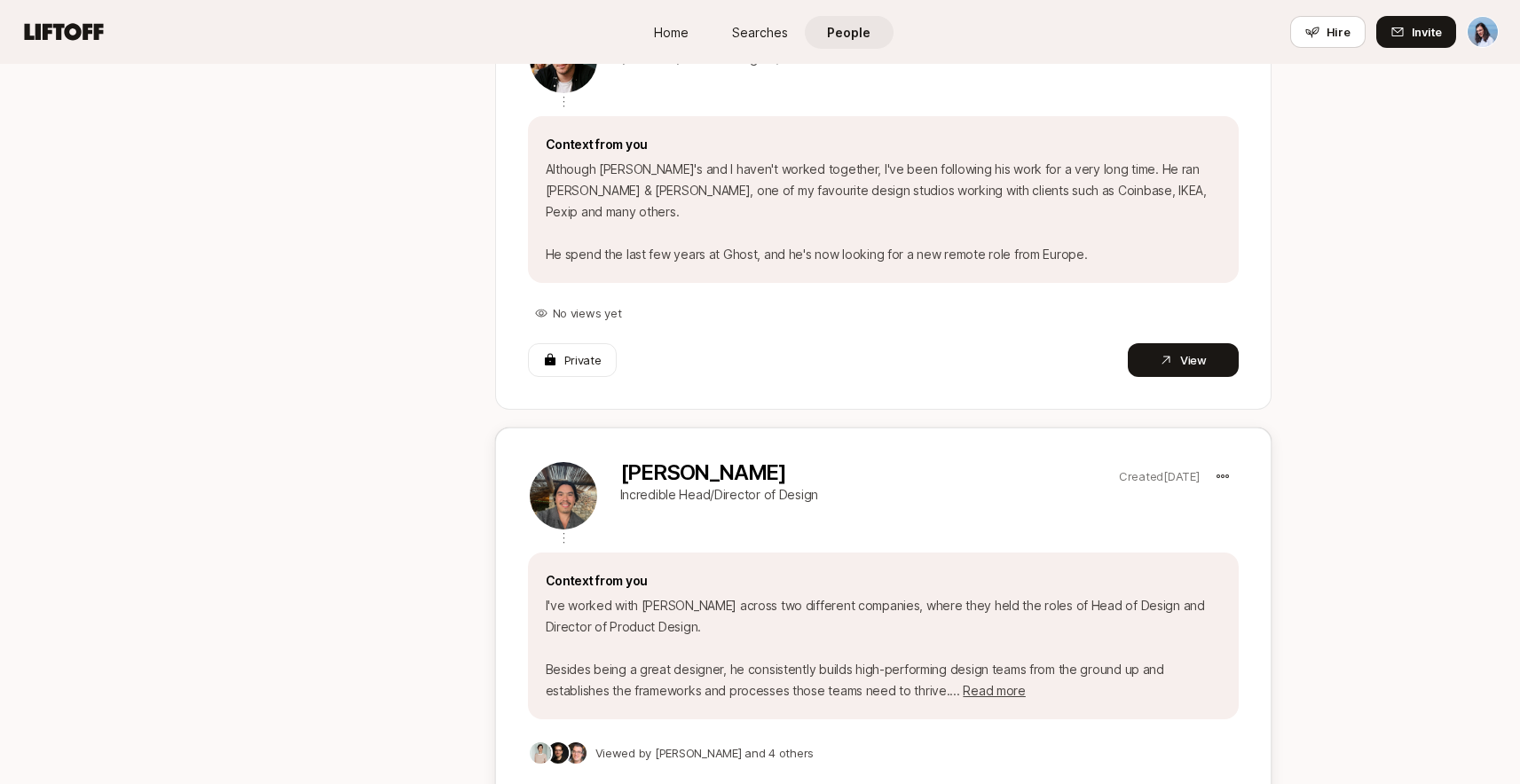
click at [816, 461] on p "[PERSON_NAME]" at bounding box center [865, 473] width 492 height 24
click at [736, 461] on p "[PERSON_NAME]" at bounding box center [865, 473] width 492 height 24
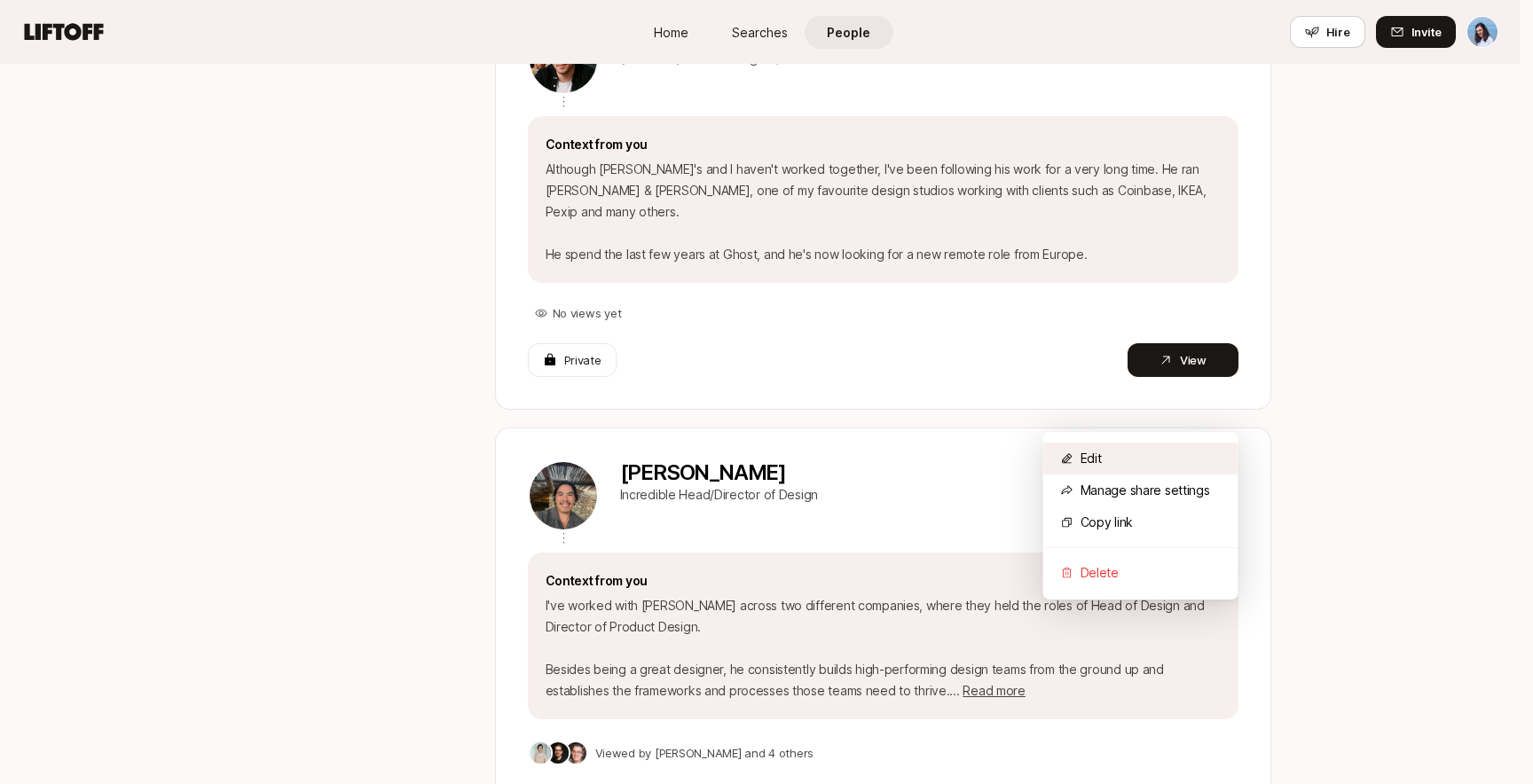
click at [1130, 456] on div "Edit" at bounding box center [1141, 459] width 196 height 32
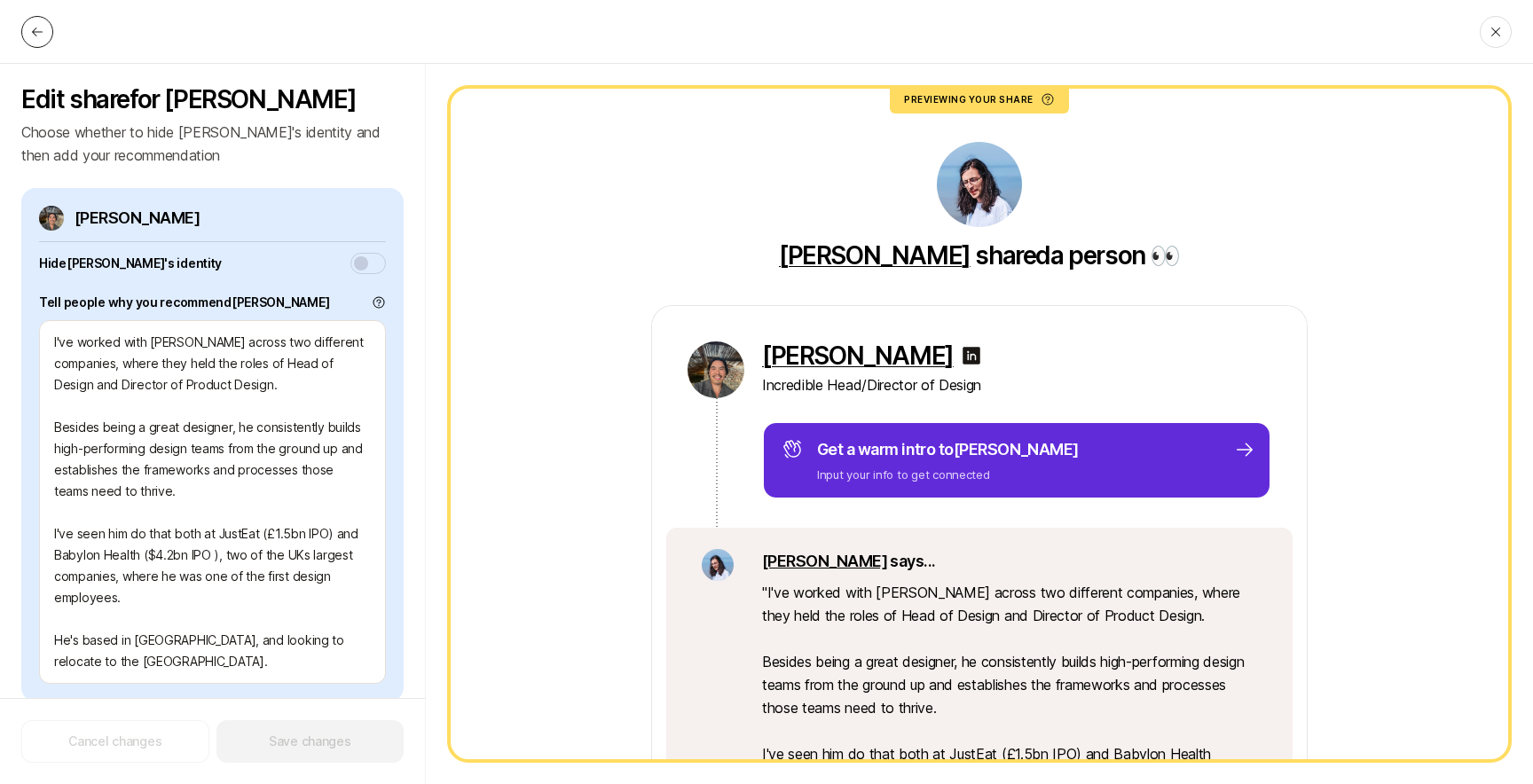
click at [30, 33] on icon at bounding box center [37, 31] width 14 height 14
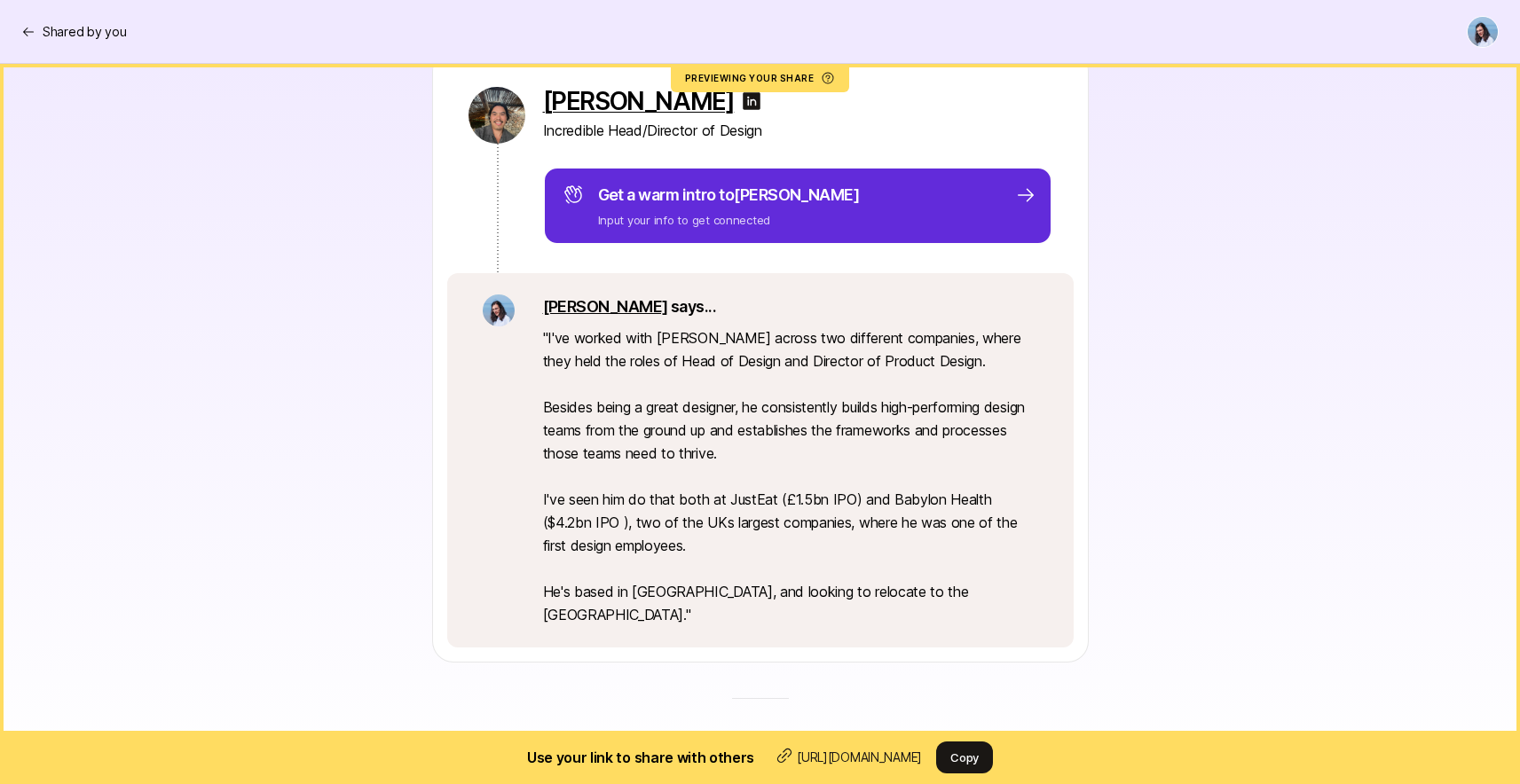
scroll to position [180, 0]
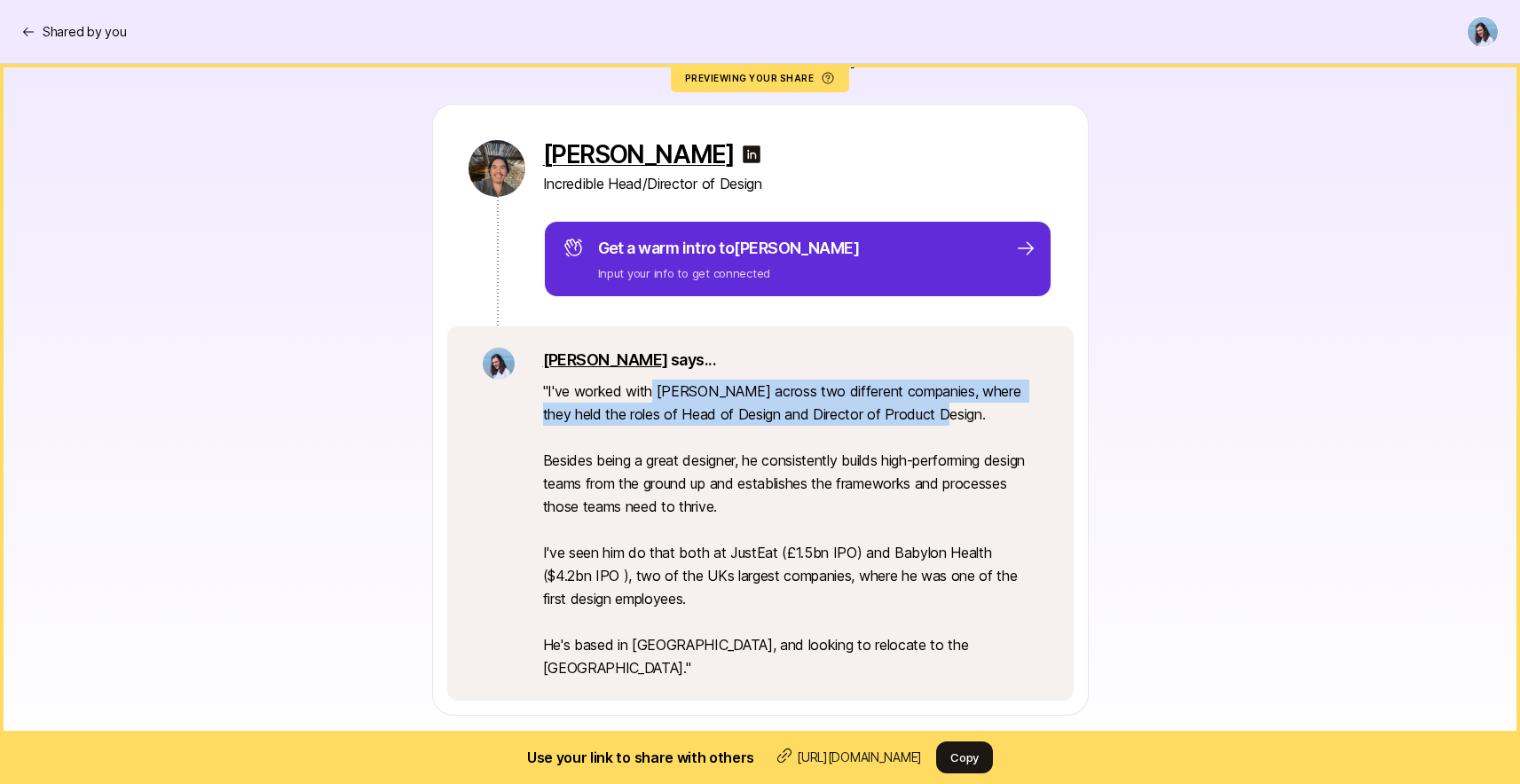
drag, startPoint x: 651, startPoint y: 389, endPoint x: 1013, endPoint y: 433, distance: 364.7
click at [981, 430] on p "" I've worked with [PERSON_NAME] across two different companies, where they hel…" at bounding box center [790, 529] width 495 height 300
click at [1013, 432] on p "" I've worked with [PERSON_NAME] across two different companies, where they hel…" at bounding box center [790, 529] width 495 height 300
drag, startPoint x: 582, startPoint y: 413, endPoint x: 977, endPoint y: 418, distance: 395.0
click at [930, 417] on p "" I've worked with [PERSON_NAME] across two different companies, where they hel…" at bounding box center [790, 529] width 495 height 300
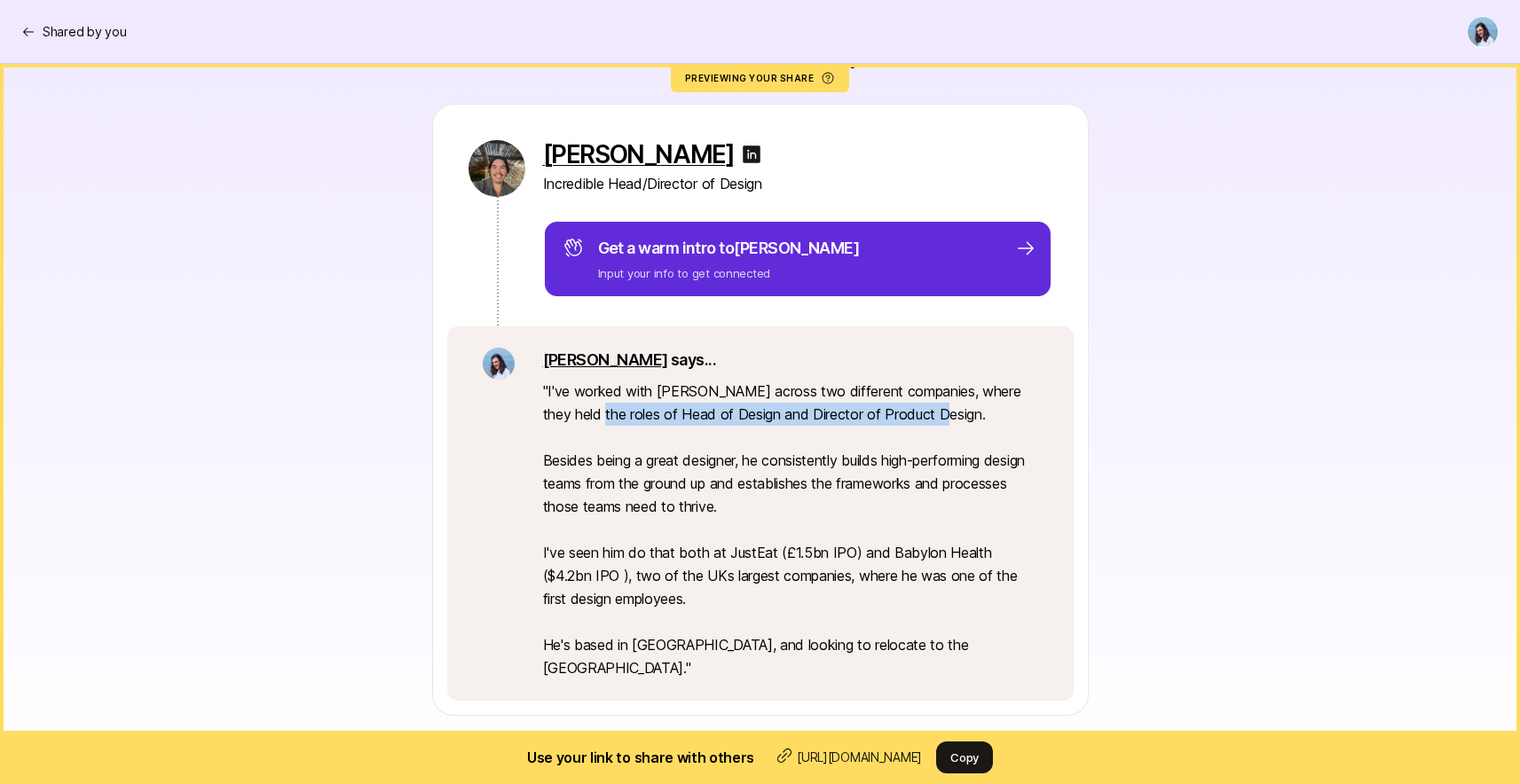
click at [978, 417] on p "" I've worked with [PERSON_NAME] across two different companies, where they hel…" at bounding box center [790, 529] width 495 height 300
drag, startPoint x: 776, startPoint y: 413, endPoint x: 939, endPoint y: 421, distance: 163.2
click at [903, 418] on p "" I've worked with [PERSON_NAME] across two different companies, where they hel…" at bounding box center [790, 529] width 495 height 300
click at [939, 421] on p "" I've worked with [PERSON_NAME] across two different companies, where they hel…" at bounding box center [790, 529] width 495 height 300
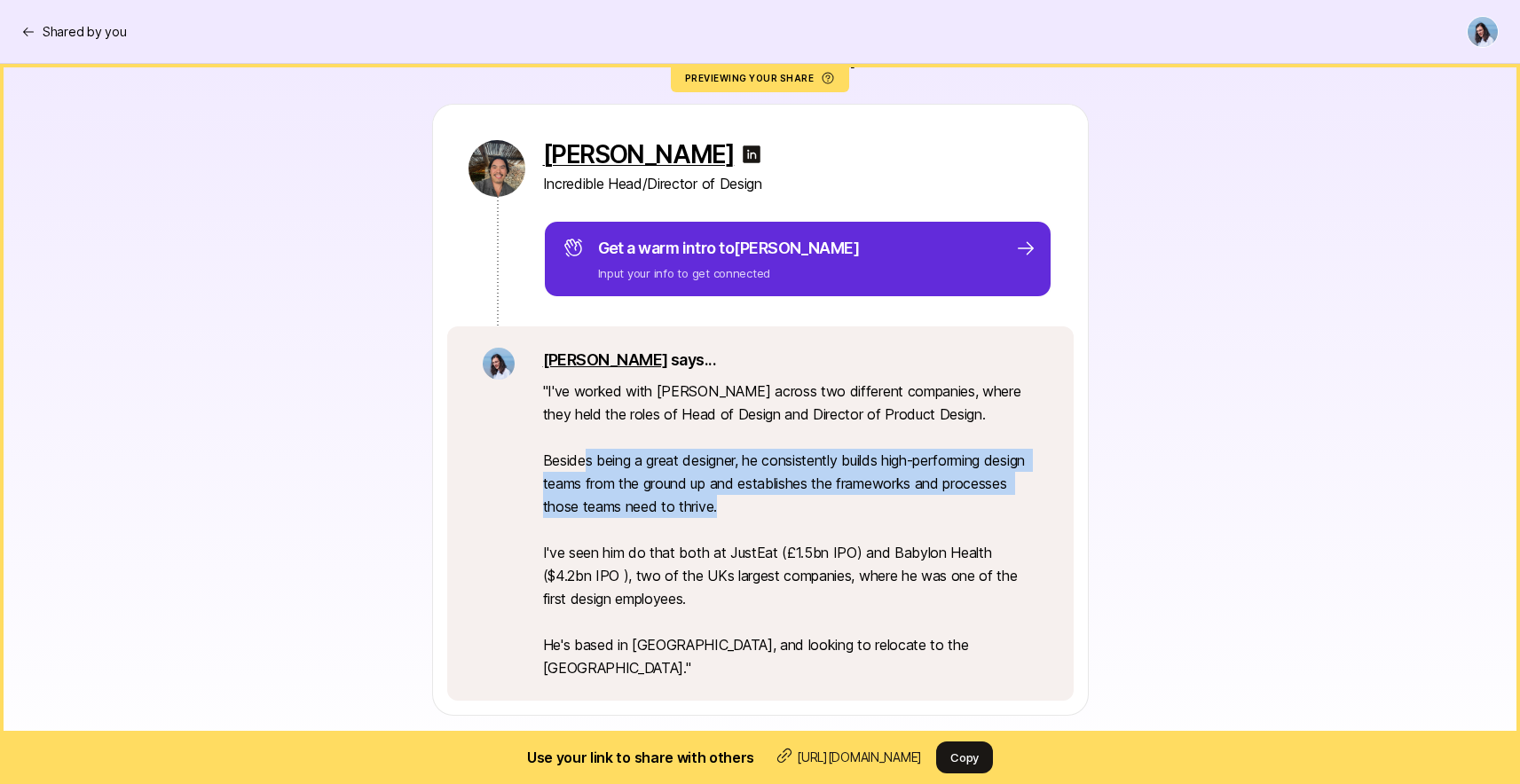
drag, startPoint x: 645, startPoint y: 463, endPoint x: 939, endPoint y: 509, distance: 297.6
click at [917, 505] on p "" I've worked with [PERSON_NAME] across two different companies, where they hel…" at bounding box center [790, 529] width 495 height 300
click at [943, 510] on p "" I've worked with [PERSON_NAME] across two different companies, where they hel…" at bounding box center [790, 529] width 495 height 300
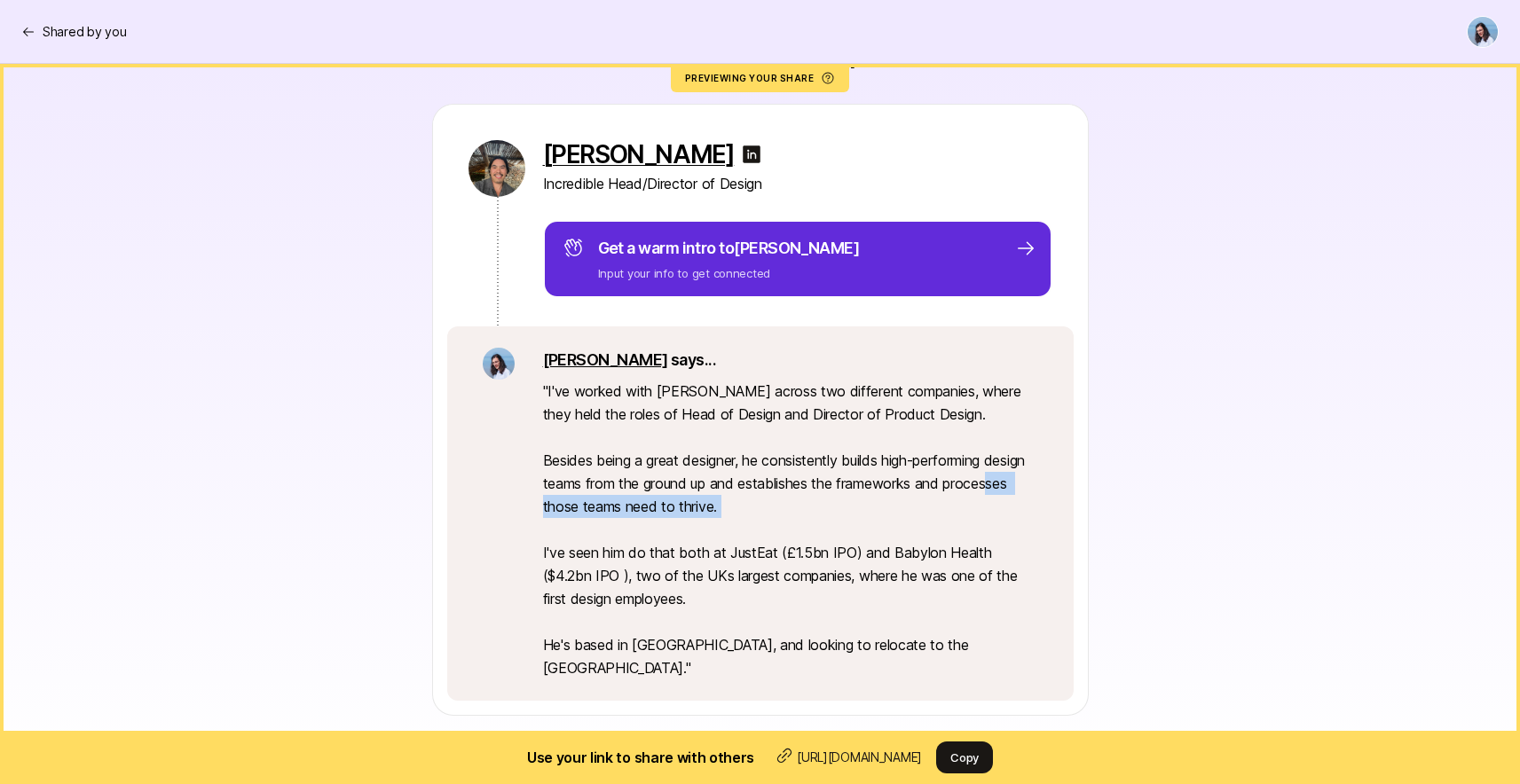
drag, startPoint x: 612, startPoint y: 505, endPoint x: 922, endPoint y: 541, distance: 312.1
click at [914, 540] on p "" I've worked with [PERSON_NAME] across two different companies, where they hel…" at bounding box center [790, 529] width 495 height 300
click at [948, 544] on p "" I've worked with [PERSON_NAME] across two different companies, where they hel…" at bounding box center [790, 529] width 495 height 300
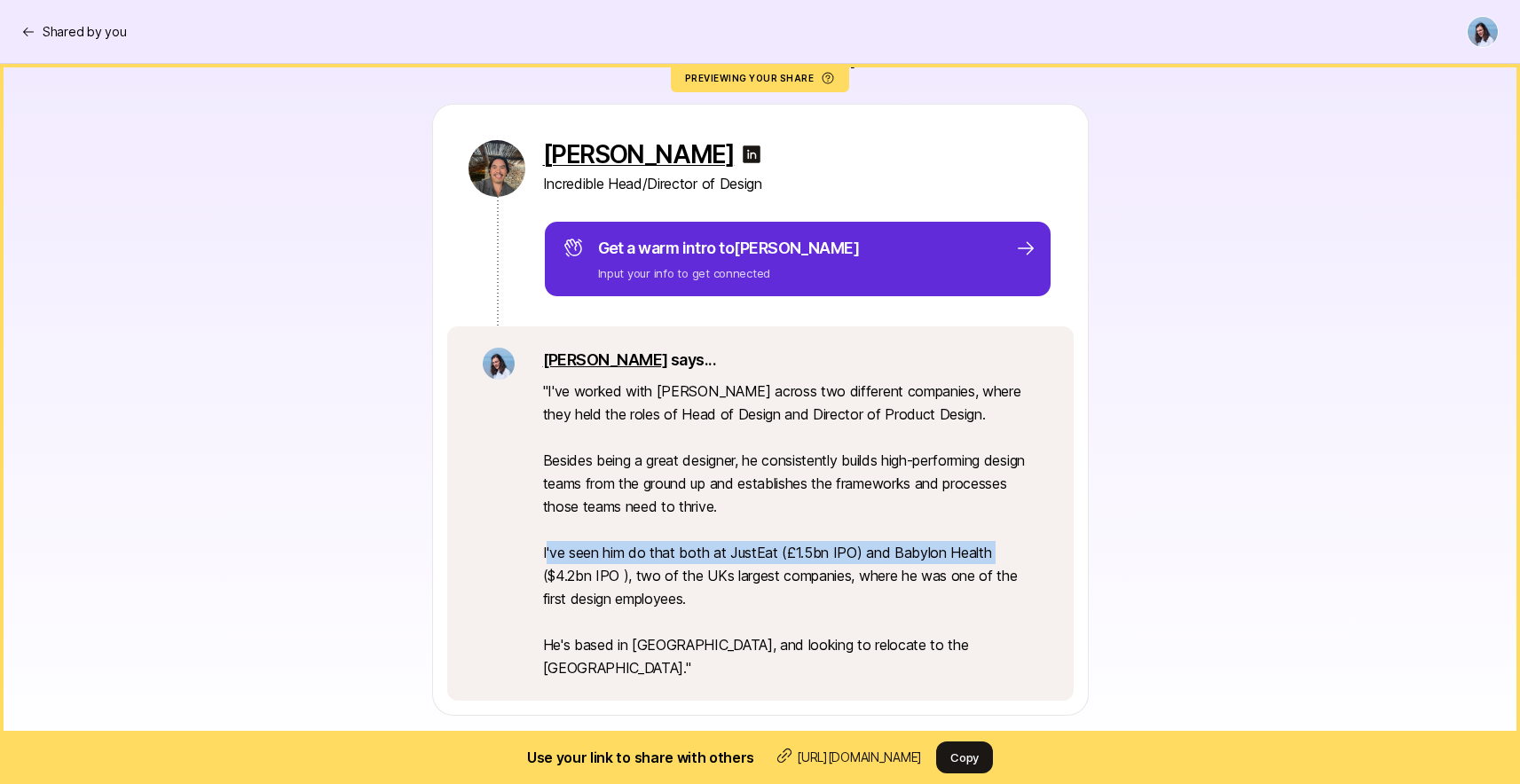
drag, startPoint x: 549, startPoint y: 557, endPoint x: 996, endPoint y: 559, distance: 447.0
click at [995, 559] on p "" I've worked with [PERSON_NAME] across two different companies, where they hel…" at bounding box center [790, 529] width 495 height 300
click at [1027, 559] on p "" I've worked with [PERSON_NAME] across two different companies, where they hel…" at bounding box center [790, 529] width 495 height 300
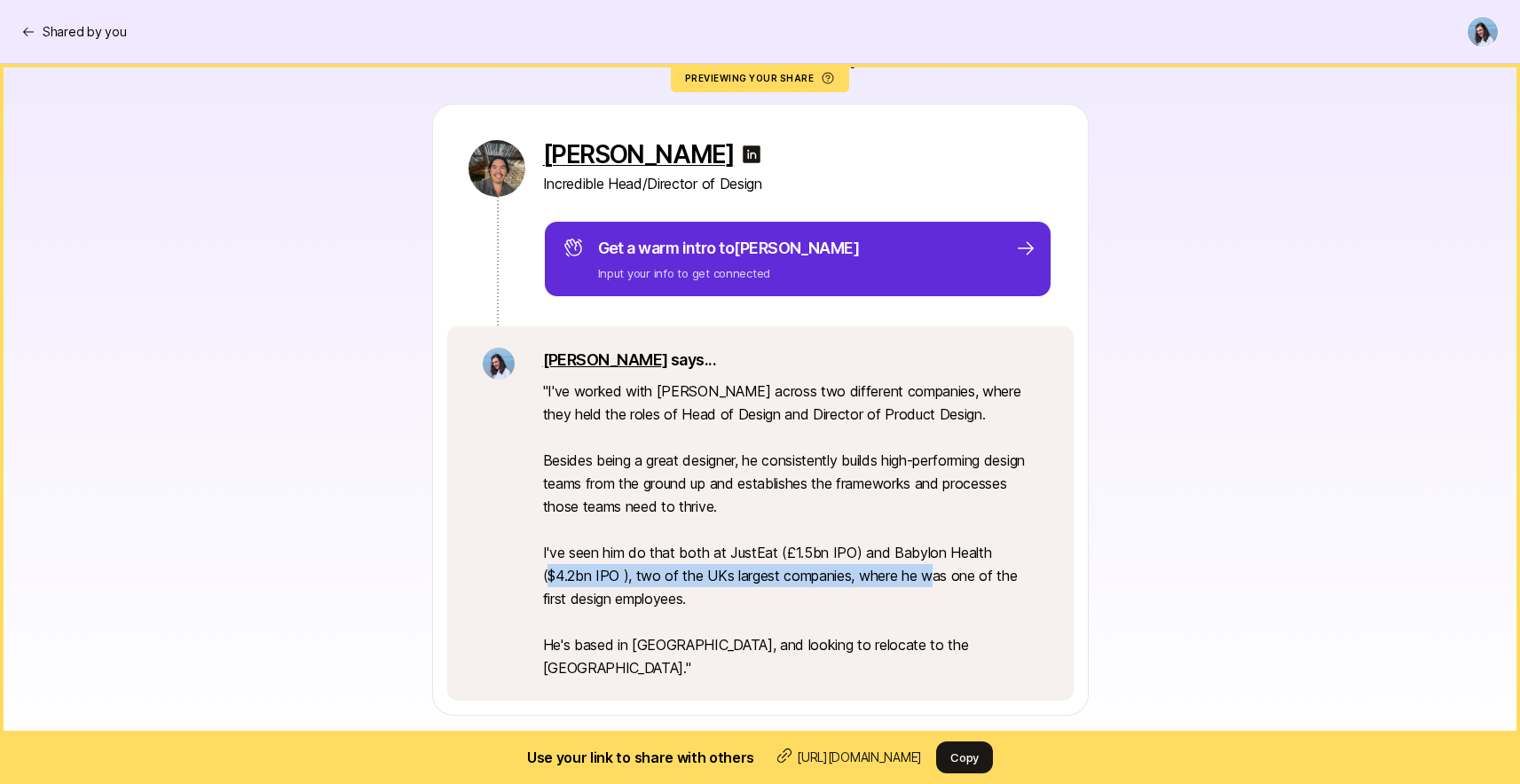
drag, startPoint x: 554, startPoint y: 576, endPoint x: 983, endPoint y: 583, distance: 429.1
click at [956, 584] on p "" I've worked with [PERSON_NAME] across two different companies, where they hel…" at bounding box center [790, 529] width 495 height 300
click at [989, 581] on p "" I've worked with [PERSON_NAME] across two different companies, where they hel…" at bounding box center [790, 529] width 495 height 300
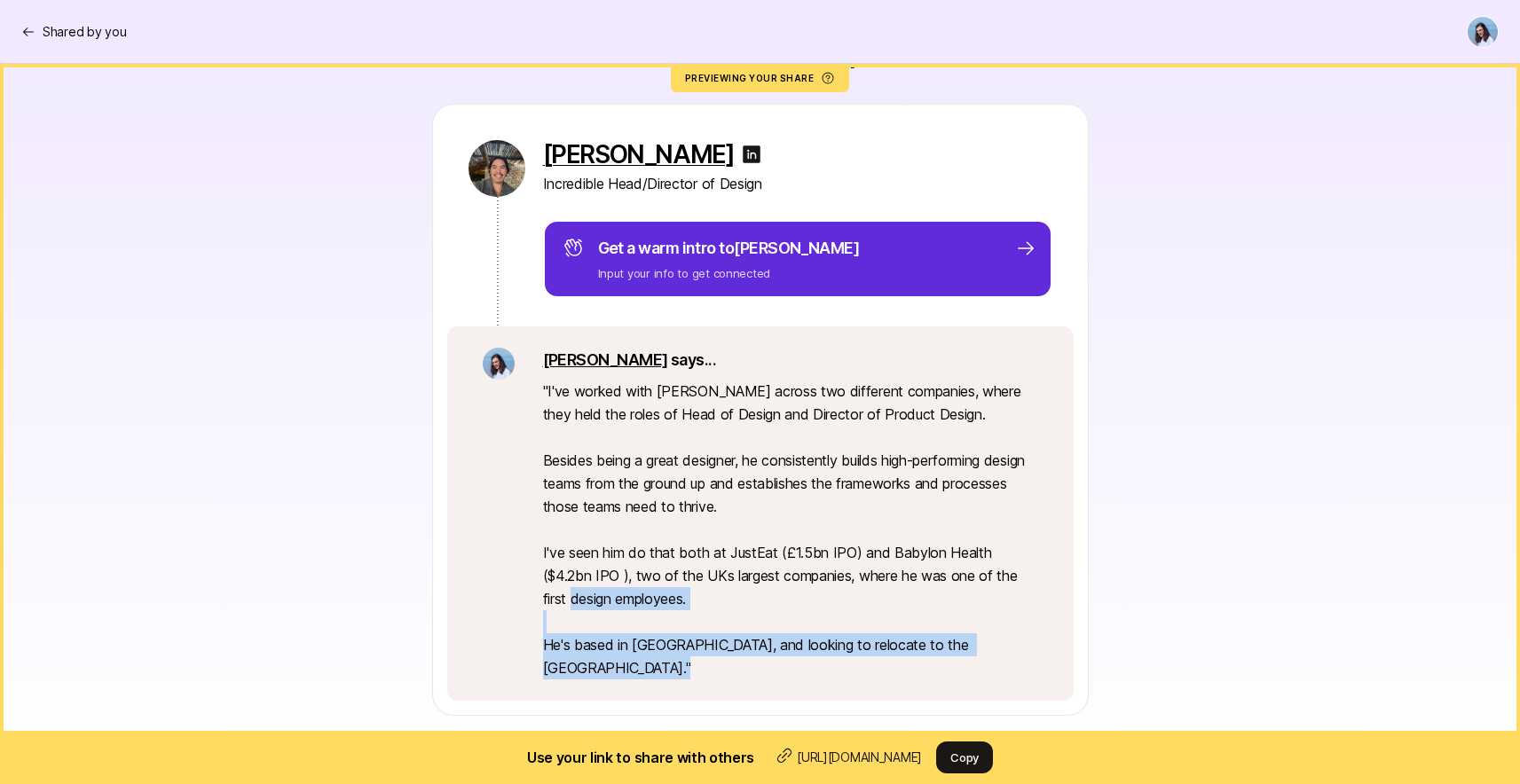
drag, startPoint x: 663, startPoint y: 614, endPoint x: 933, endPoint y: 661, distance: 274.1
click at [915, 666] on div "[PERSON_NAME] says... " I've worked with [PERSON_NAME] across two different com…" at bounding box center [760, 513] width 626 height 374
click at [945, 652] on p "" I've worked with [PERSON_NAME] across two different companies, where they hel…" at bounding box center [790, 529] width 495 height 300
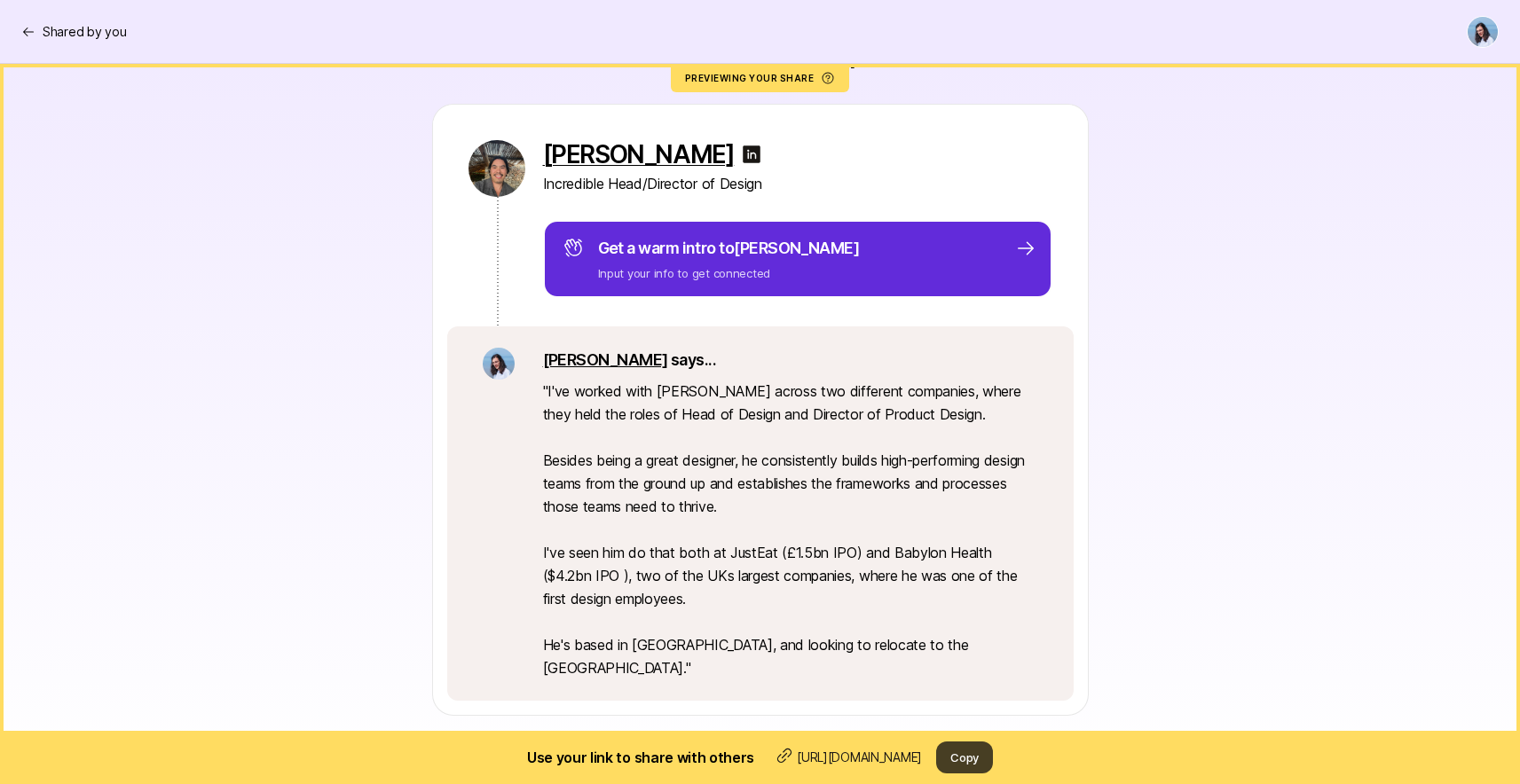
click at [977, 742] on button "Copy" at bounding box center [964, 758] width 56 height 32
click at [307, 264] on div "[PERSON_NAME] Incredible Head/Director of Design Get a warm intro to [PERSON_NA…" at bounding box center [760, 409] width 994 height 612
click at [59, 29] on p "Shared by you" at bounding box center [84, 32] width 84 height 22
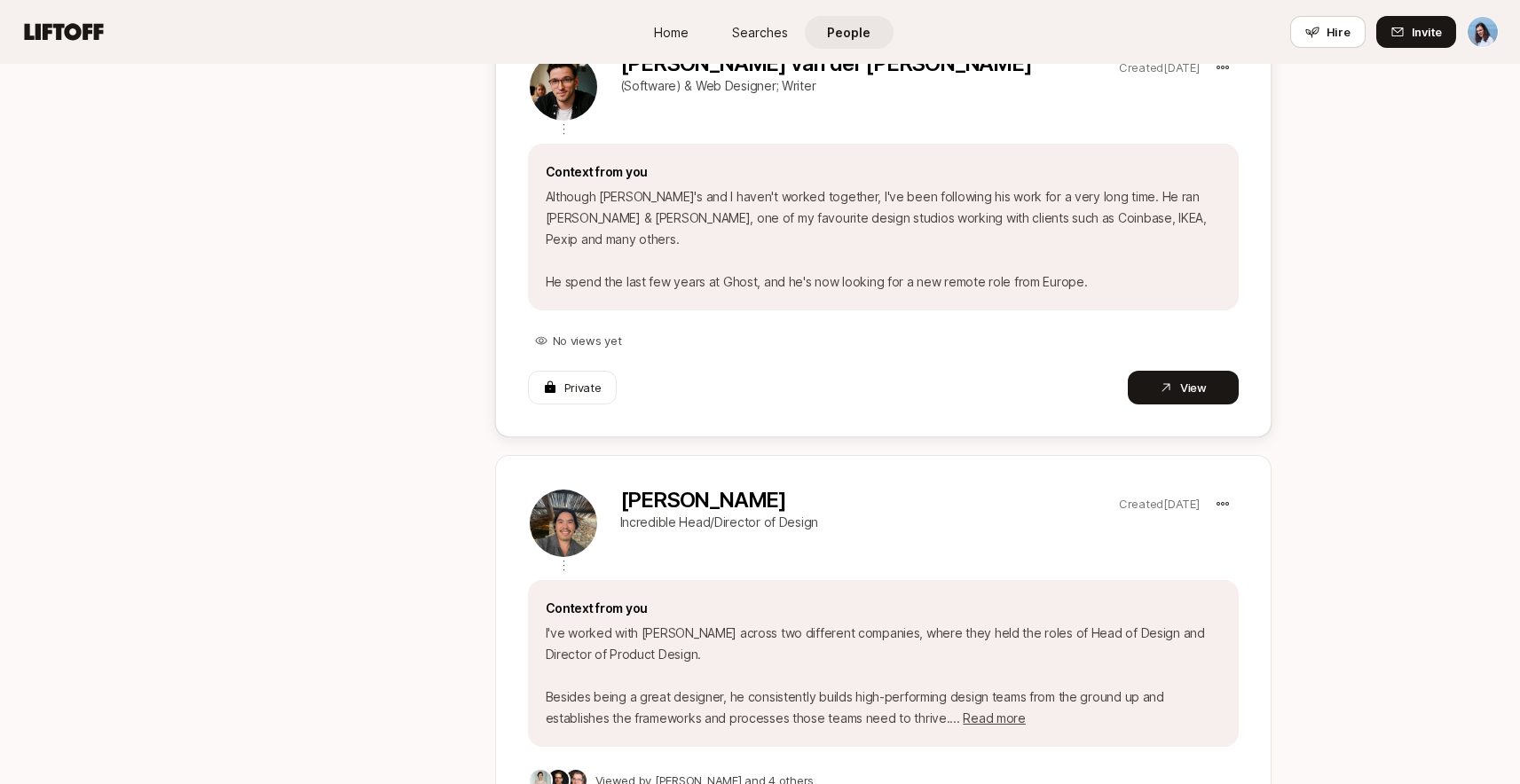
scroll to position [475, 0]
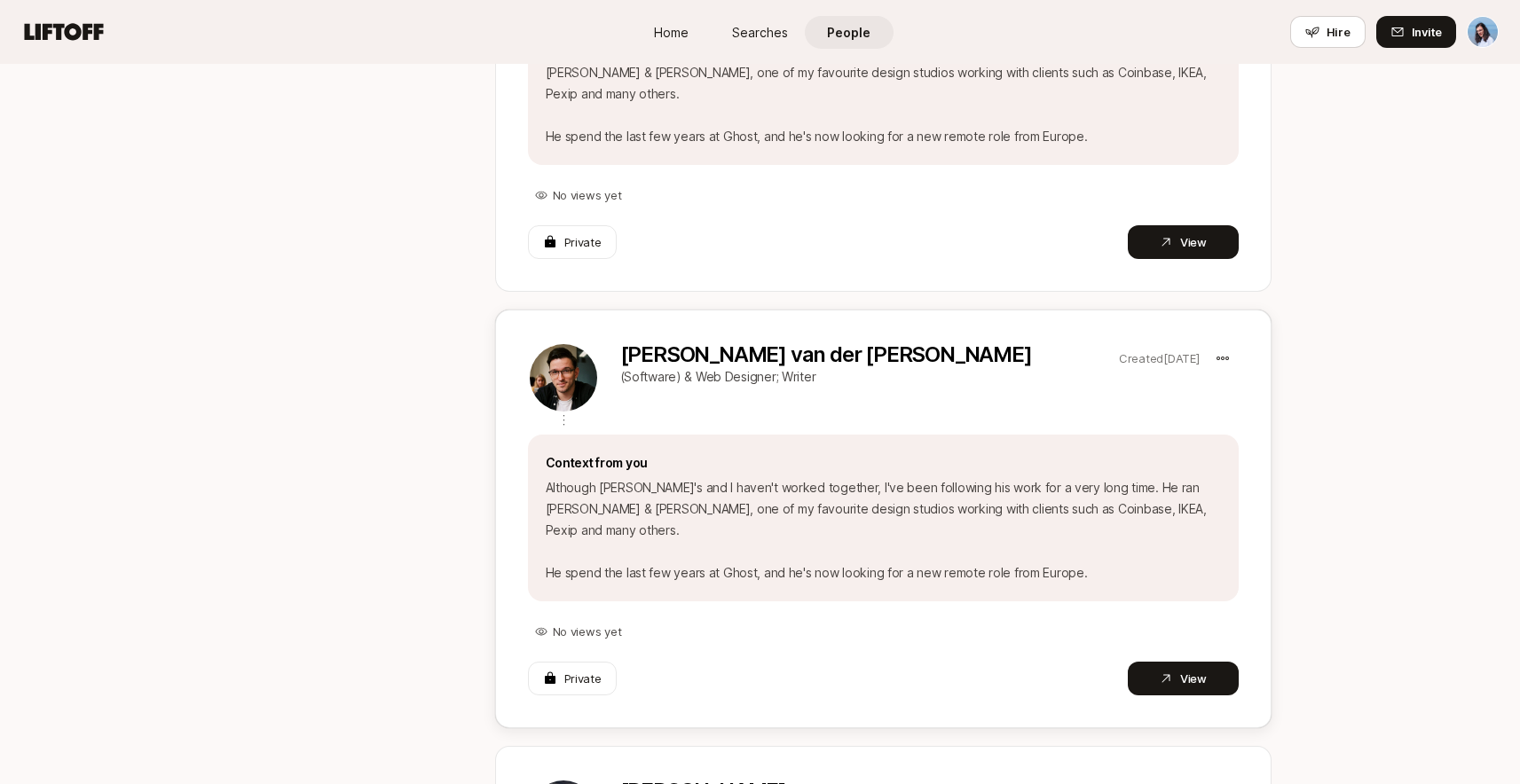
click at [741, 342] on p "[PERSON_NAME] van der [PERSON_NAME]" at bounding box center [865, 354] width 492 height 24
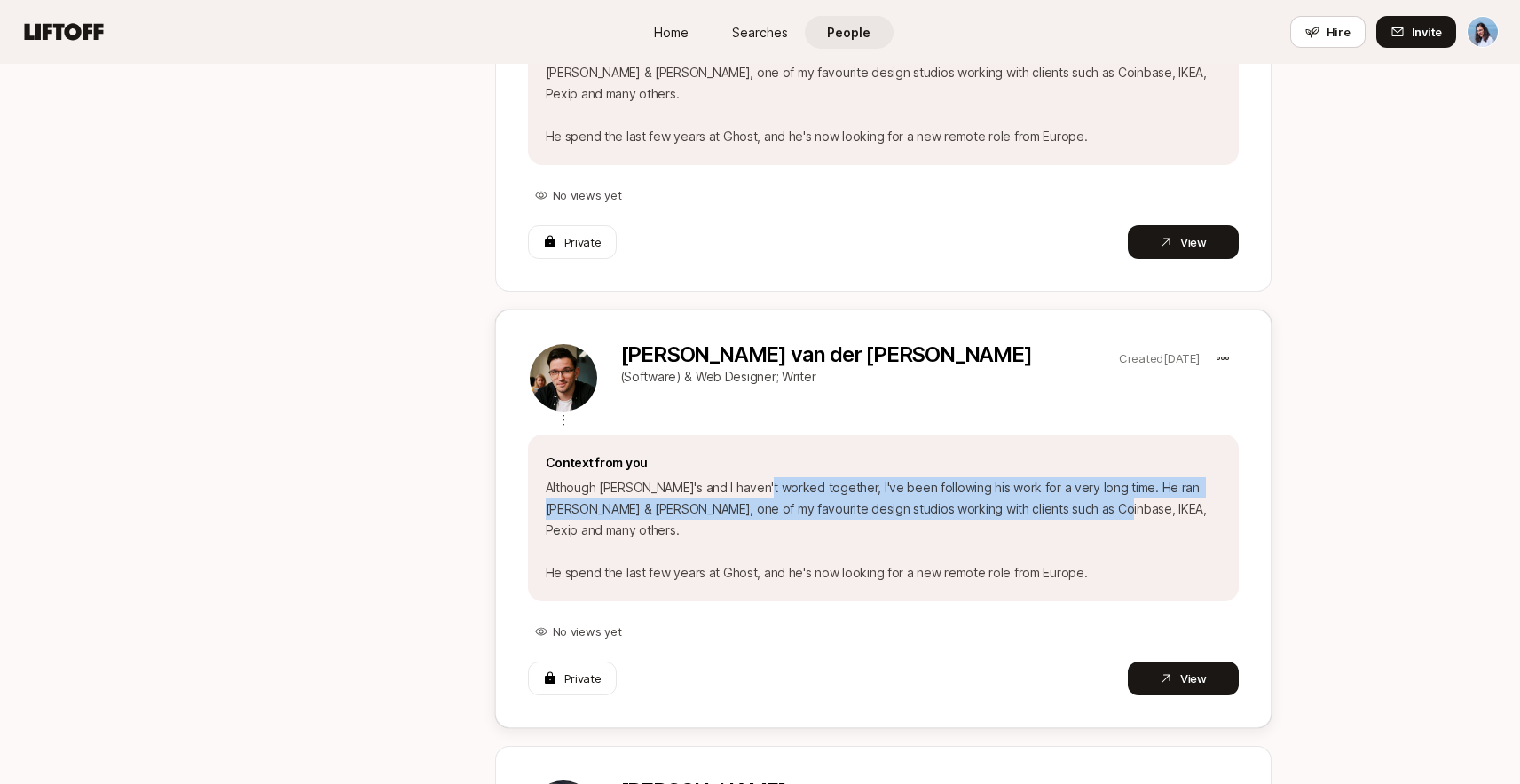
drag, startPoint x: 856, startPoint y: 447, endPoint x: 1160, endPoint y: 473, distance: 305.1
click at [1122, 478] on p "Although [PERSON_NAME]'s and I haven't worked together, I've been following his…" at bounding box center [883, 530] width 675 height 106
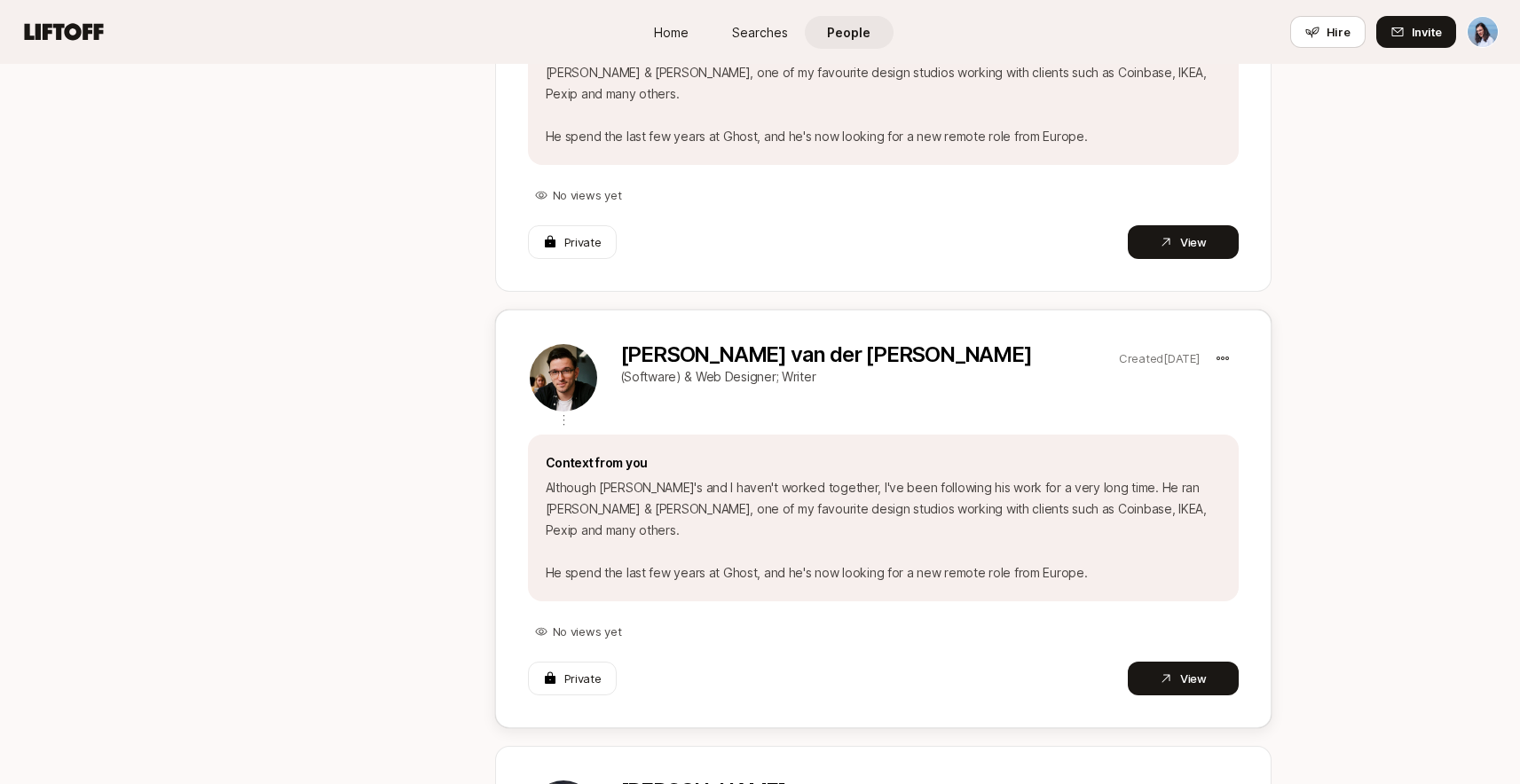
click at [1161, 478] on p "Although [PERSON_NAME]'s and I haven't worked together, I've been following his…" at bounding box center [883, 530] width 675 height 106
click at [978, 478] on p "Although [PERSON_NAME]'s and I haven't worked together, I've been following his…" at bounding box center [883, 530] width 675 height 106
drag, startPoint x: 886, startPoint y: 456, endPoint x: 1055, endPoint y: 456, distance: 169.0
click at [1043, 478] on p "Although [PERSON_NAME]'s and I haven't worked together, I've been following his…" at bounding box center [883, 530] width 675 height 106
click at [1075, 478] on p "Although [PERSON_NAME]'s and I haven't worked together, I've been following his…" at bounding box center [883, 530] width 675 height 106
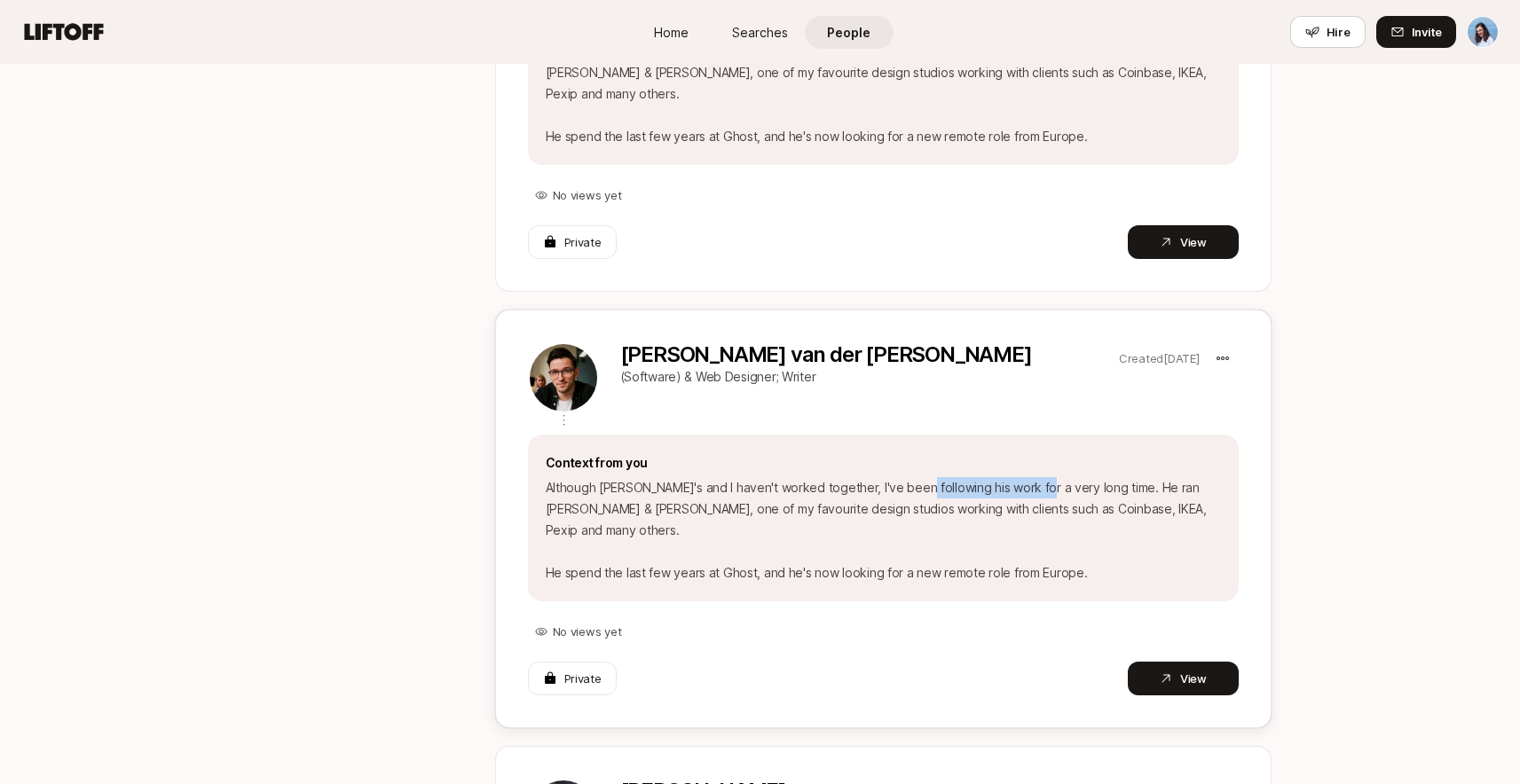
drag, startPoint x: 1005, startPoint y: 434, endPoint x: 1039, endPoint y: 439, distance: 34.4
click at [1025, 478] on p "Although [PERSON_NAME]'s and I haven't worked together, I've been following his…" at bounding box center [883, 530] width 675 height 106
click at [1063, 478] on p "Although [PERSON_NAME]'s and I haven't worked together, I've been following his…" at bounding box center [883, 530] width 675 height 106
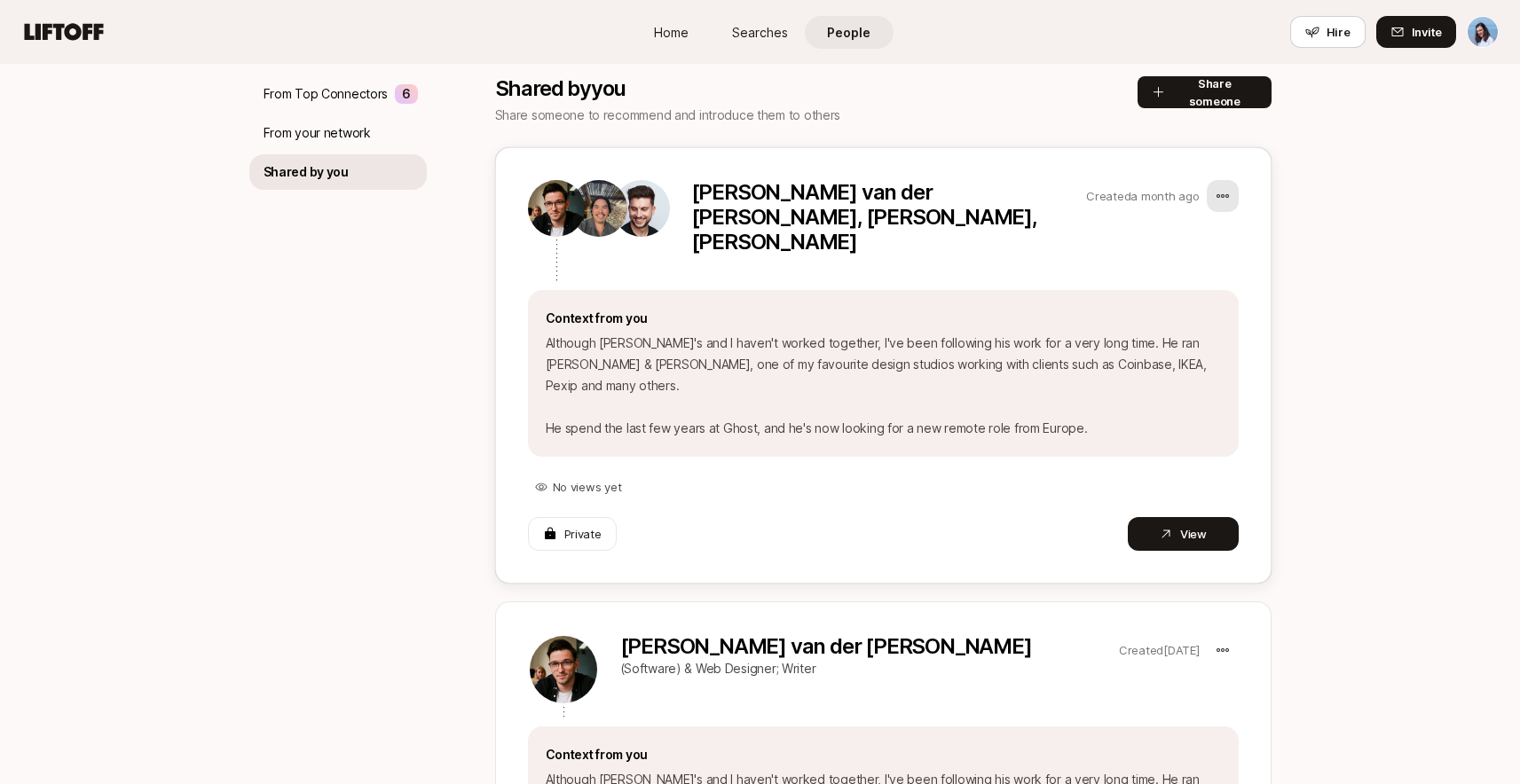
scroll to position [181, 0]
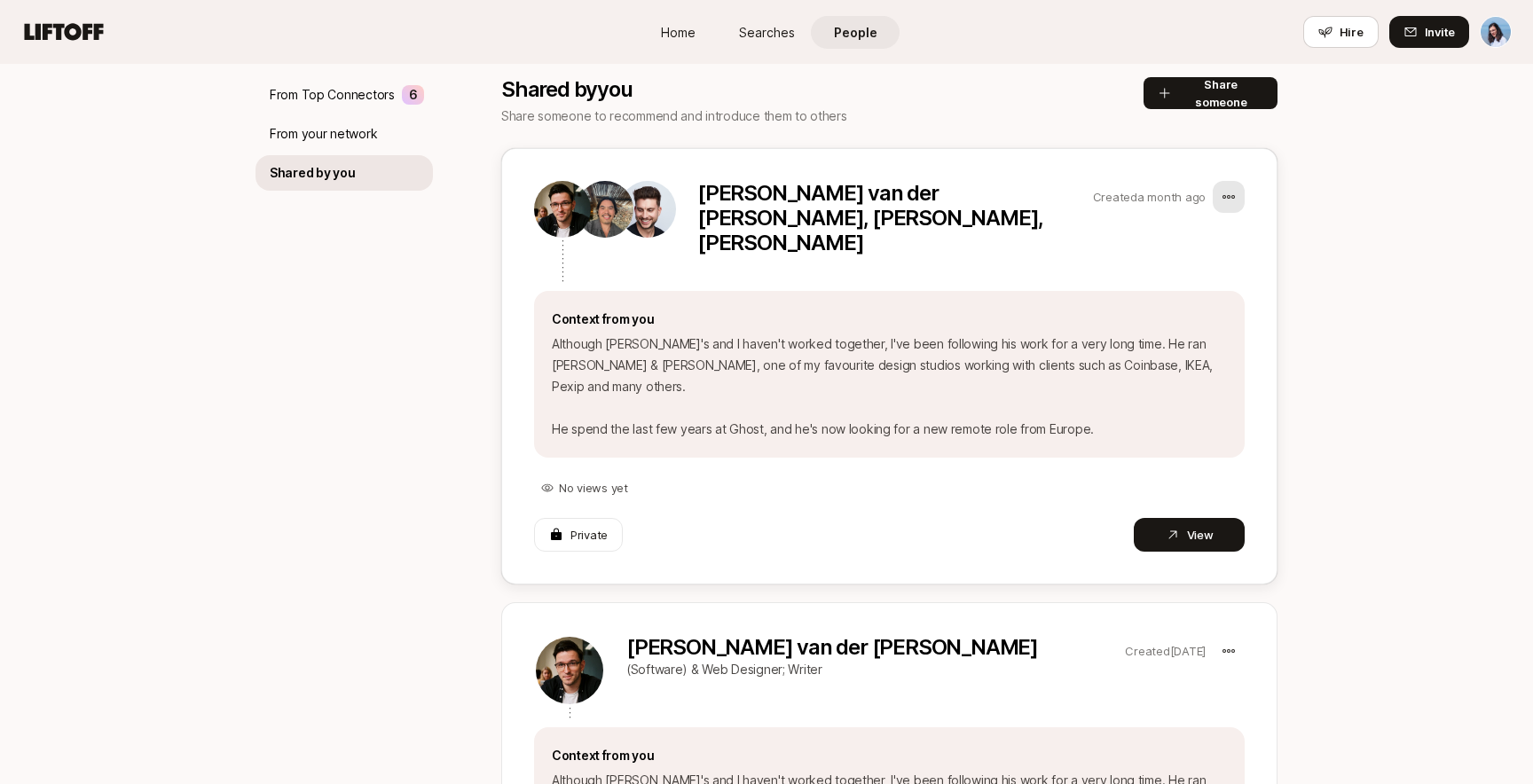
click at [1224, 197] on html "Home Searches People Hire Home Searches People Hire Hire Invite People Shared w…" at bounding box center [766, 211] width 1533 height 784
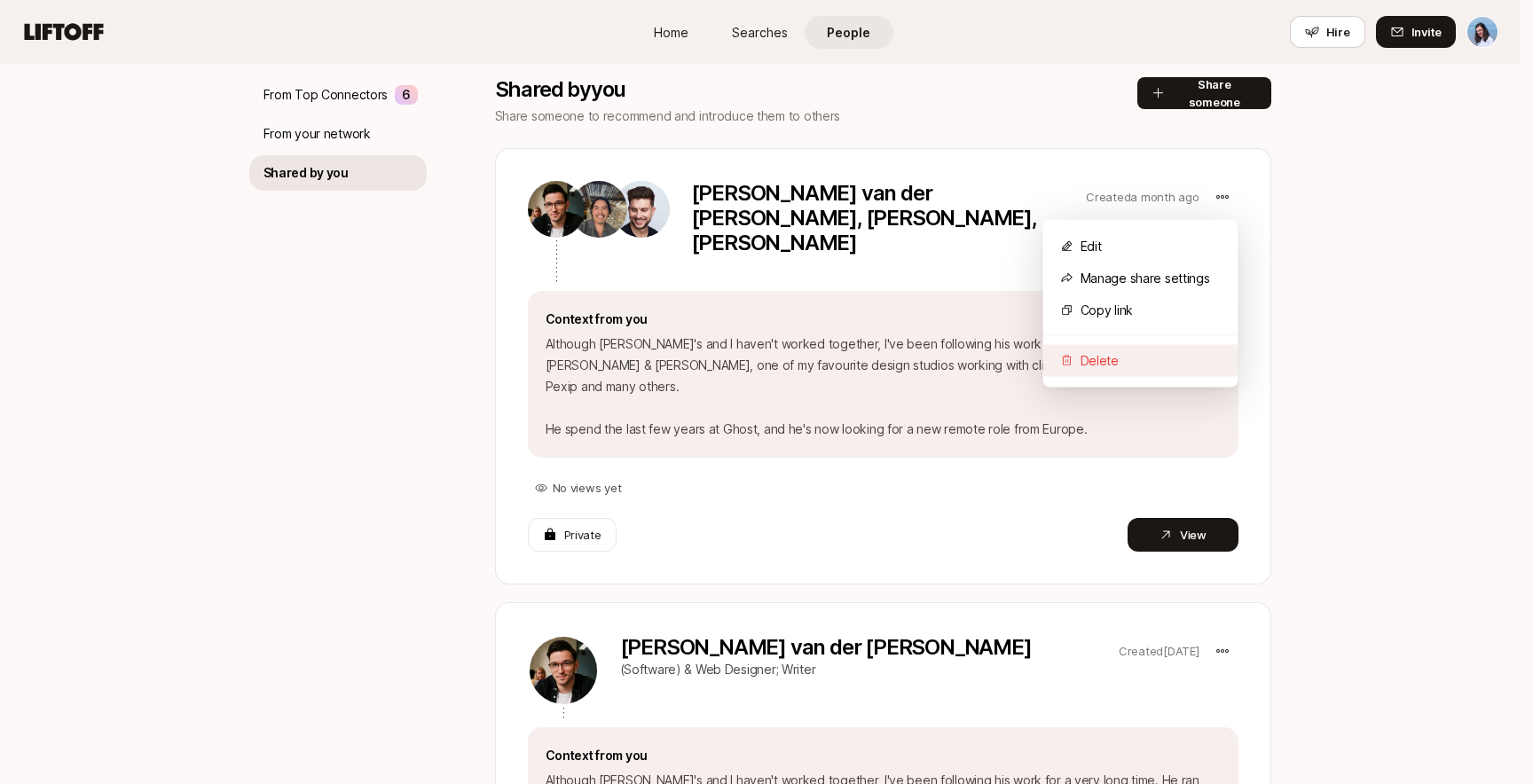
click at [1093, 359] on div "Delete" at bounding box center [1141, 361] width 196 height 32
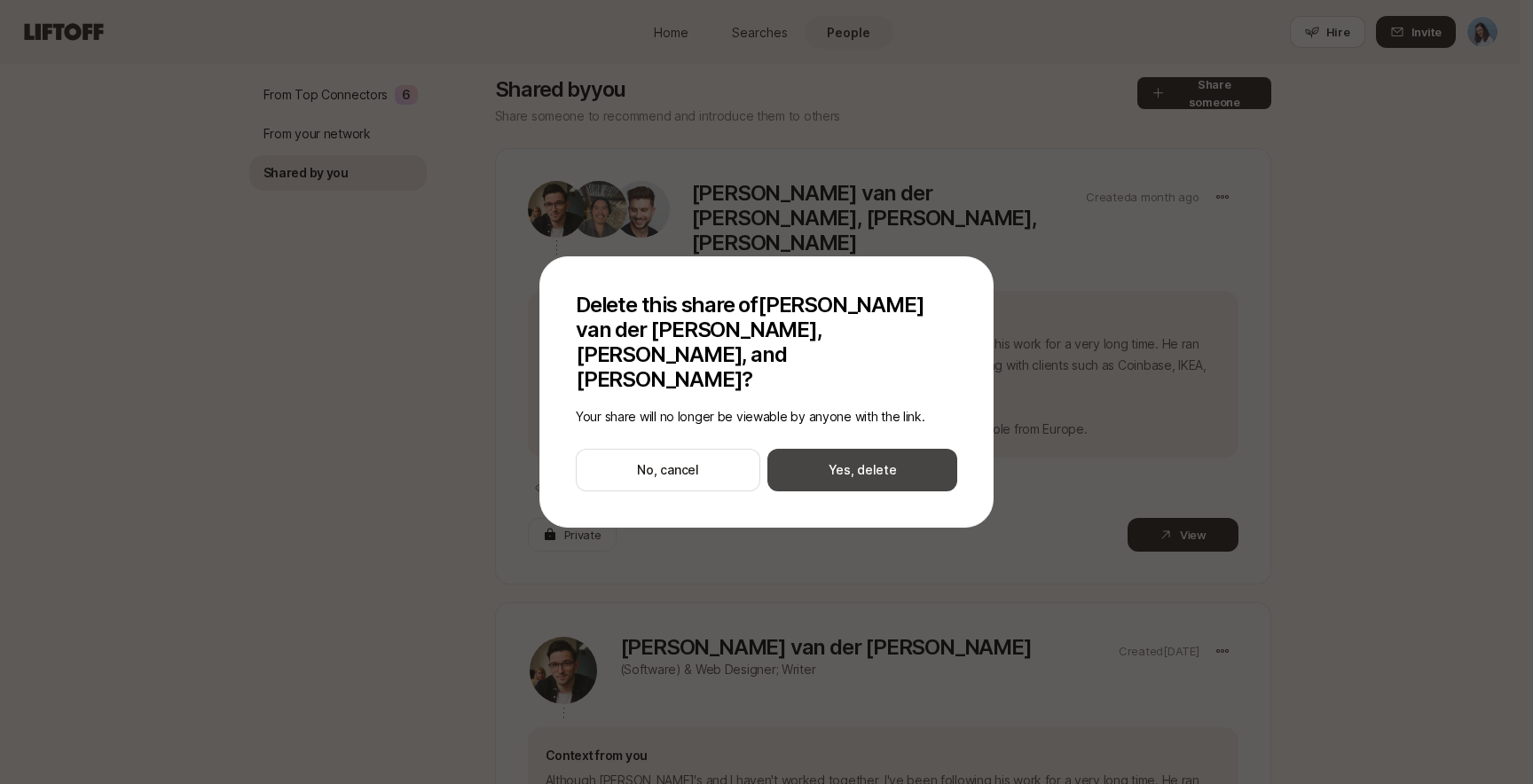
click at [877, 451] on button "Yes, delete" at bounding box center [862, 469] width 190 height 42
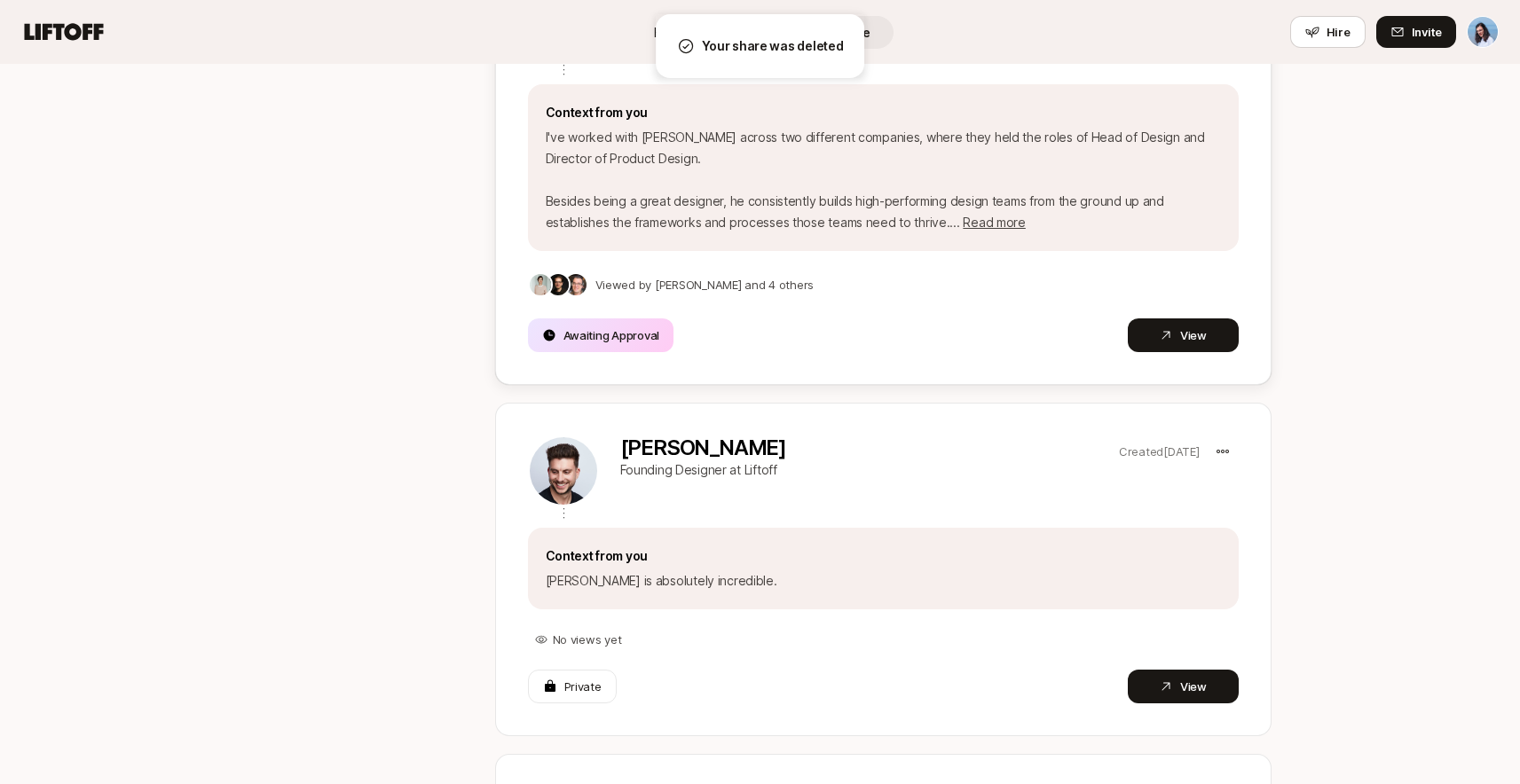
scroll to position [883, 0]
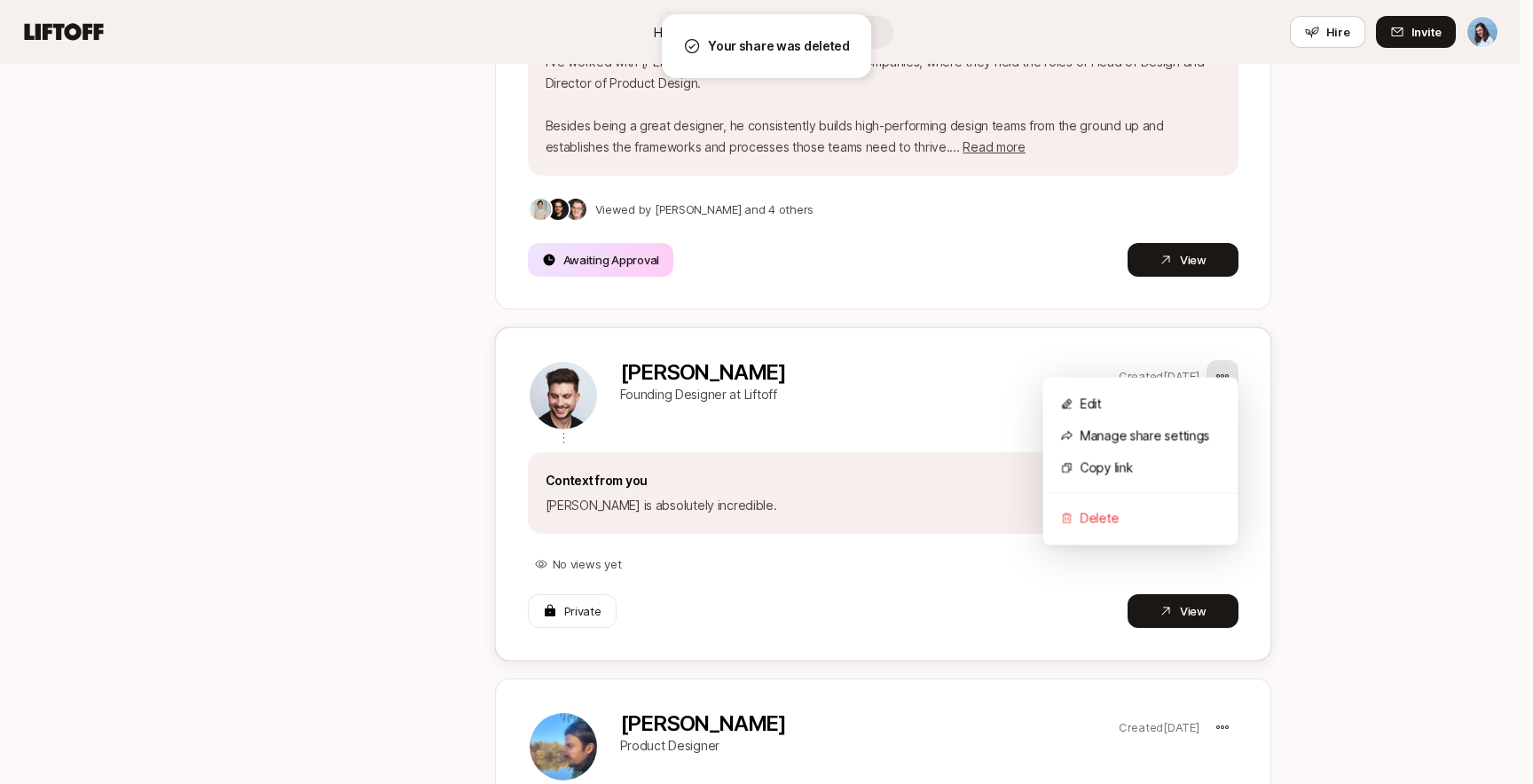
click at [1086, 515] on div "Delete" at bounding box center [1141, 519] width 196 height 32
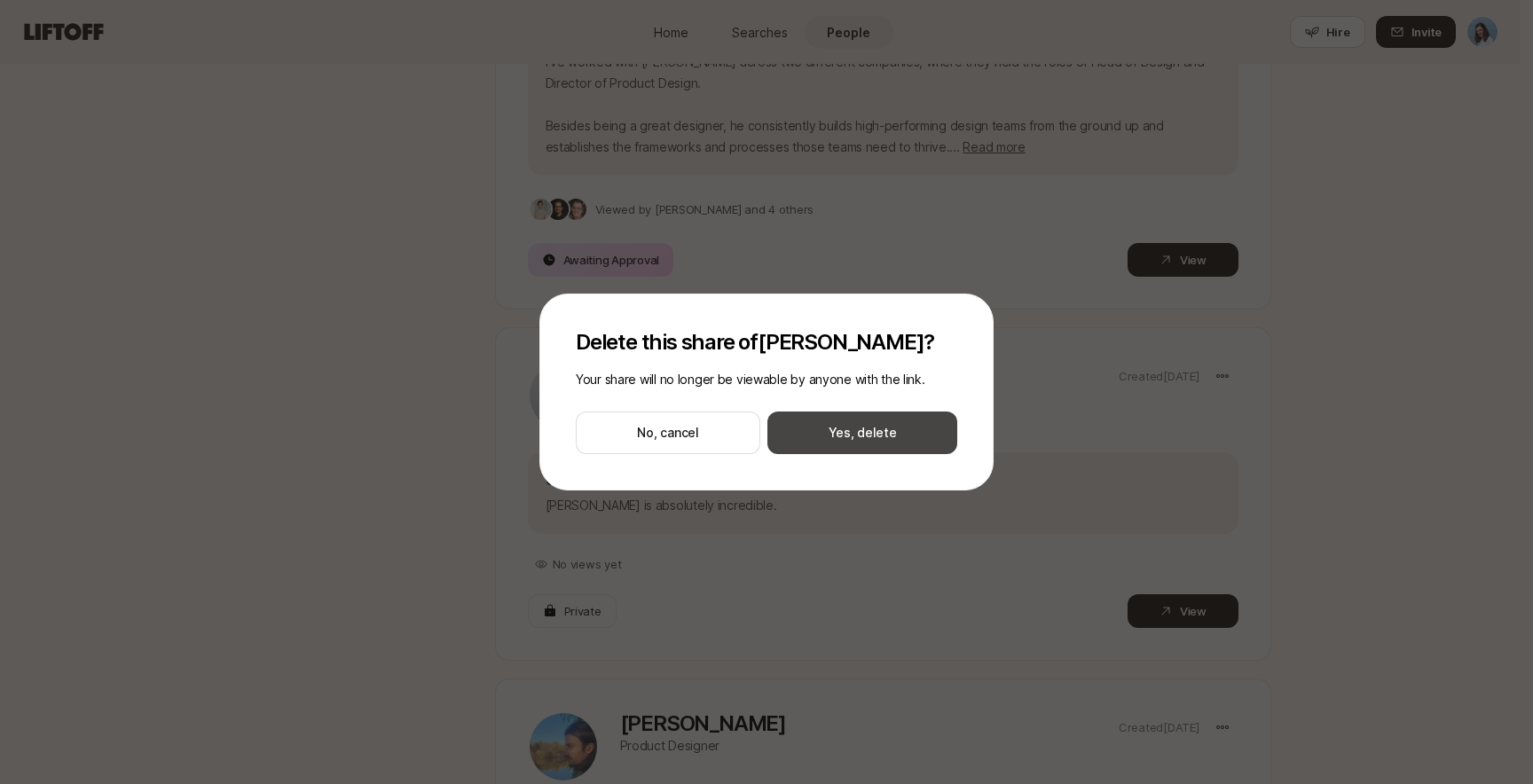
click at [918, 444] on button "Yes, delete" at bounding box center [862, 432] width 190 height 42
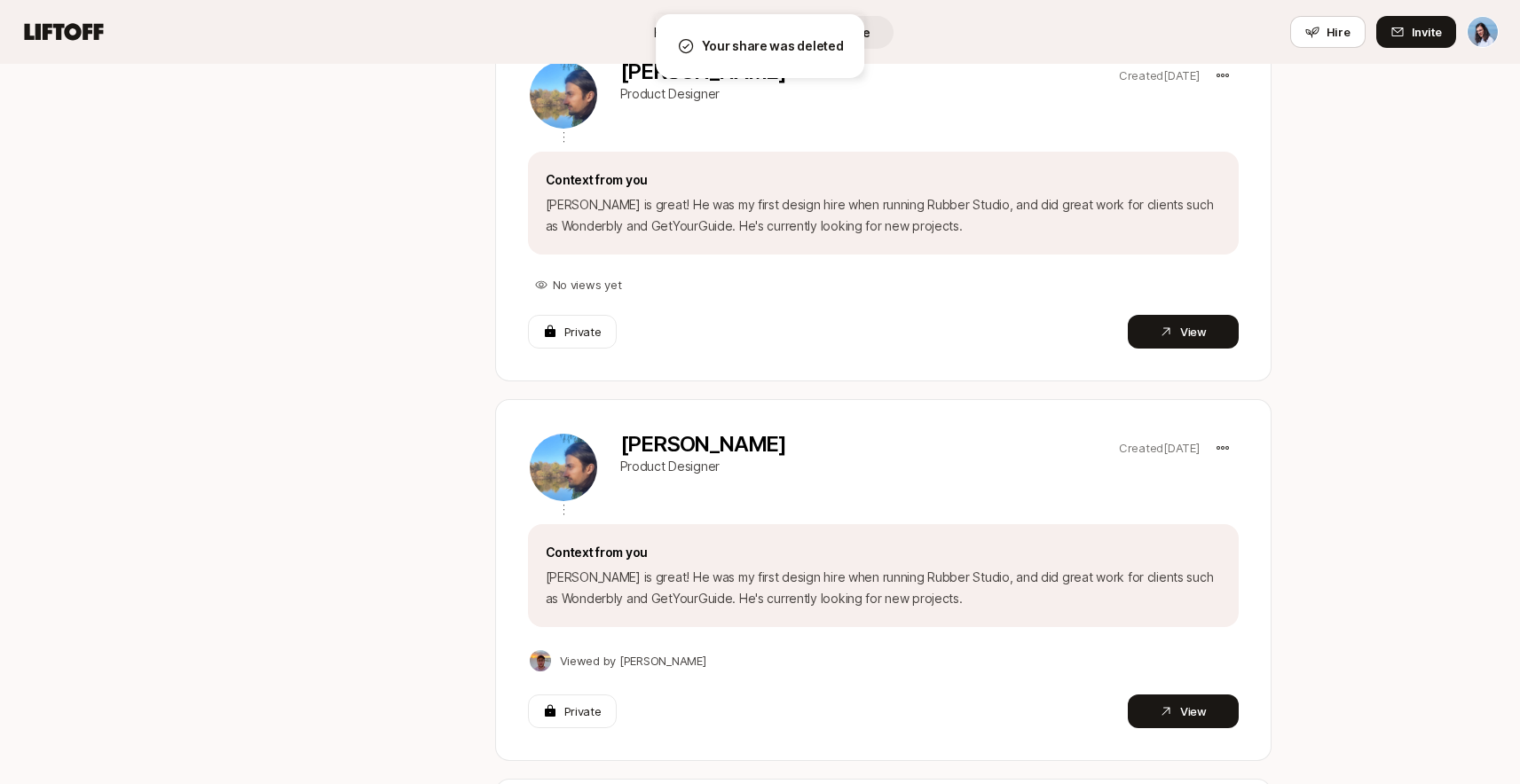
scroll to position [1187, 0]
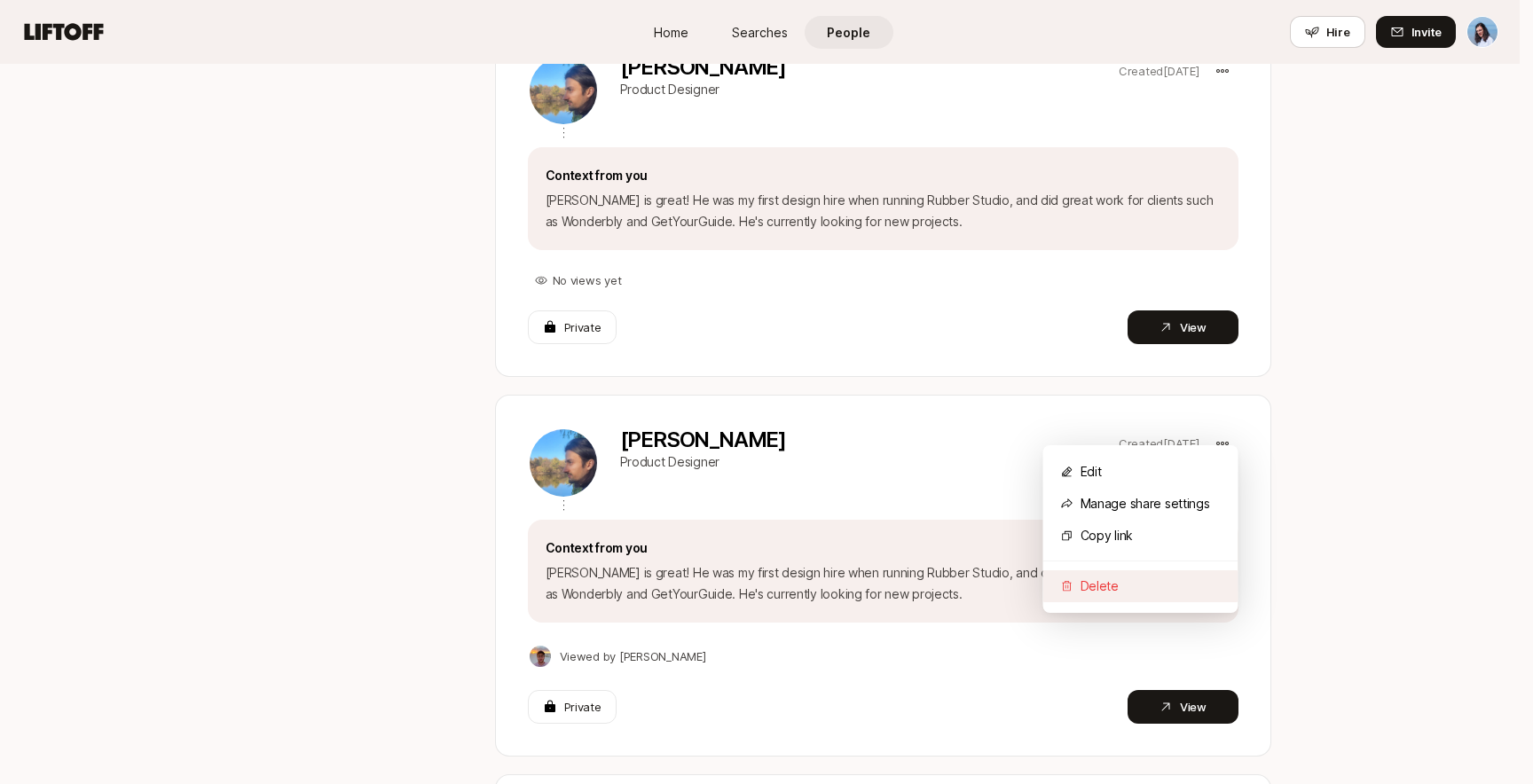
click at [1090, 579] on div "Delete" at bounding box center [1141, 587] width 196 height 32
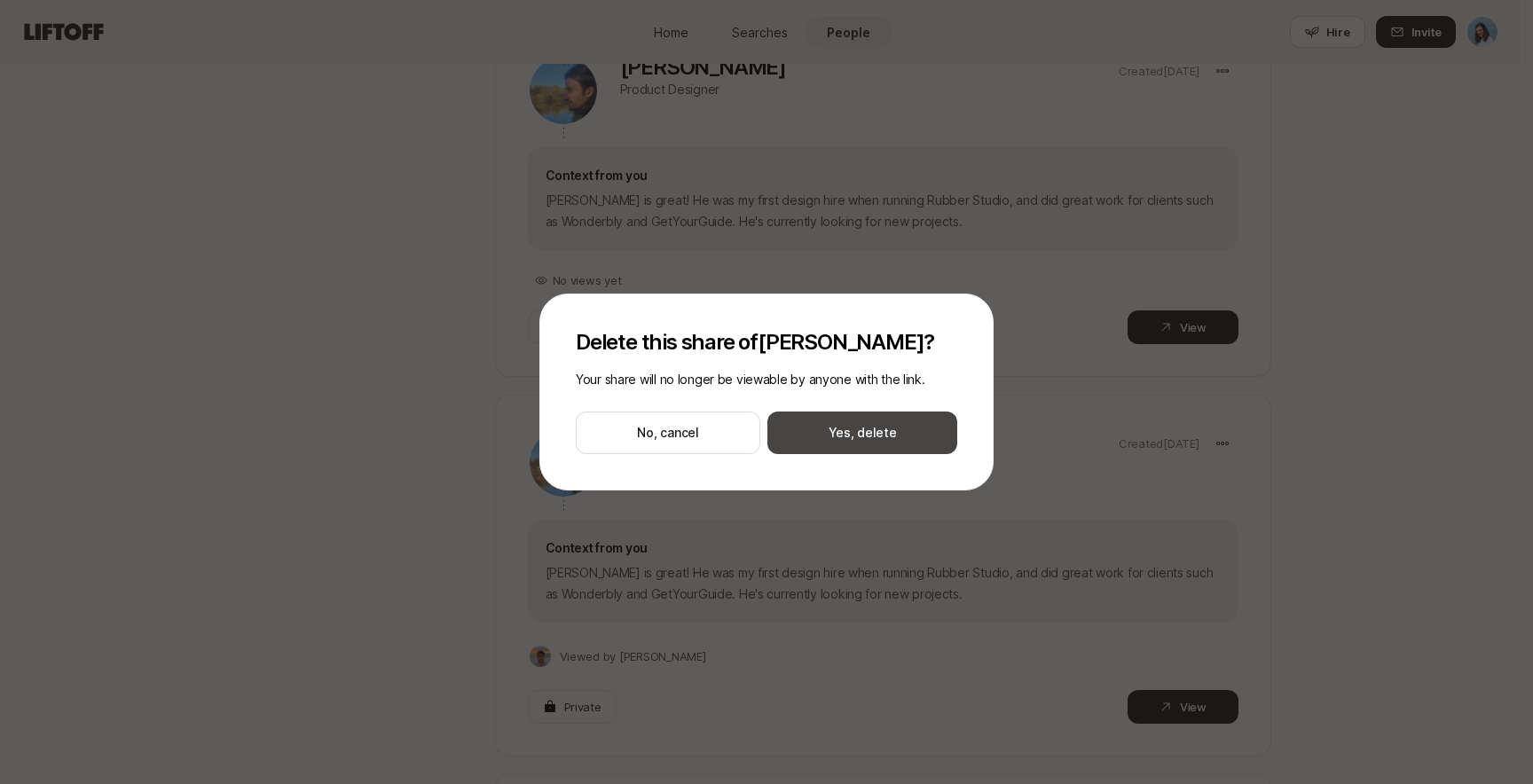
click at [907, 437] on button "Yes, delete" at bounding box center [862, 432] width 190 height 42
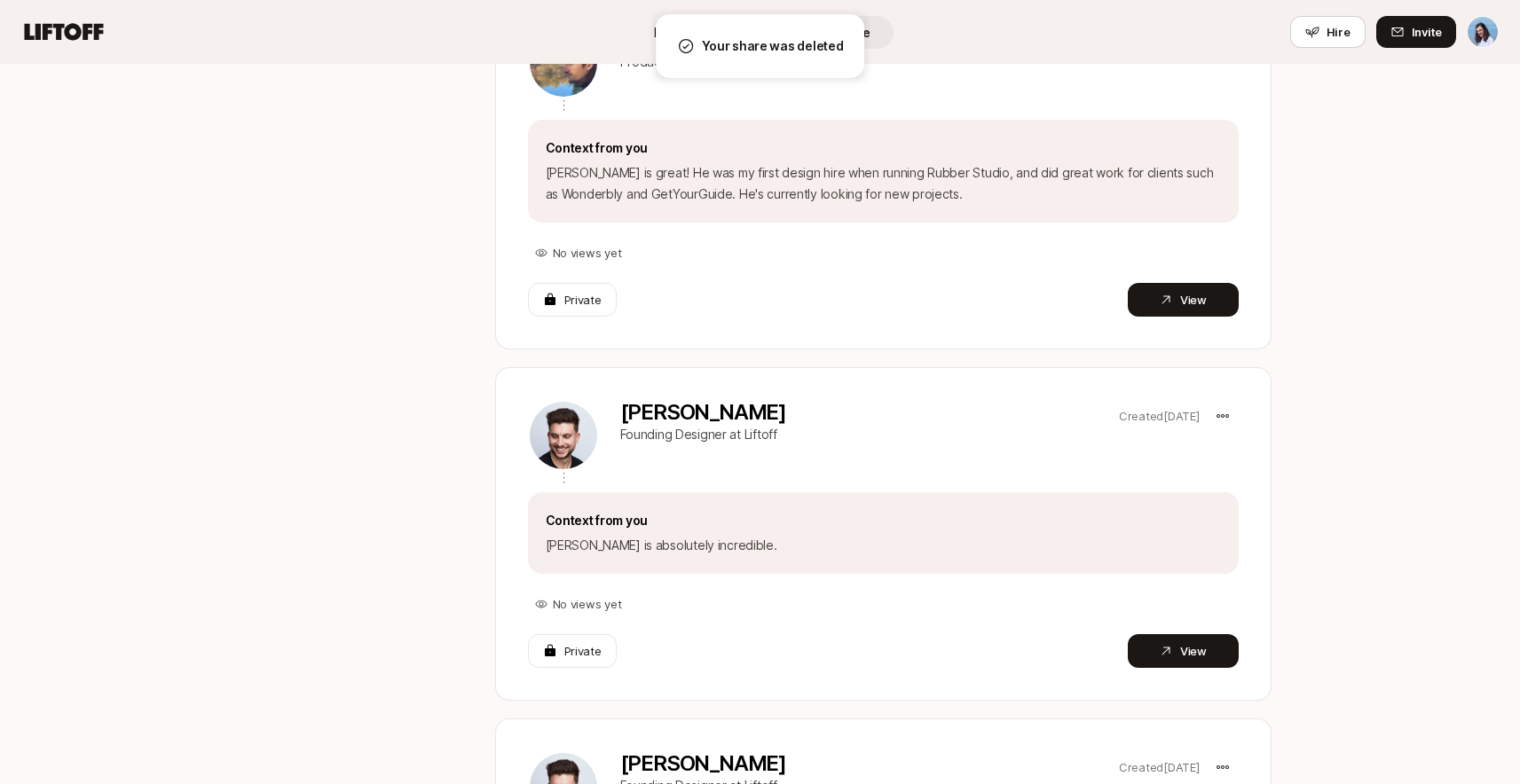
scroll to position [1300, 0]
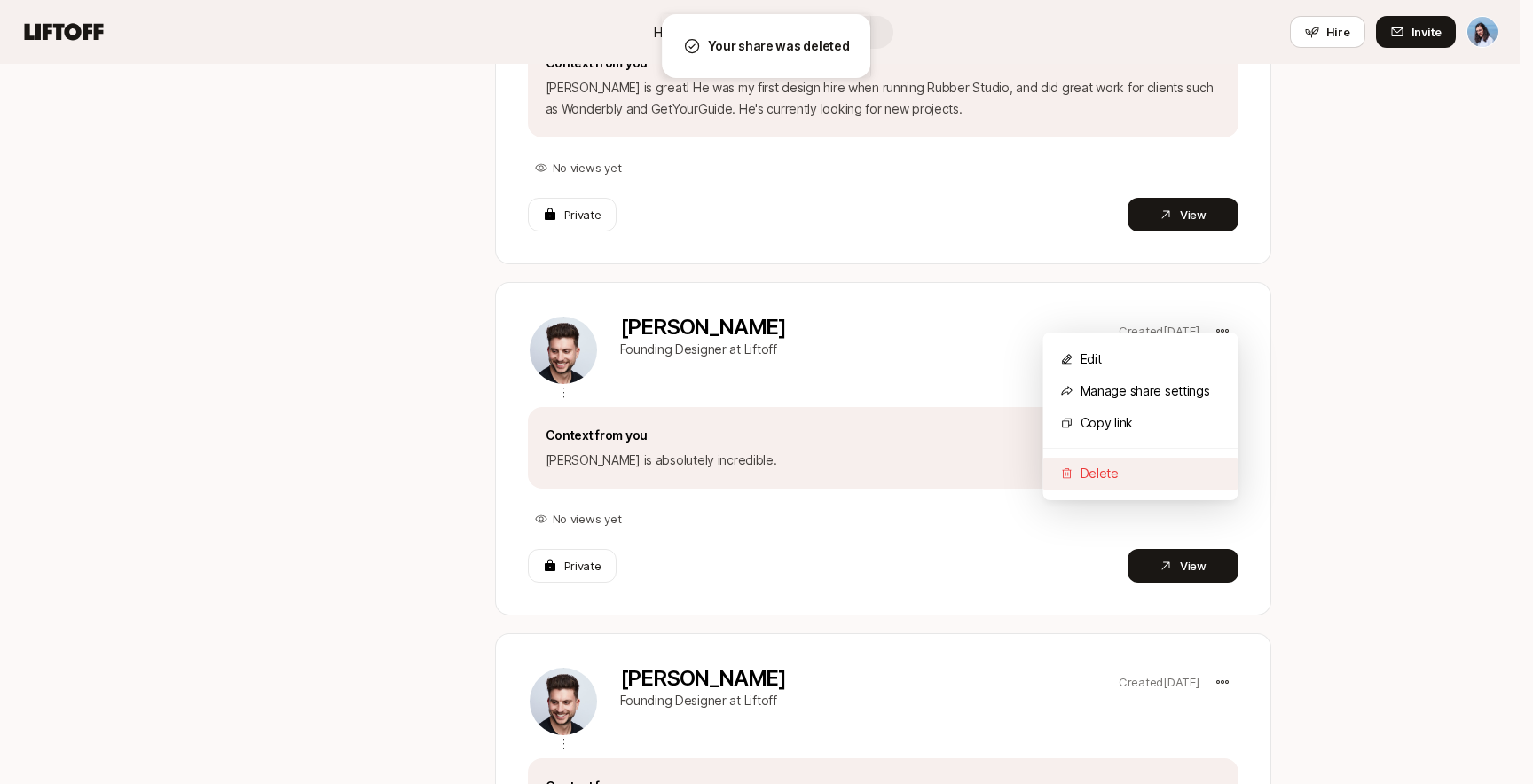
click at [1109, 472] on div "Delete" at bounding box center [1141, 474] width 196 height 32
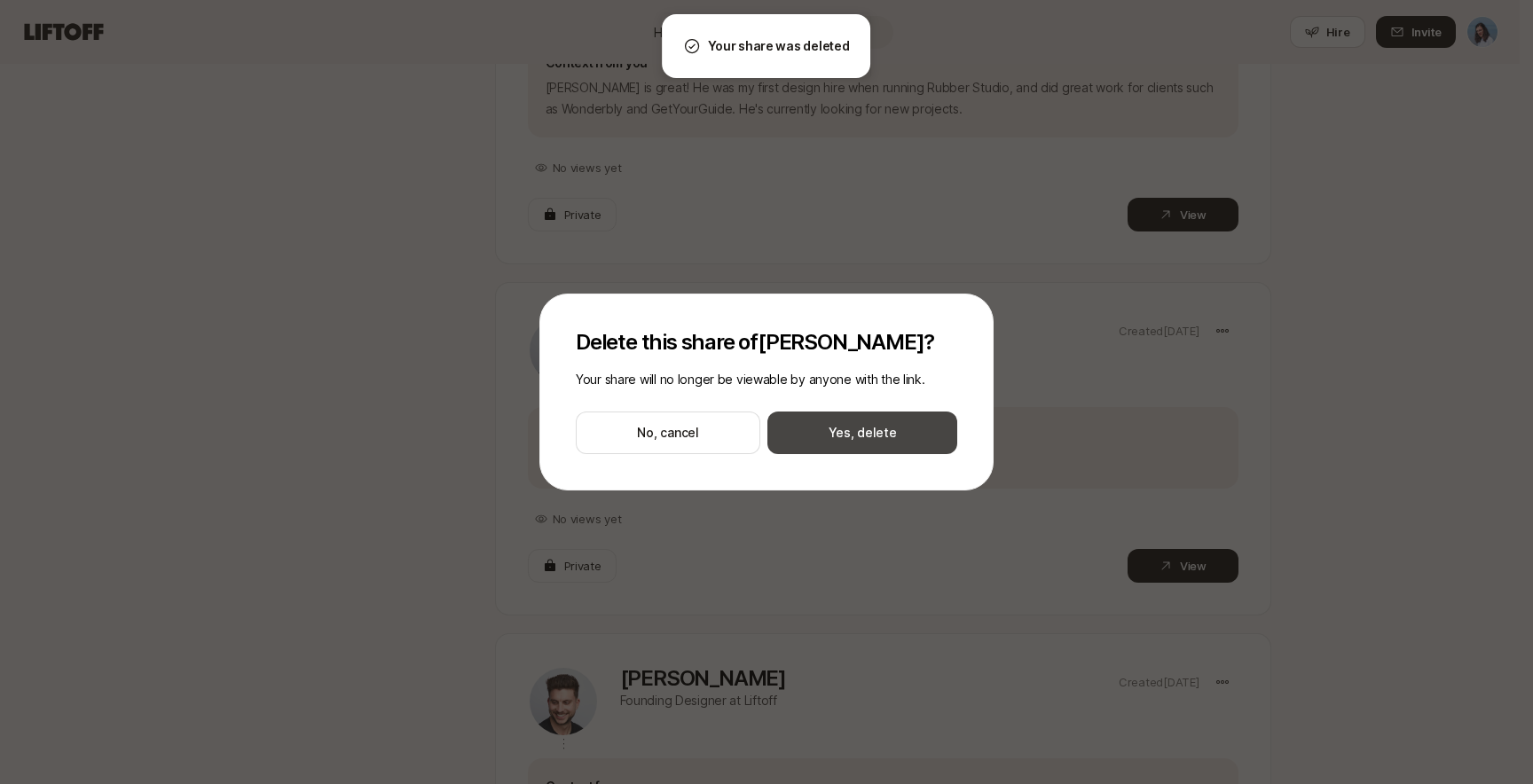
click at [887, 439] on button "Yes, delete" at bounding box center [862, 432] width 190 height 42
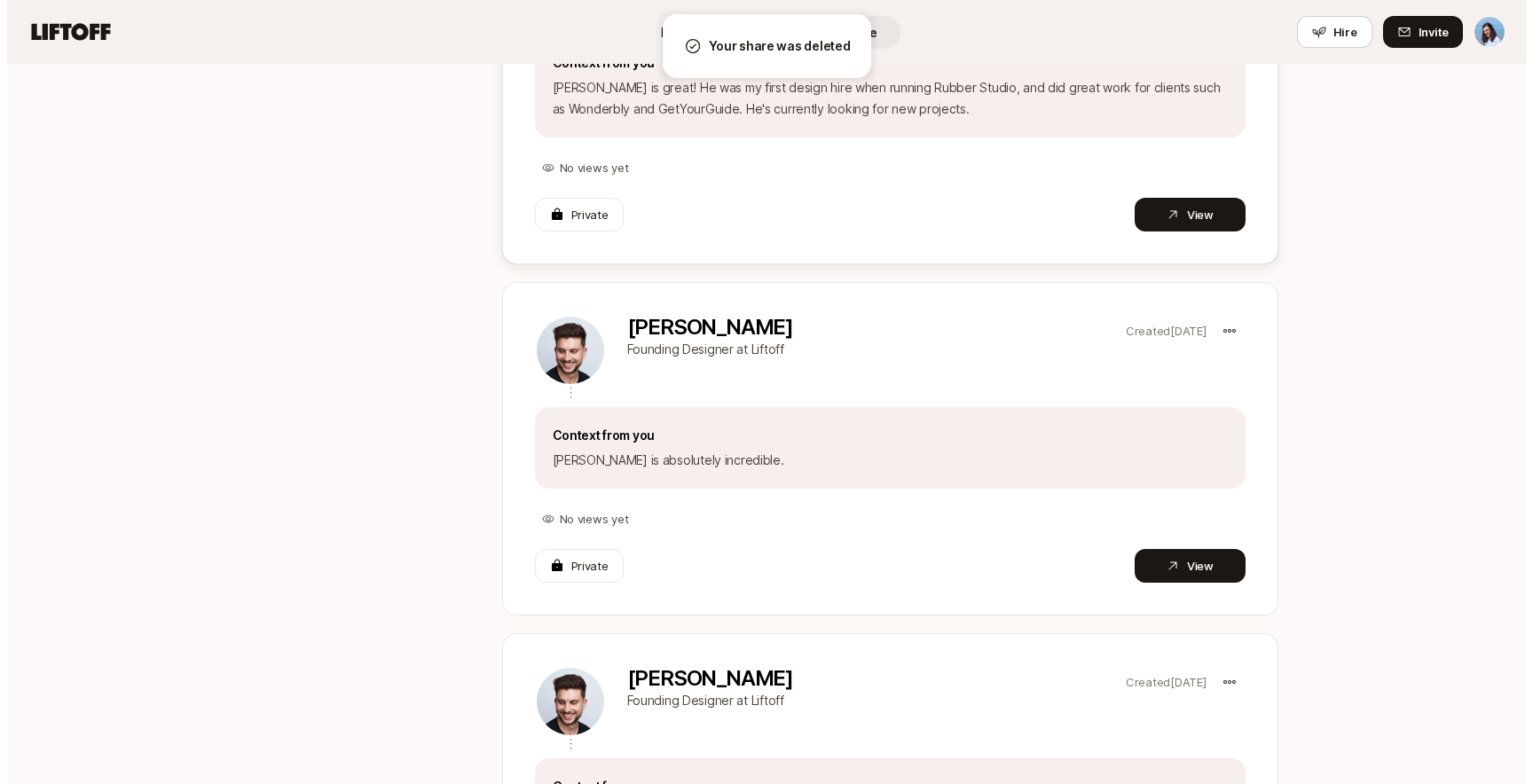
scroll to position [1231, 0]
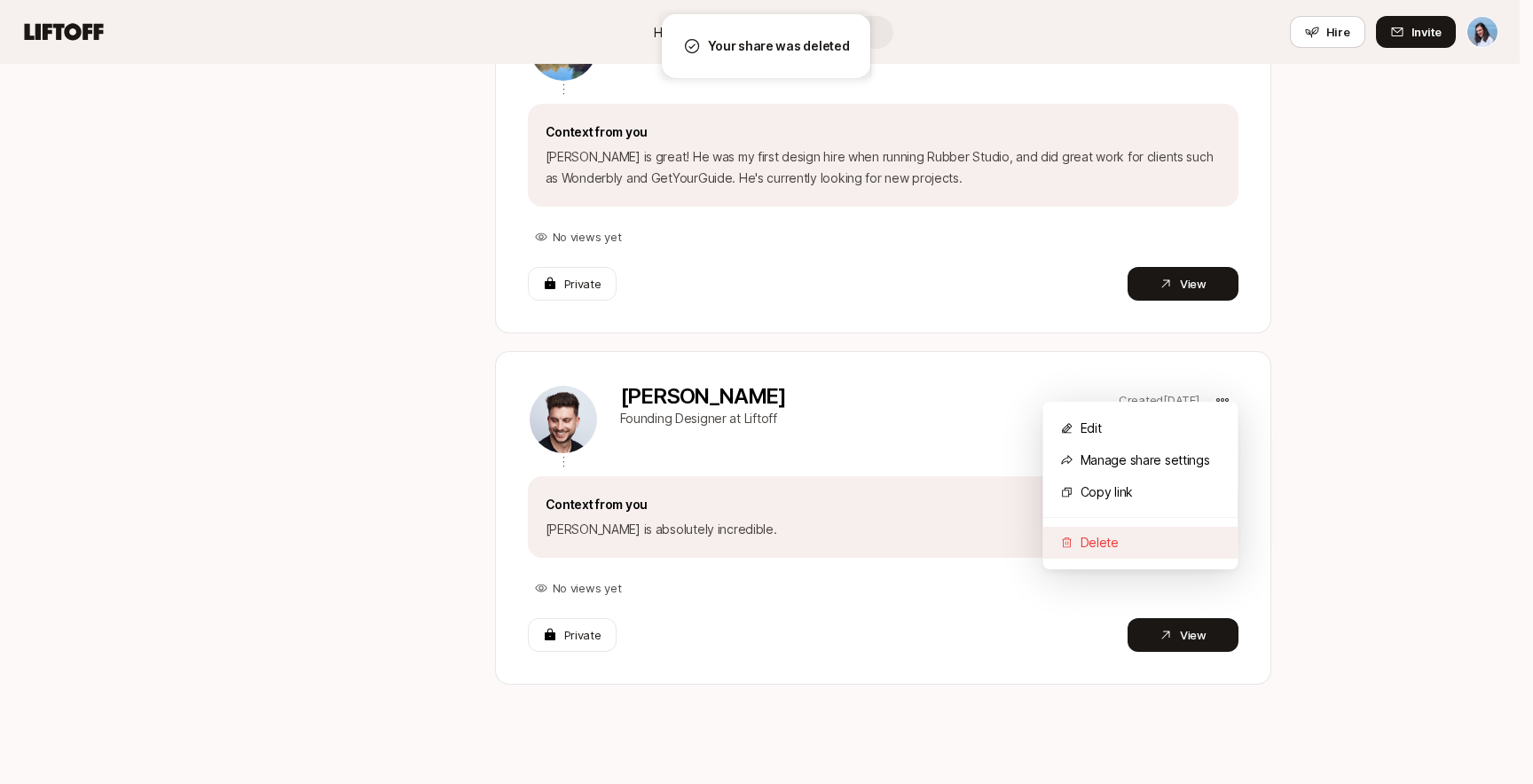
click at [1090, 548] on div "Delete" at bounding box center [1141, 542] width 196 height 32
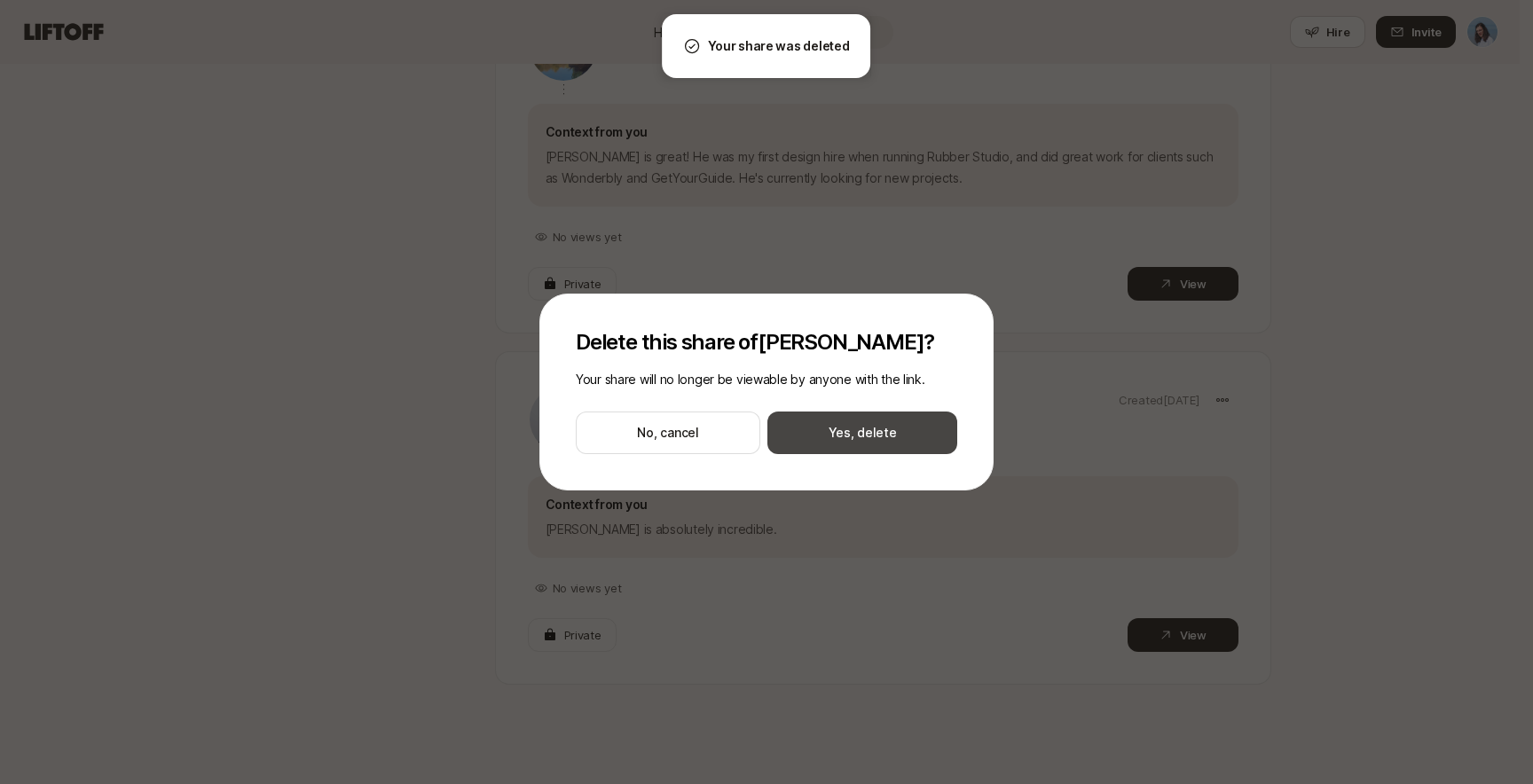
click at [821, 431] on button "Yes, delete" at bounding box center [862, 432] width 190 height 42
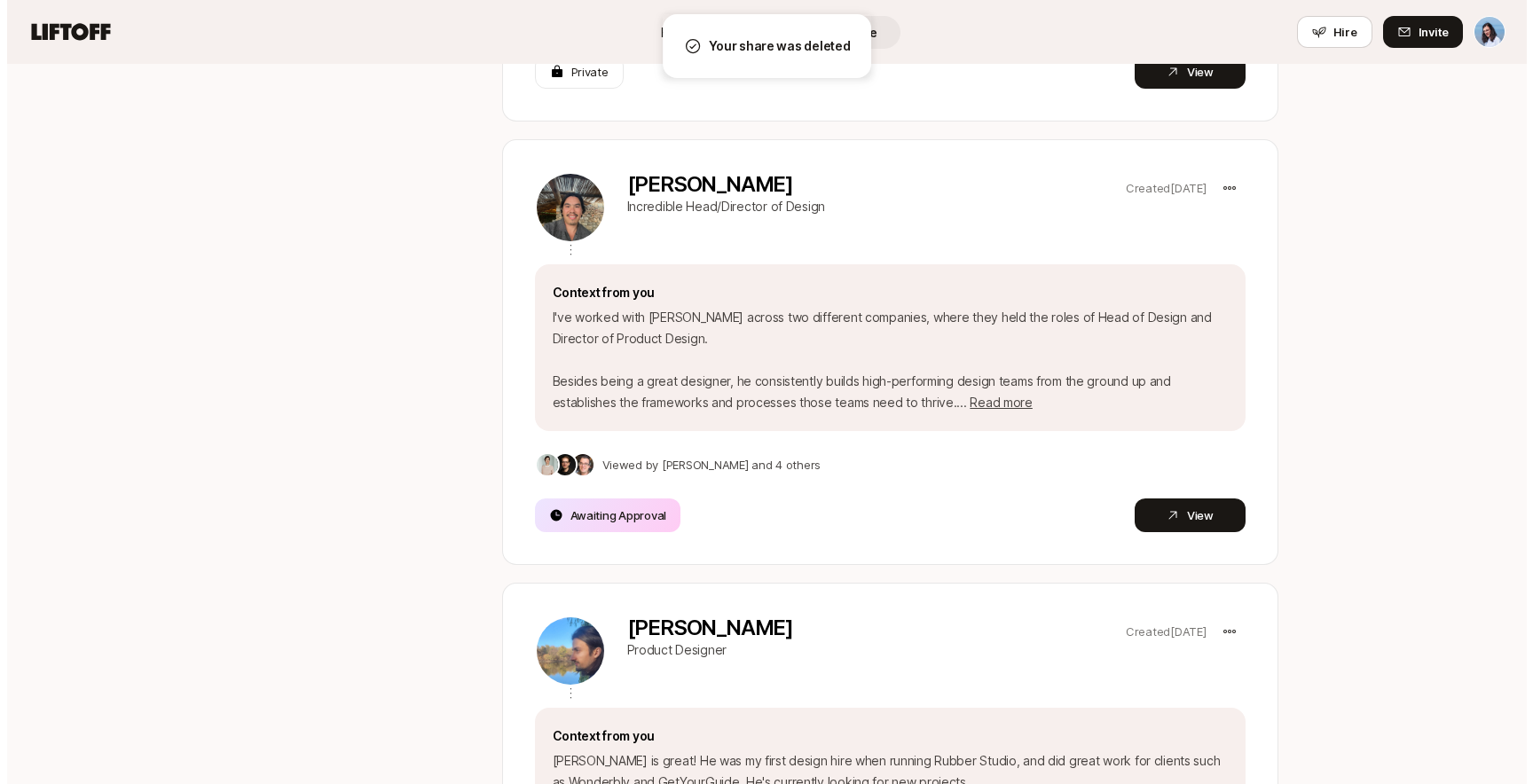
scroll to position [880, 0]
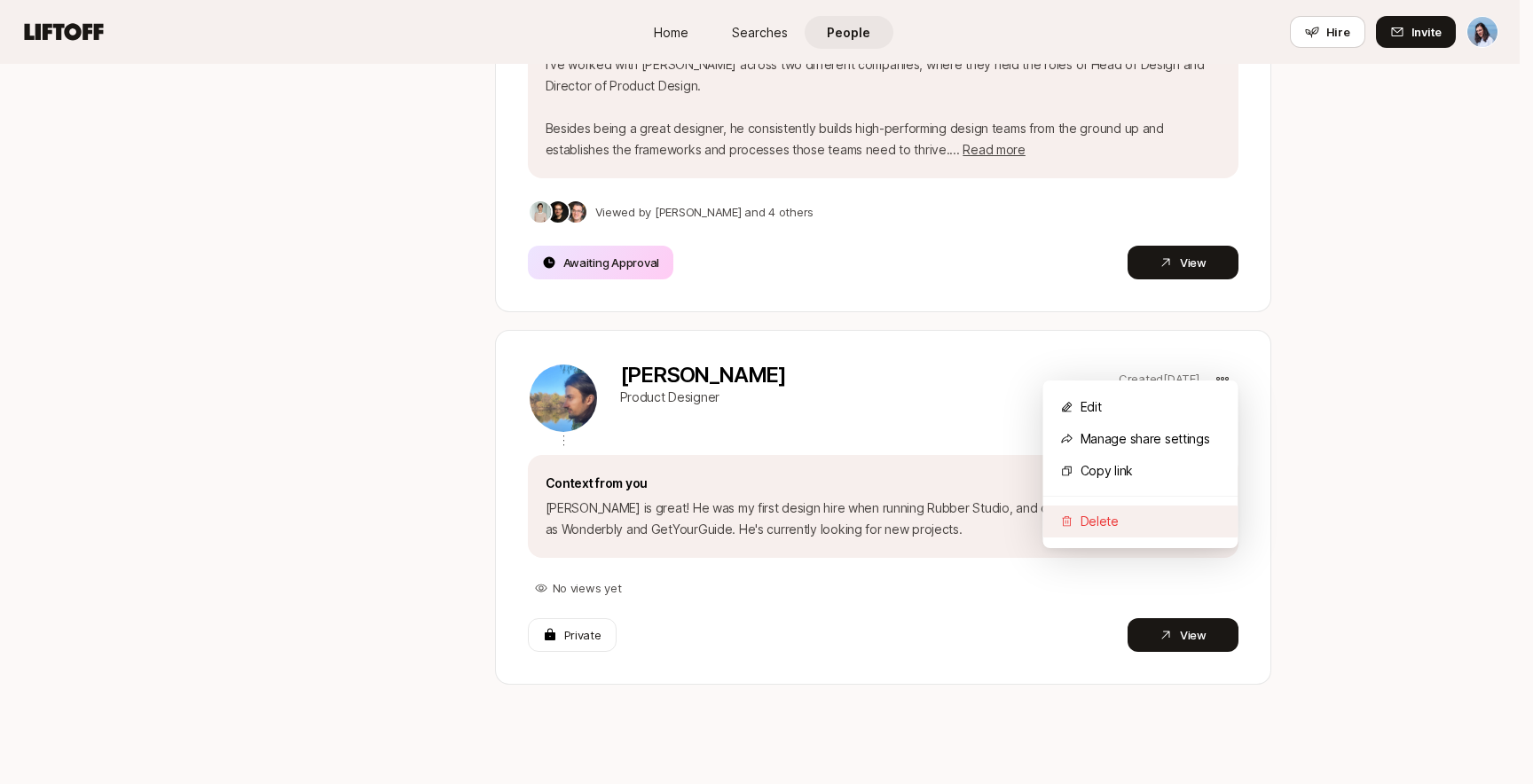
click at [1125, 522] on div "Delete" at bounding box center [1141, 522] width 196 height 32
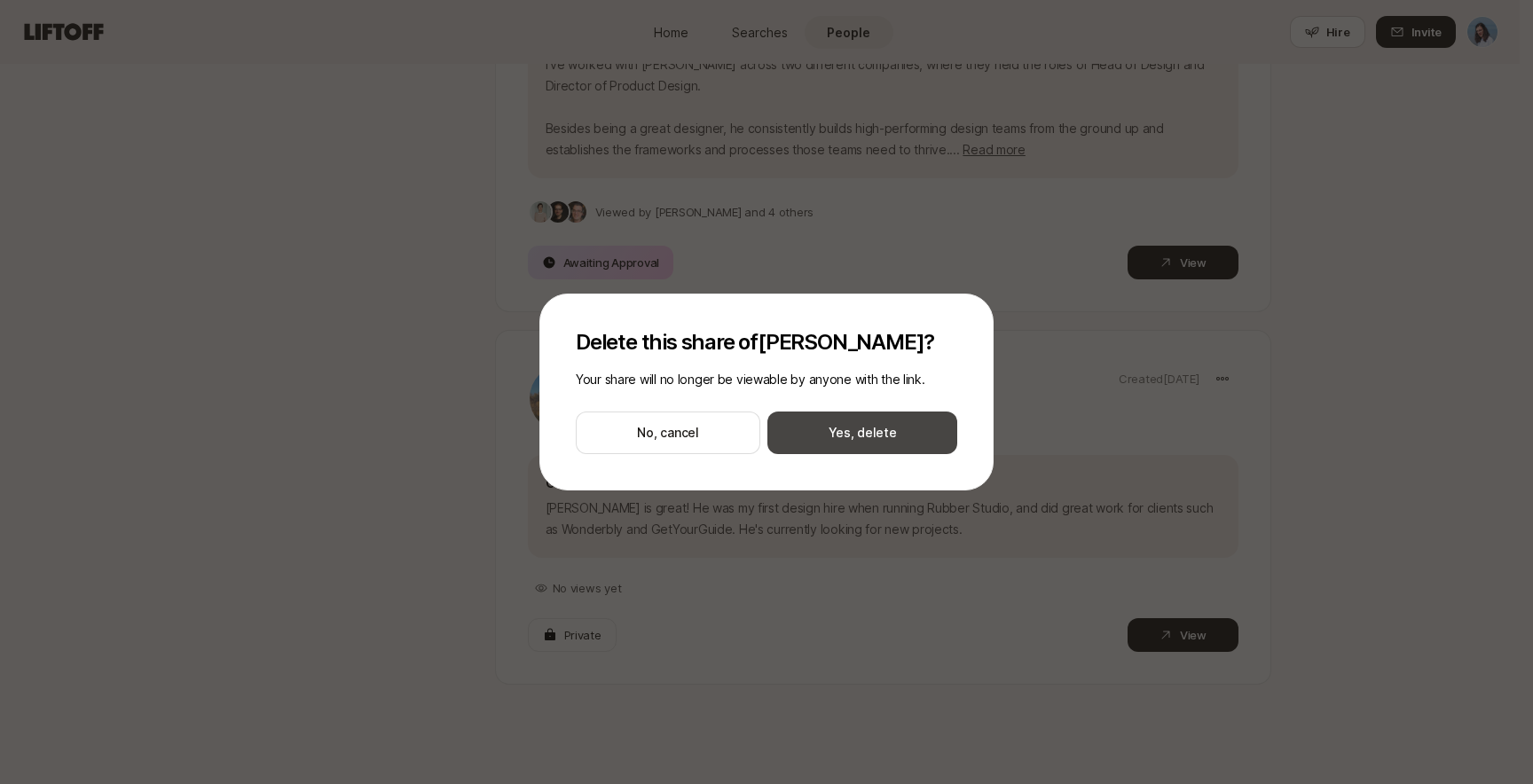
click at [919, 425] on button "Yes, delete" at bounding box center [862, 432] width 190 height 42
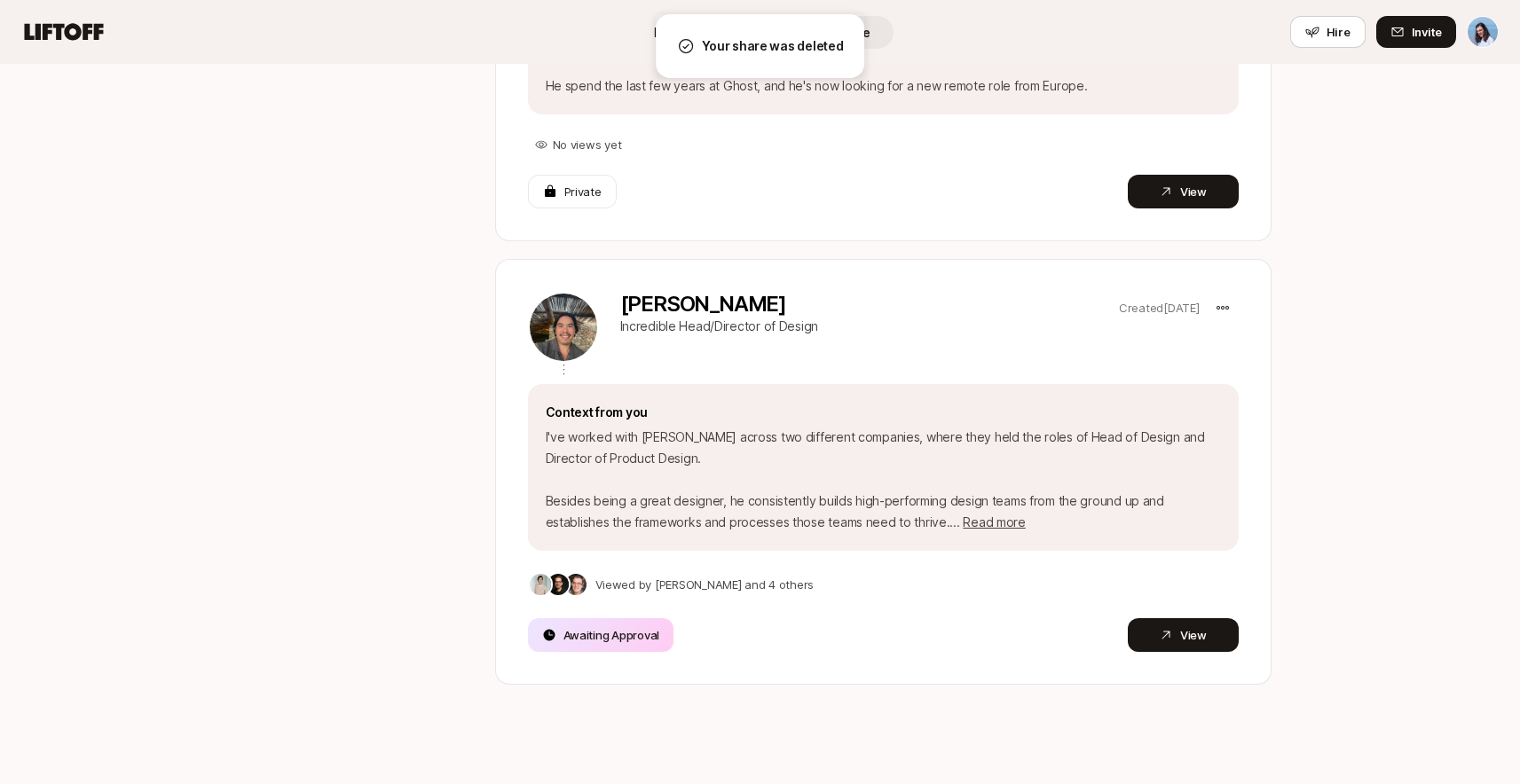
click at [1351, 463] on div "People Shared with you 6 Your network From Top Connectors 6 From your network S…" at bounding box center [760, 180] width 1520 height 1248
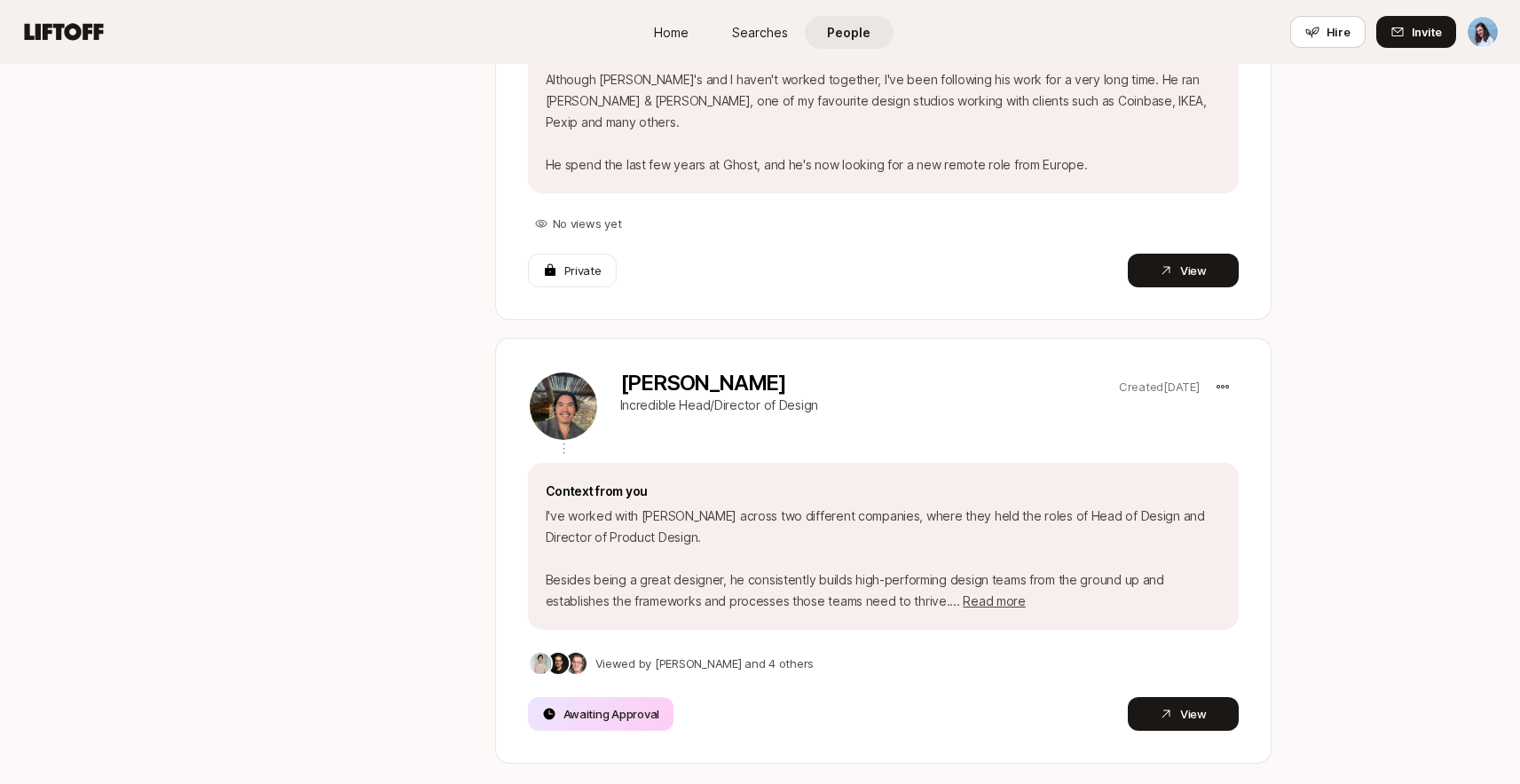
scroll to position [430, 0]
click at [1191, 697] on button "View" at bounding box center [1183, 713] width 111 height 34
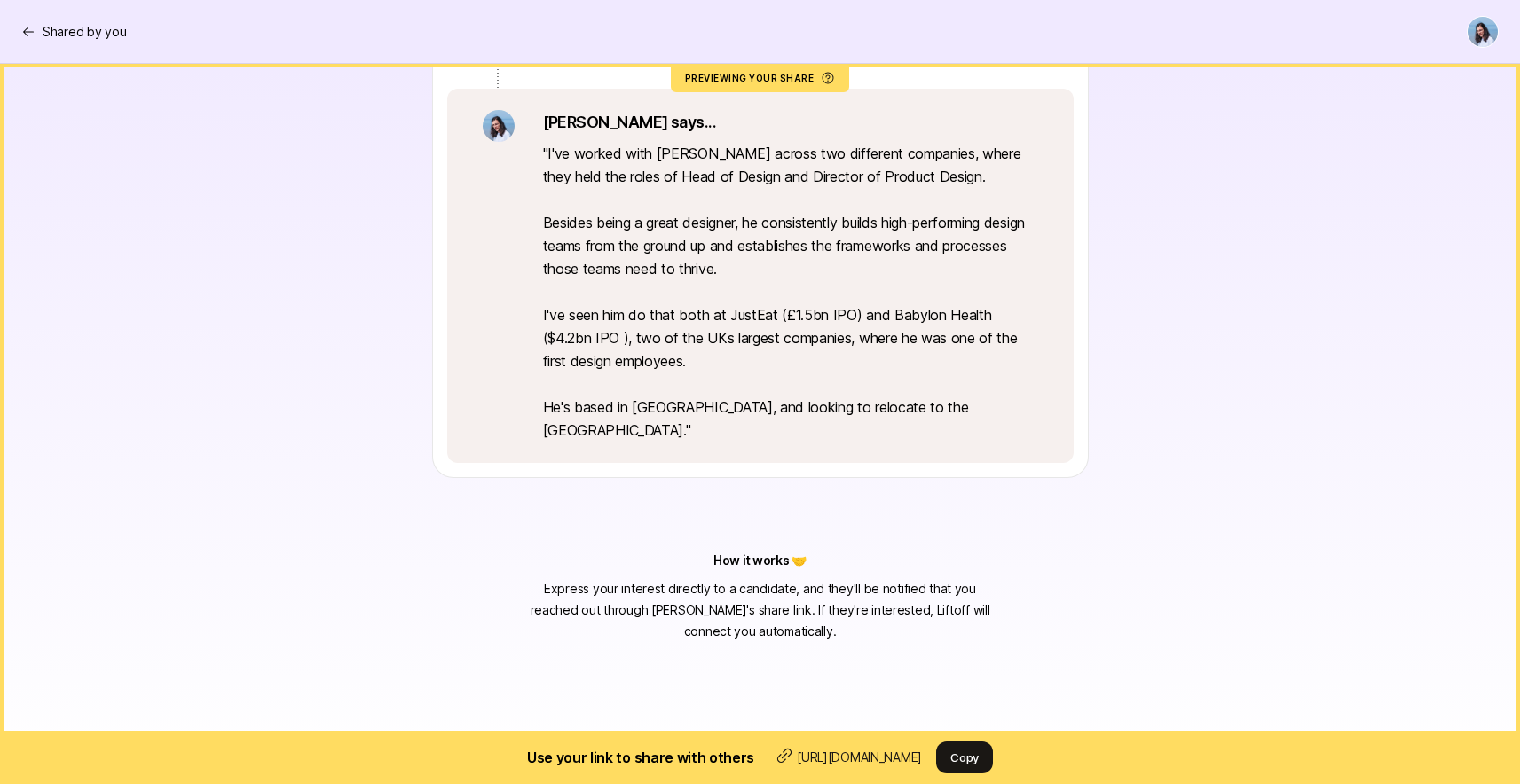
scroll to position [180, 0]
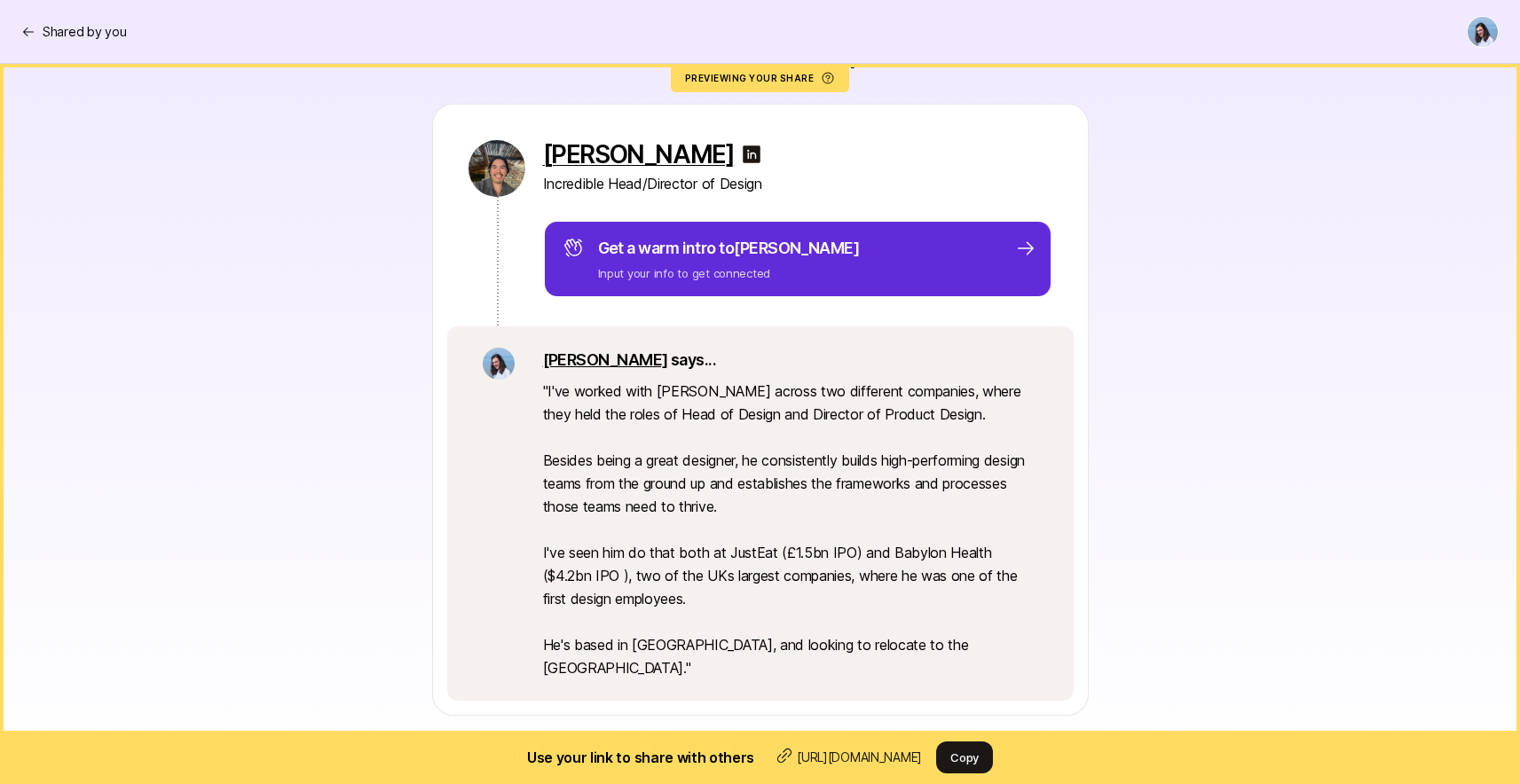
click at [741, 155] on img at bounding box center [752, 154] width 22 height 22
click at [95, 28] on p "Shared by you" at bounding box center [84, 32] width 84 height 22
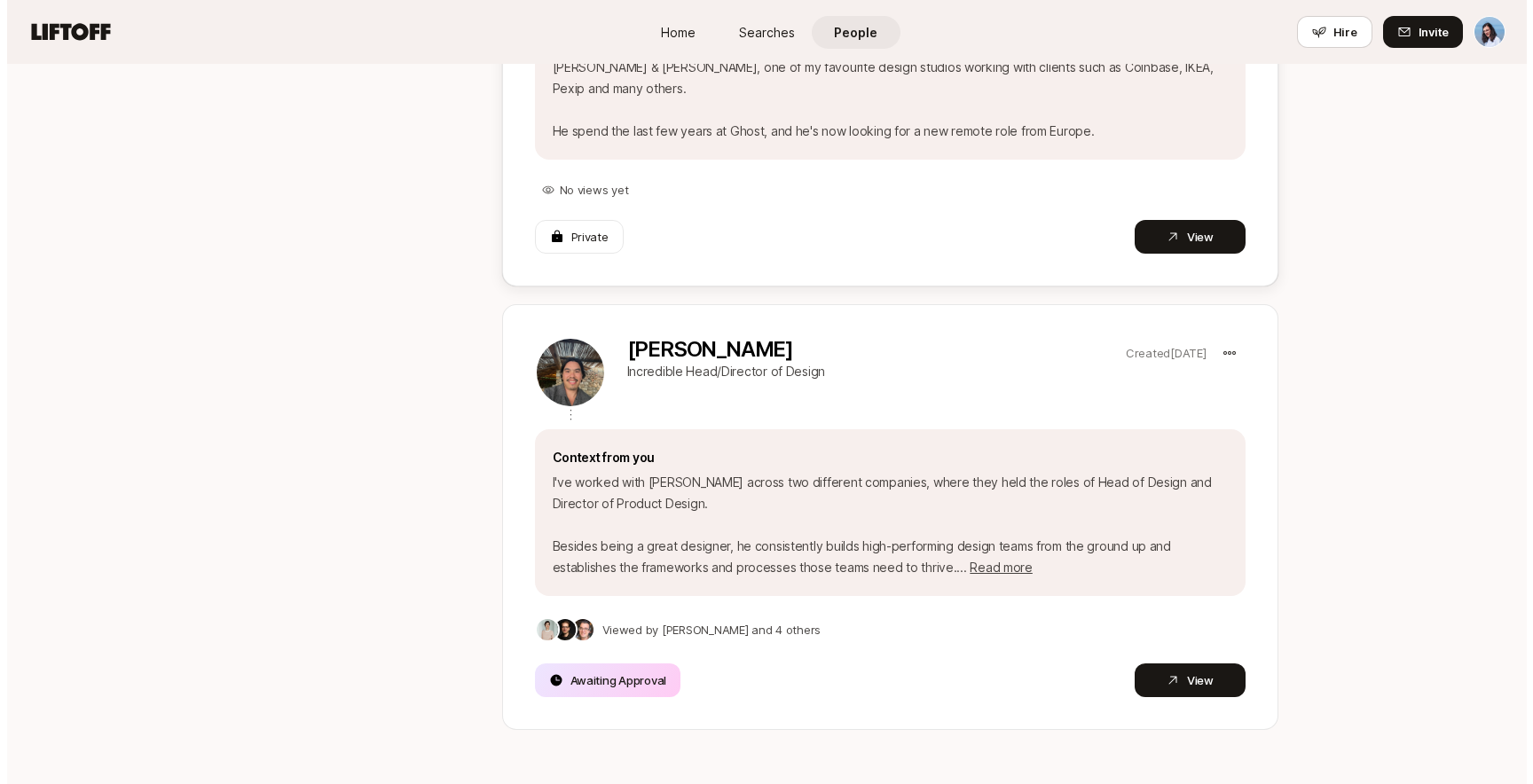
scroll to position [508, 0]
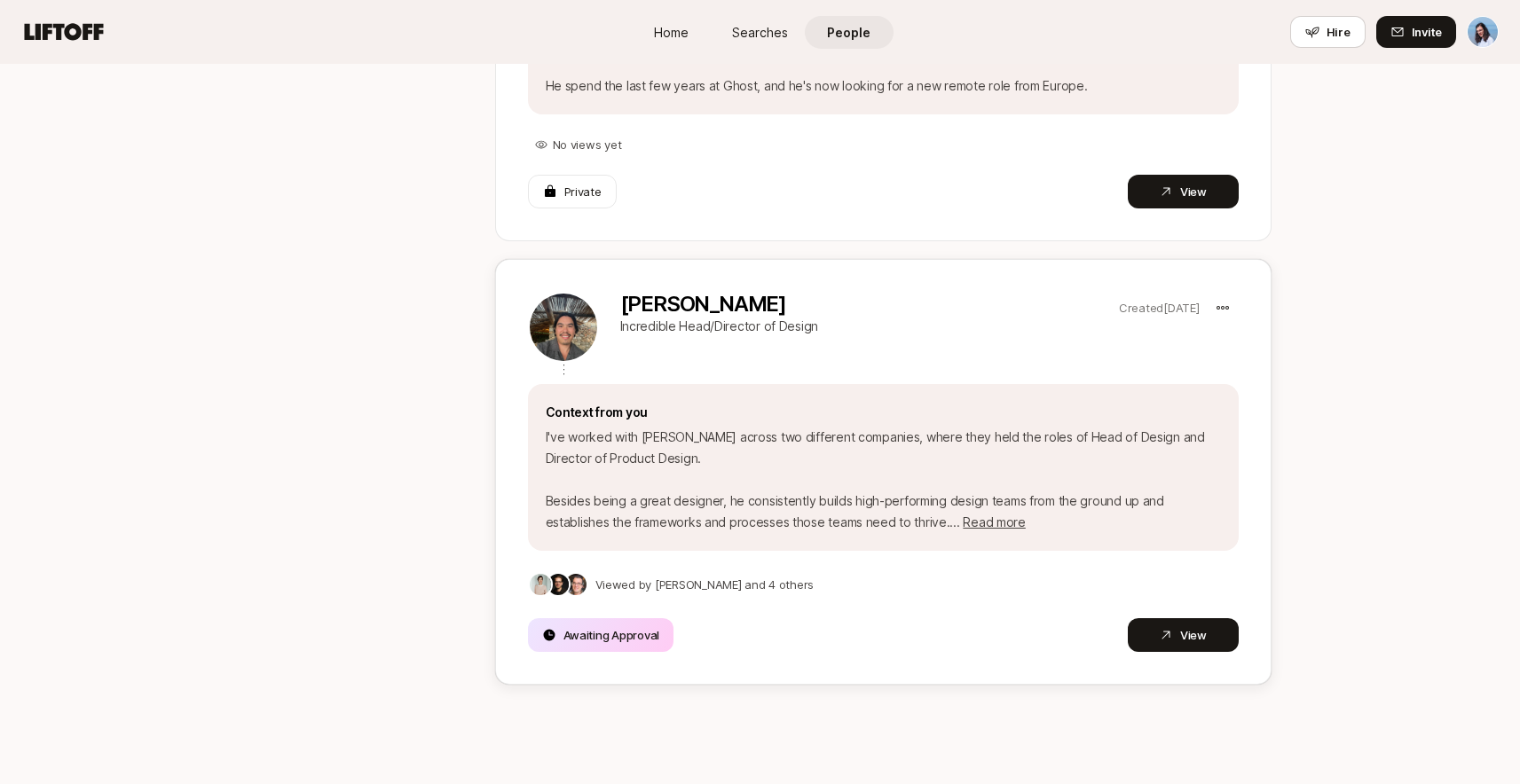
click at [751, 575] on p "Viewed by [PERSON_NAME] and 4 others" at bounding box center [705, 584] width 219 height 18
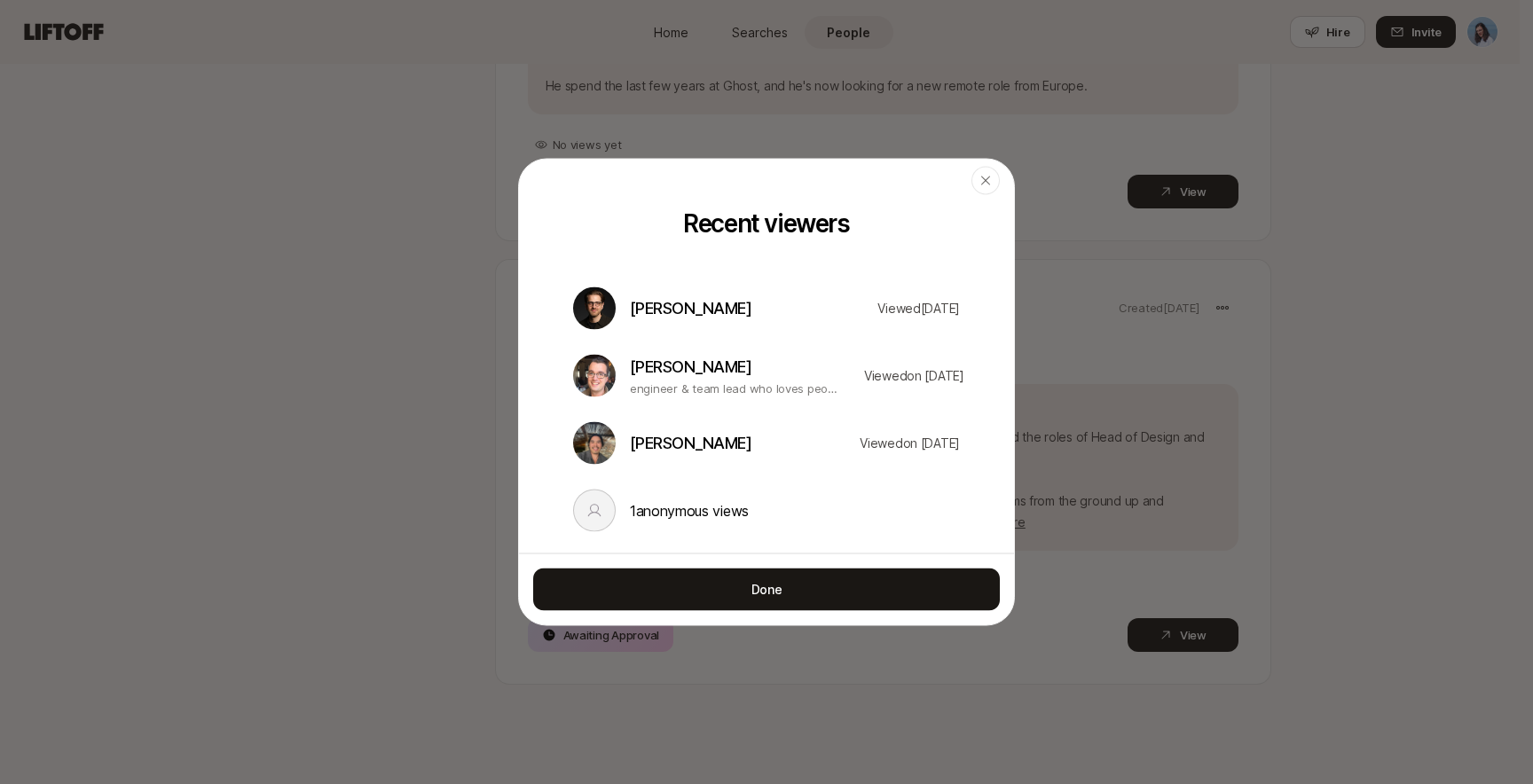
scroll to position [59, 0]
drag, startPoint x: 751, startPoint y: 377, endPoint x: 844, endPoint y: 372, distance: 93.1
click at [844, 372] on div "[PERSON_NAME] engineer & team lead who loves people & stories Viewed on [DATE]" at bounding box center [766, 375] width 408 height 42
click at [844, 372] on p "Viewed on [DATE]" at bounding box center [903, 376] width 121 height 22
click at [680, 354] on p "[PERSON_NAME]" at bounding box center [736, 367] width 213 height 24
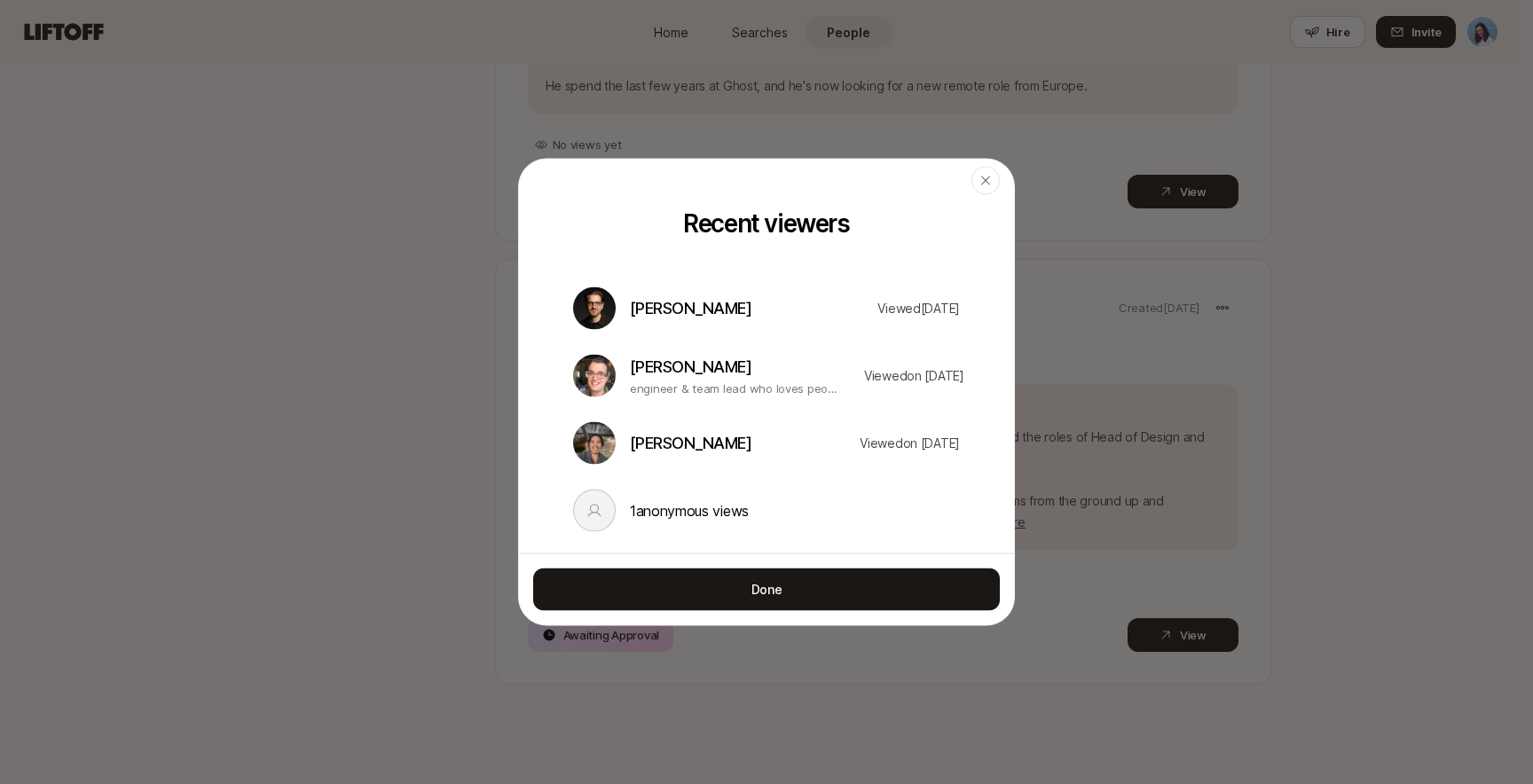
click at [584, 356] on img at bounding box center [593, 375] width 42 height 42
click at [591, 359] on img at bounding box center [593, 375] width 42 height 42
click at [930, 366] on p "Viewed on [DATE]" at bounding box center [903, 376] width 121 height 22
click at [703, 354] on p "[PERSON_NAME]" at bounding box center [736, 367] width 213 height 24
drag, startPoint x: 666, startPoint y: 353, endPoint x: 735, endPoint y: 362, distance: 69.6
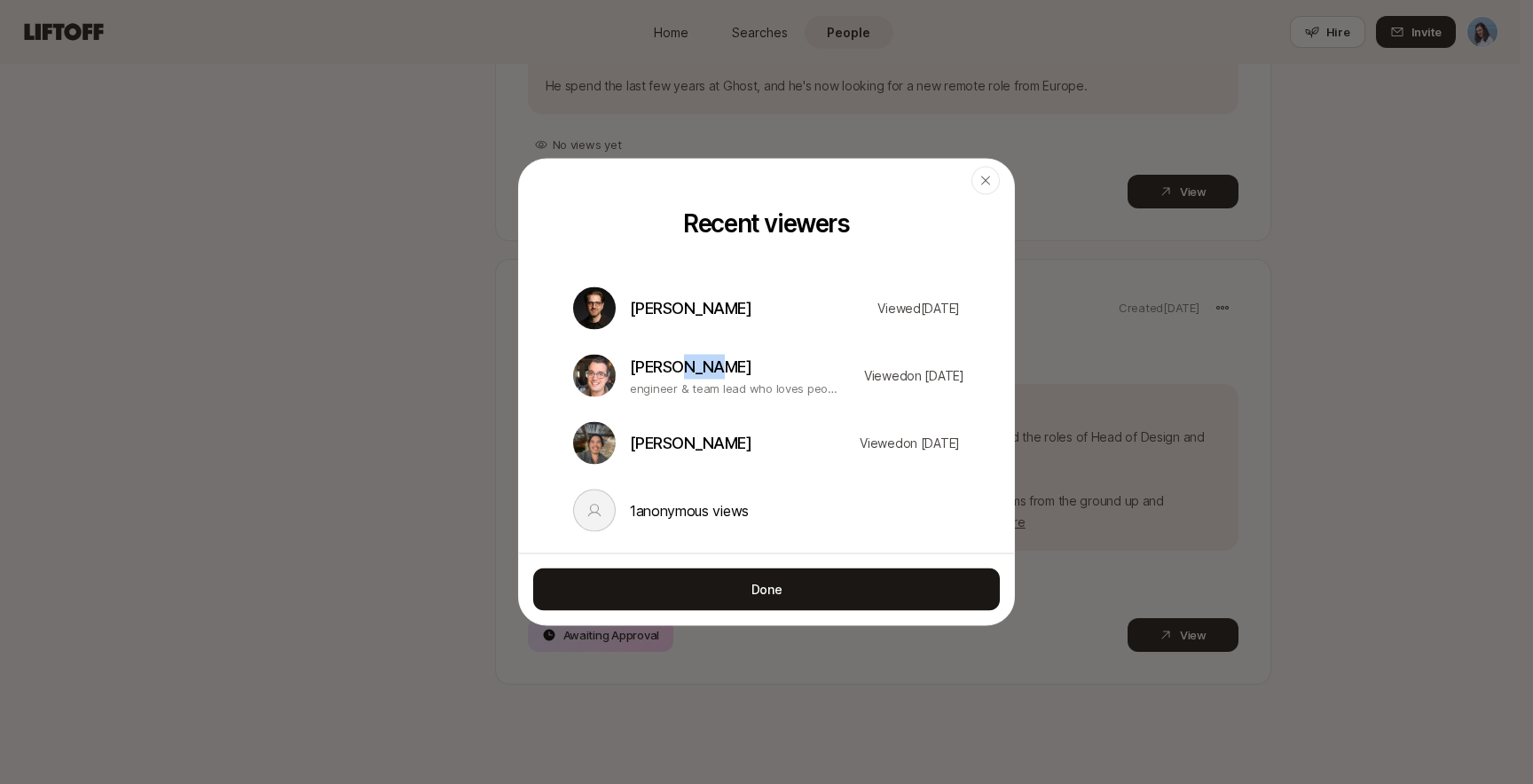
click at [728, 361] on p "[PERSON_NAME]" at bounding box center [736, 367] width 213 height 24
click at [757, 365] on p "[PERSON_NAME]" at bounding box center [736, 367] width 213 height 24
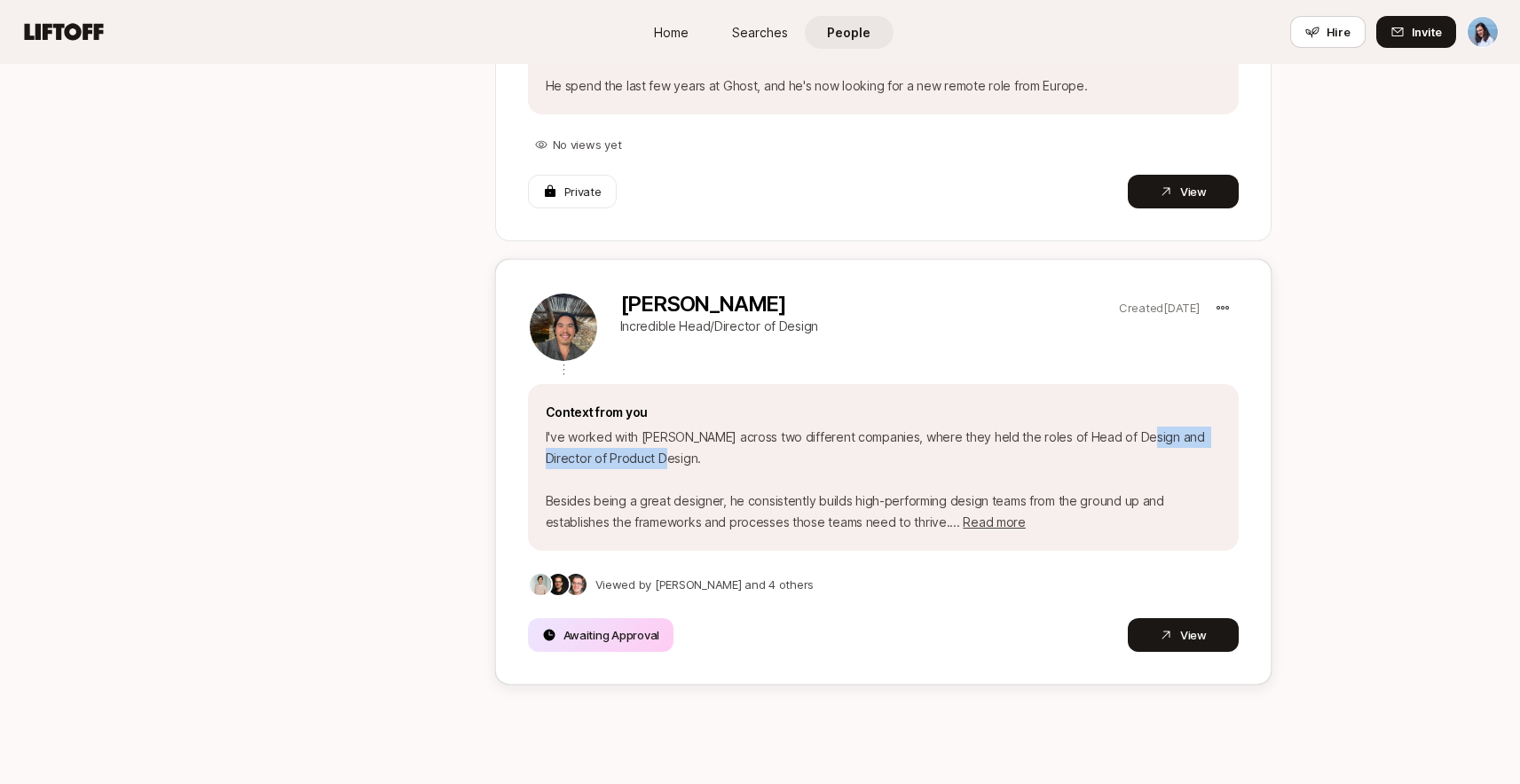
drag, startPoint x: 830, startPoint y: 424, endPoint x: 1160, endPoint y: 419, distance: 330.0
click at [1141, 427] on p "I've worked with [PERSON_NAME] across two different companies, where they held …" at bounding box center [883, 479] width 675 height 106
click at [1184, 427] on p "I've worked with [PERSON_NAME] across two different companies, where they held …" at bounding box center [883, 479] width 675 height 106
drag, startPoint x: 871, startPoint y: 407, endPoint x: 1193, endPoint y: 410, distance: 322.0
click at [1143, 427] on p "I've worked with [PERSON_NAME] across two different companies, where they held …" at bounding box center [883, 479] width 675 height 106
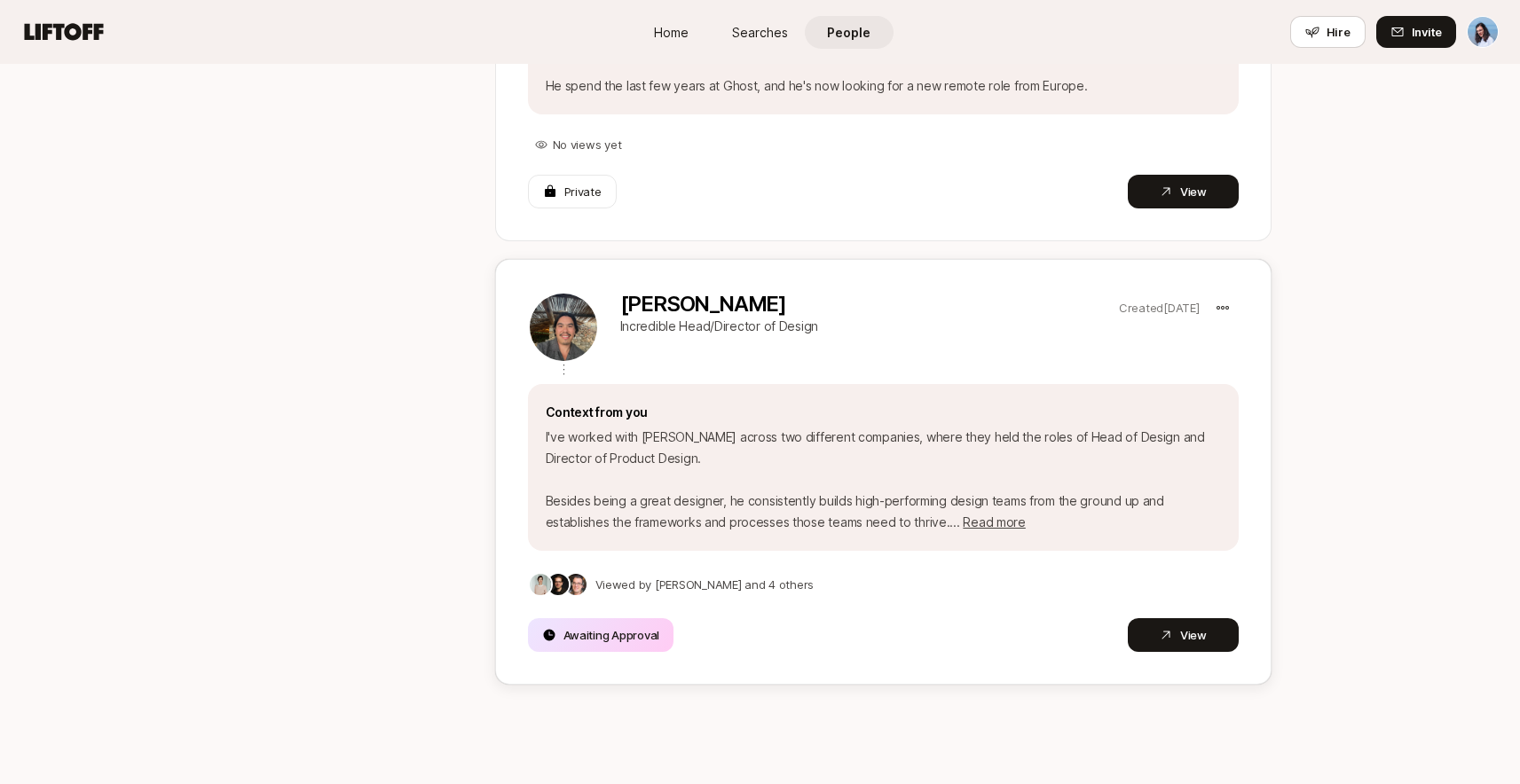
click at [1193, 427] on p "I've worked with [PERSON_NAME] across two different companies, where they held …" at bounding box center [883, 479] width 675 height 106
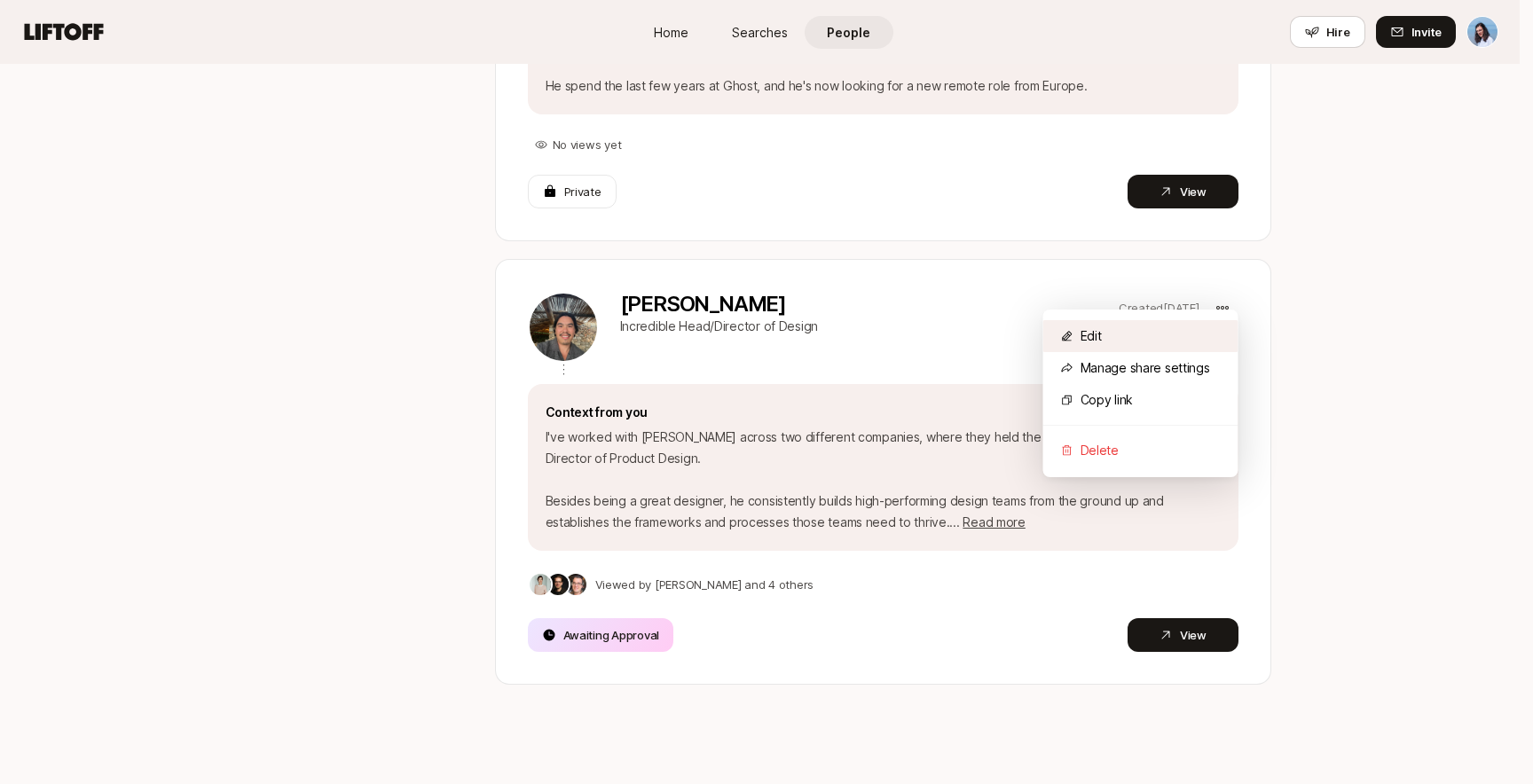
click at [1118, 337] on div "Edit" at bounding box center [1141, 337] width 196 height 32
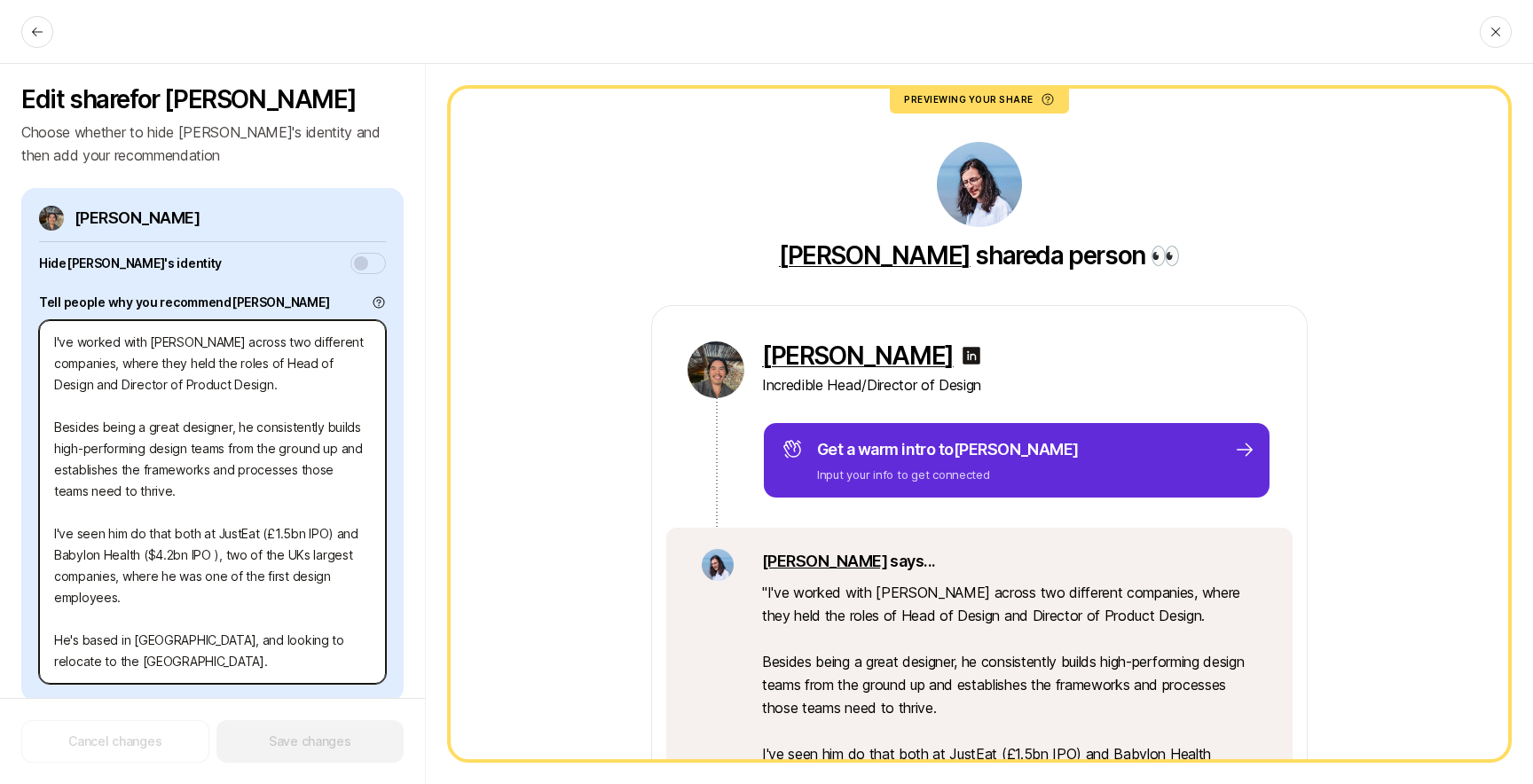
click at [198, 361] on textarea "I've worked with [PERSON_NAME] across two different companies, where they held …" at bounding box center [213, 502] width 347 height 364
click at [169, 359] on textarea "I've worked with [PERSON_NAME] across two different companies, where they held …" at bounding box center [213, 502] width 347 height 364
type textarea "x"
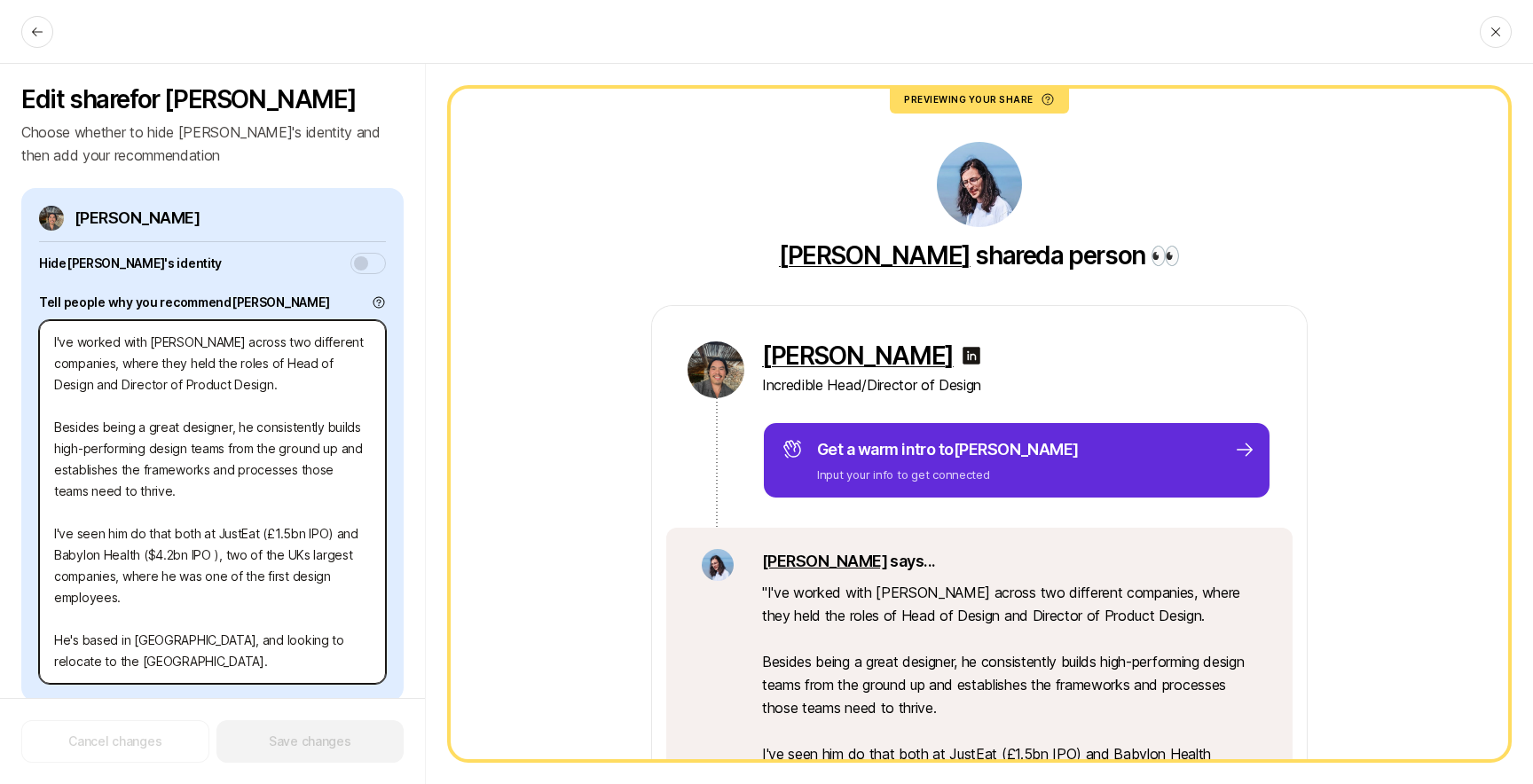
type textarea "I've worked with [PERSON_NAME] across two different companies, where h held the…"
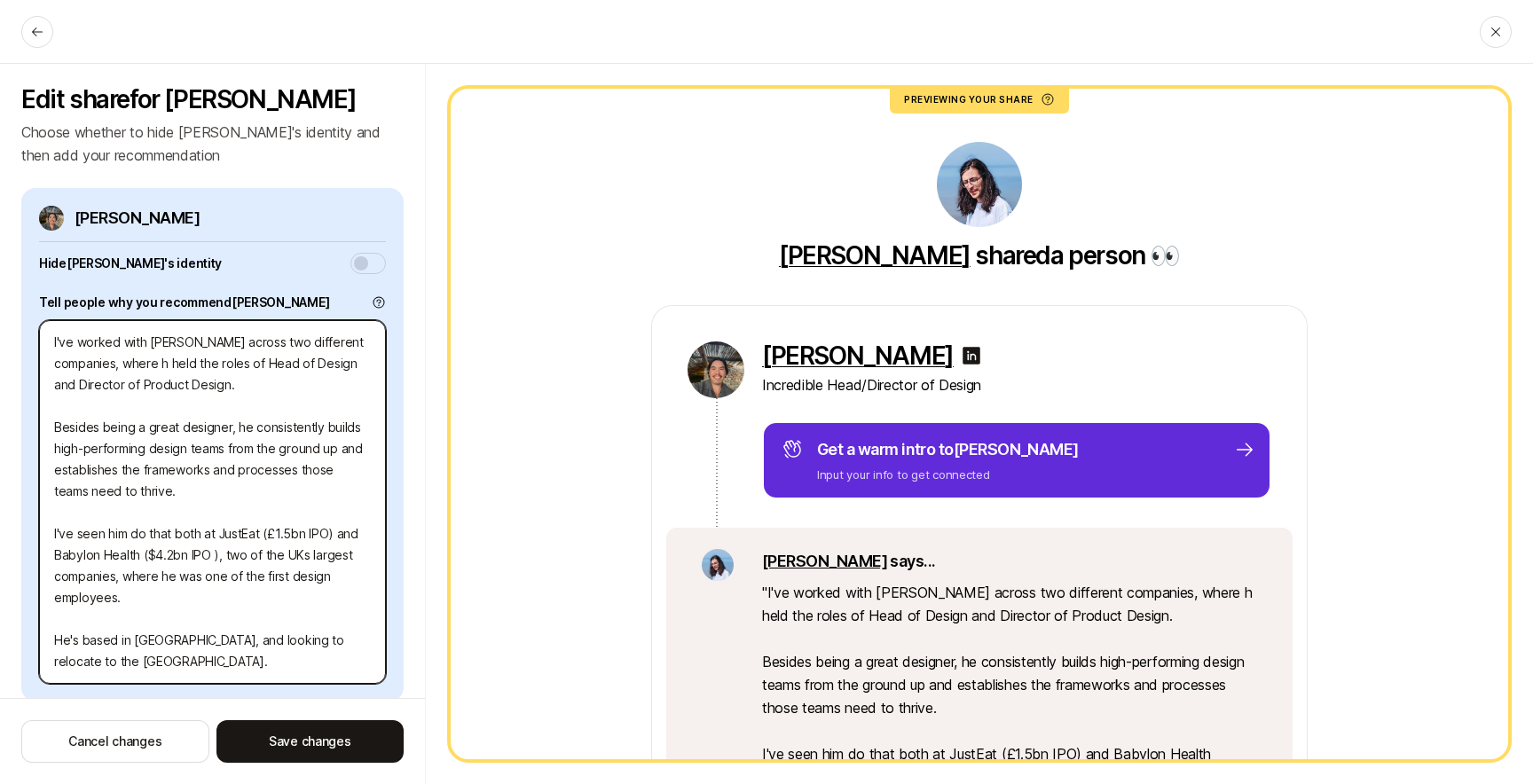
type textarea "x"
type textarea "I've worked with [PERSON_NAME] across two different companies, where he held th…"
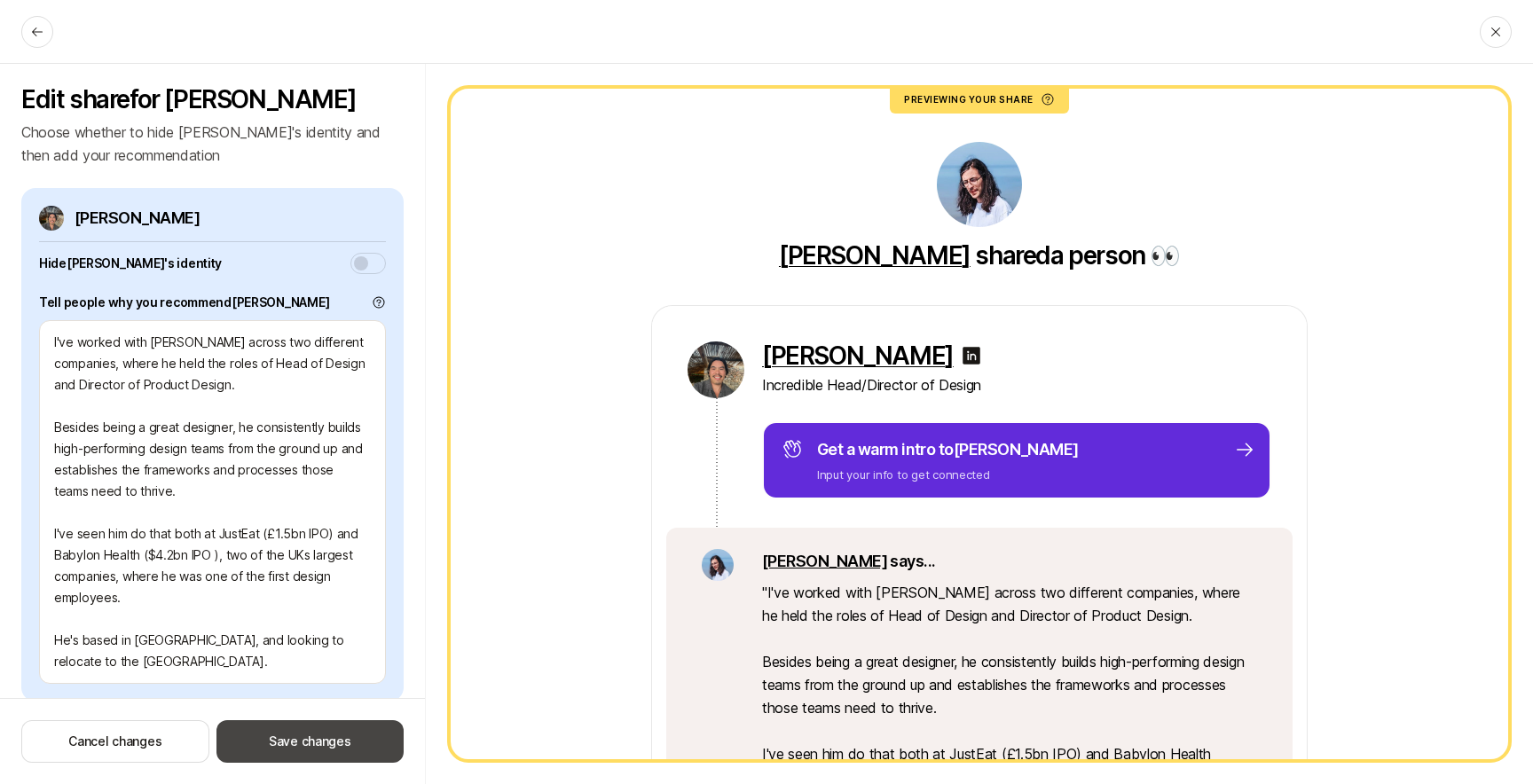
click at [305, 733] on button "Save changes" at bounding box center [309, 741] width 187 height 42
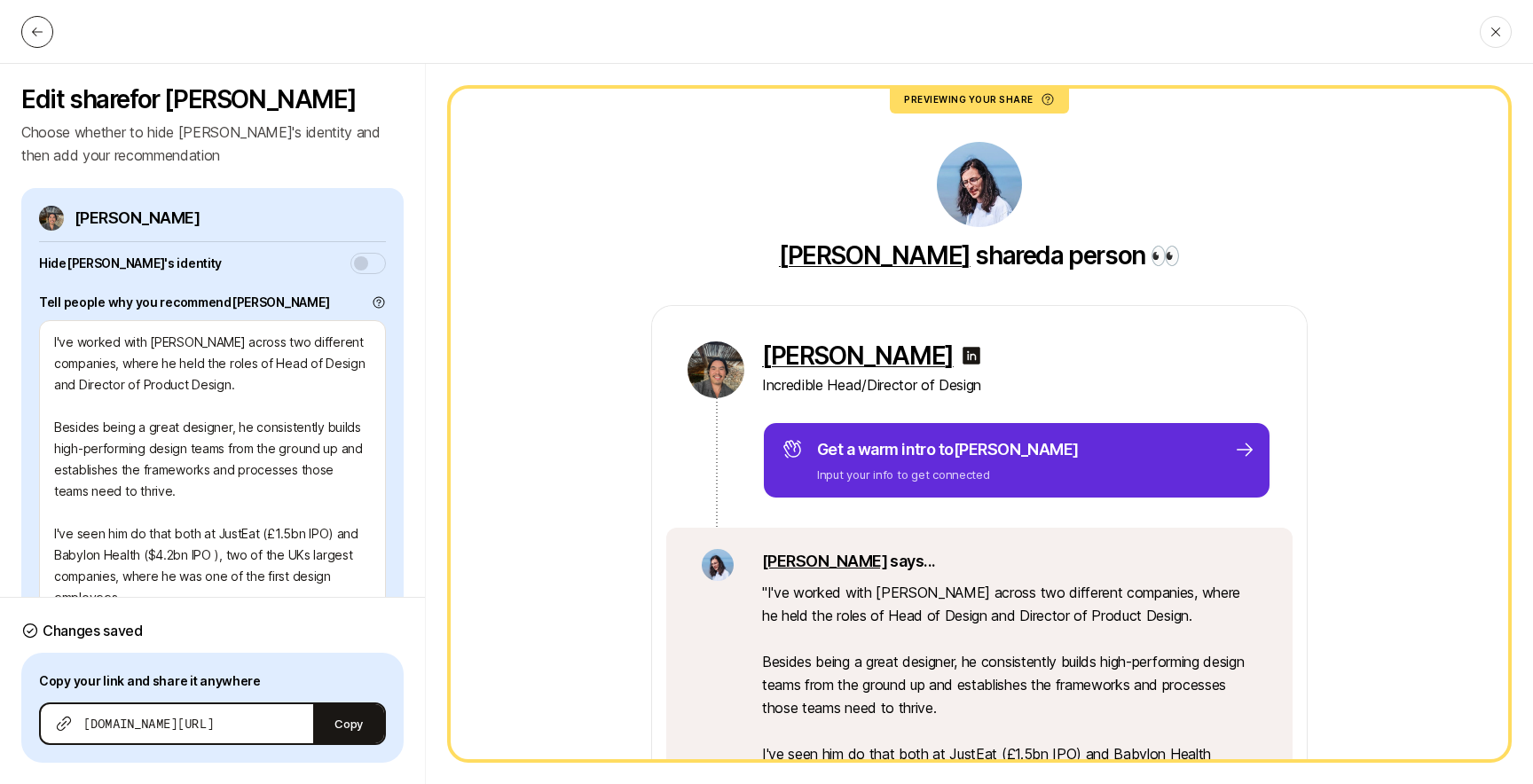
click at [30, 21] on button at bounding box center [38, 32] width 32 height 32
type textarea "x"
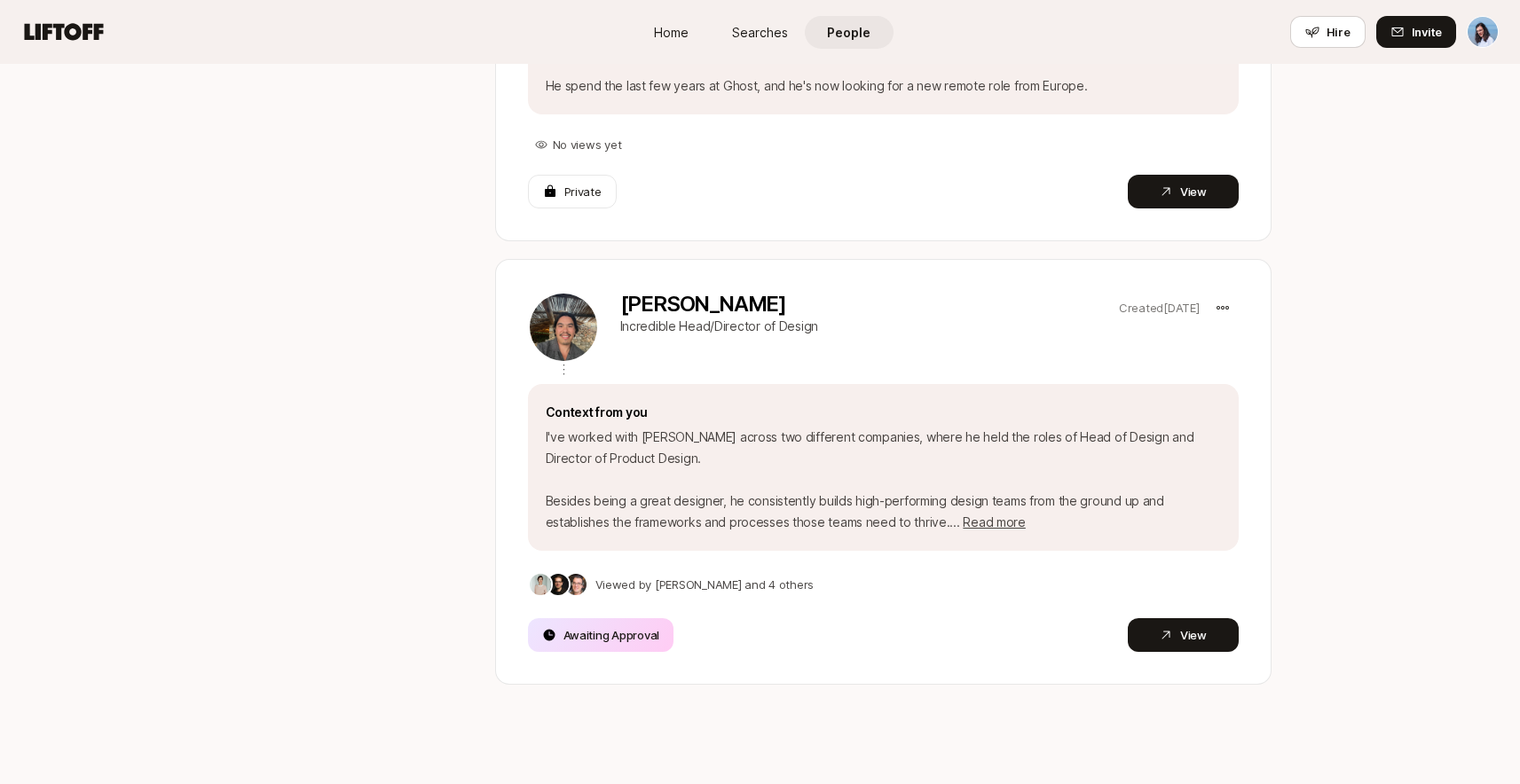
click at [1378, 396] on div "People Shared with you 6 Your network From Top Connectors 6 From your network S…" at bounding box center [760, 180] width 1520 height 1248
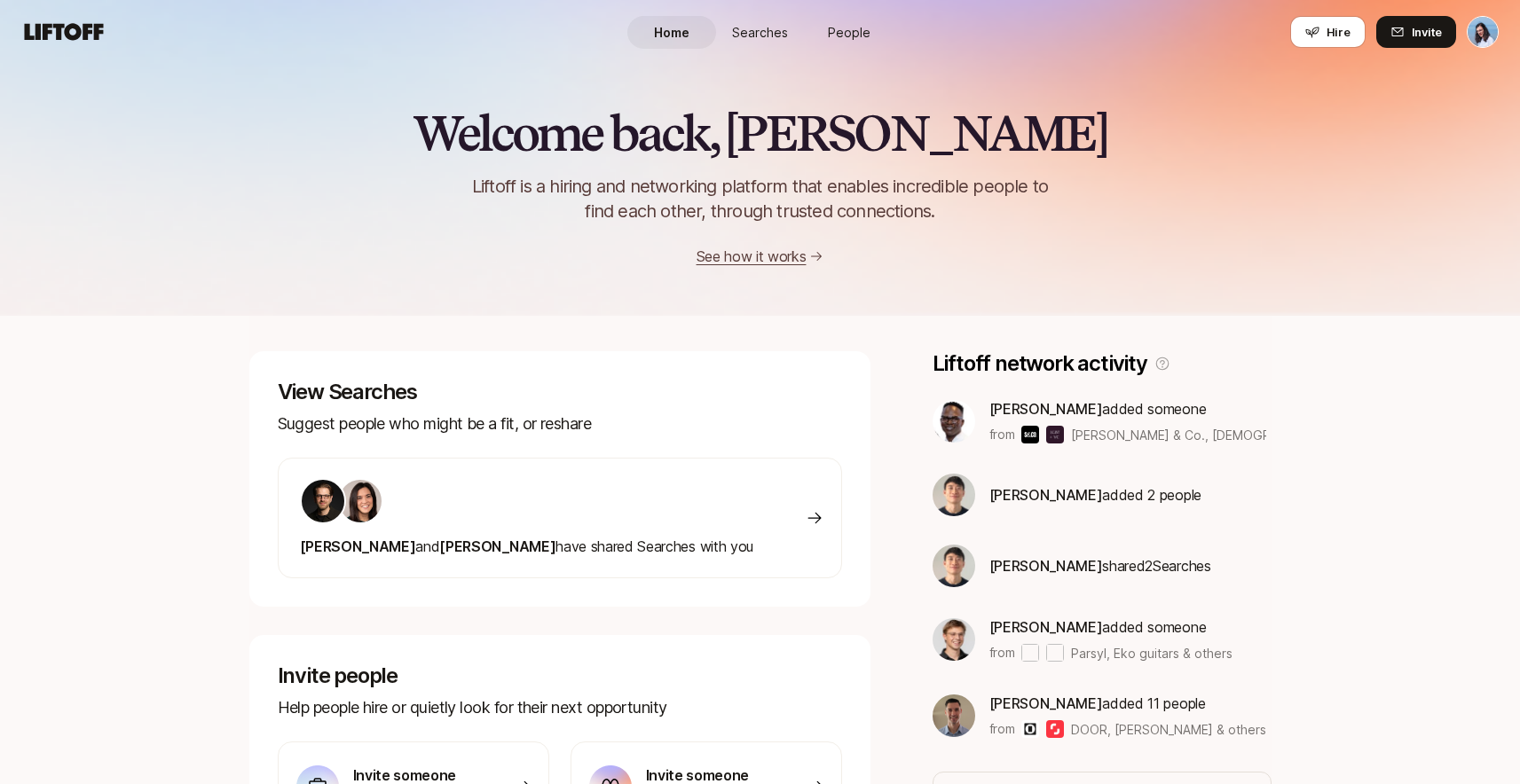
click at [887, 40] on link "People" at bounding box center [849, 32] width 88 height 33
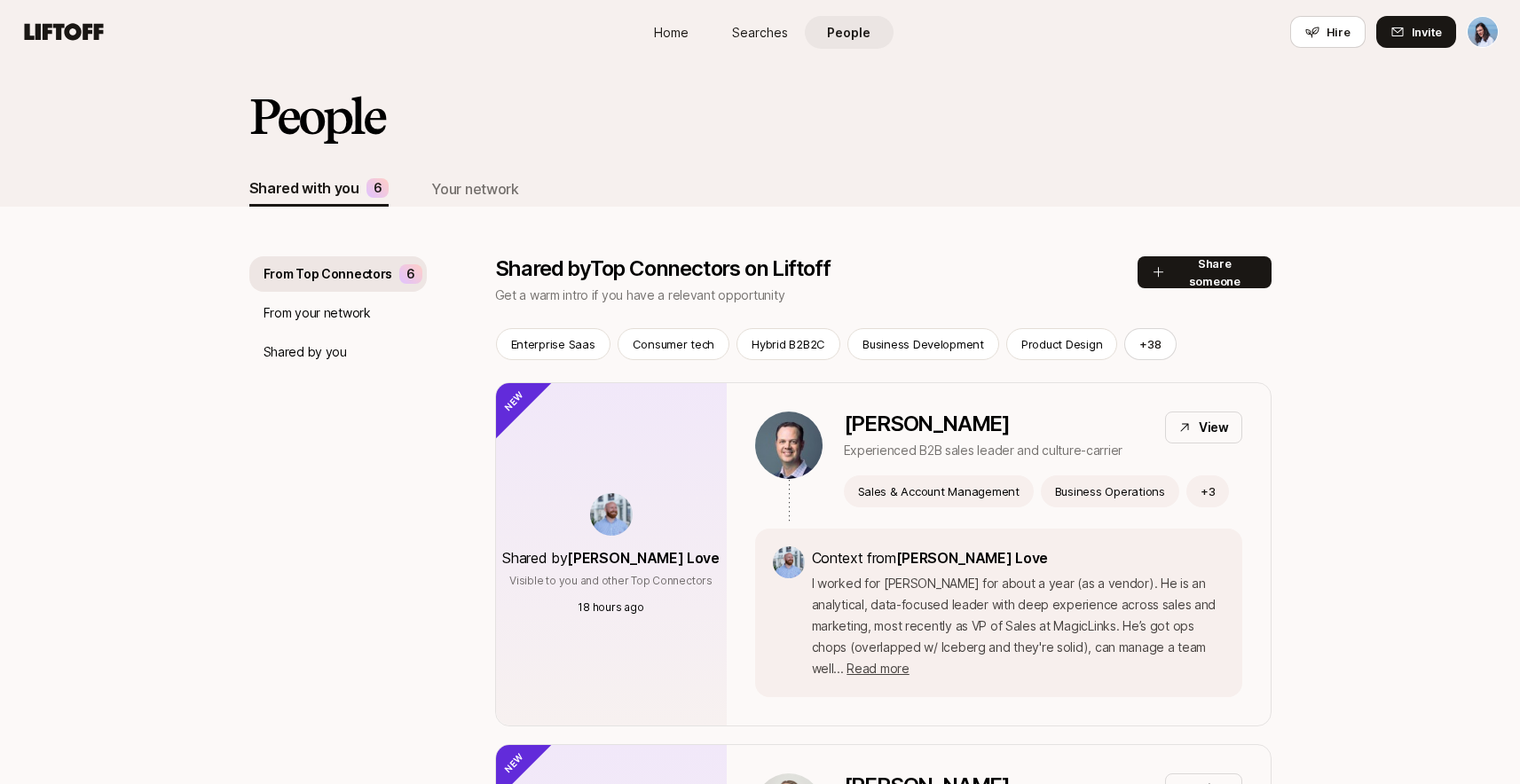
scroll to position [4, 0]
click at [297, 309] on p "From your network" at bounding box center [317, 312] width 107 height 22
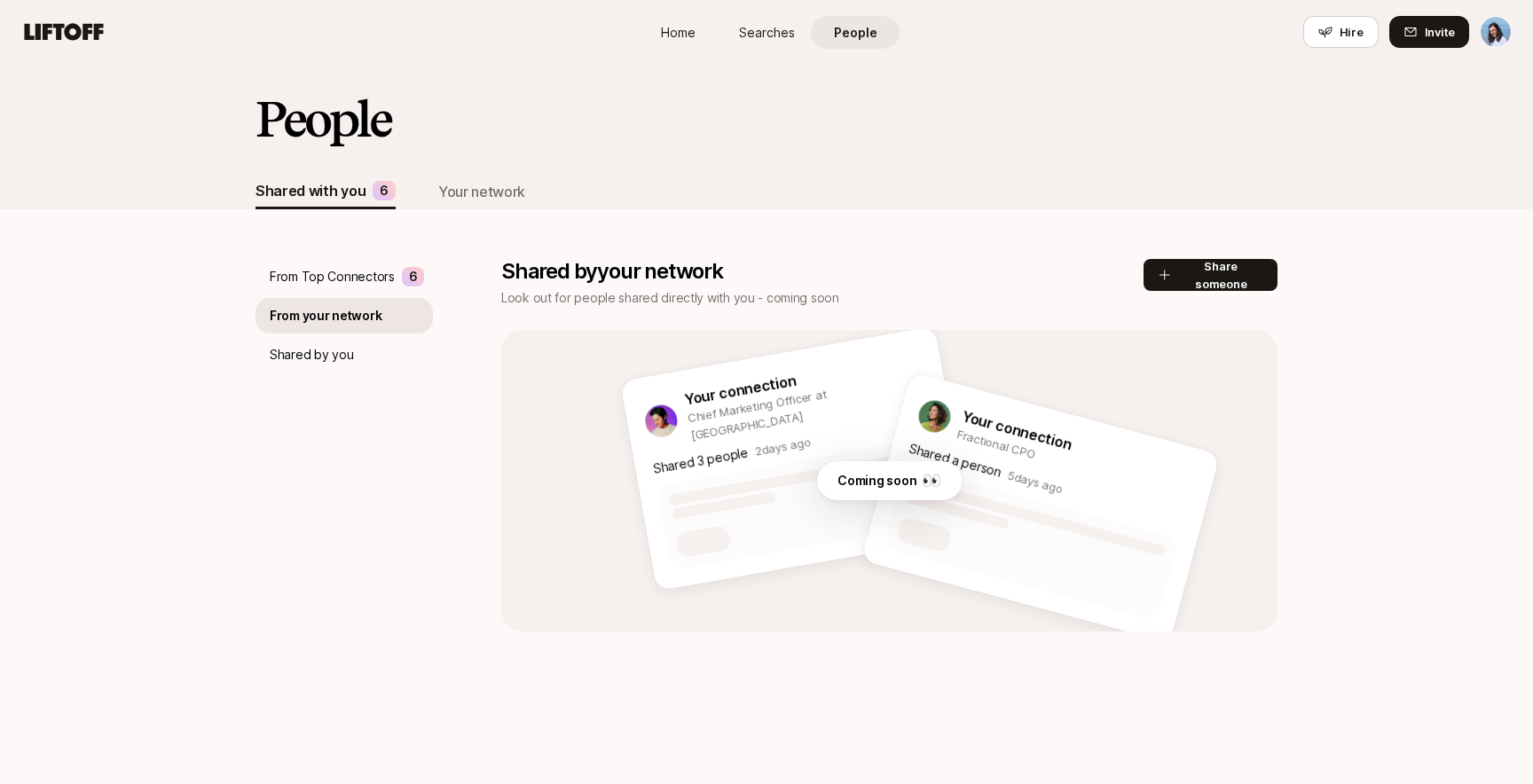
click at [298, 274] on p "From Top Connectors" at bounding box center [332, 276] width 125 height 22
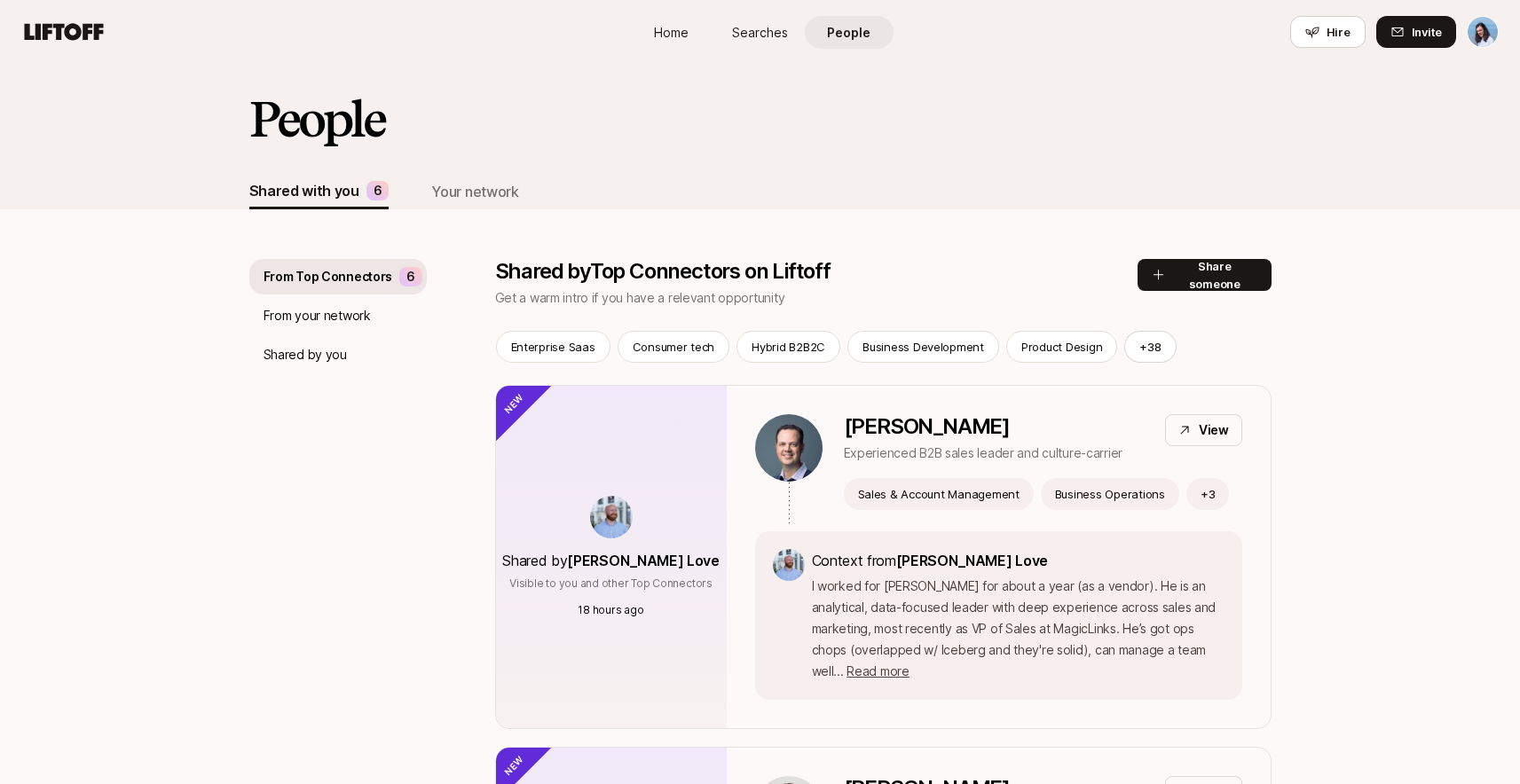
click at [354, 308] on p "From your network" at bounding box center [317, 316] width 107 height 22
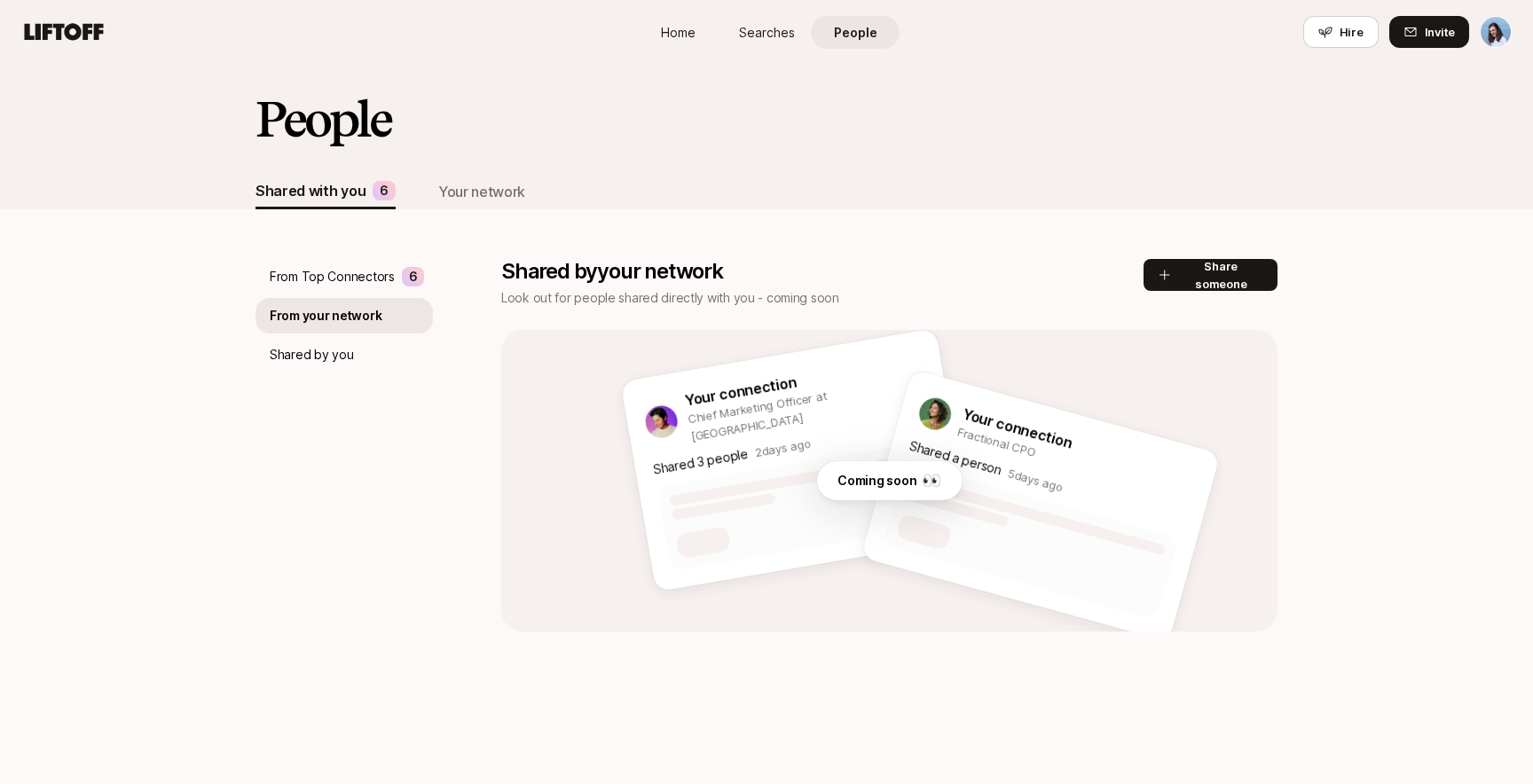
click at [354, 273] on p "From Top Connectors" at bounding box center [332, 276] width 125 height 22
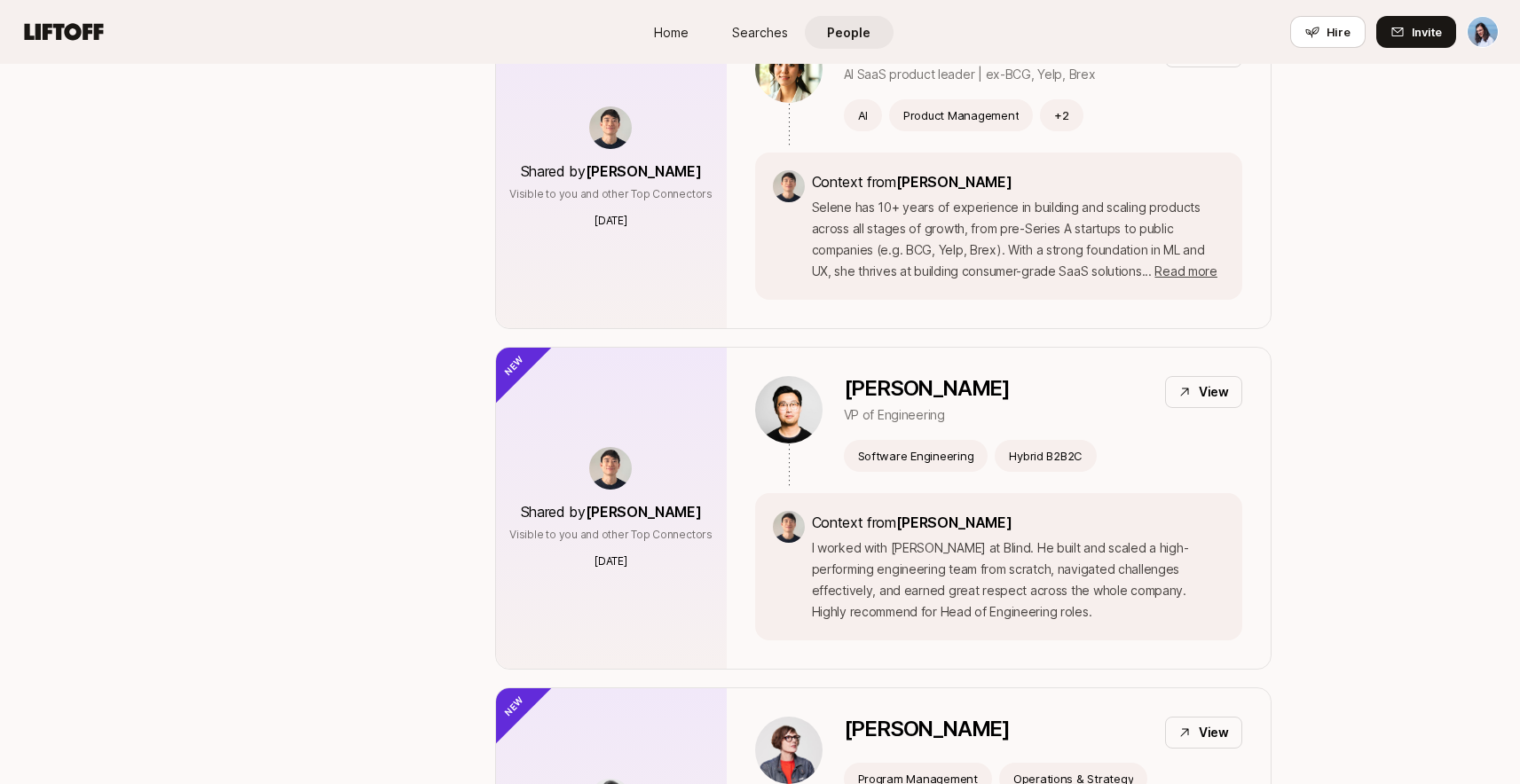
scroll to position [5448, 0]
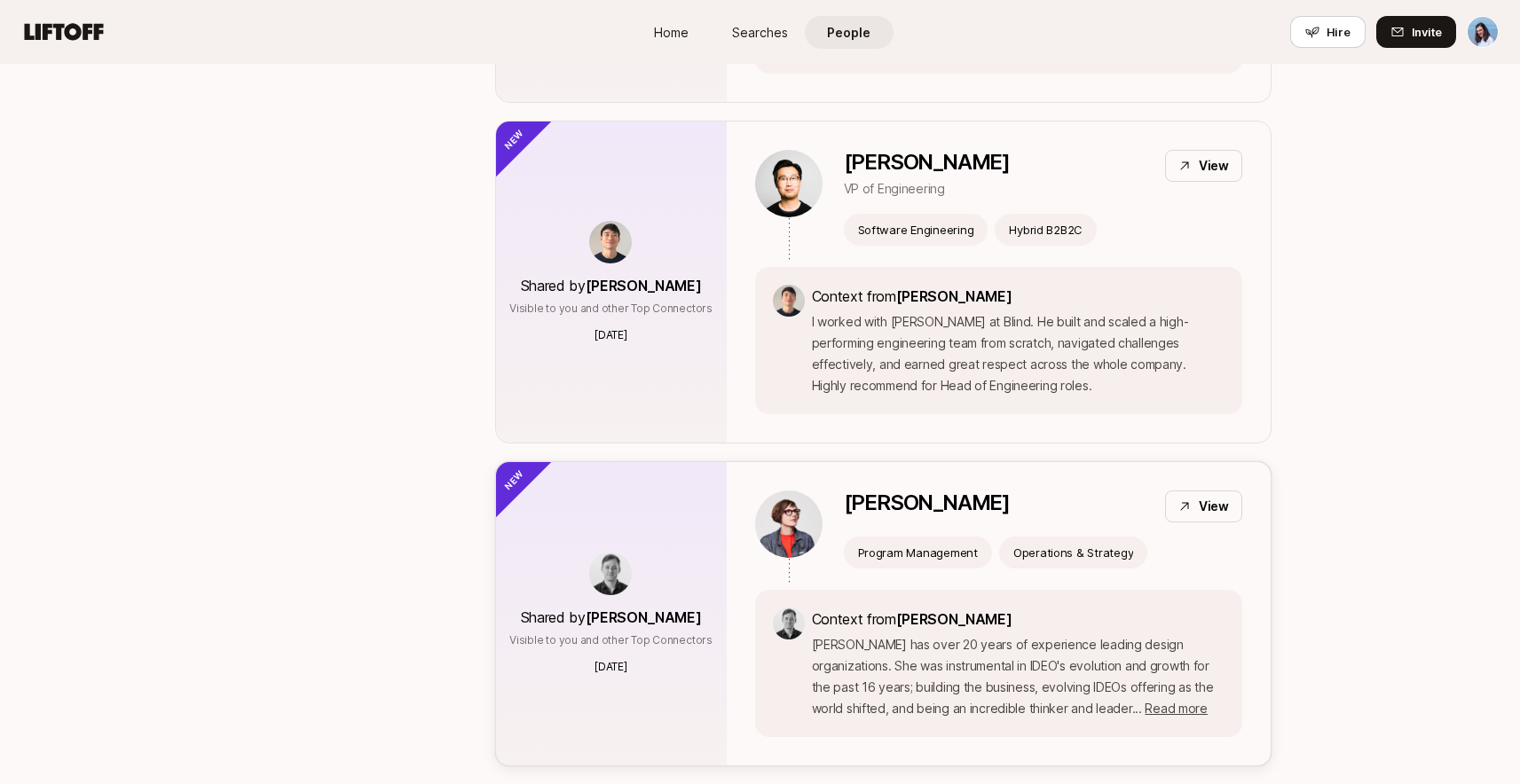
click at [805, 491] on img at bounding box center [789, 525] width 68 height 68
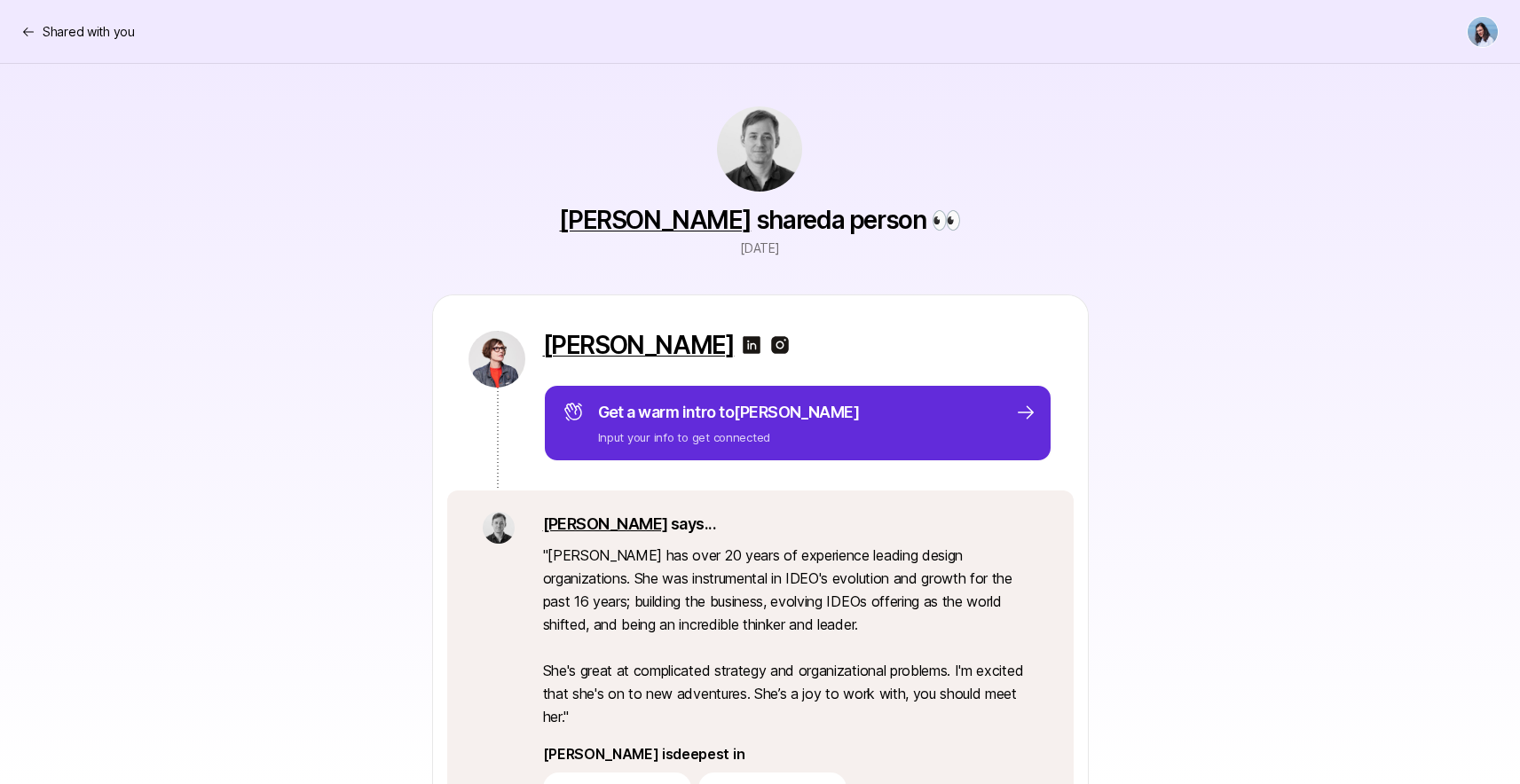
click at [745, 338] on img at bounding box center [752, 345] width 22 height 22
click at [31, 34] on icon at bounding box center [28, 31] width 14 height 14
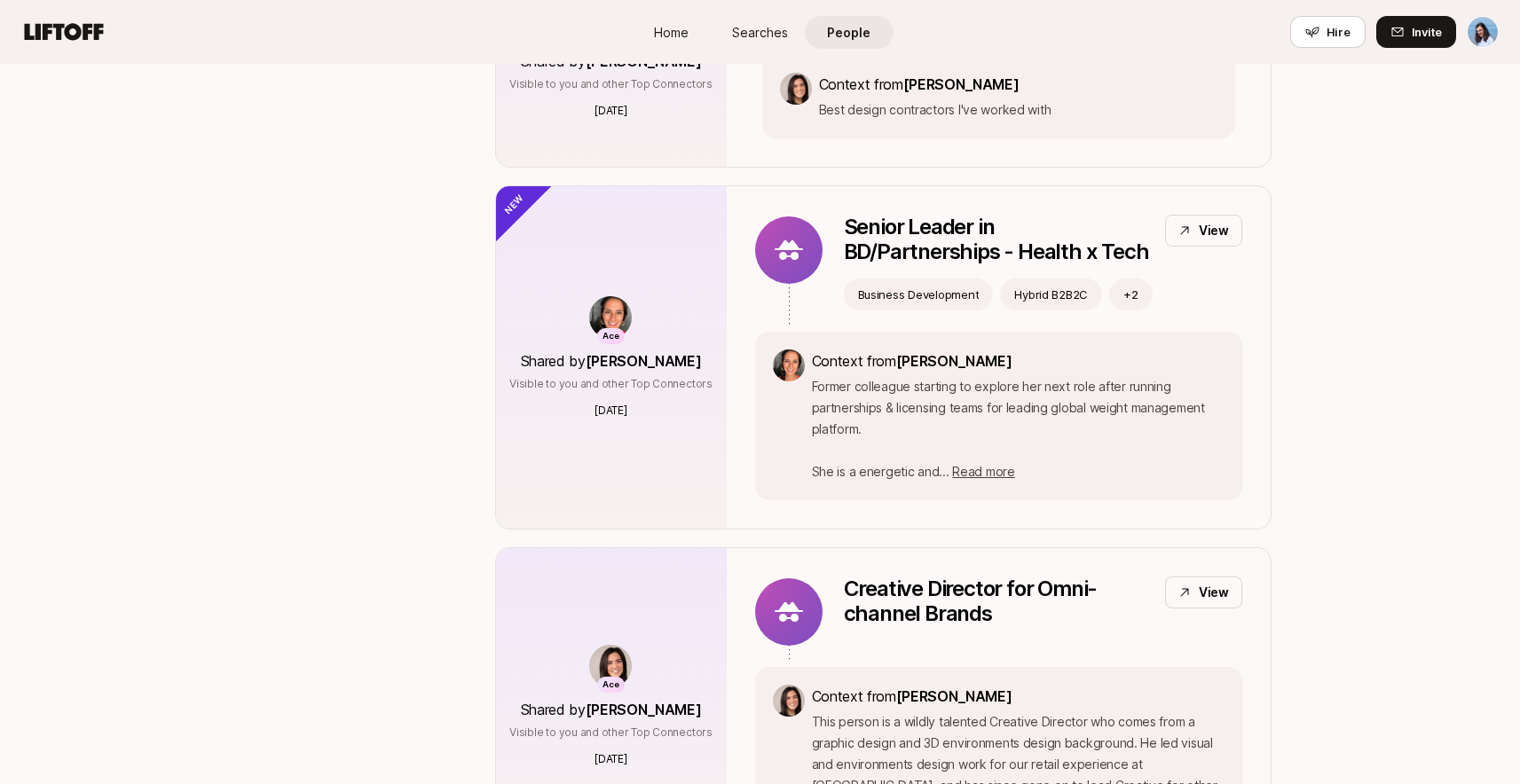
scroll to position [6609, 0]
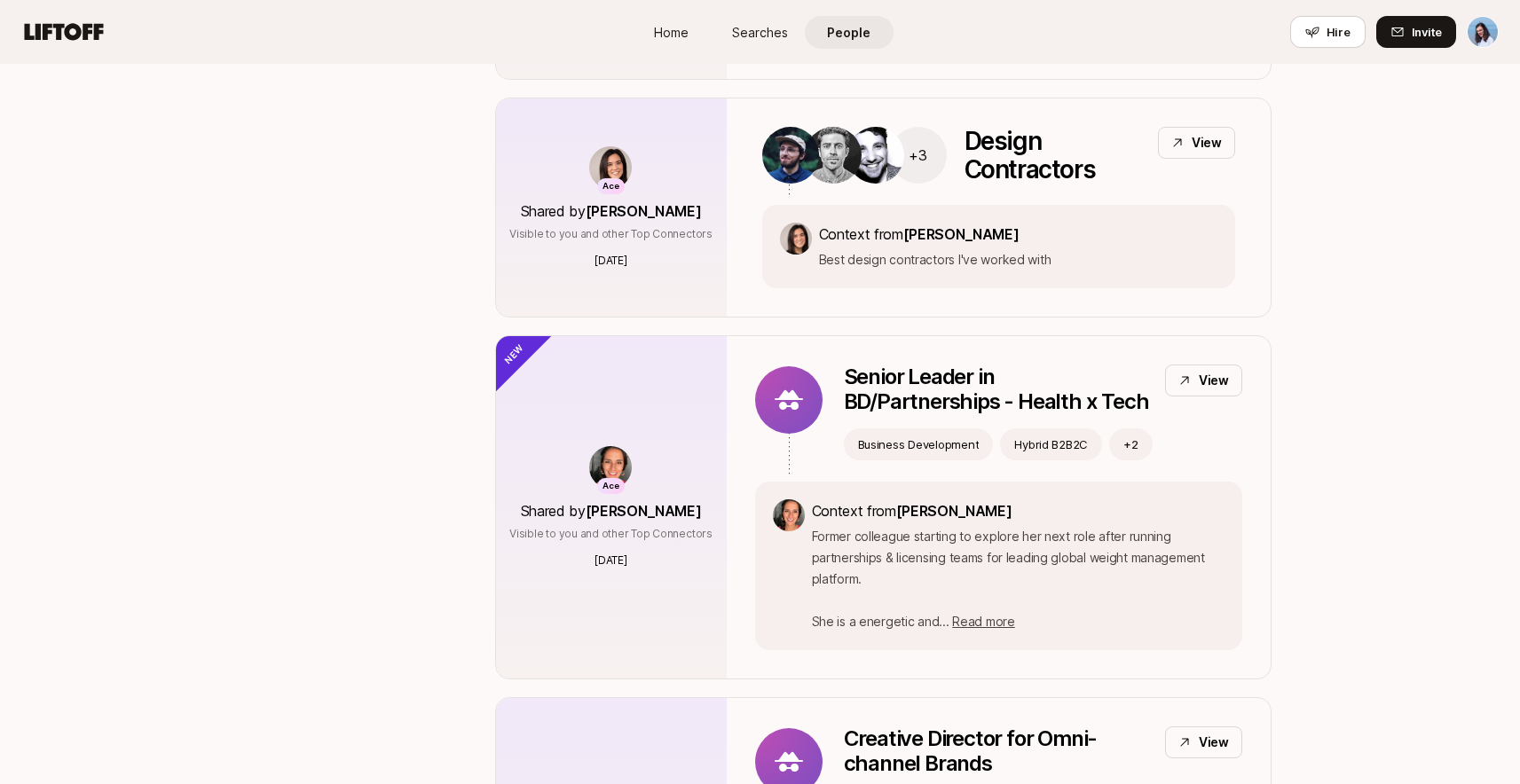
scroll to position [6293, 0]
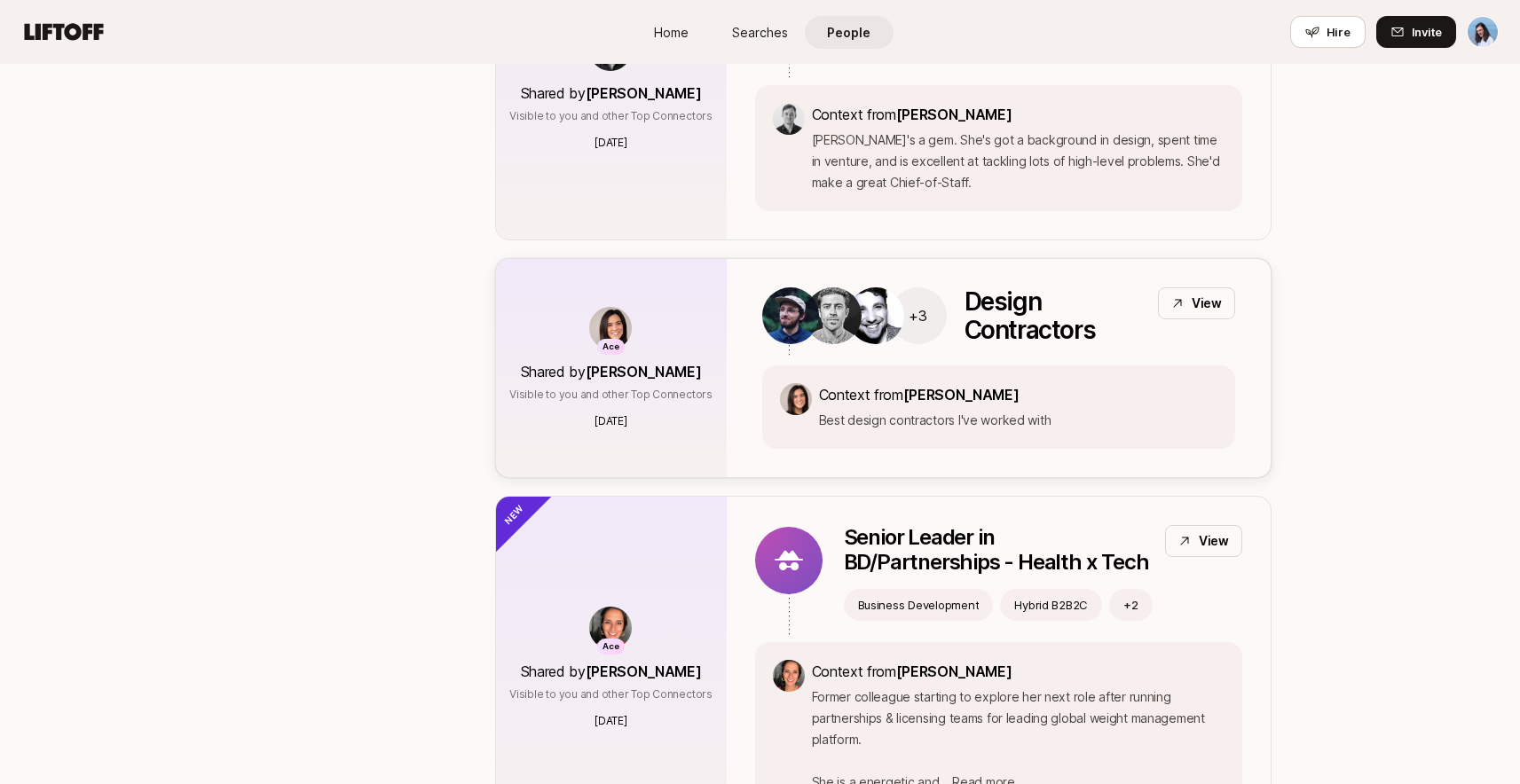
click at [1200, 292] on p "View" at bounding box center [1207, 303] width 30 height 22
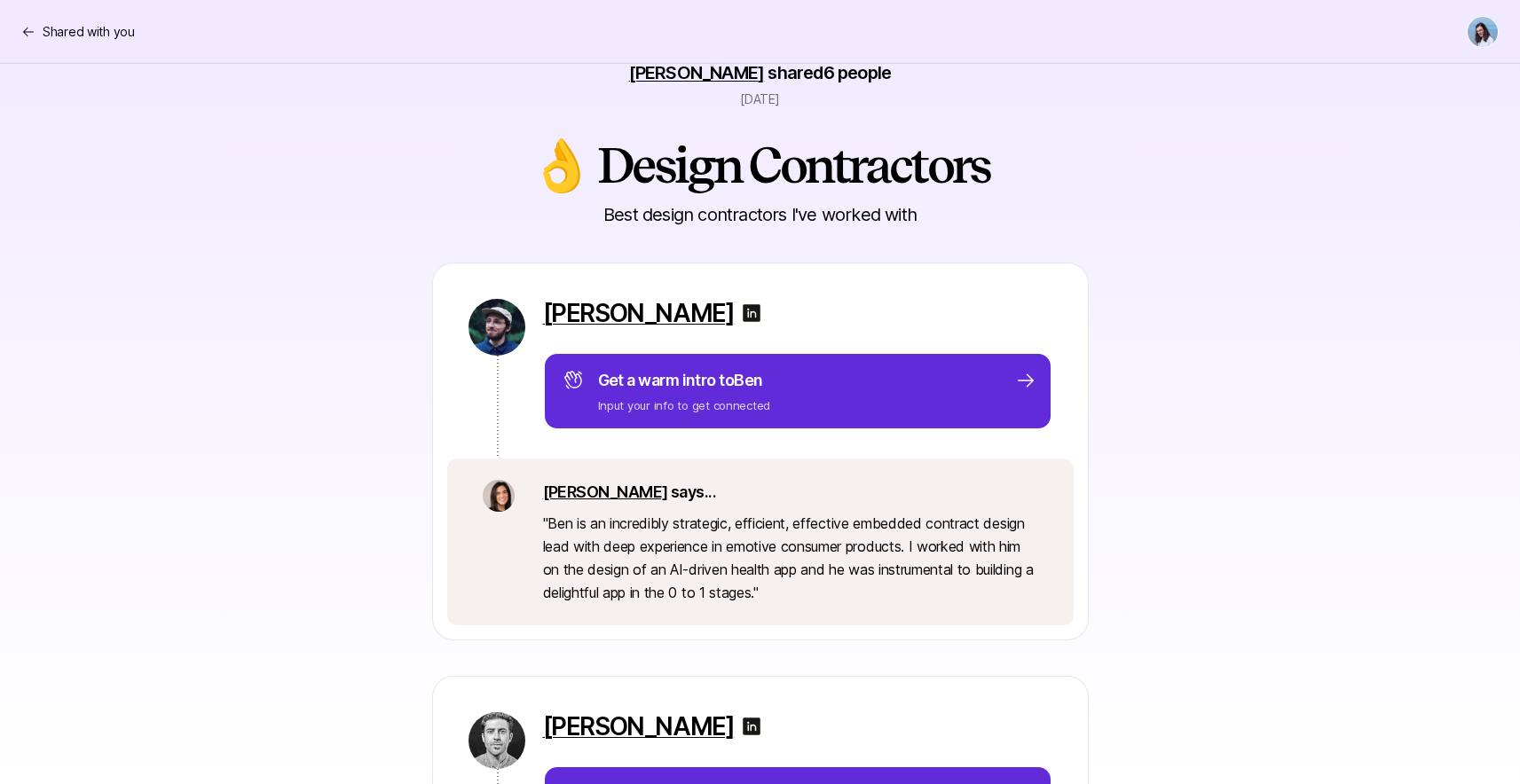
scroll to position [259, 0]
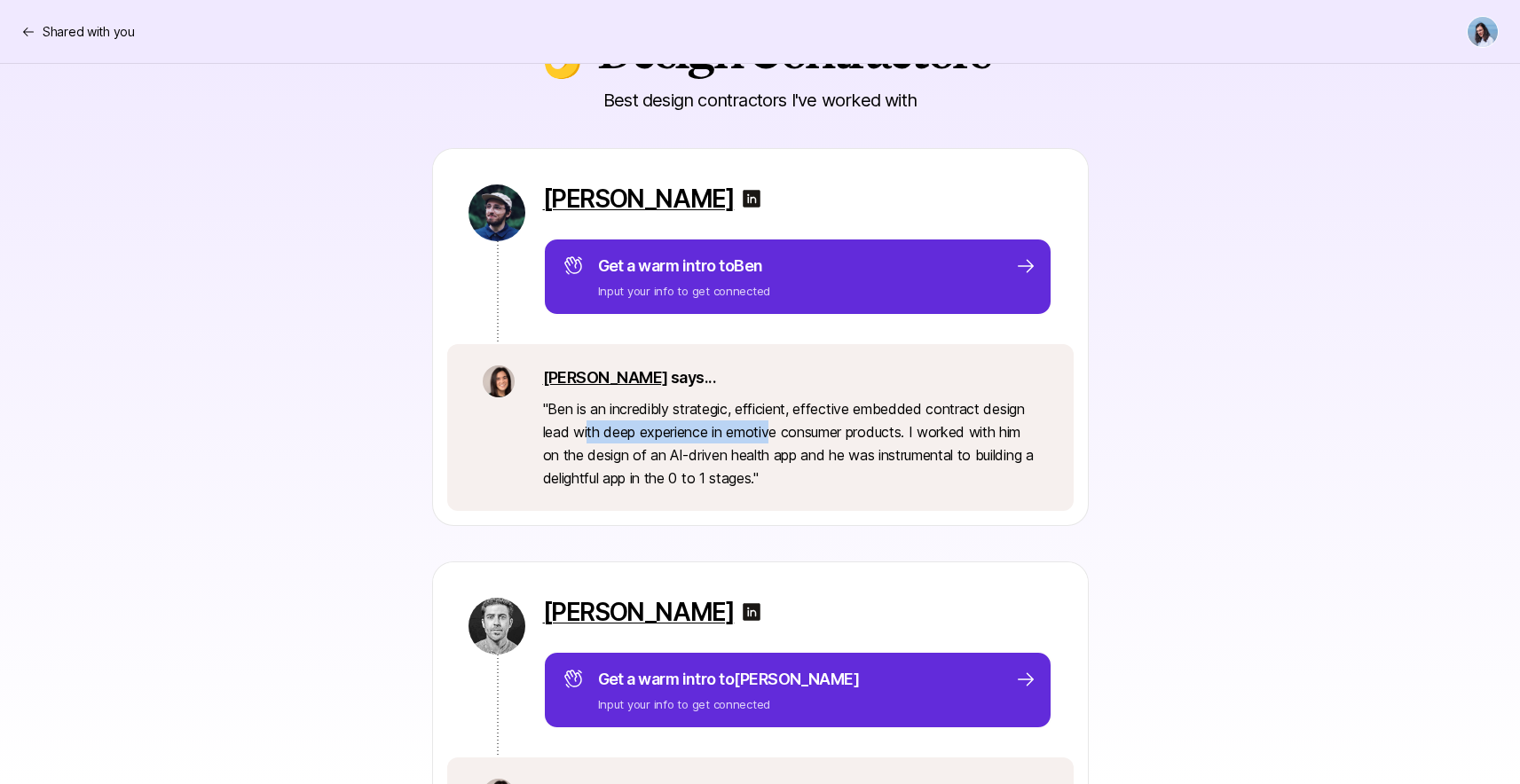
drag, startPoint x: 651, startPoint y: 431, endPoint x: 822, endPoint y: 432, distance: 171.0
click at [786, 431] on p "" Ben is an incredibly strategic, efficient, effective embedded contract design…" at bounding box center [790, 444] width 495 height 92
click at [822, 432] on p "" Ben is an incredibly strategic, efficient, effective embedded contract design…" at bounding box center [790, 444] width 495 height 92
drag, startPoint x: 641, startPoint y: 457, endPoint x: 912, endPoint y: 451, distance: 271.1
click at [885, 452] on p "" Ben is an incredibly strategic, efficient, effective embedded contract design…" at bounding box center [790, 444] width 495 height 92
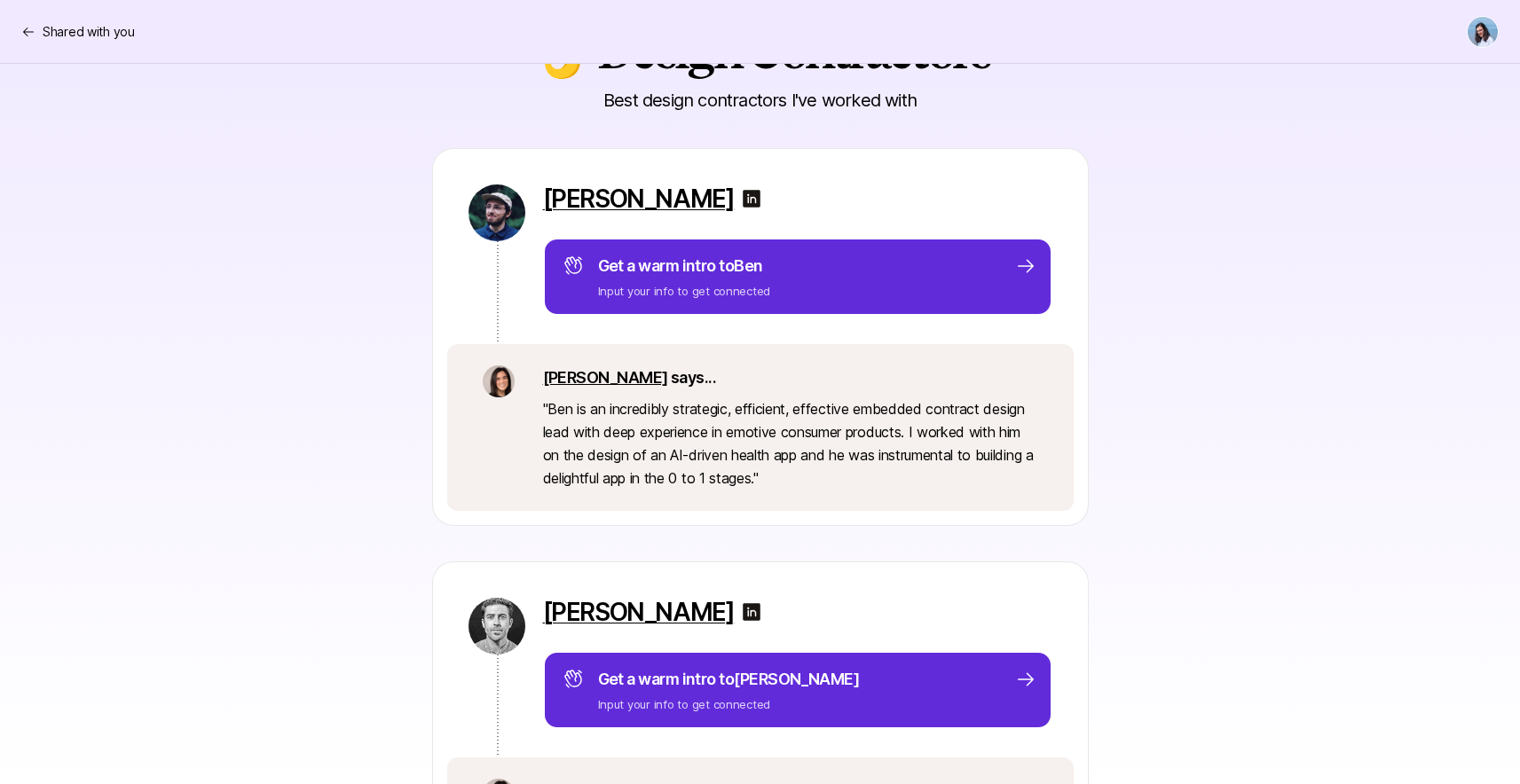
drag, startPoint x: 912, startPoint y: 451, endPoint x: 1010, endPoint y: 468, distance: 99.5
click at [912, 451] on p "" Ben is an incredibly strategic, efficient, effective embedded contract design…" at bounding box center [790, 444] width 495 height 92
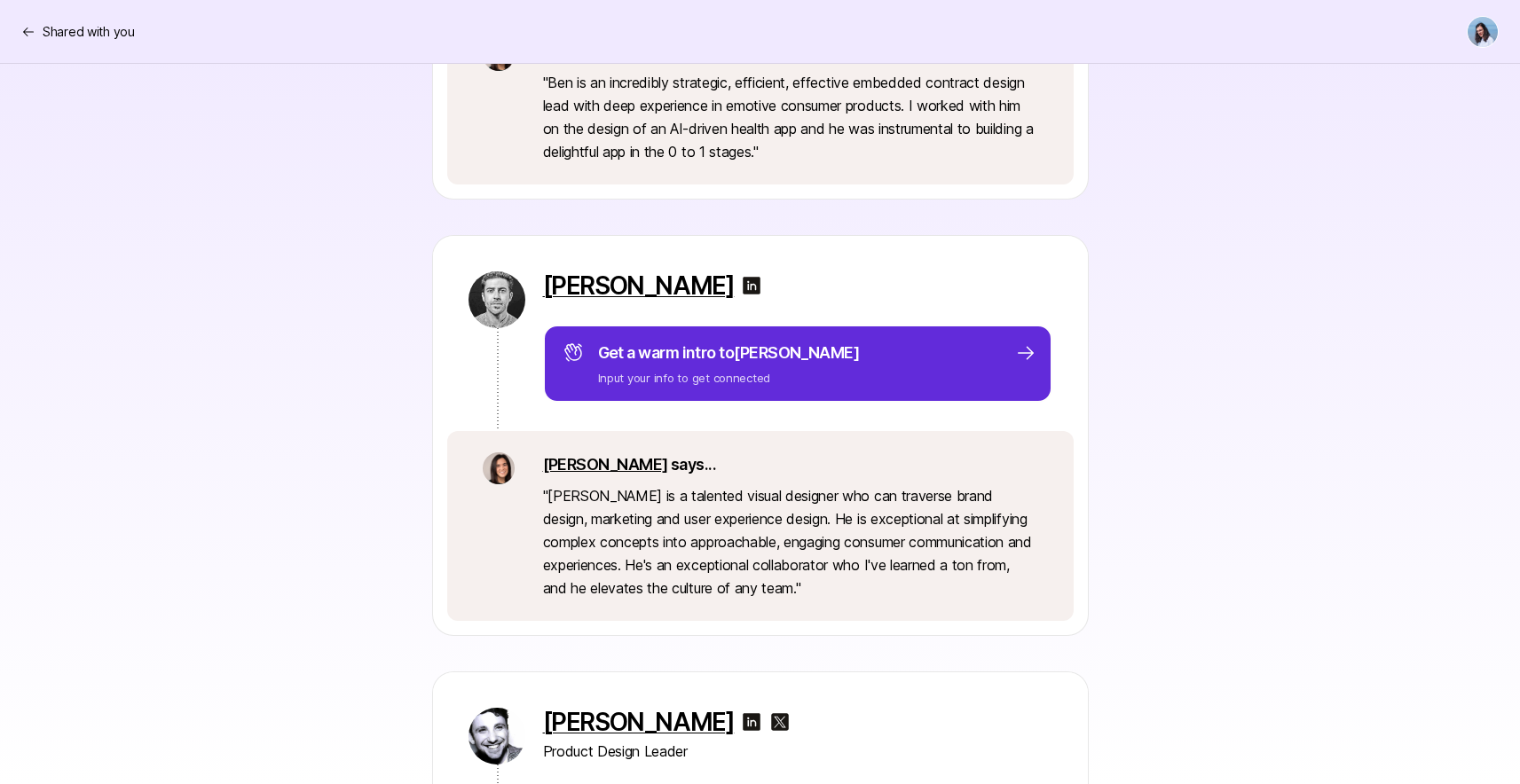
scroll to position [588, 0]
click at [741, 288] on img at bounding box center [752, 285] width 22 height 22
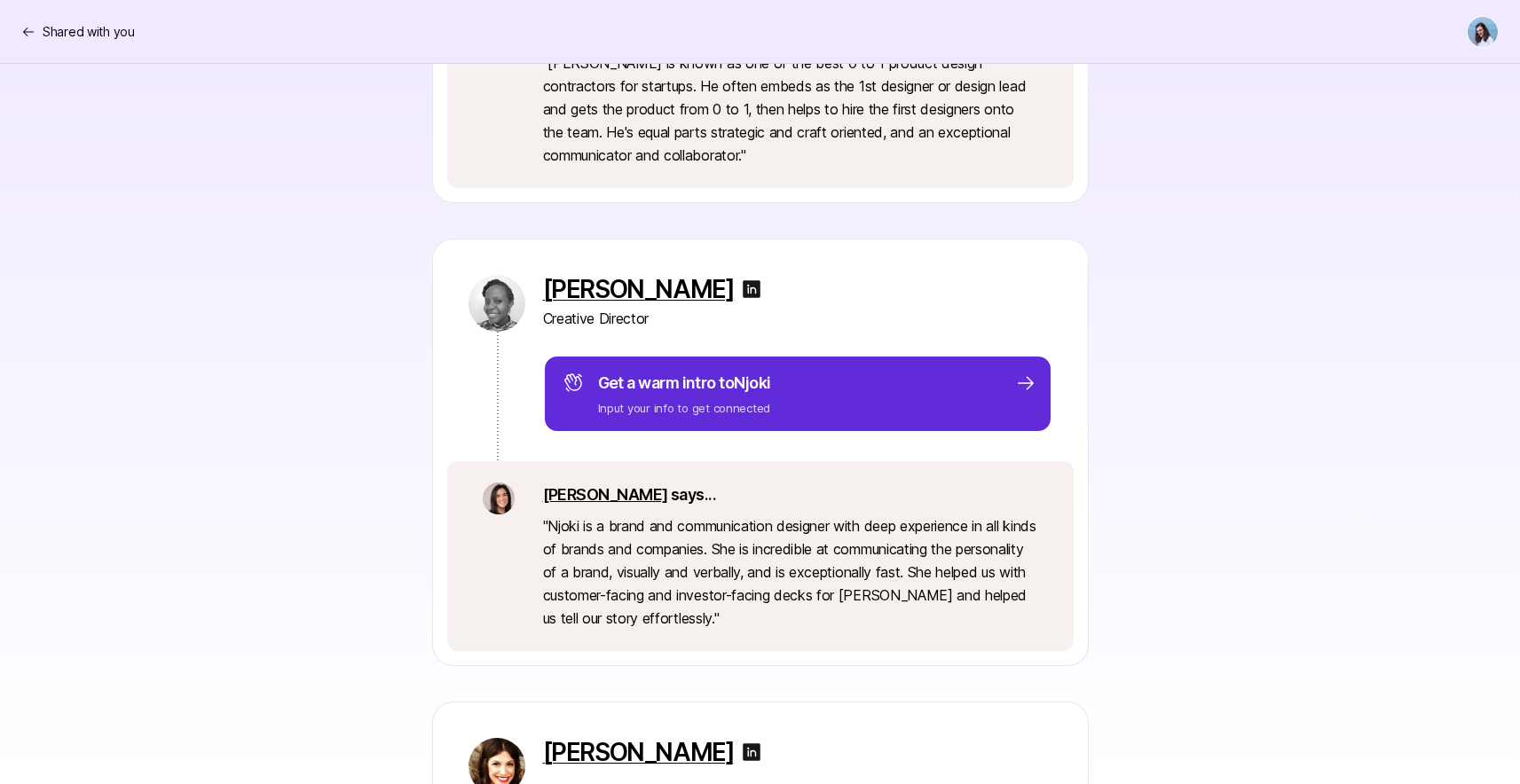
scroll to position [1874, 0]
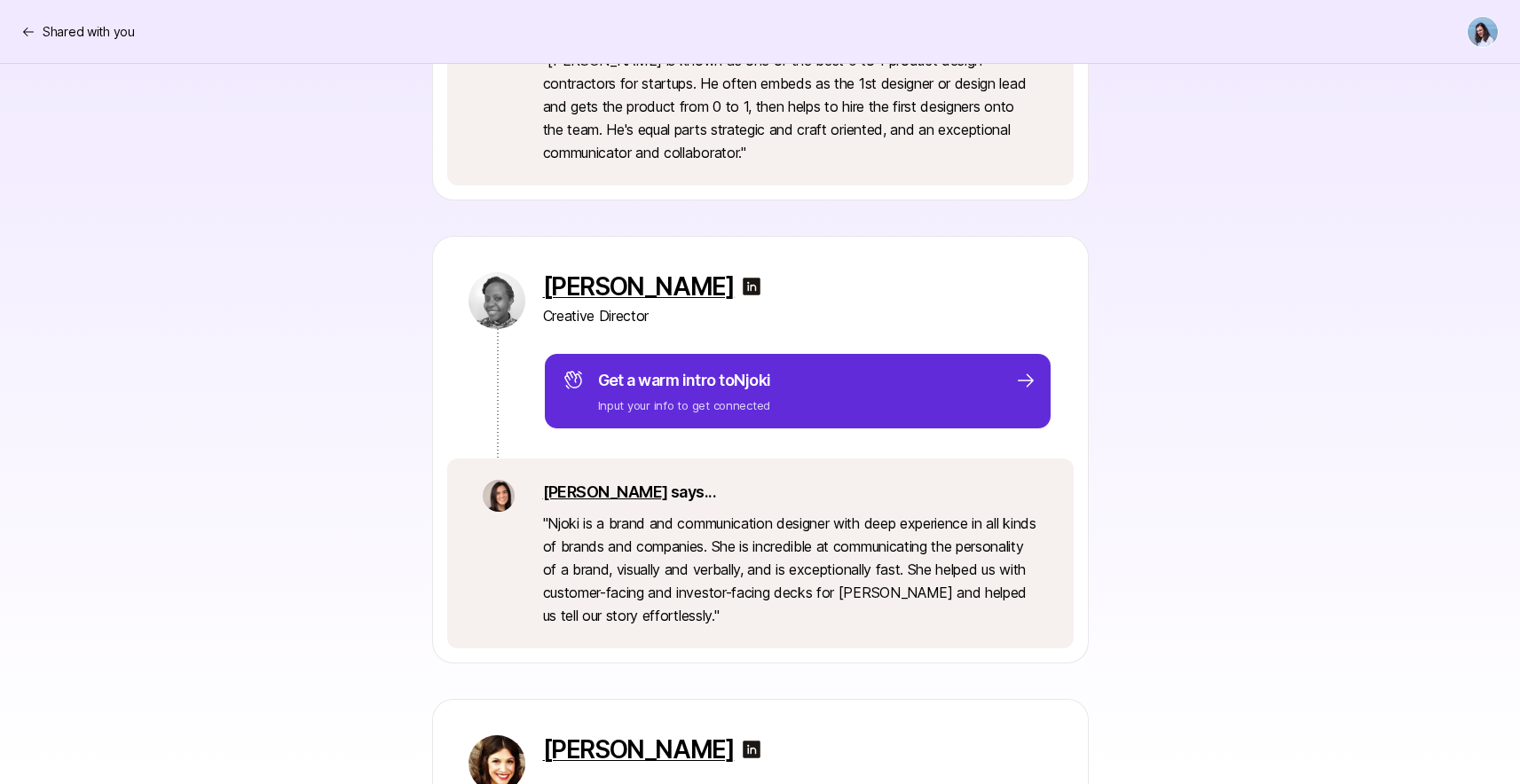
click at [741, 281] on img at bounding box center [752, 286] width 22 height 22
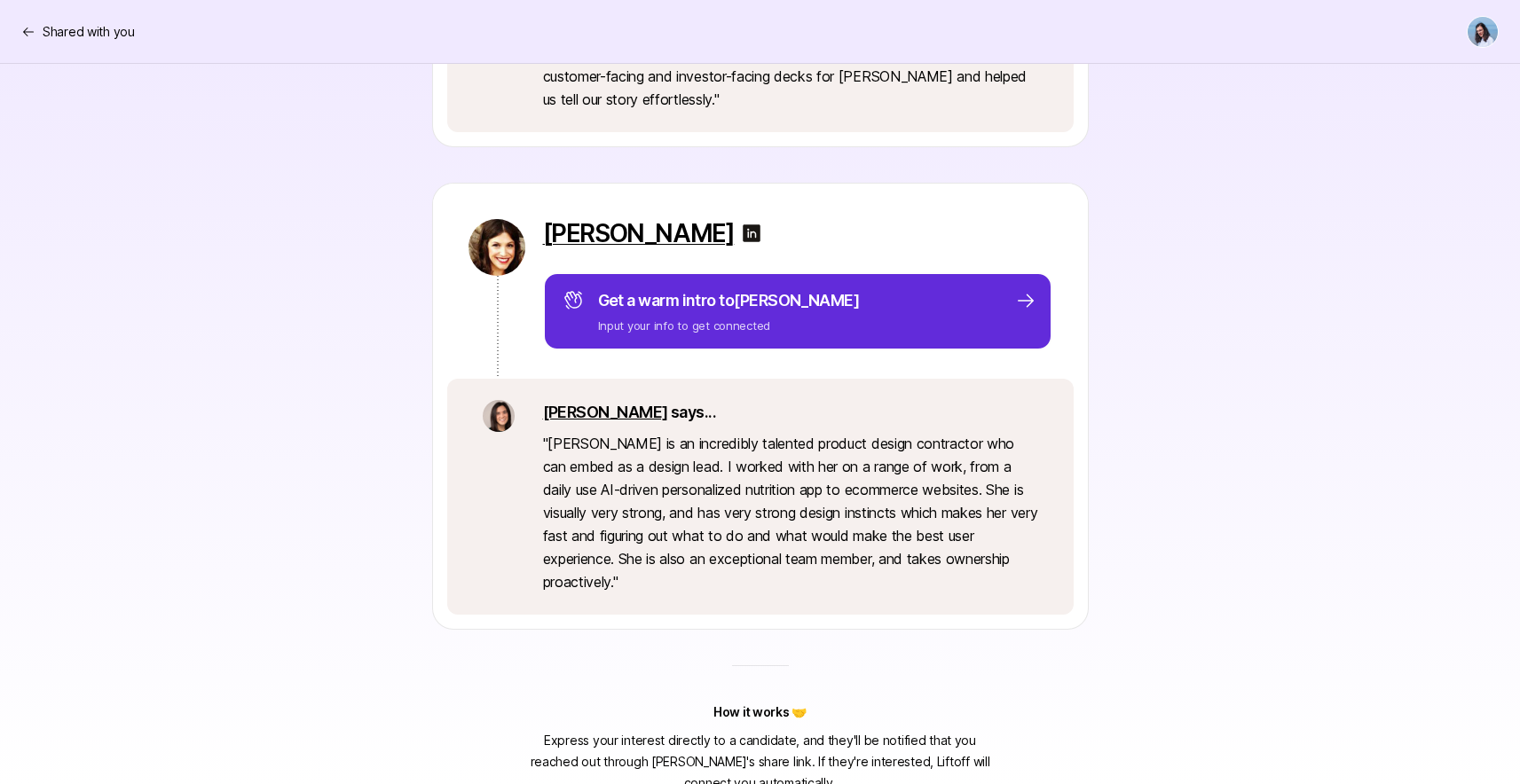
scroll to position [2391, 0]
click at [741, 227] on img at bounding box center [752, 232] width 22 height 22
click at [47, 34] on p "Shared with you" at bounding box center [88, 32] width 92 height 22
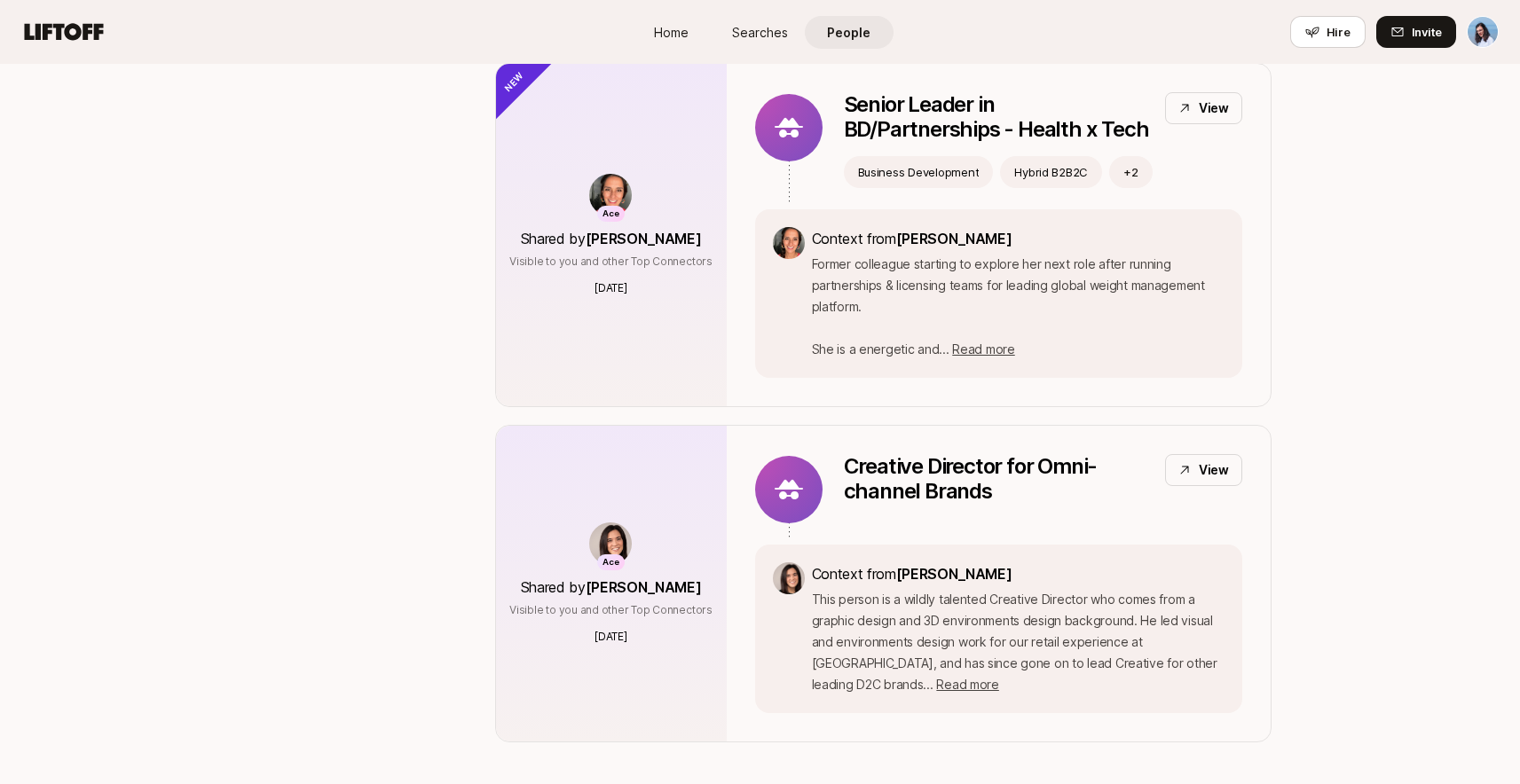
scroll to position [6740, 0]
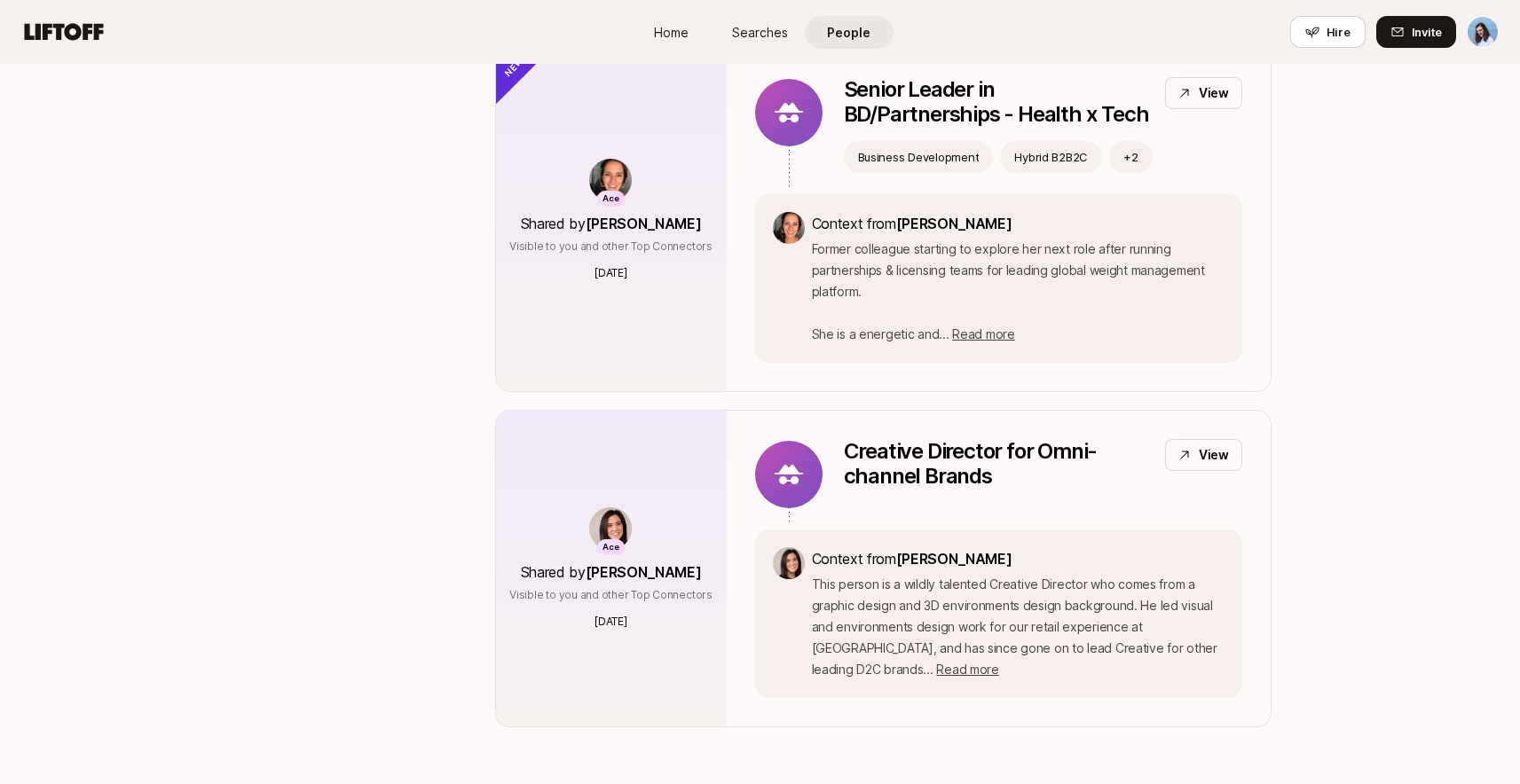
click at [55, 24] on icon at bounding box center [64, 32] width 79 height 17
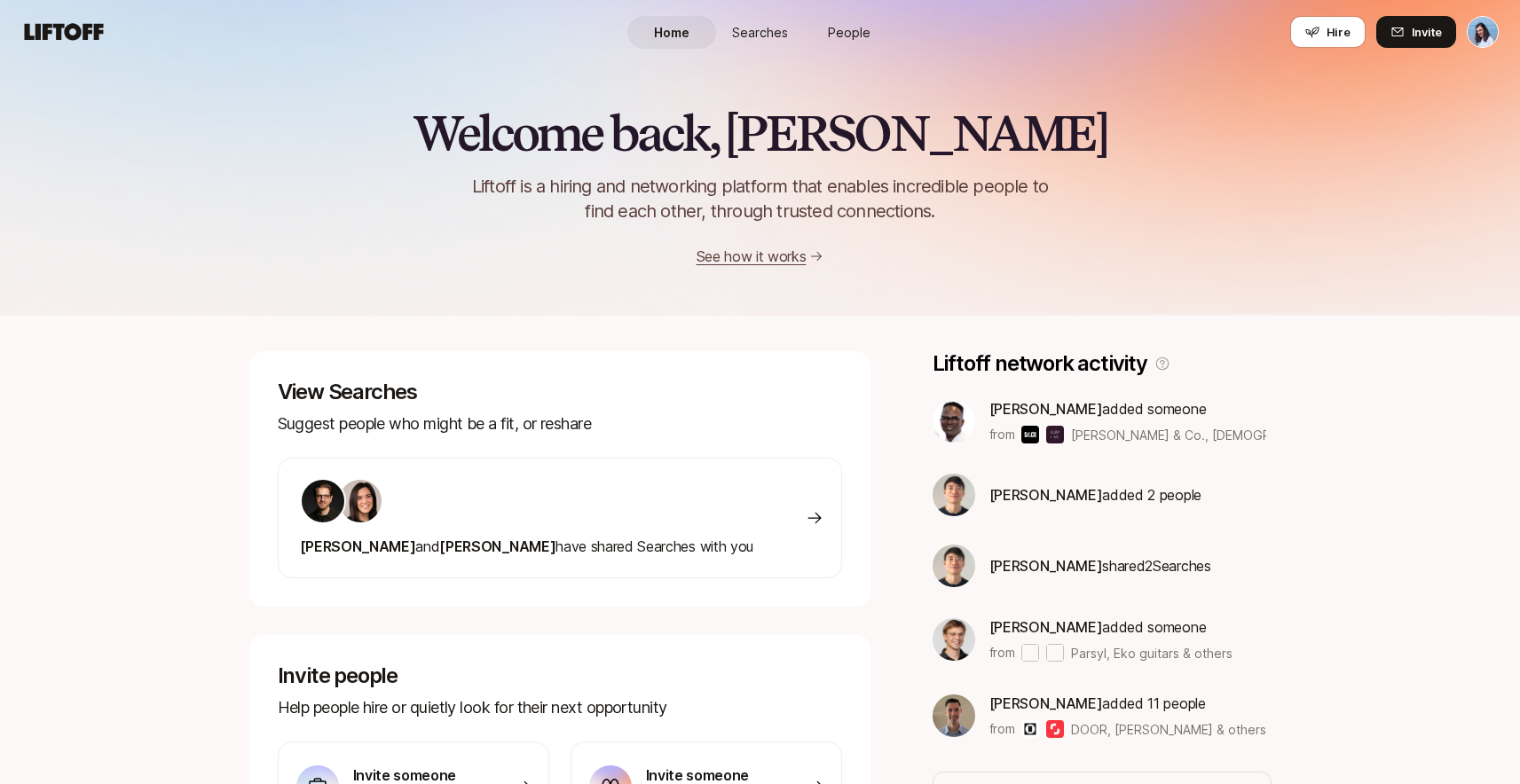
click at [824, 10] on div "Home Searches People Hire" at bounding box center [760, 32] width 266 height 64
click at [842, 26] on span "People" at bounding box center [848, 33] width 42 height 19
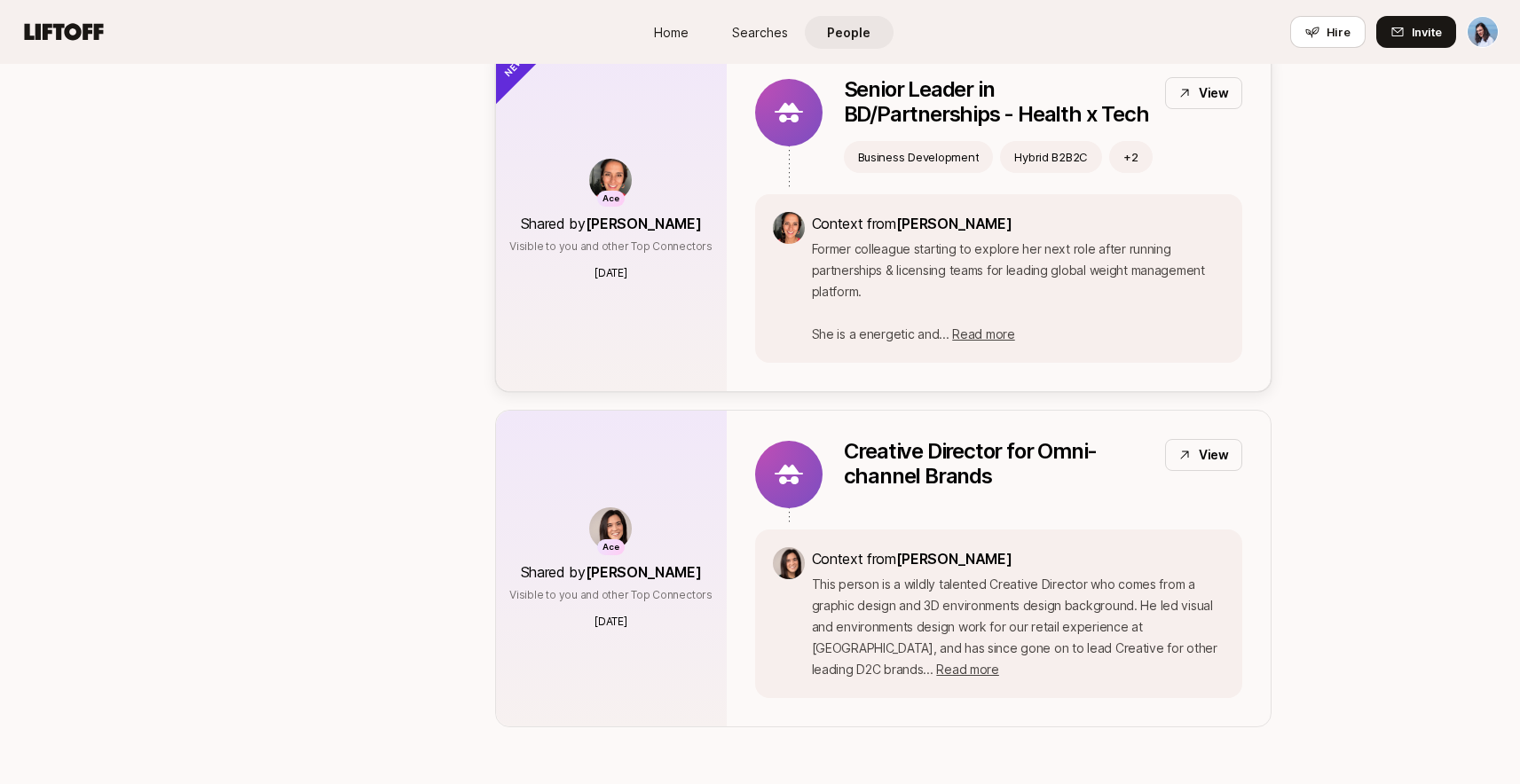
click at [1263, 301] on div "Senior Leader in BD/Partnerships - Health x Tech View Business Development Hybr…" at bounding box center [999, 220] width 544 height 342
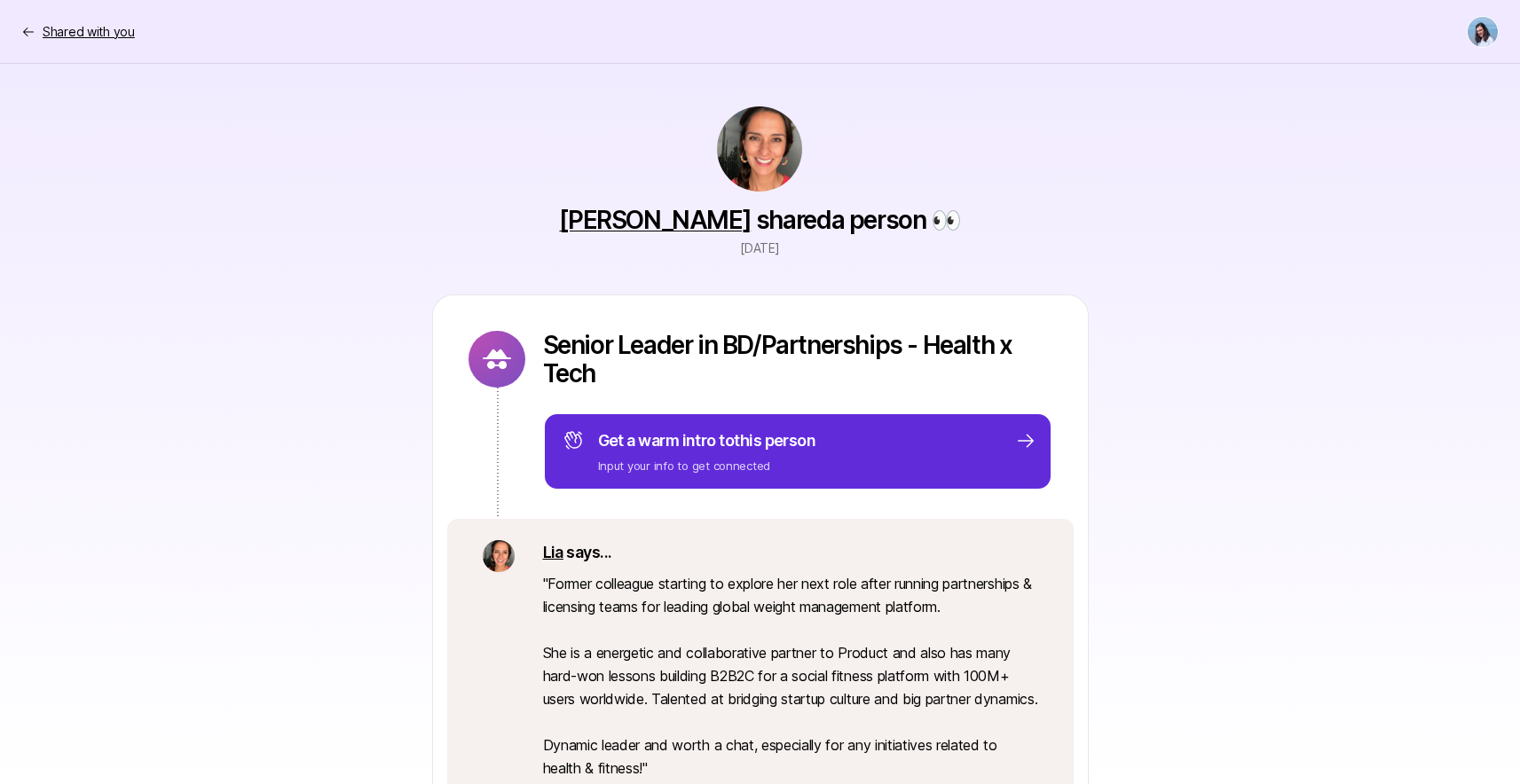
click at [61, 29] on p "Shared with you" at bounding box center [88, 32] width 92 height 22
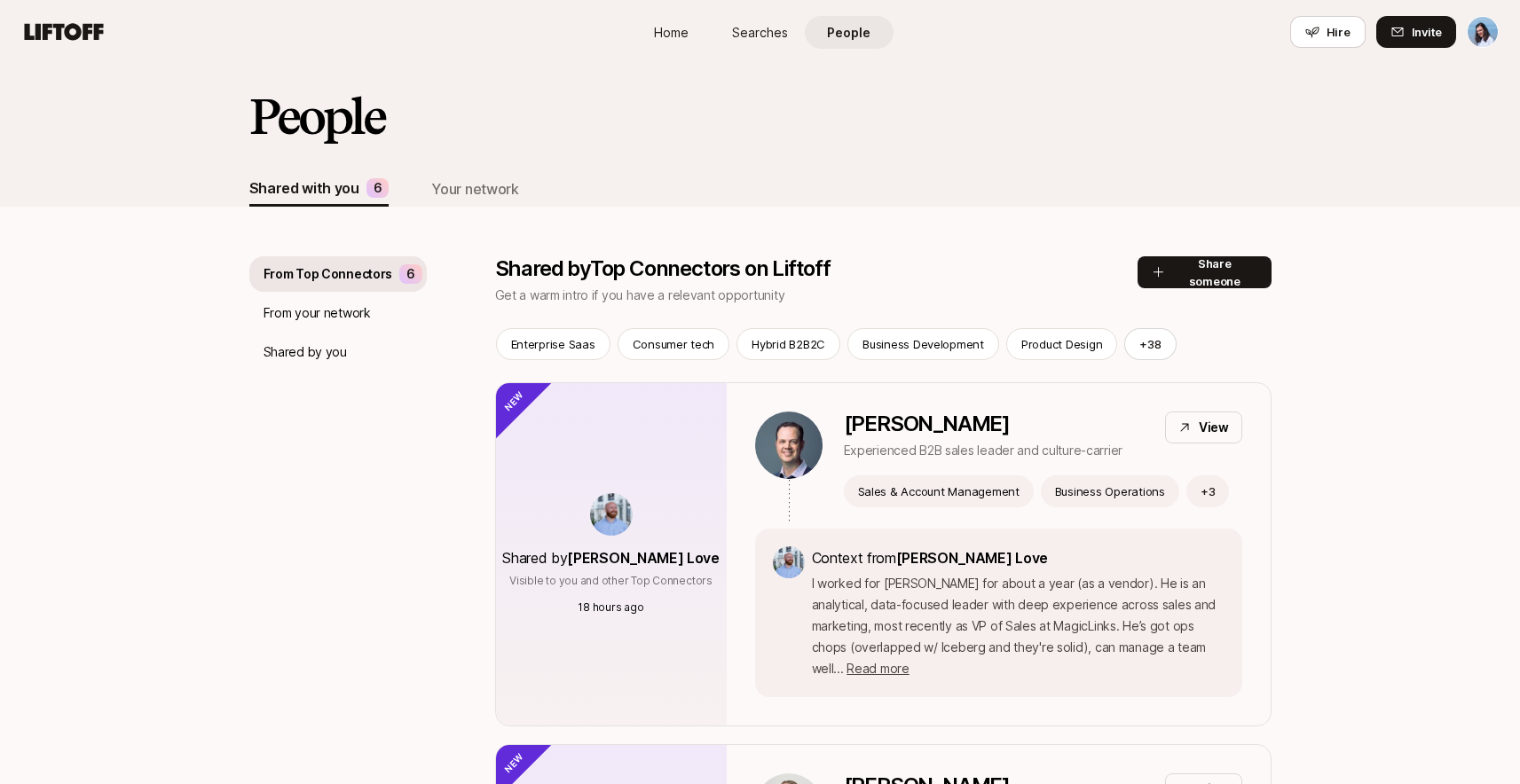
scroll to position [4, 0]
click at [756, 460] on div "Jeff Thompson Experienced B2B sales leader and culture-carrier View Sales & Acc…" at bounding box center [999, 469] width 487 height 118
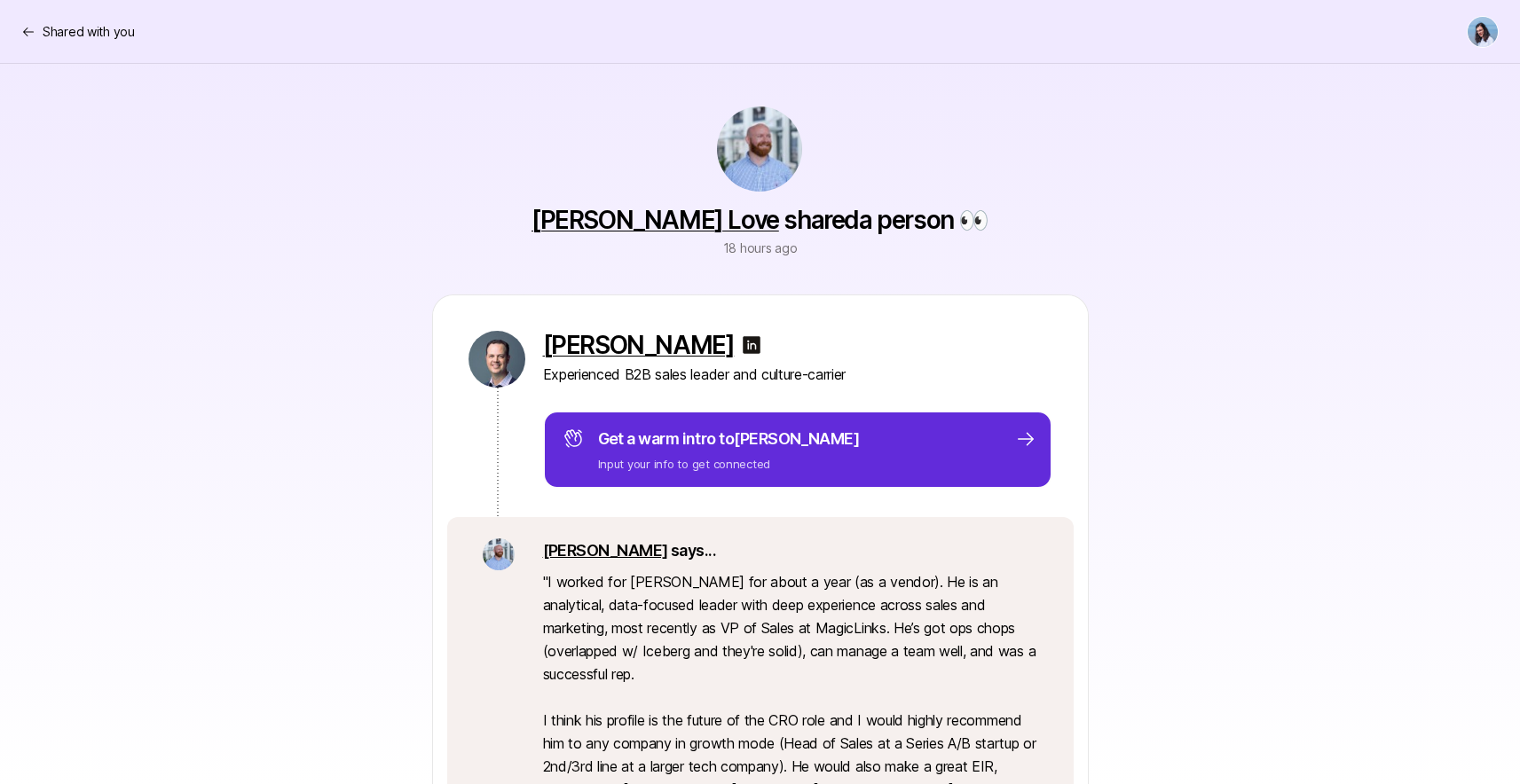
click at [659, 214] on link "[PERSON_NAME] Love" at bounding box center [655, 220] width 247 height 30
click at [1214, 321] on div "Jeff Thompson Experienced B2B sales leader and culture-carrier Get a warm intro…" at bounding box center [760, 635] width 1022 height 682
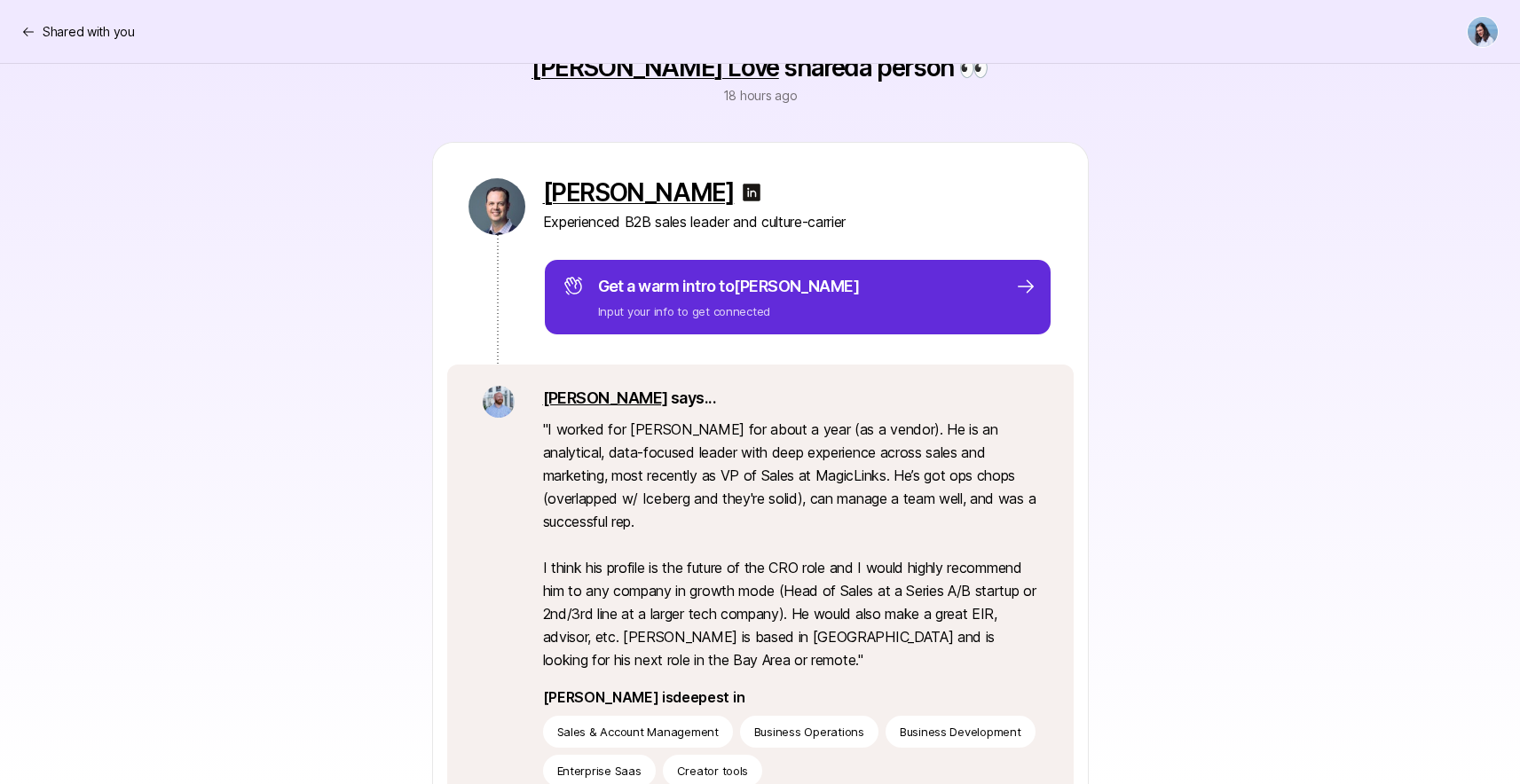
scroll to position [154, 0]
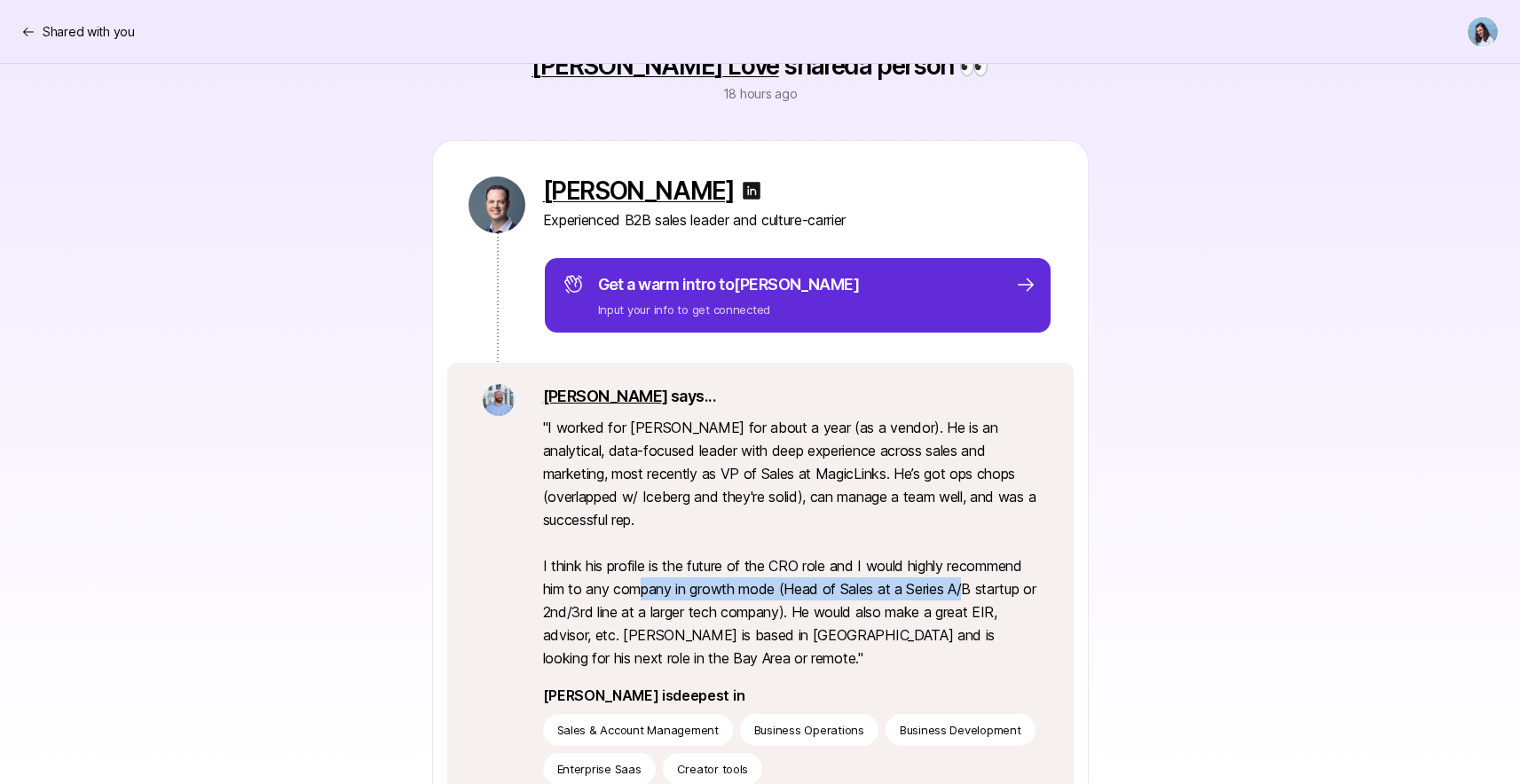
drag, startPoint x: 667, startPoint y: 584, endPoint x: 976, endPoint y: 596, distance: 309.2
click at [973, 593] on p "" I worked for Jeff for about a year (as a vendor). He is an analytical, data-f…" at bounding box center [790, 542] width 495 height 254
click at [977, 596] on p "" I worked for Jeff for about a year (as a vendor). He is an analytical, data-f…" at bounding box center [790, 542] width 495 height 254
click at [26, 24] on icon at bounding box center [28, 31] width 14 height 14
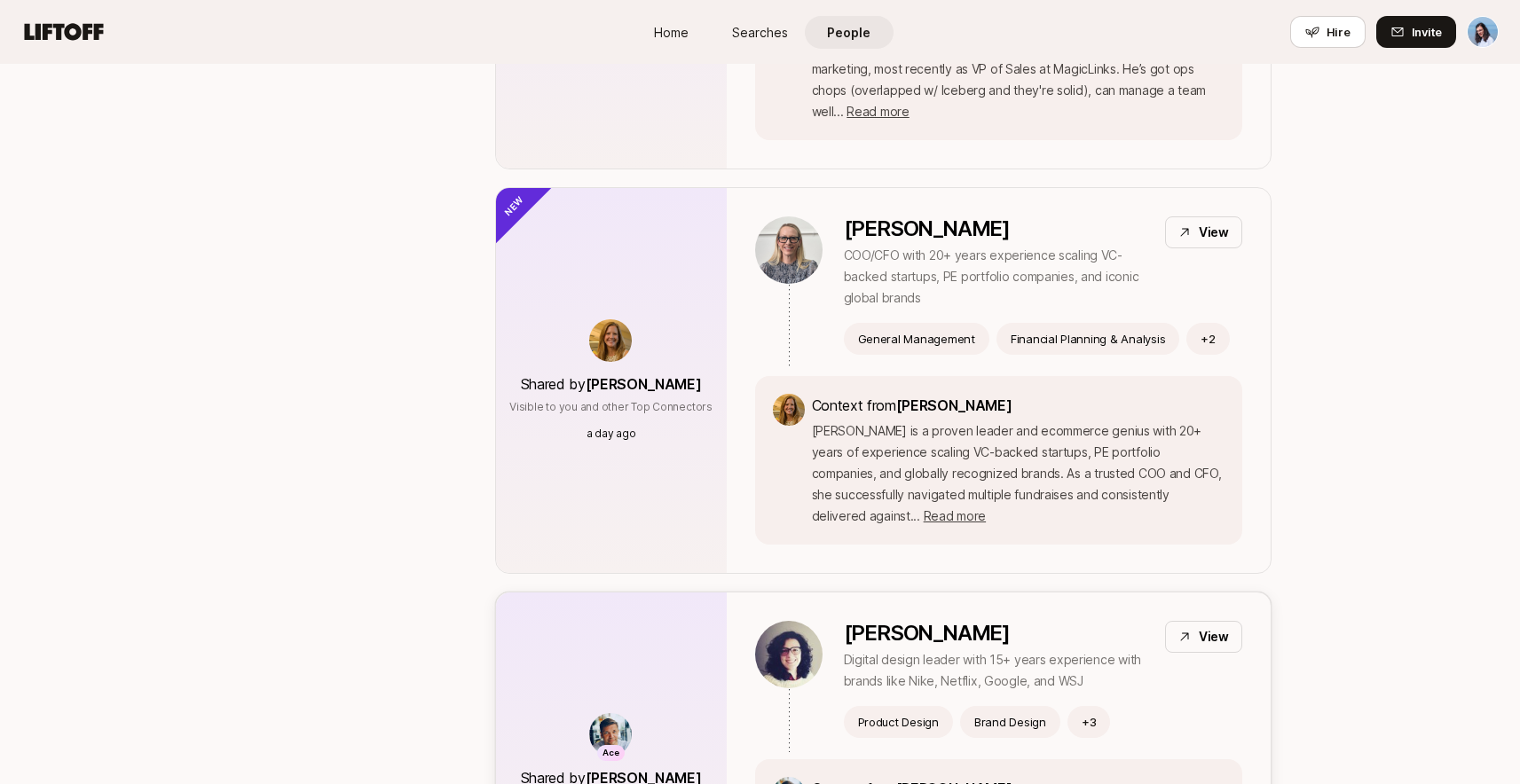
scroll to position [707, 0]
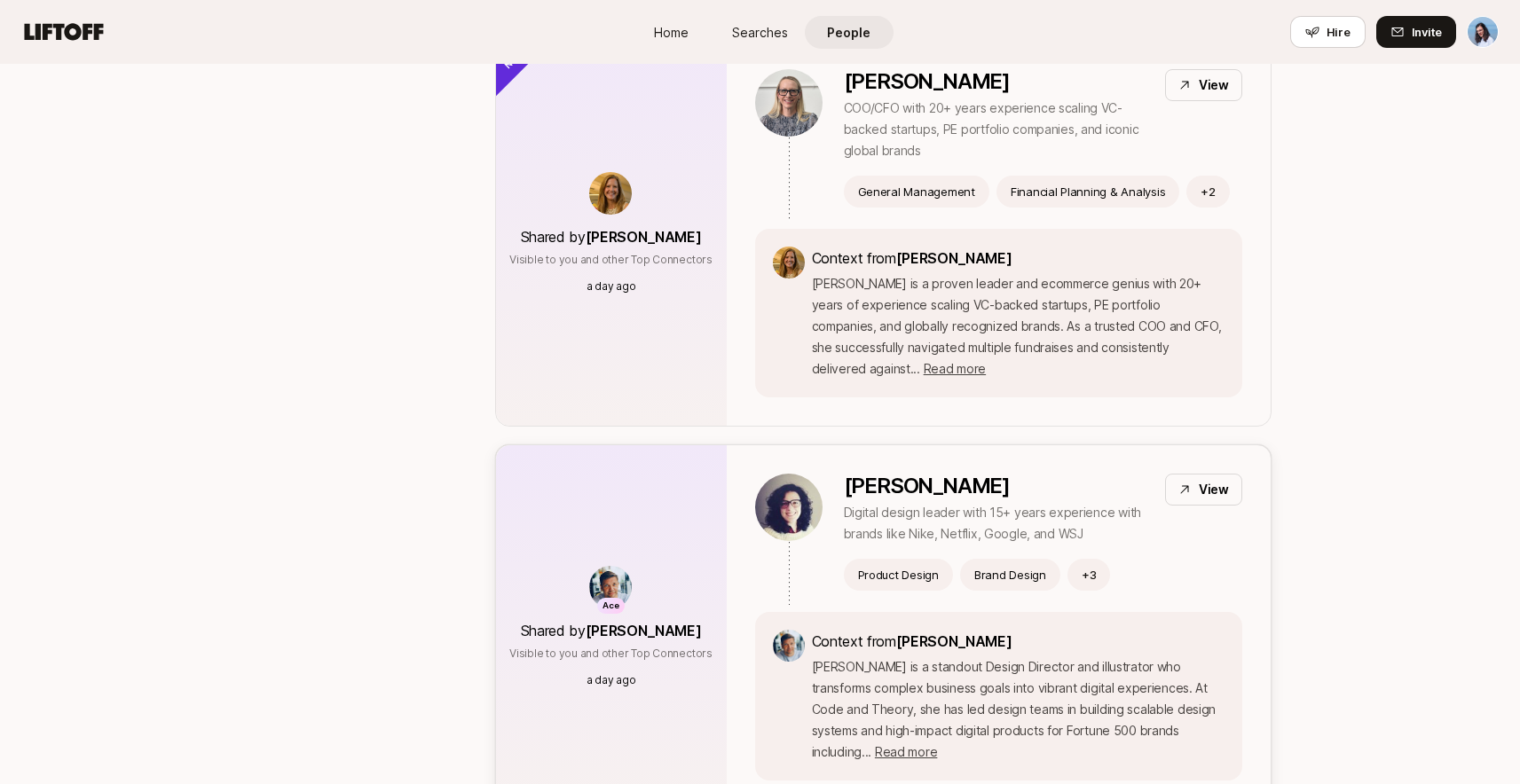
click at [1110, 671] on p "Isa is a standout Design Director and illustrator who transforms complex busine…" at bounding box center [1018, 709] width 413 height 106
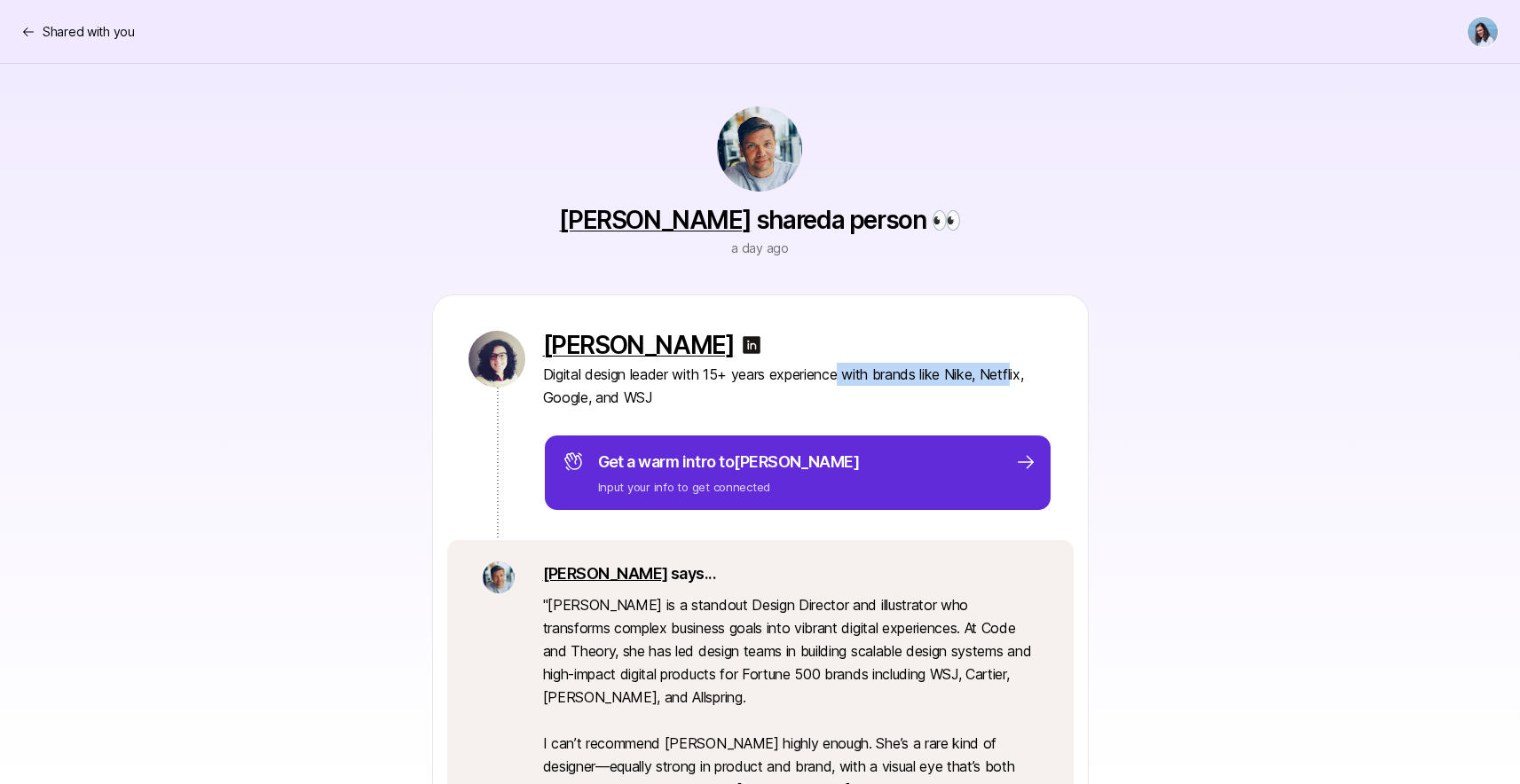
drag, startPoint x: 845, startPoint y: 375, endPoint x: 1021, endPoint y: 363, distance: 176.4
click at [1021, 363] on p "Digital design leader with 15+ years experience with brands like Nike, Netflix,…" at bounding box center [798, 385] width 510 height 46
click at [1035, 363] on p "Digital design leader with 15+ years experience with brands like Nike, Netflix,…" at bounding box center [798, 385] width 510 height 46
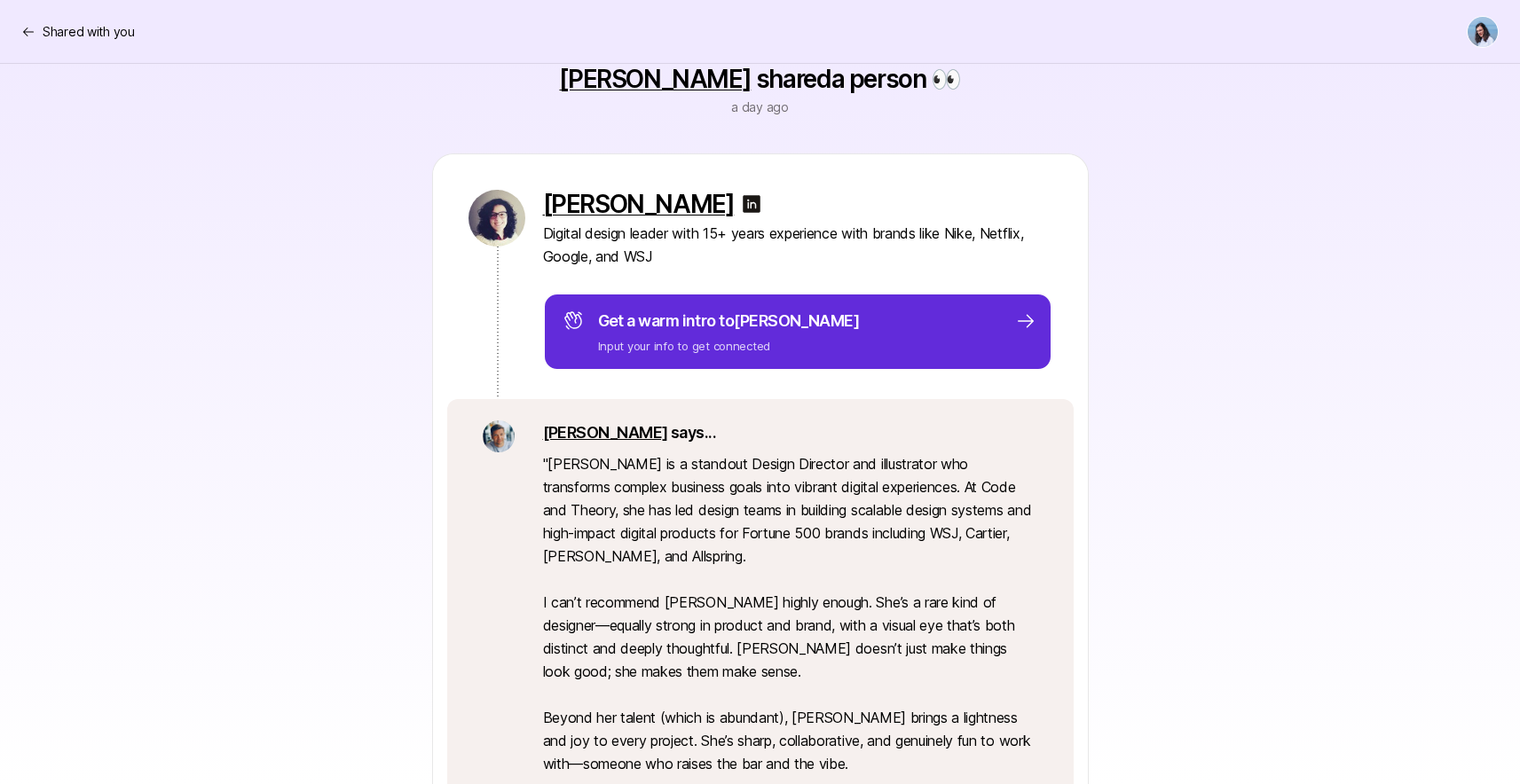
scroll to position [204, 0]
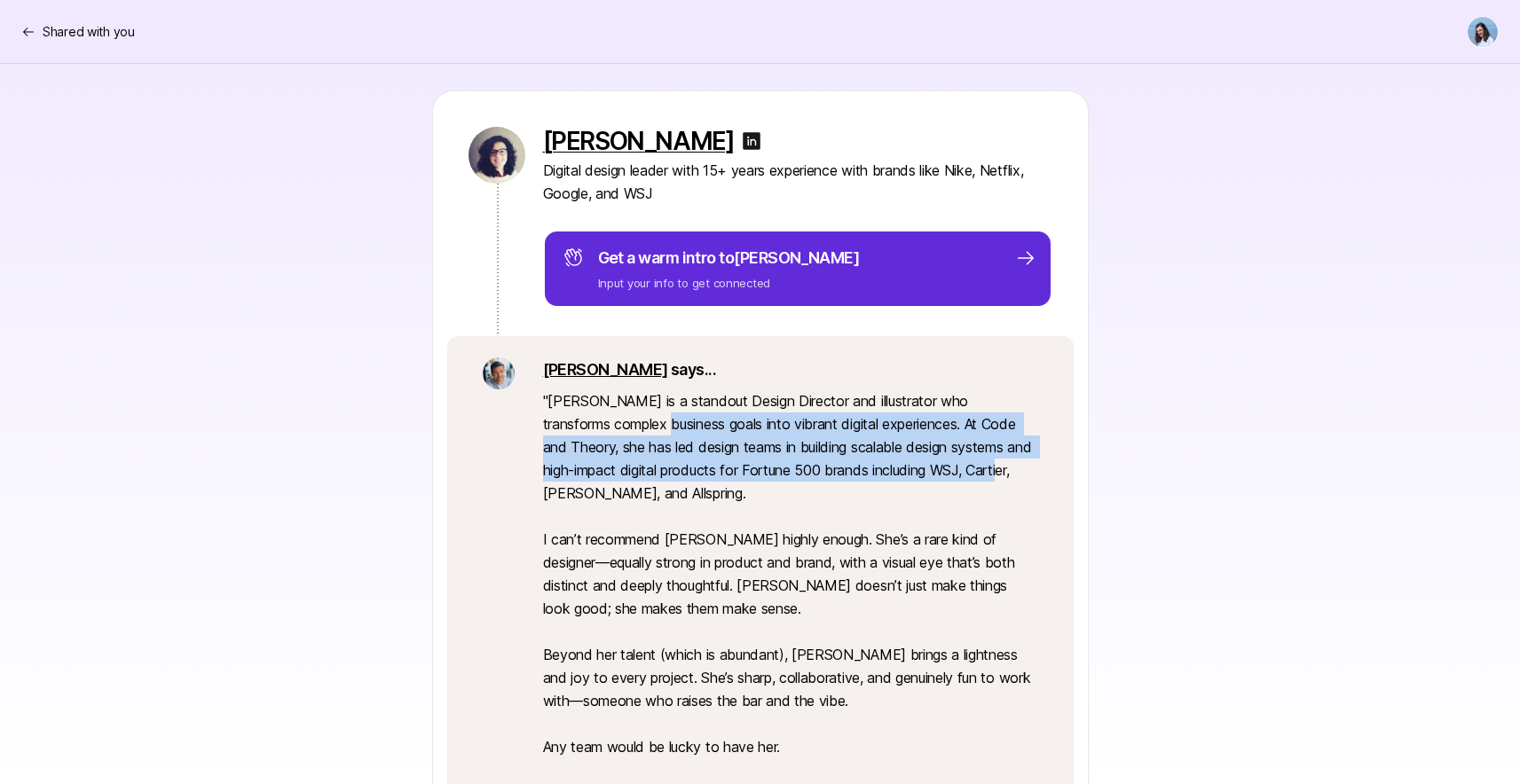
drag, startPoint x: 647, startPoint y: 414, endPoint x: 983, endPoint y: 467, distance: 340.2
click at [968, 469] on p "" Isa is a standout Design Director and illustrator who transforms complex busi…" at bounding box center [790, 619] width 495 height 462
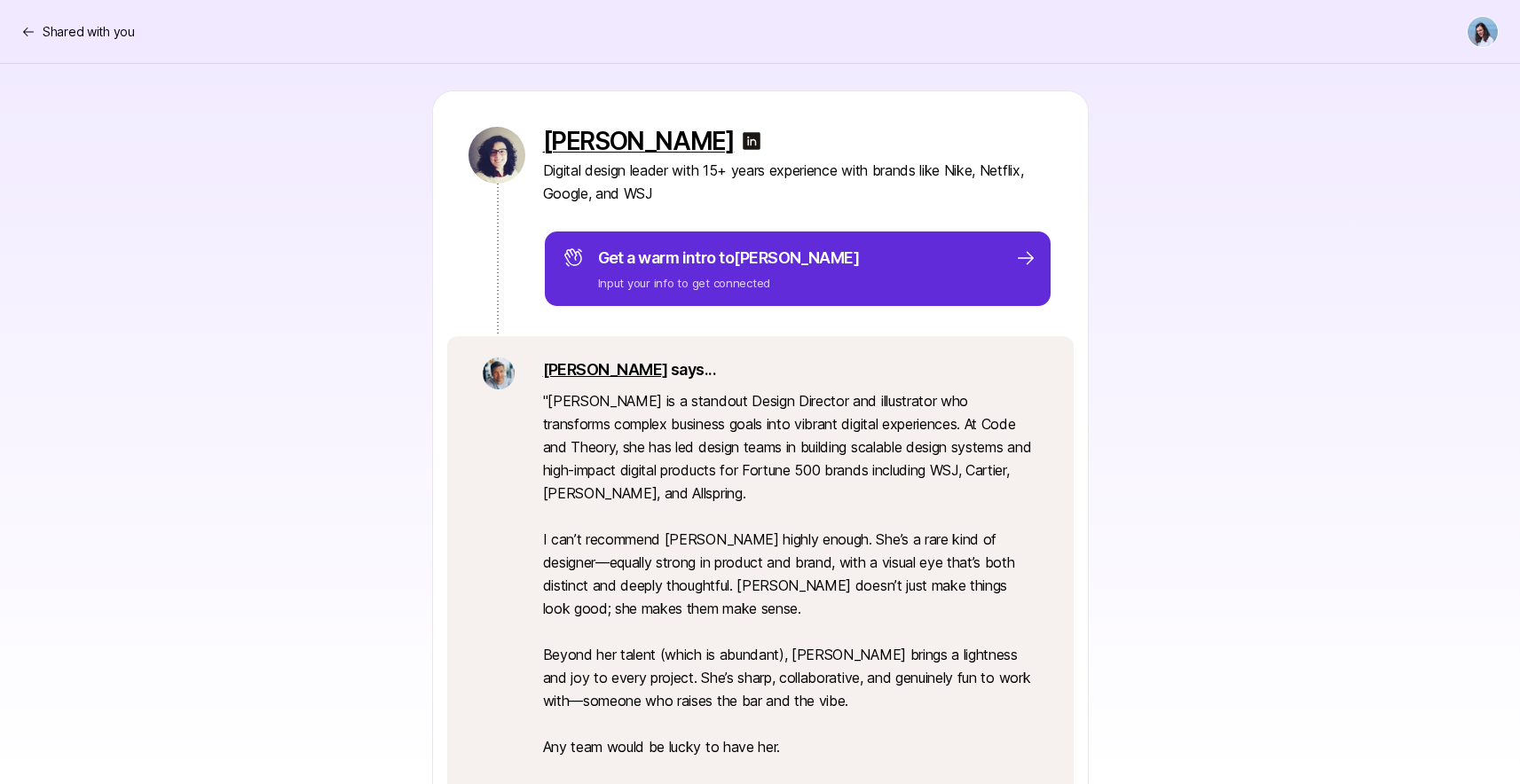
click at [983, 467] on p "" Isa is a standout Design Director and illustrator who transforms complex busi…" at bounding box center [790, 619] width 495 height 462
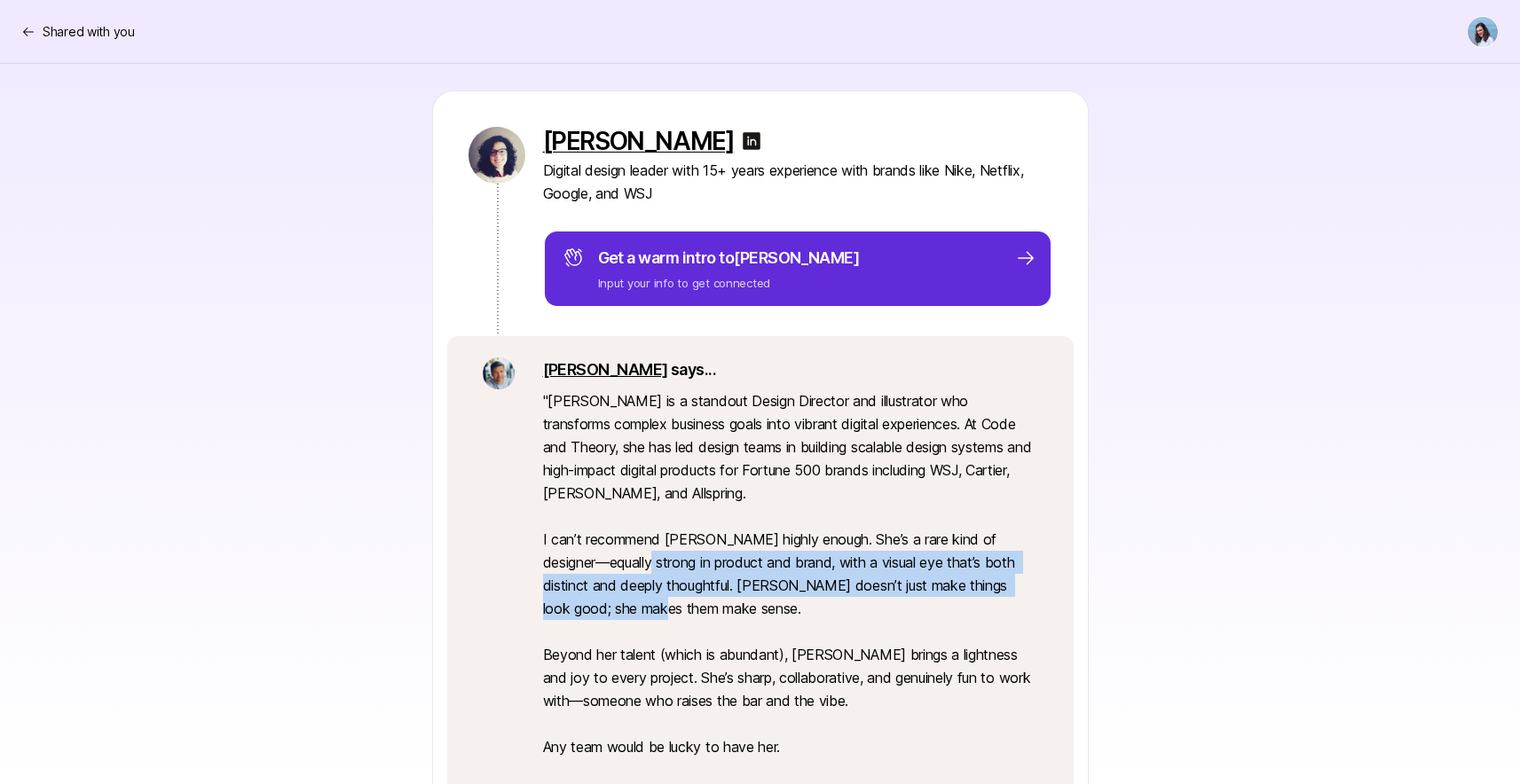
drag, startPoint x: 707, startPoint y: 558, endPoint x: 1022, endPoint y: 609, distance: 319.1
click at [996, 600] on p "" Isa is a standout Design Director and illustrator who transforms complex busi…" at bounding box center [790, 619] width 495 height 462
click at [1031, 613] on p "" Isa is a standout Design Director and illustrator who transforms complex busi…" at bounding box center [790, 619] width 495 height 462
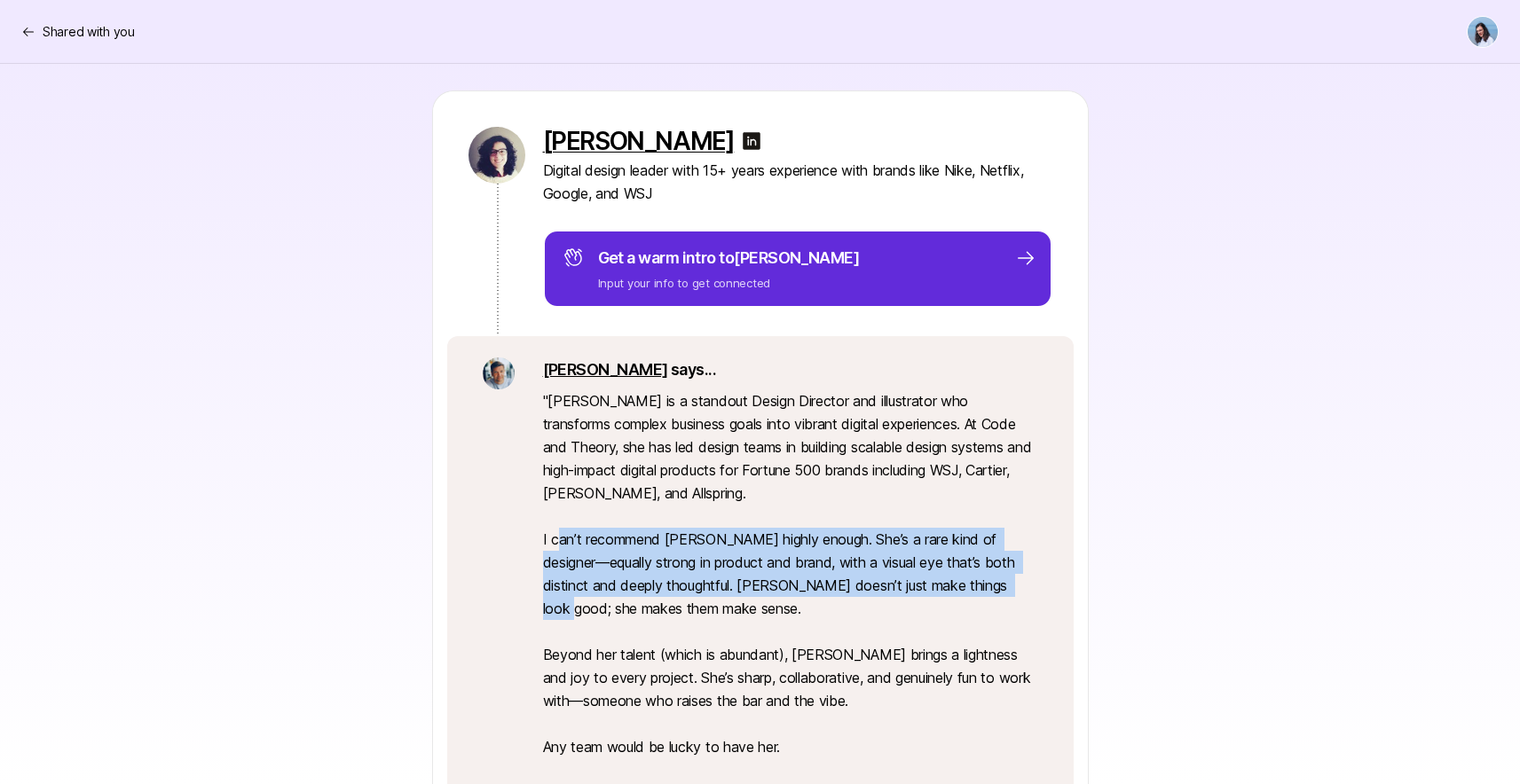
drag, startPoint x: 554, startPoint y: 549, endPoint x: 1009, endPoint y: 588, distance: 456.7
click at [974, 584] on p "" Isa is a standout Design Director and illustrator who transforms complex busi…" at bounding box center [790, 619] width 495 height 462
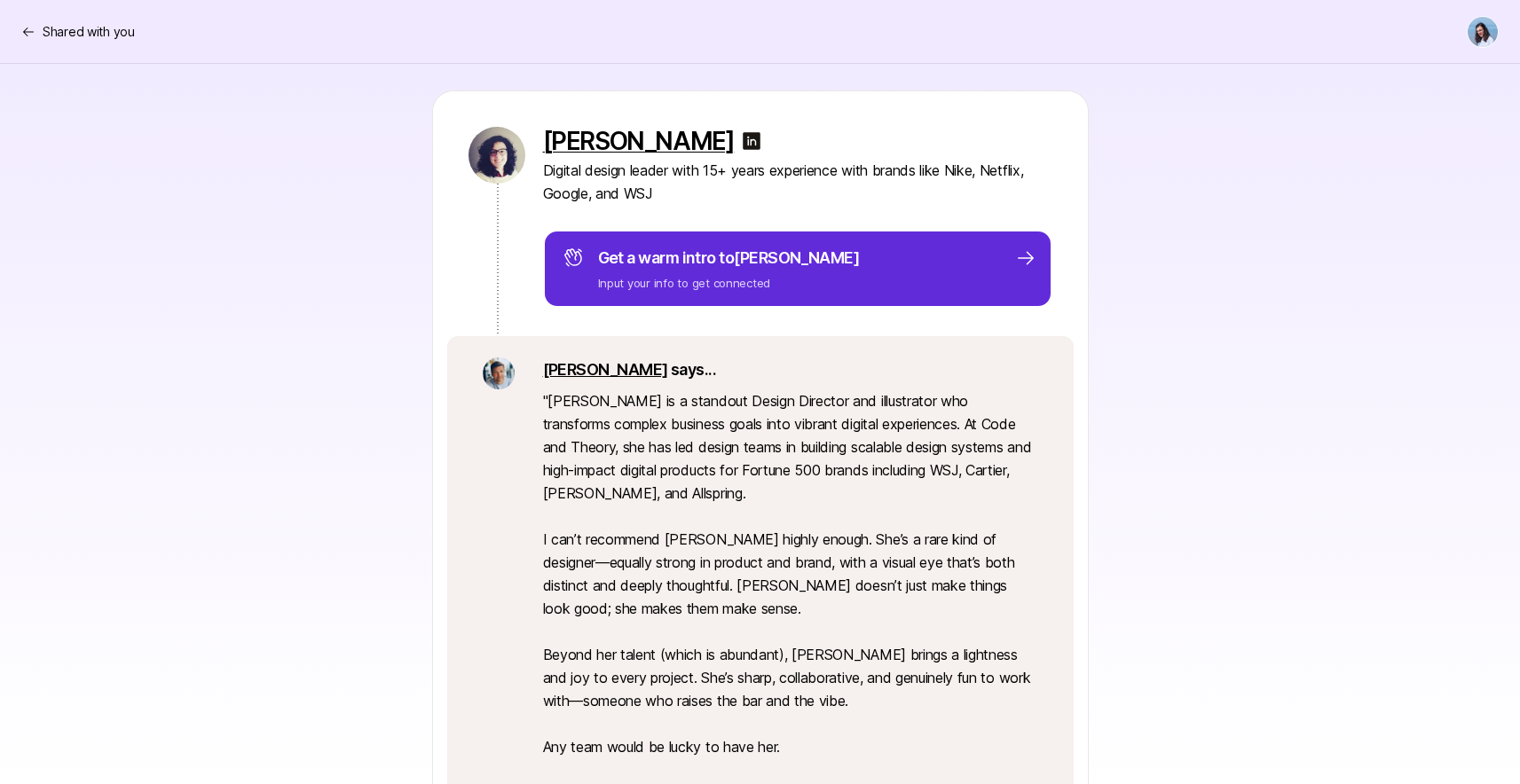
click at [1010, 588] on p "" Isa is a standout Design Director and illustrator who transforms complex busi…" at bounding box center [790, 619] width 495 height 462
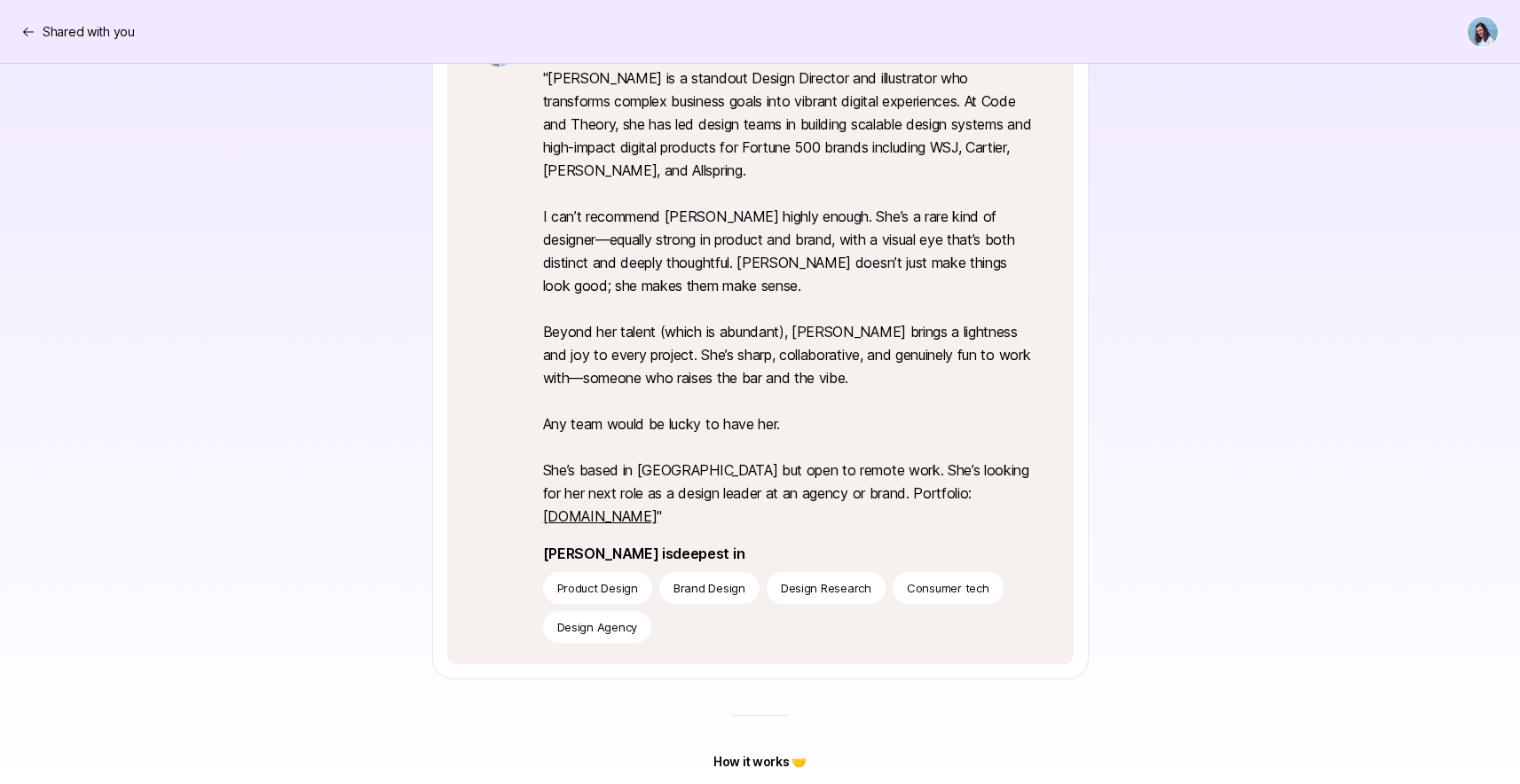
scroll to position [526, 0]
click at [597, 516] on link "www.isabelsousa.com" at bounding box center [600, 516] width 115 height 18
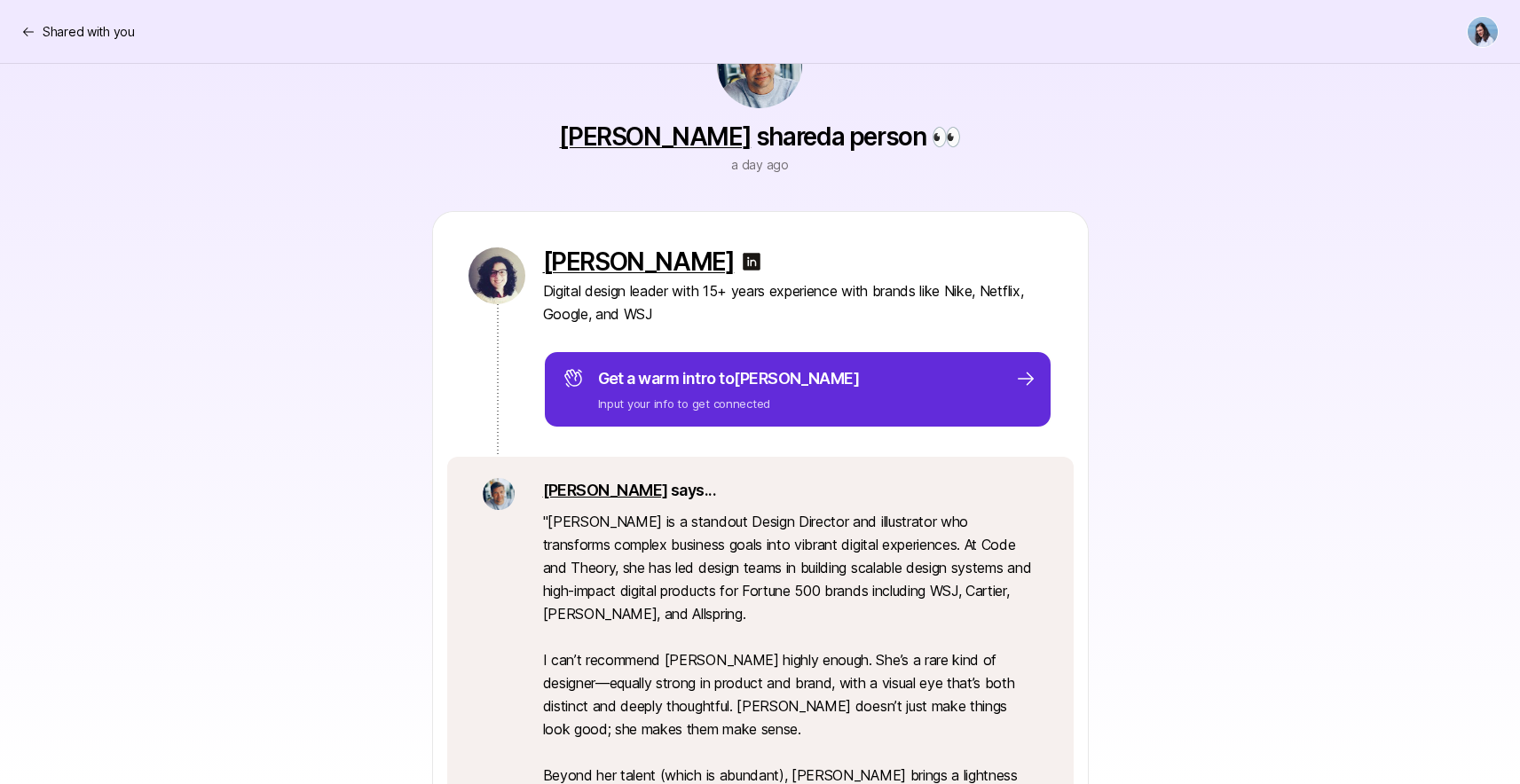
scroll to position [0, 0]
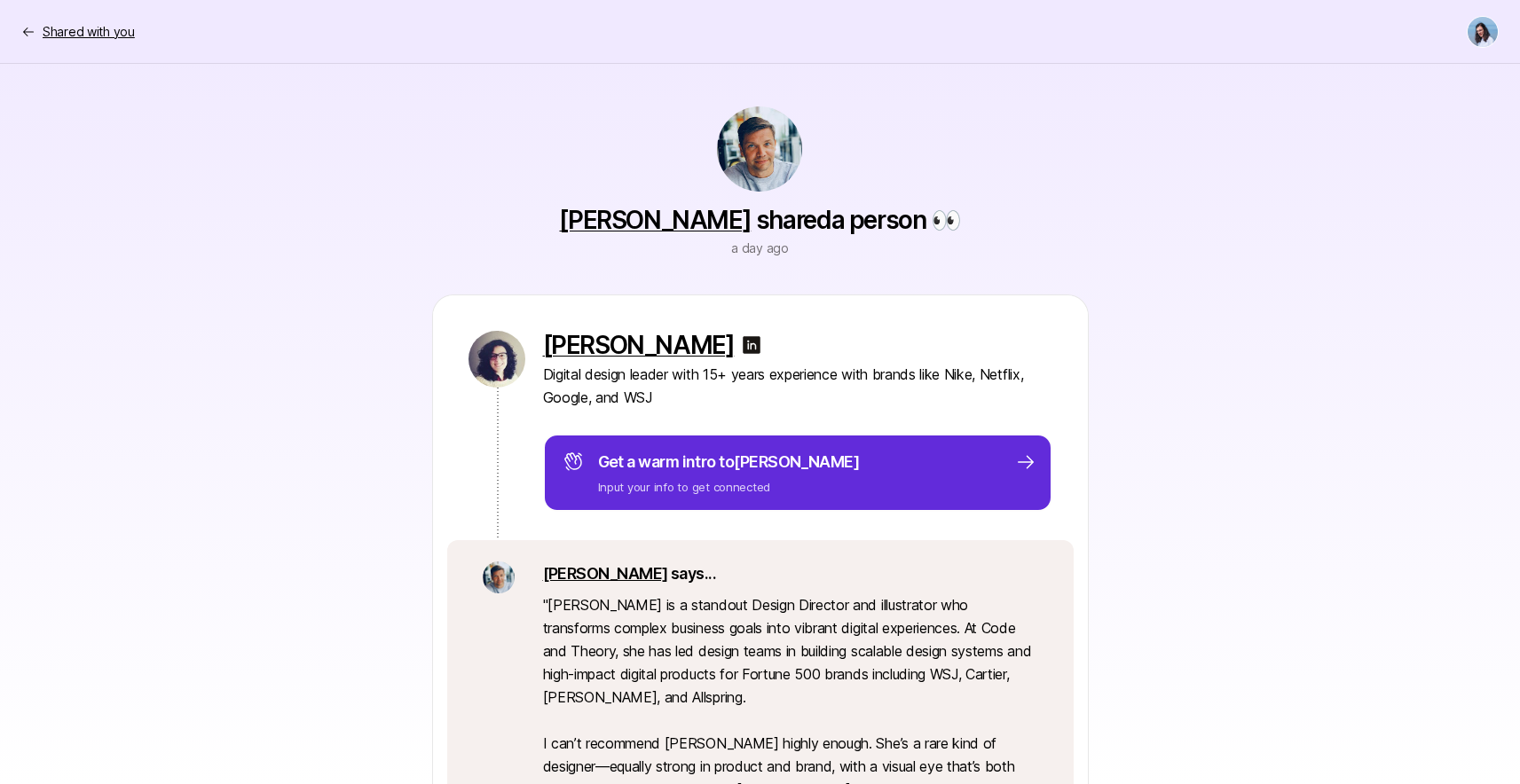
click at [79, 24] on p "Shared with you" at bounding box center [88, 32] width 92 height 22
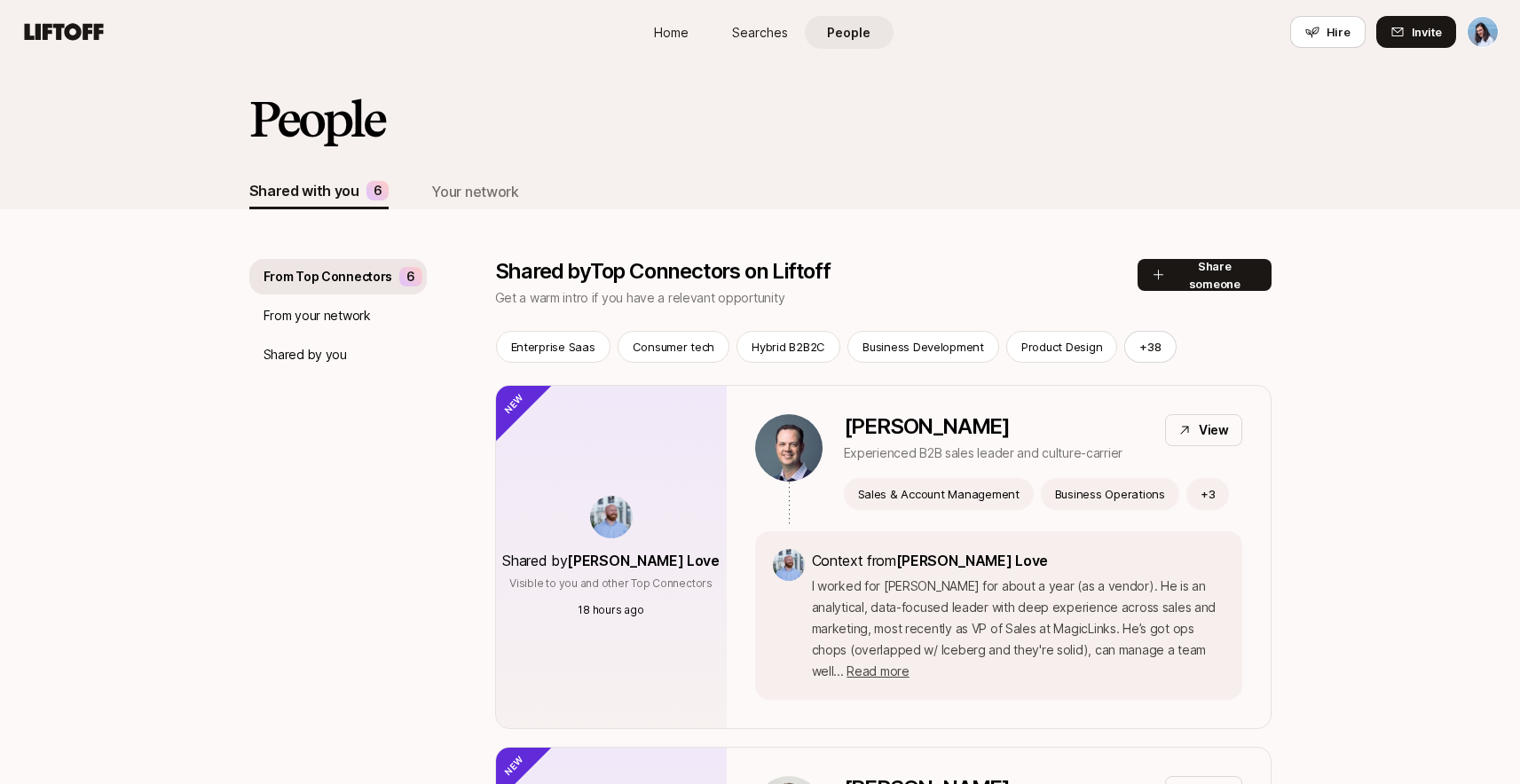
click at [671, 32] on span "Home" at bounding box center [671, 33] width 35 height 19
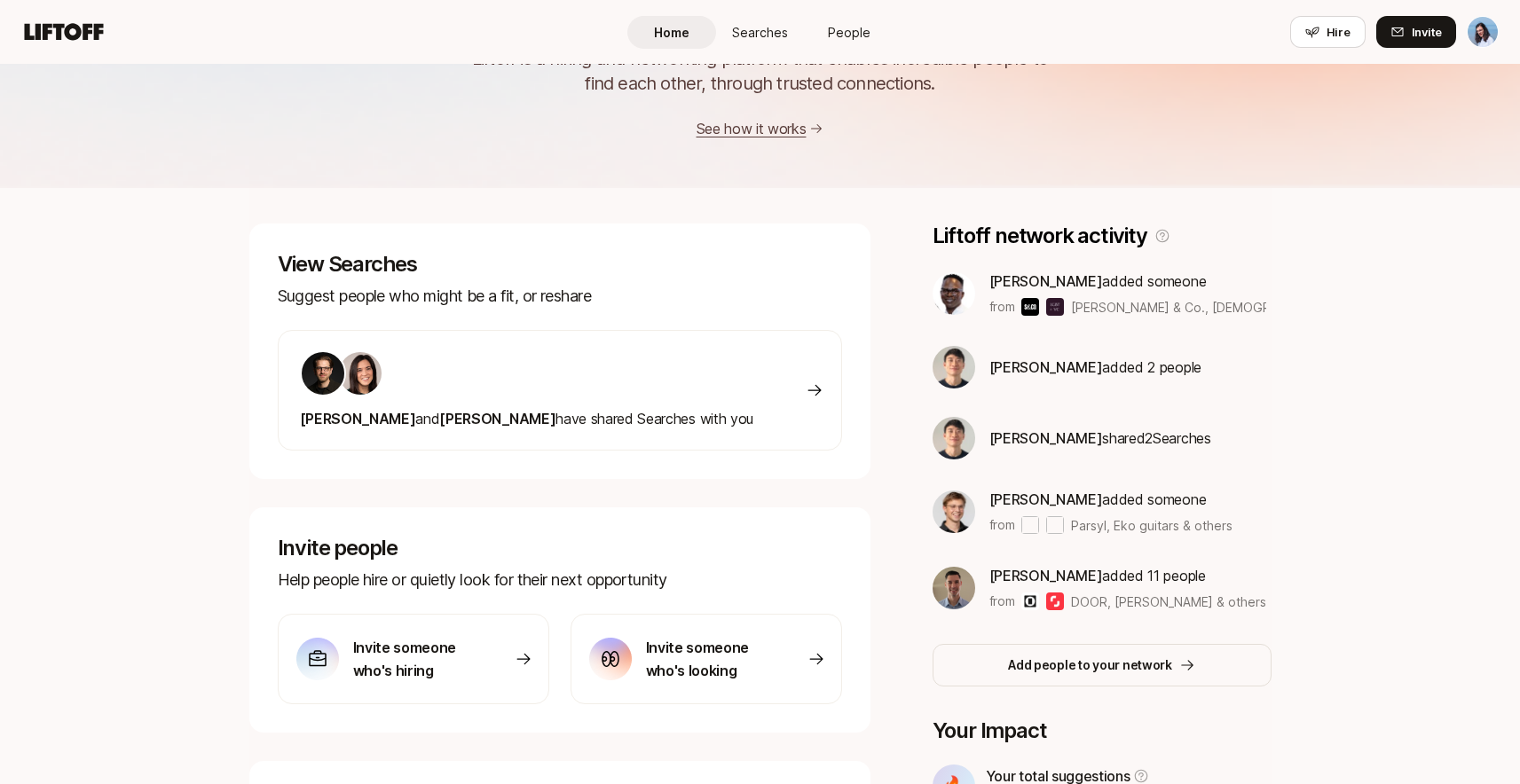
scroll to position [398, 0]
